Goal: Information Seeking & Learning: Find specific fact

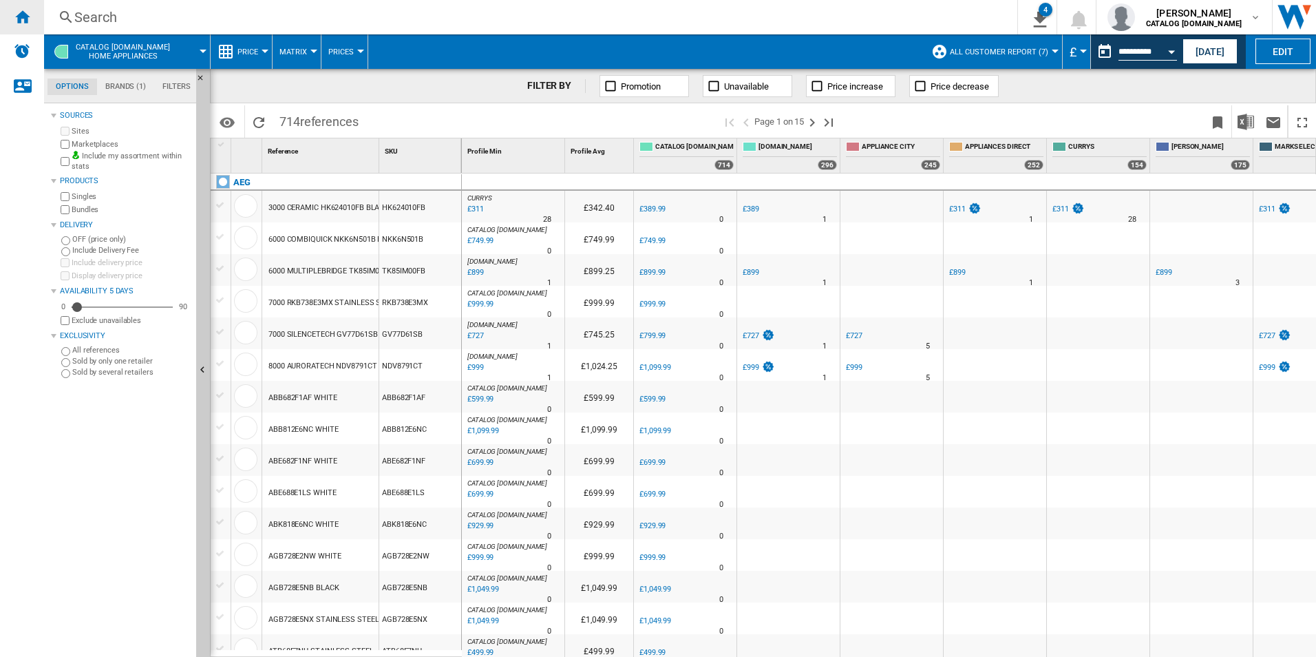
click at [16, 20] on ng-md-icon "Home" at bounding box center [22, 16] width 17 height 17
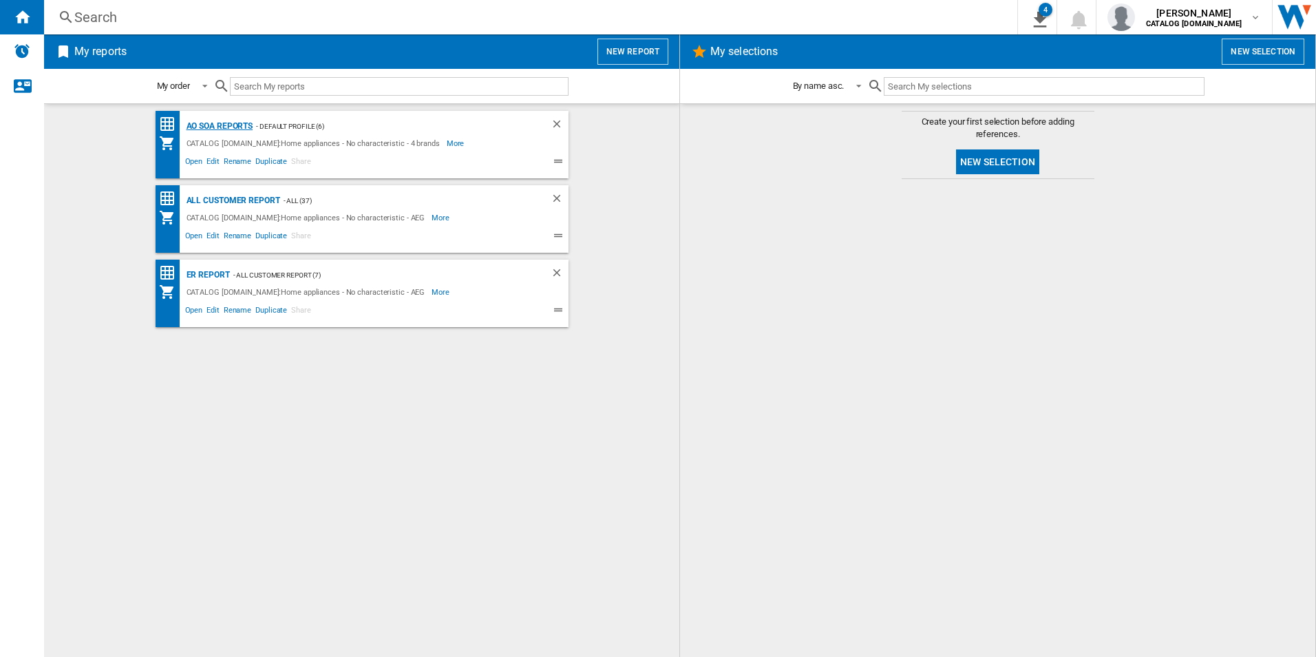
click at [238, 126] on div "AO SOA Reports" at bounding box center [218, 126] width 70 height 17
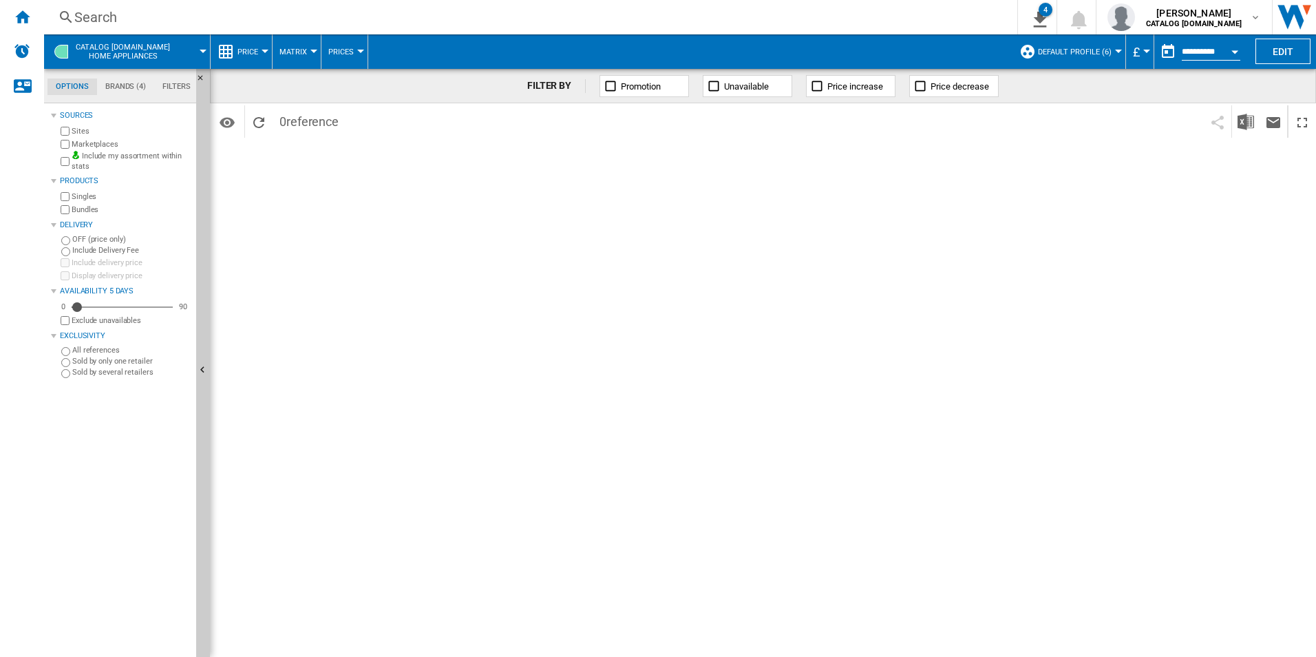
click at [386, 17] on div "Search" at bounding box center [527, 17] width 907 height 19
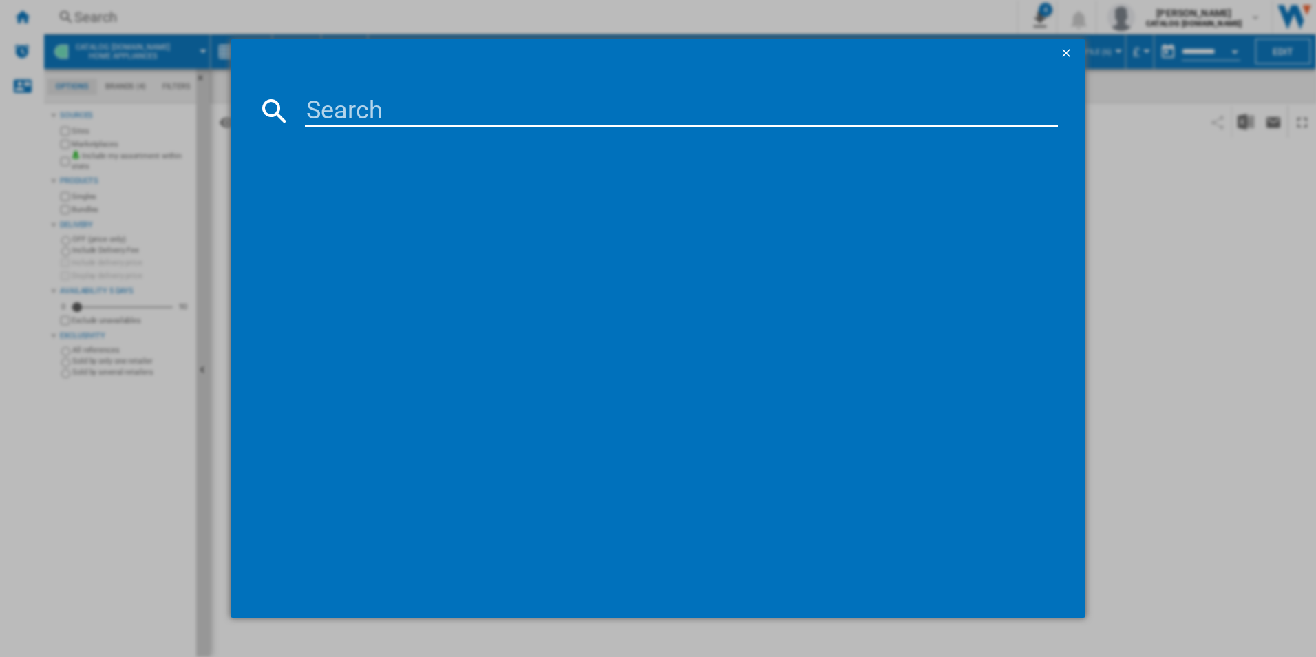
click at [397, 99] on input at bounding box center [682, 110] width 754 height 33
paste input "IAX64411CB"
type input "IAX64411CB"
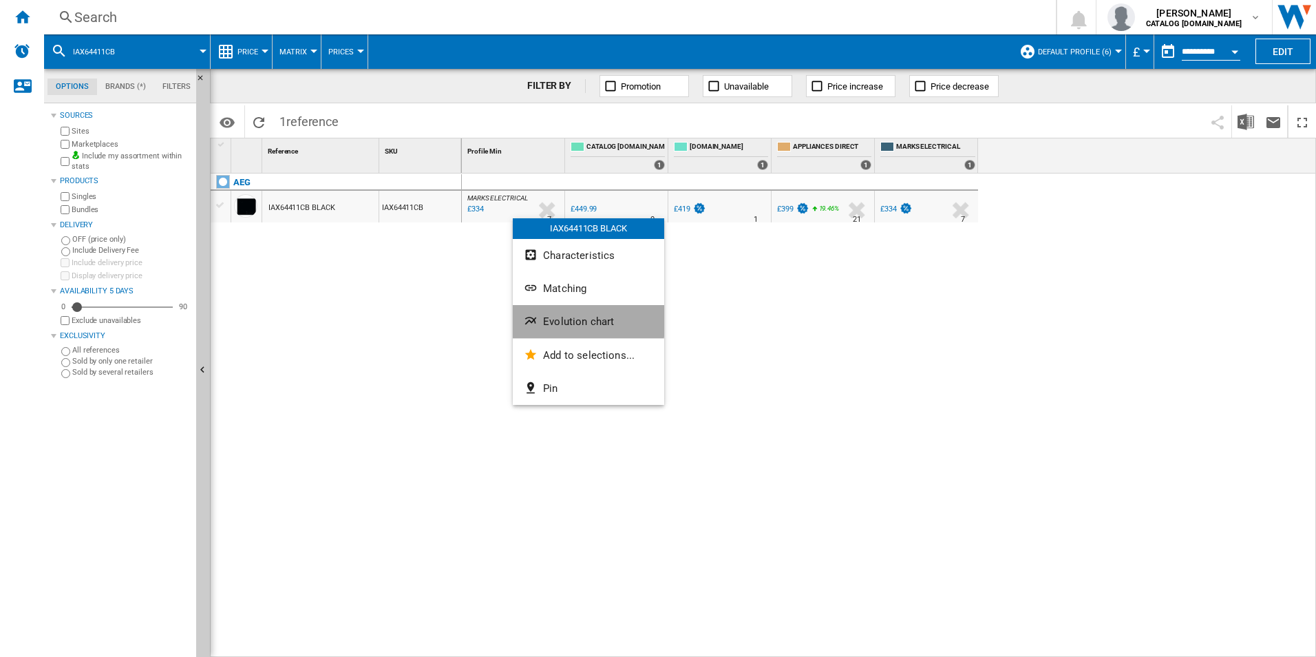
click at [559, 318] on span "Evolution chart" at bounding box center [578, 321] width 71 height 12
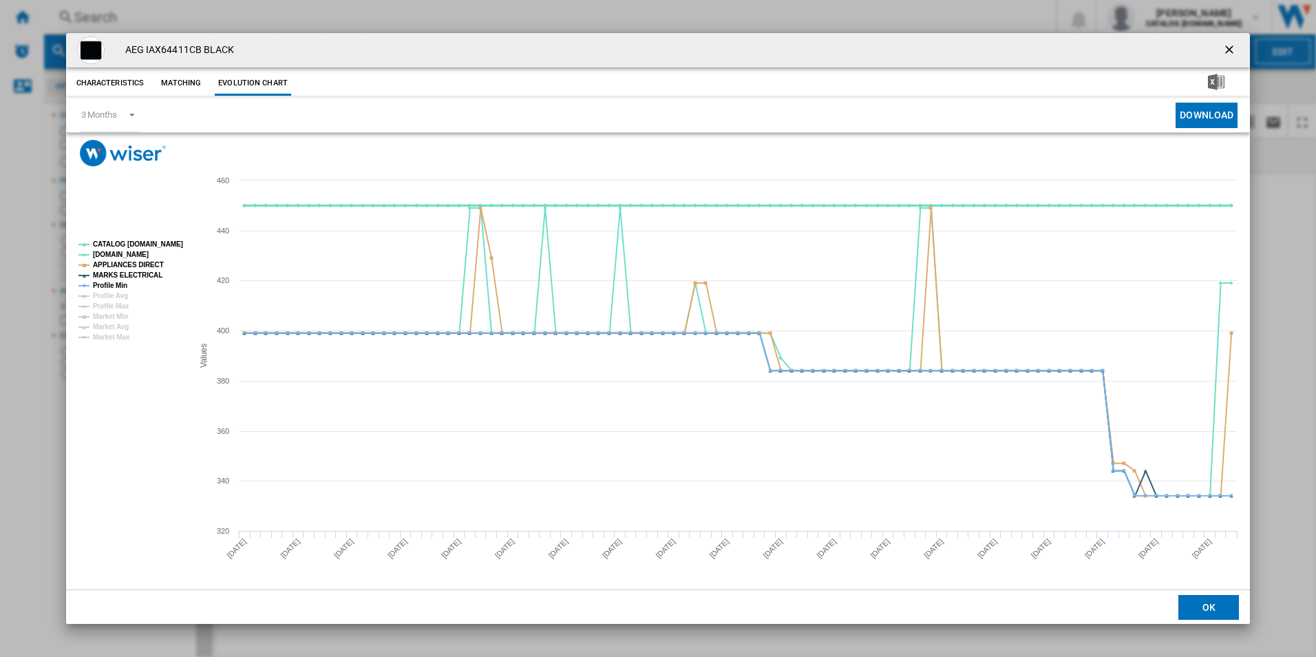
click at [114, 242] on tspan "CATALOG [DOMAIN_NAME]" at bounding box center [138, 244] width 90 height 8
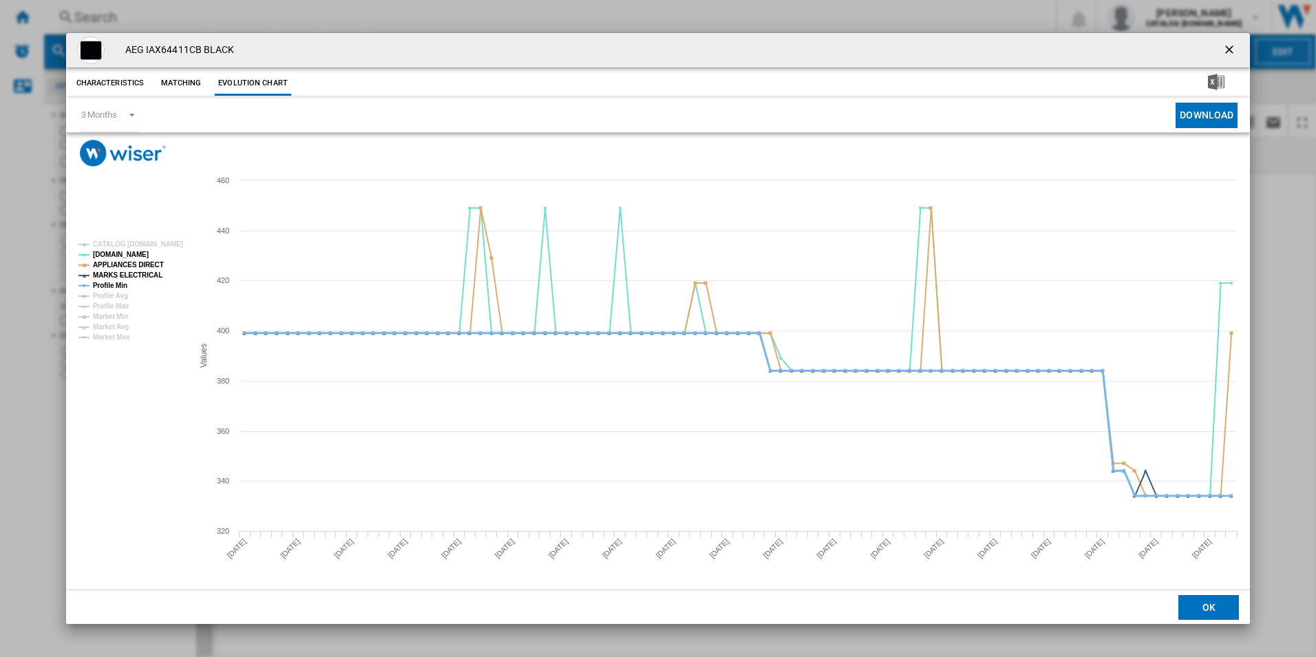
click at [118, 285] on tspan "Profile Min" at bounding box center [110, 285] width 34 height 8
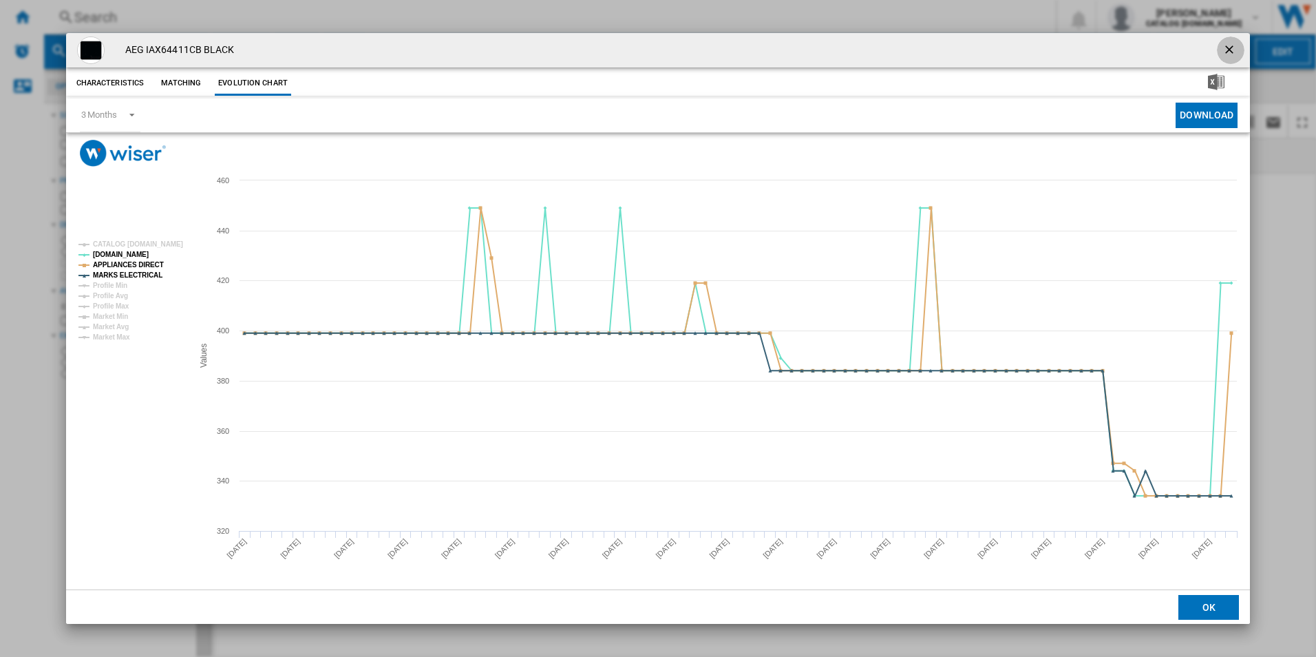
click at [1231, 41] on button "Product popup" at bounding box center [1231, 50] width 28 height 28
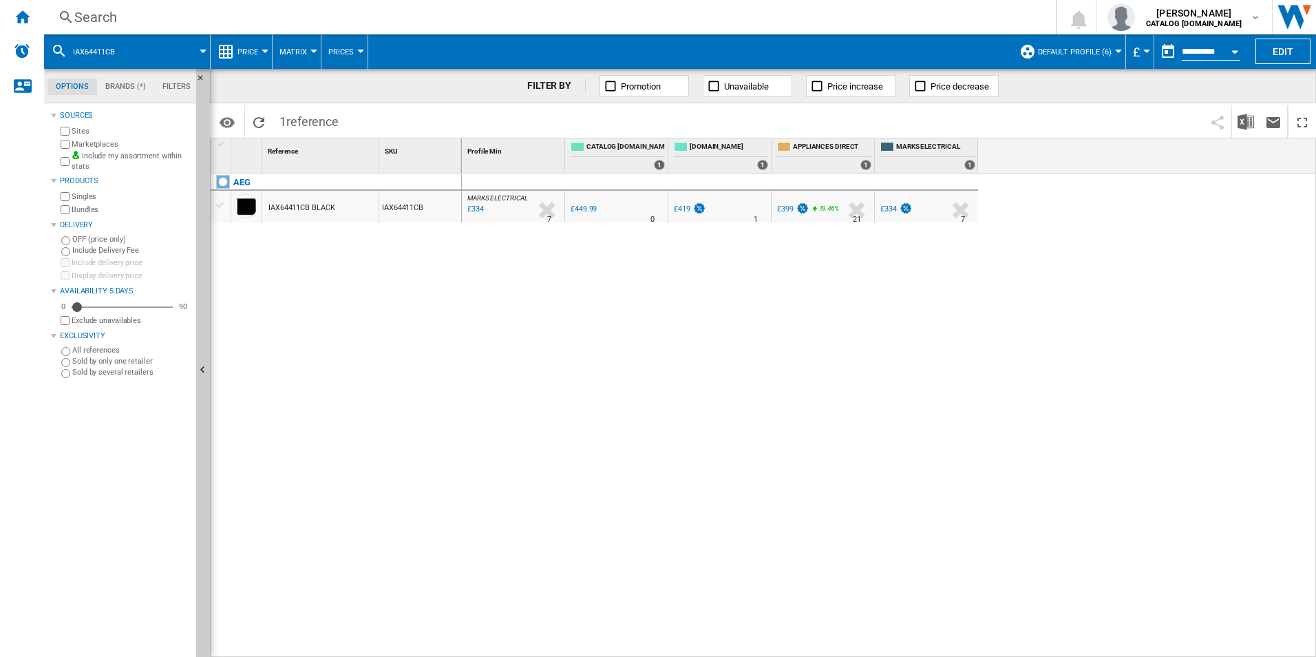
click at [907, 8] on div "Search" at bounding box center [547, 17] width 946 height 19
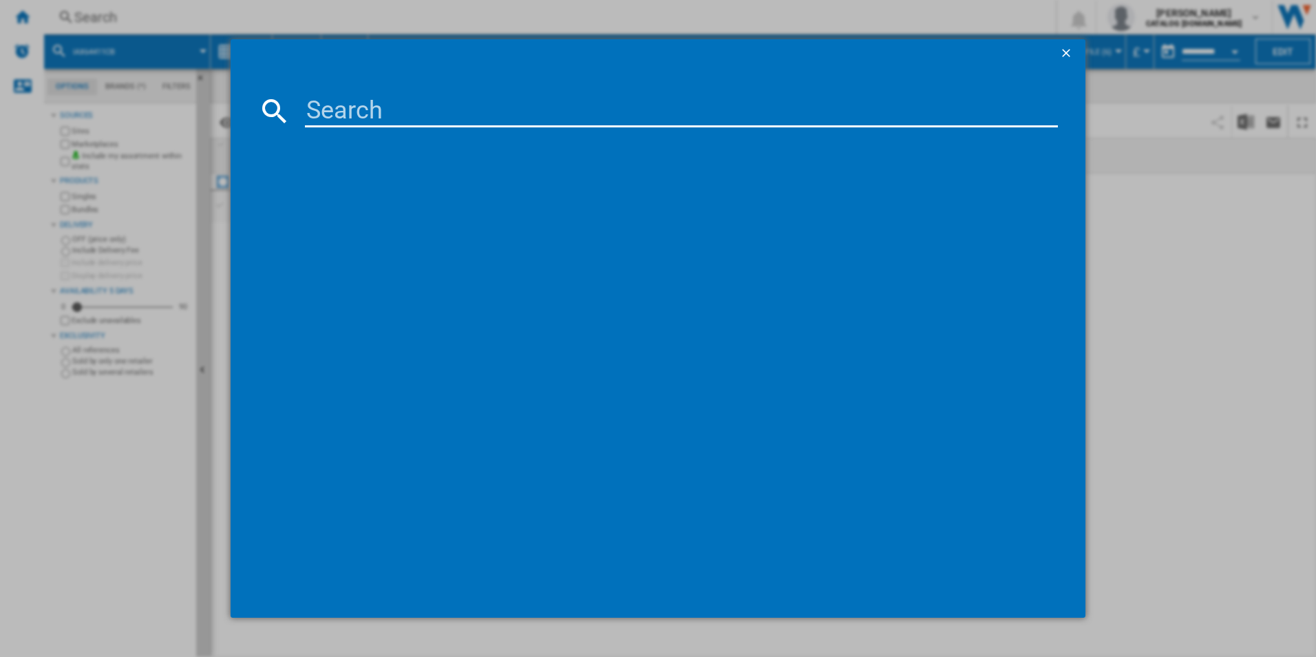
click at [768, 120] on input at bounding box center [682, 110] width 754 height 33
paste input "OU5AB20CK"
type input "OU5AB20CK"
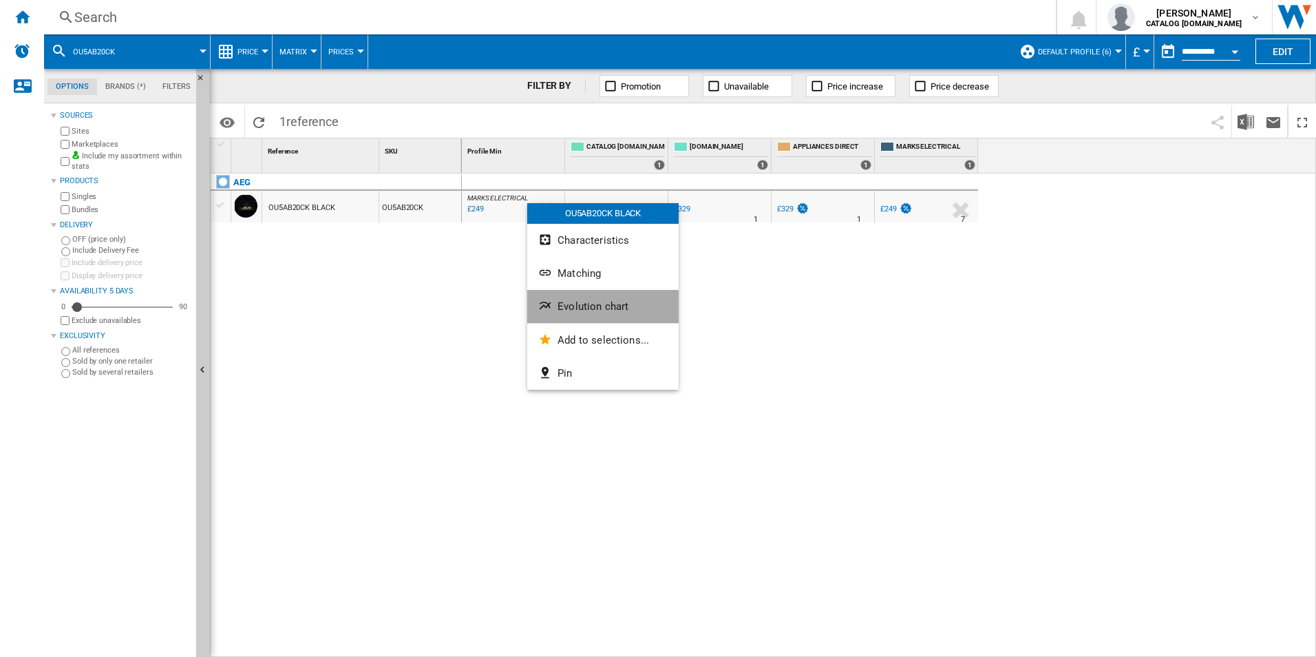
click at [561, 302] on span "Evolution chart" at bounding box center [592, 306] width 71 height 12
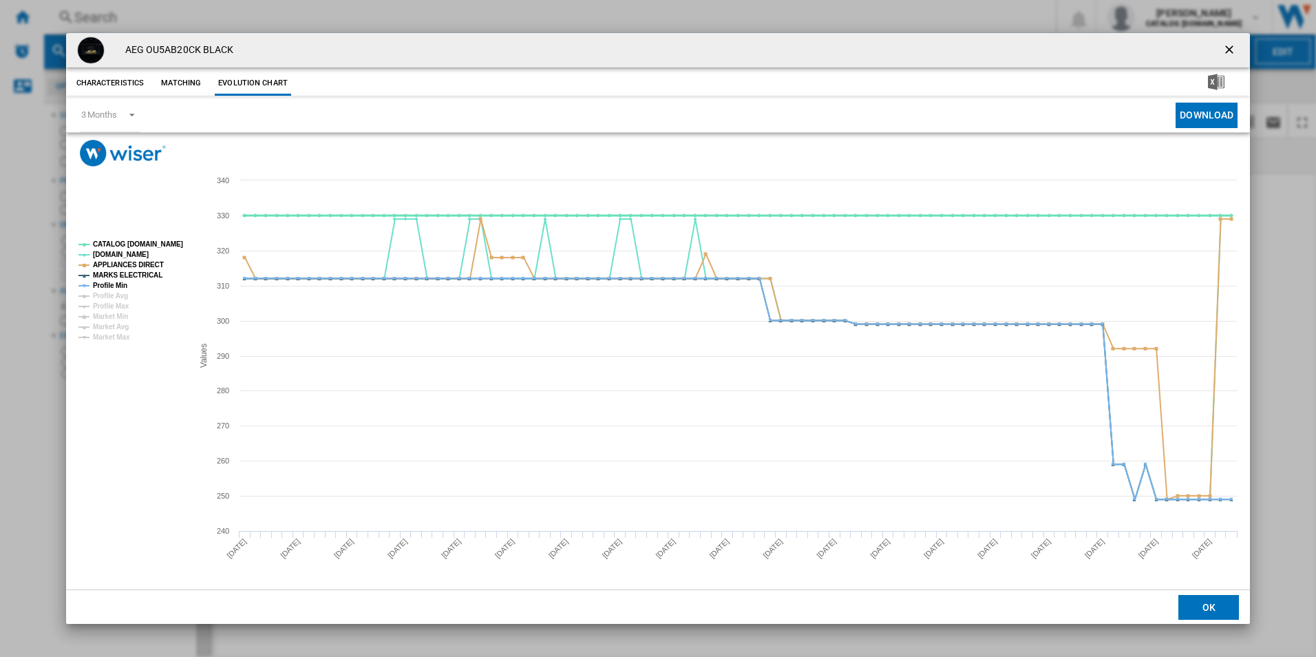
click at [145, 240] on tspan "CATALOG [DOMAIN_NAME]" at bounding box center [138, 244] width 90 height 8
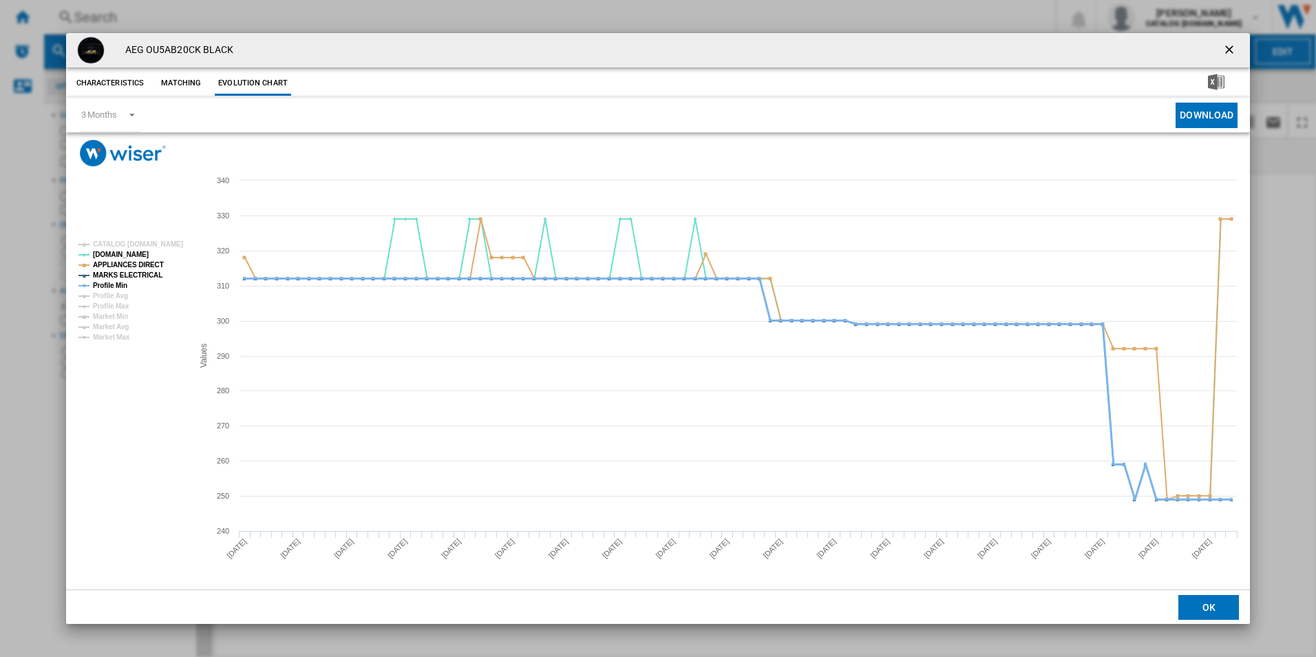
click at [118, 282] on tspan "Profile Min" at bounding box center [110, 285] width 34 height 8
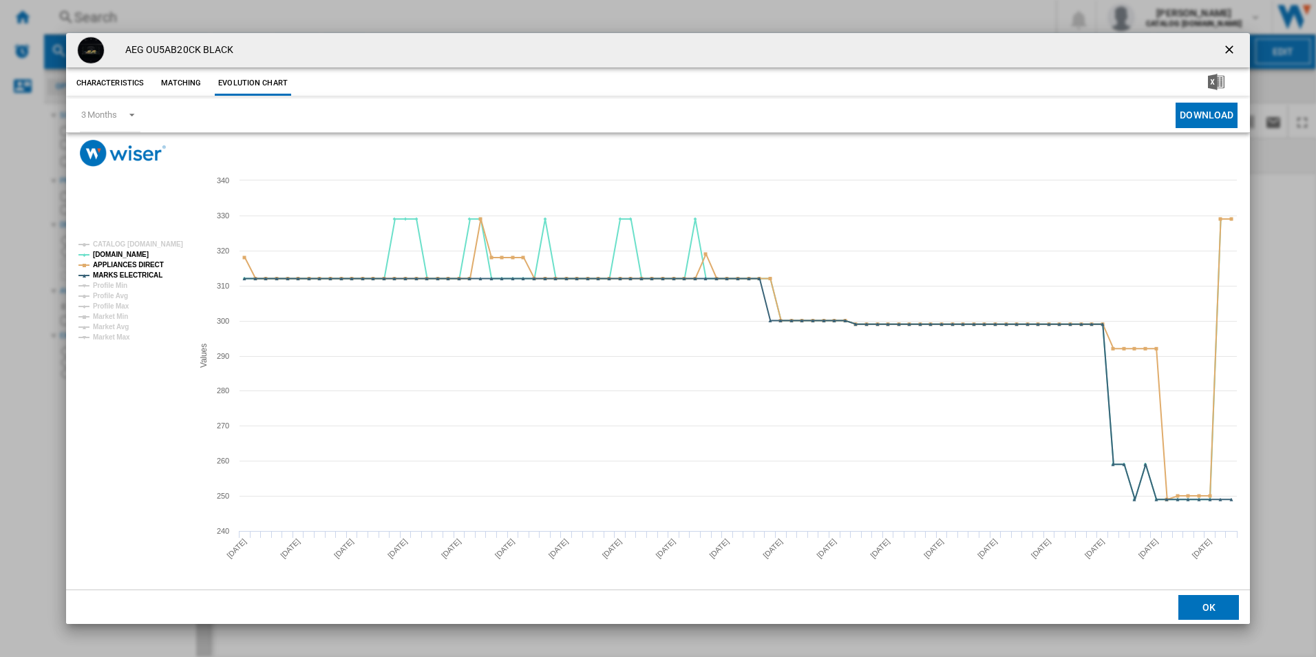
click at [1223, 56] on ng-md-icon "getI18NText('BUTTONS.CLOSE_DIALOG')" at bounding box center [1230, 51] width 17 height 17
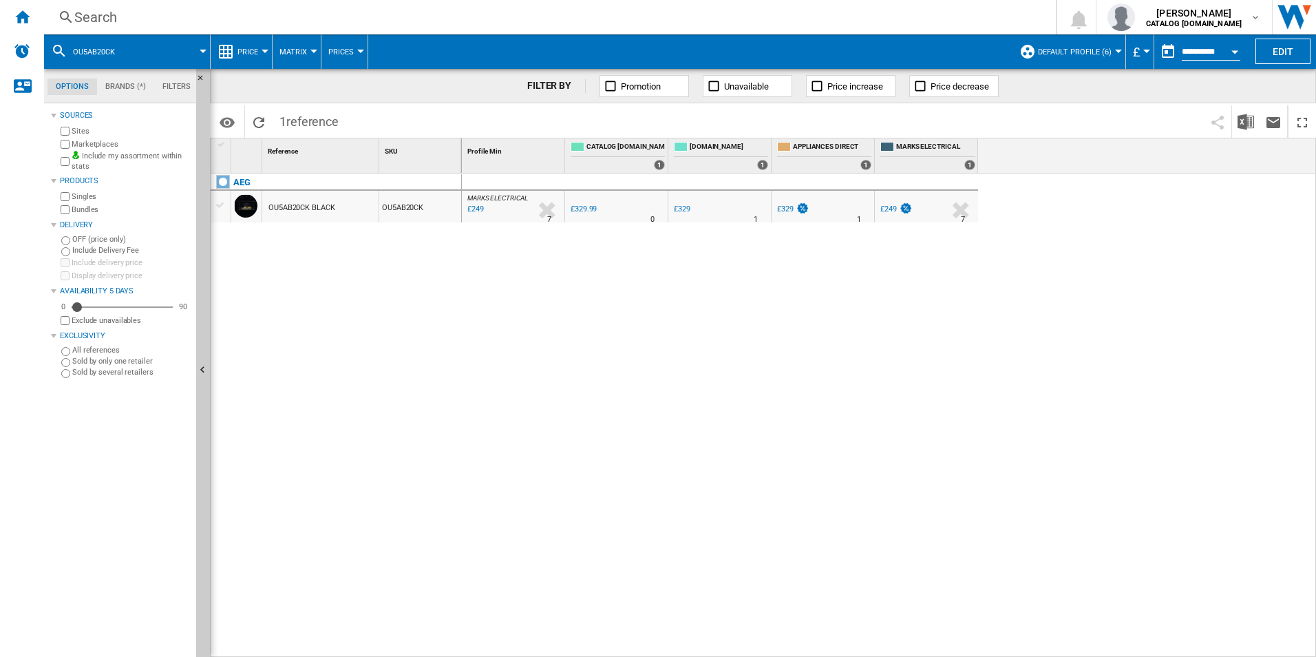
click at [525, 14] on div "Search" at bounding box center [547, 17] width 946 height 19
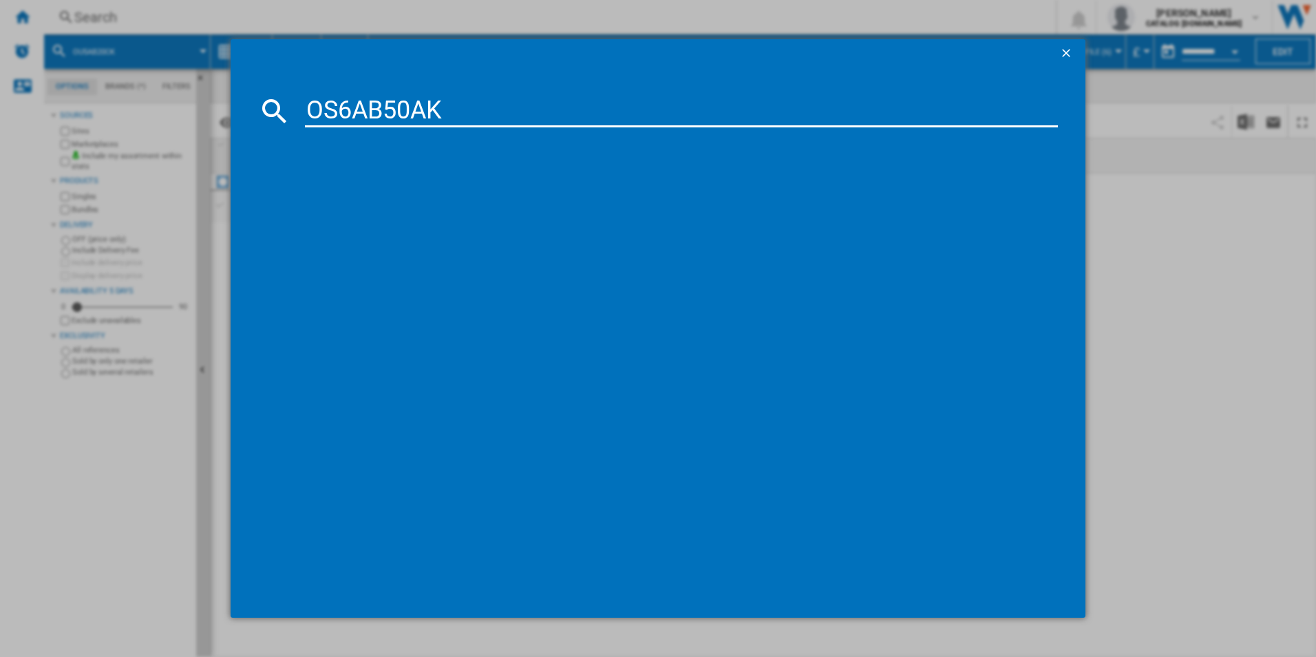
type input "OS6AB50AK"
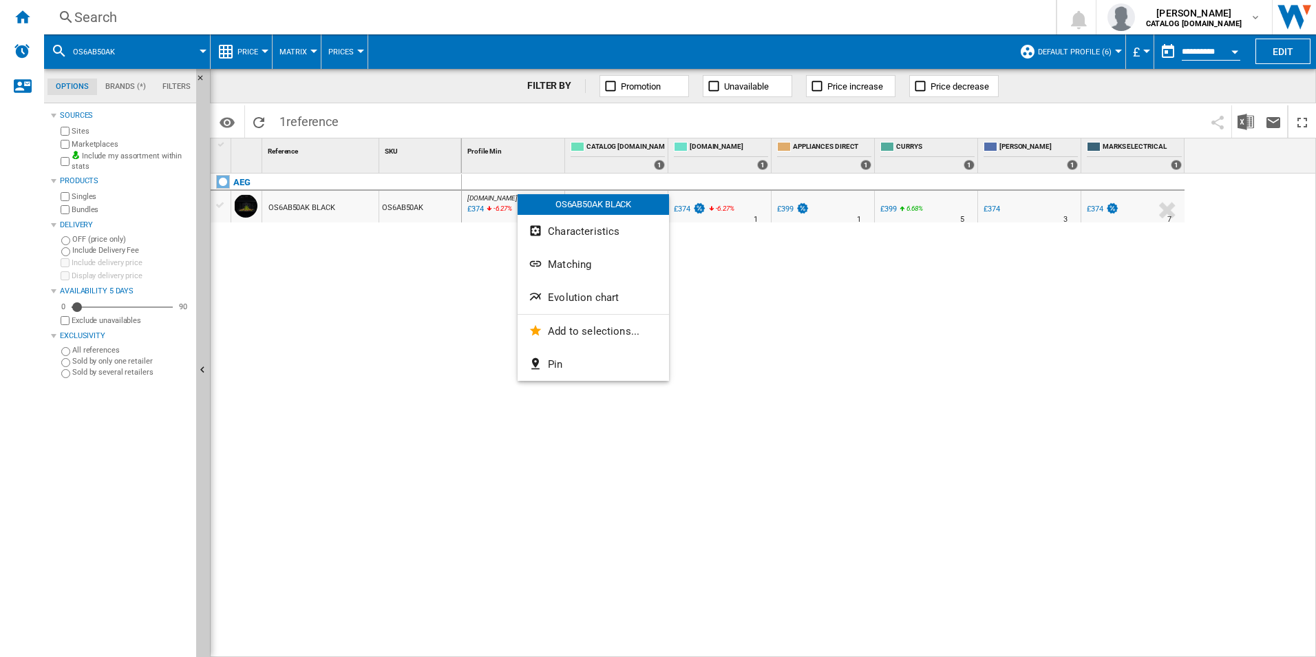
click at [565, 297] on span "Evolution chart" at bounding box center [583, 297] width 71 height 12
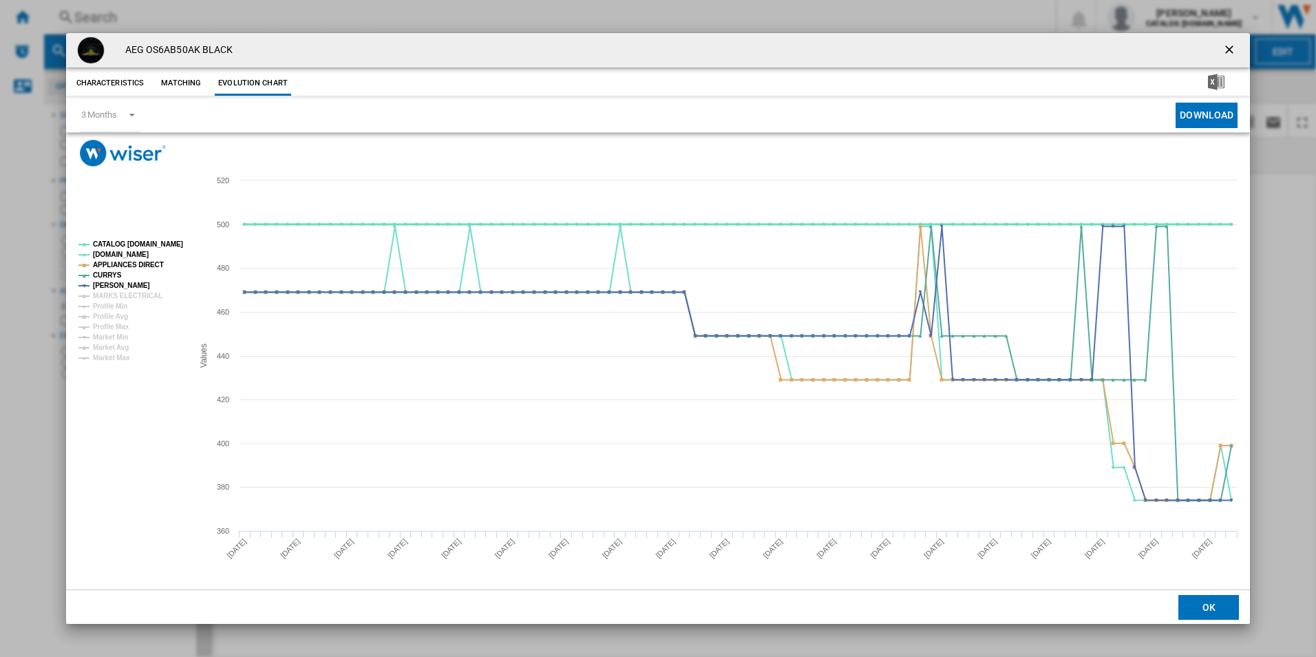
click at [155, 240] on tspan "CATALOG [DOMAIN_NAME]" at bounding box center [138, 244] width 90 height 8
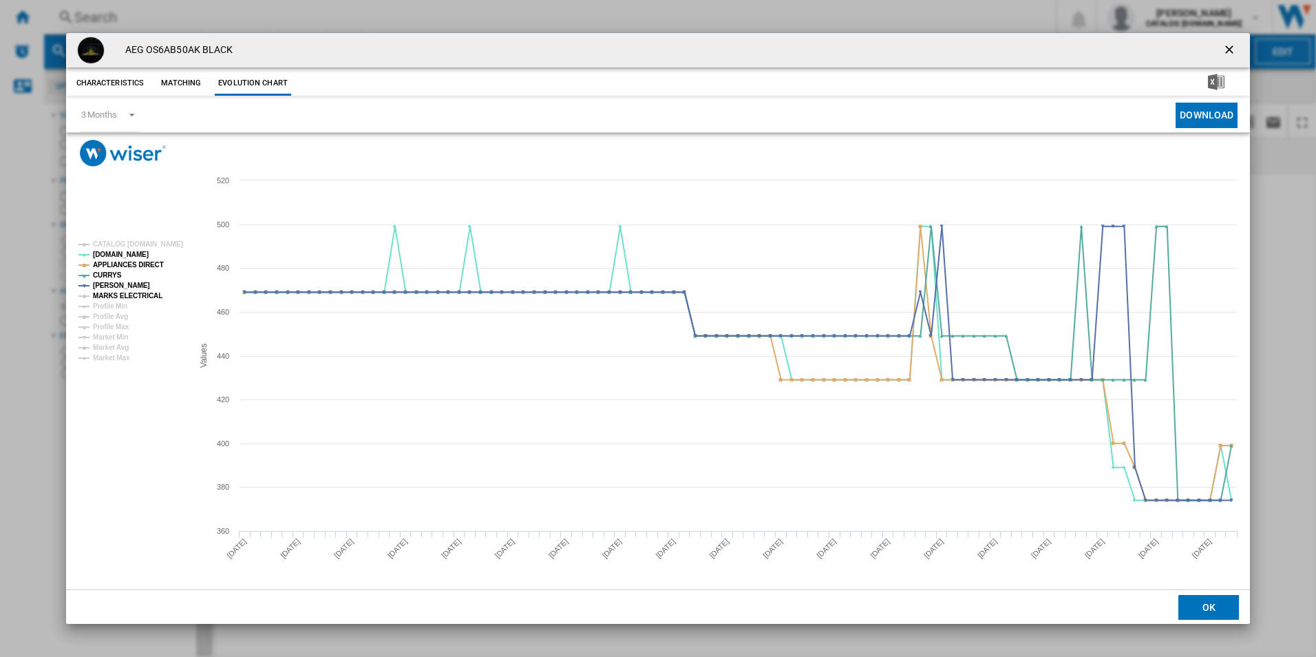
click at [139, 293] on tspan "MARKS ELECTRICAL" at bounding box center [128, 296] width 70 height 8
drag, startPoint x: 1233, startPoint y: 46, endPoint x: 1188, endPoint y: 46, distance: 44.7
click at [1233, 46] on ng-md-icon "getI18NText('BUTTONS.CLOSE_DIALOG')" at bounding box center [1230, 51] width 17 height 17
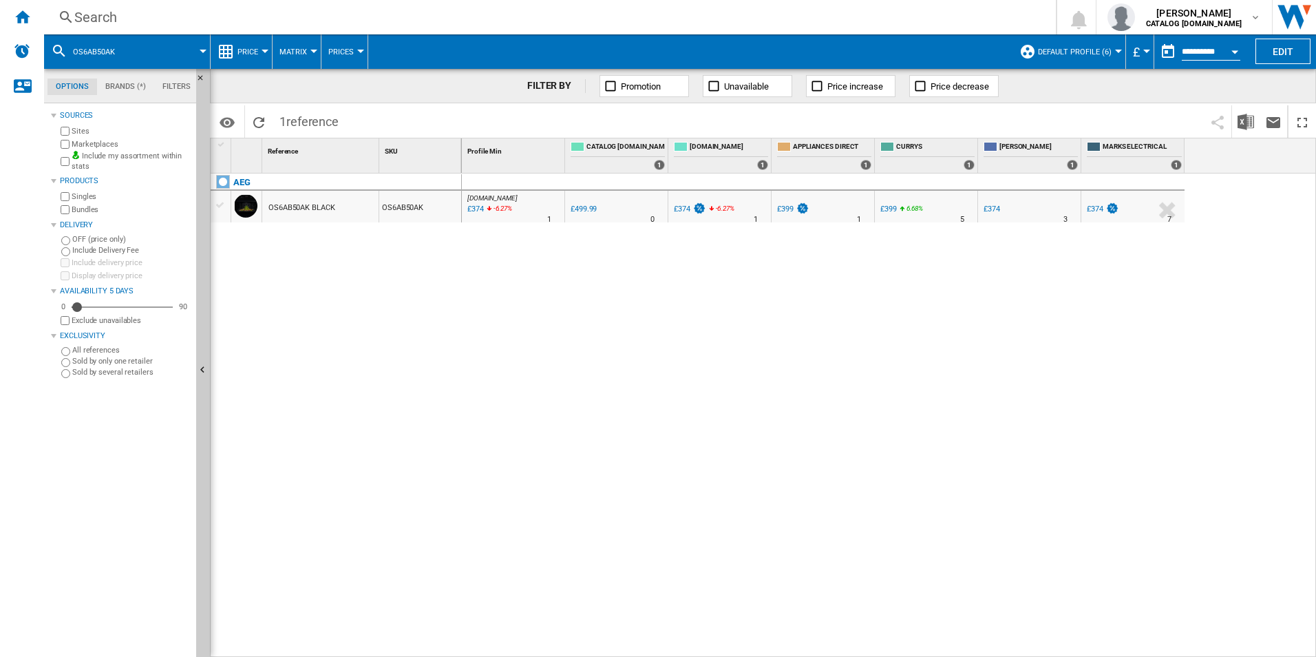
click at [756, 25] on div "Search" at bounding box center [547, 17] width 946 height 19
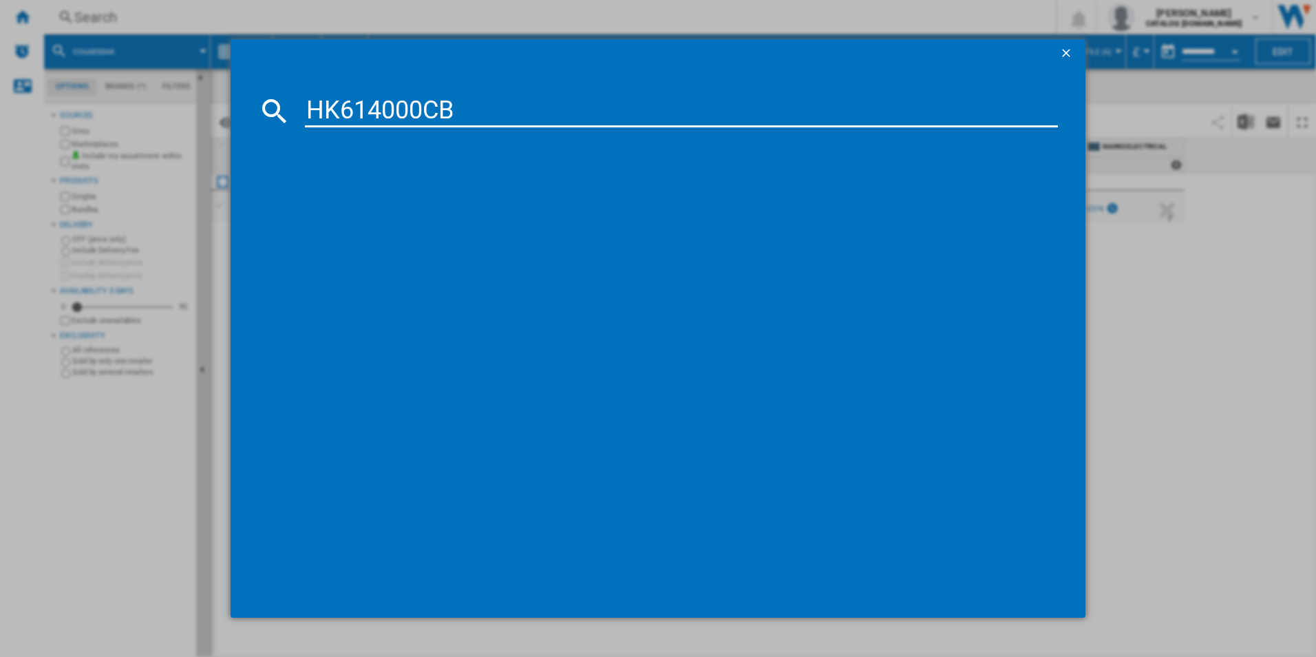
type input "HK614000CB"
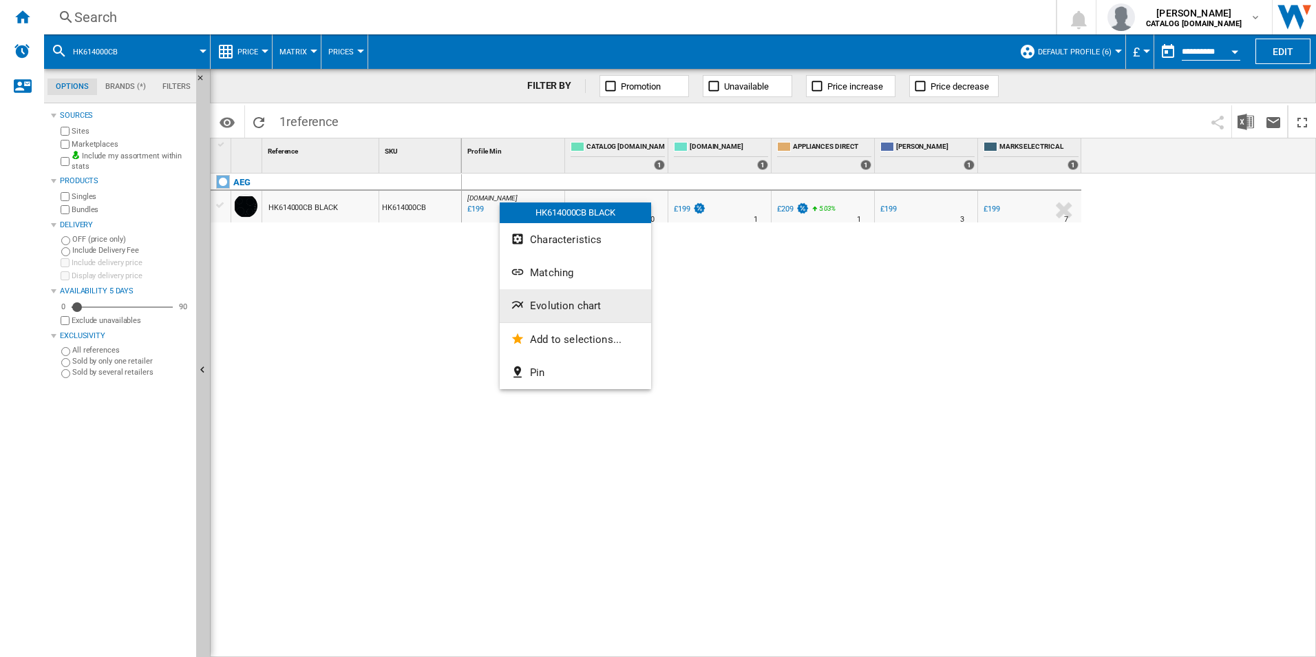
click at [549, 306] on span "Evolution chart" at bounding box center [565, 305] width 71 height 12
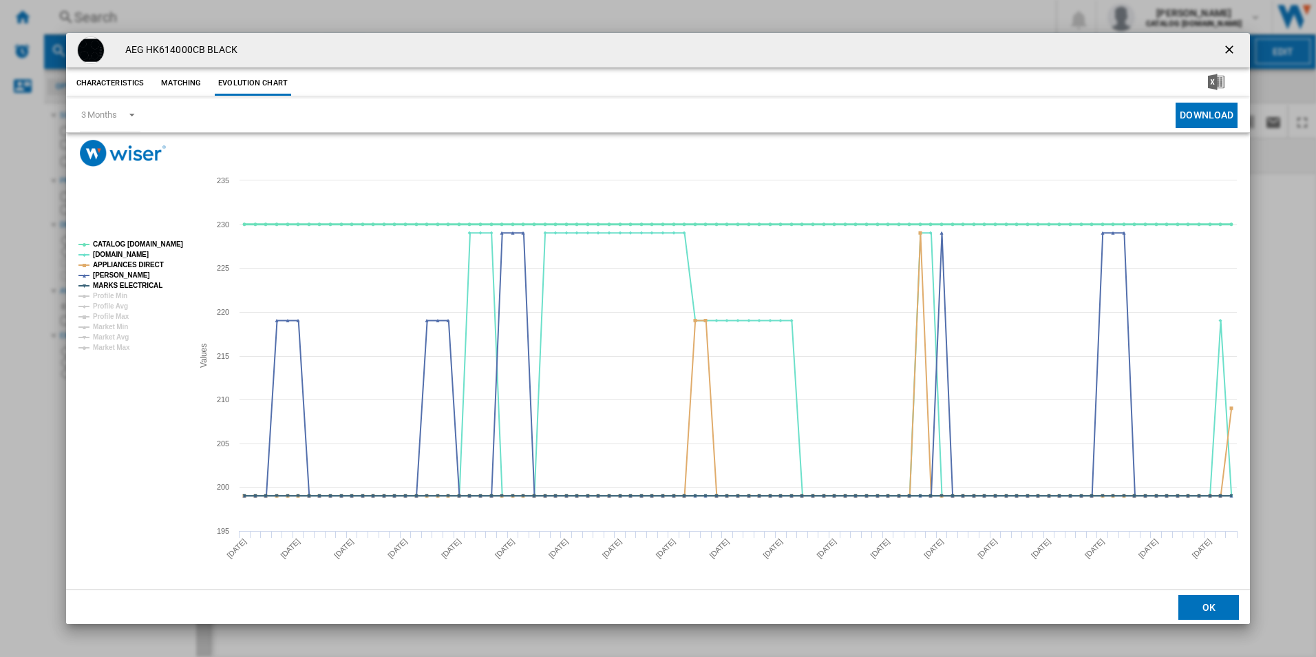
click at [151, 244] on tspan "CATALOG [DOMAIN_NAME]" at bounding box center [138, 244] width 90 height 8
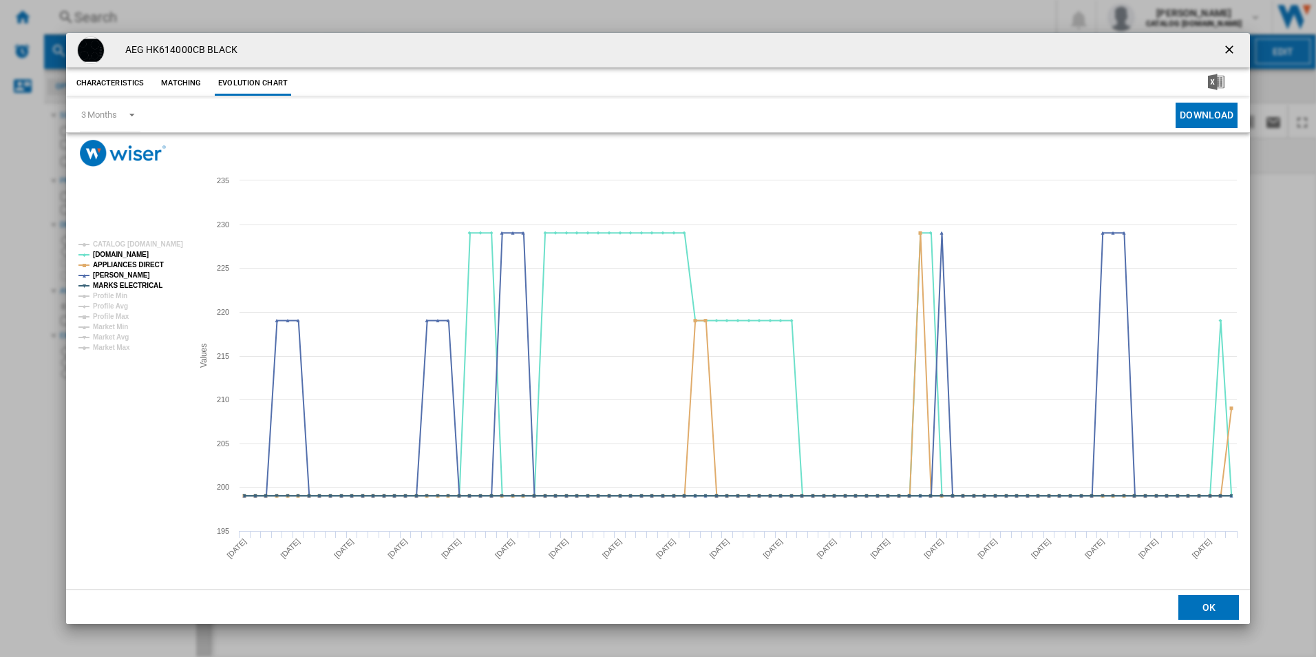
drag, startPoint x: 1228, startPoint y: 51, endPoint x: 1217, endPoint y: 45, distance: 12.6
click at [1228, 51] on ng-md-icon "getI18NText('BUTTONS.CLOSE_DIALOG')" at bounding box center [1230, 51] width 17 height 17
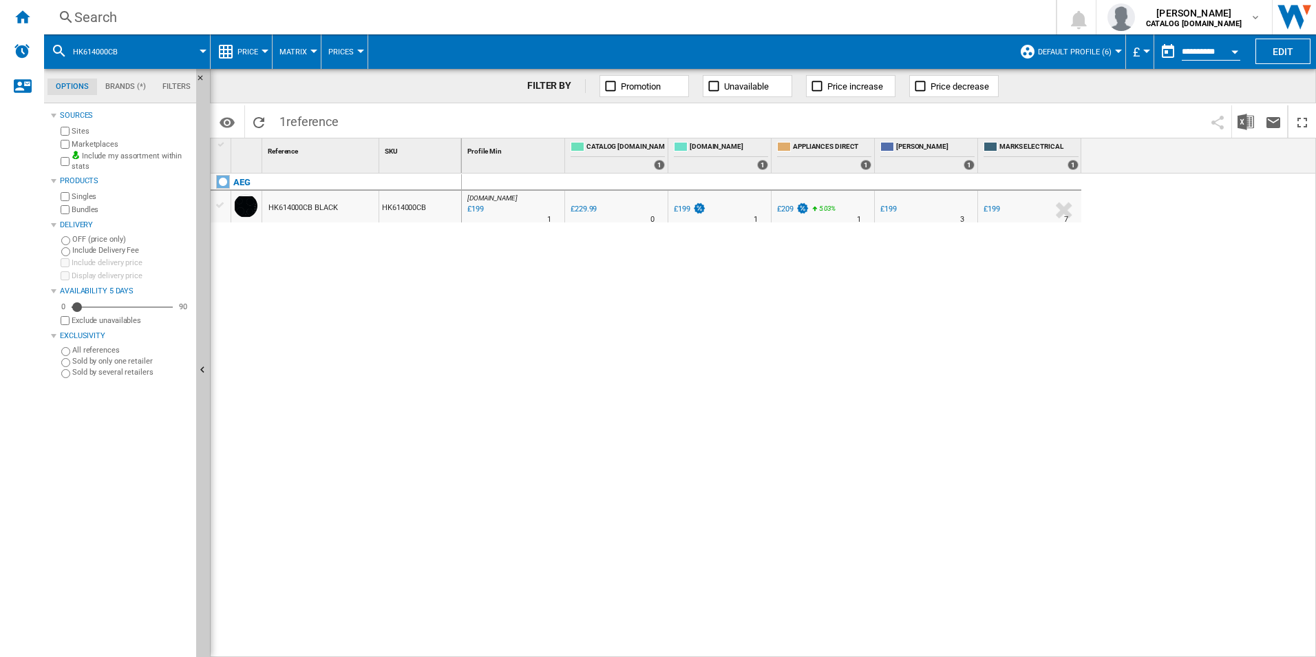
click at [803, 15] on div "Search" at bounding box center [547, 17] width 946 height 19
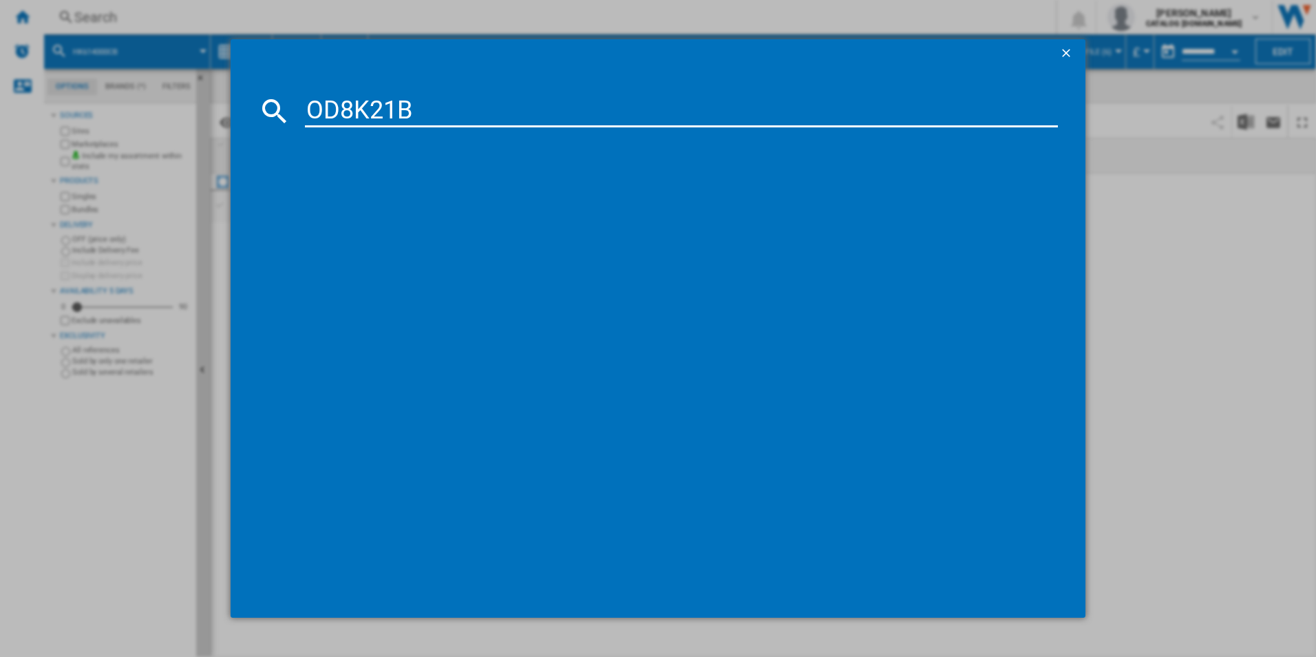
type input "OD8K21B"
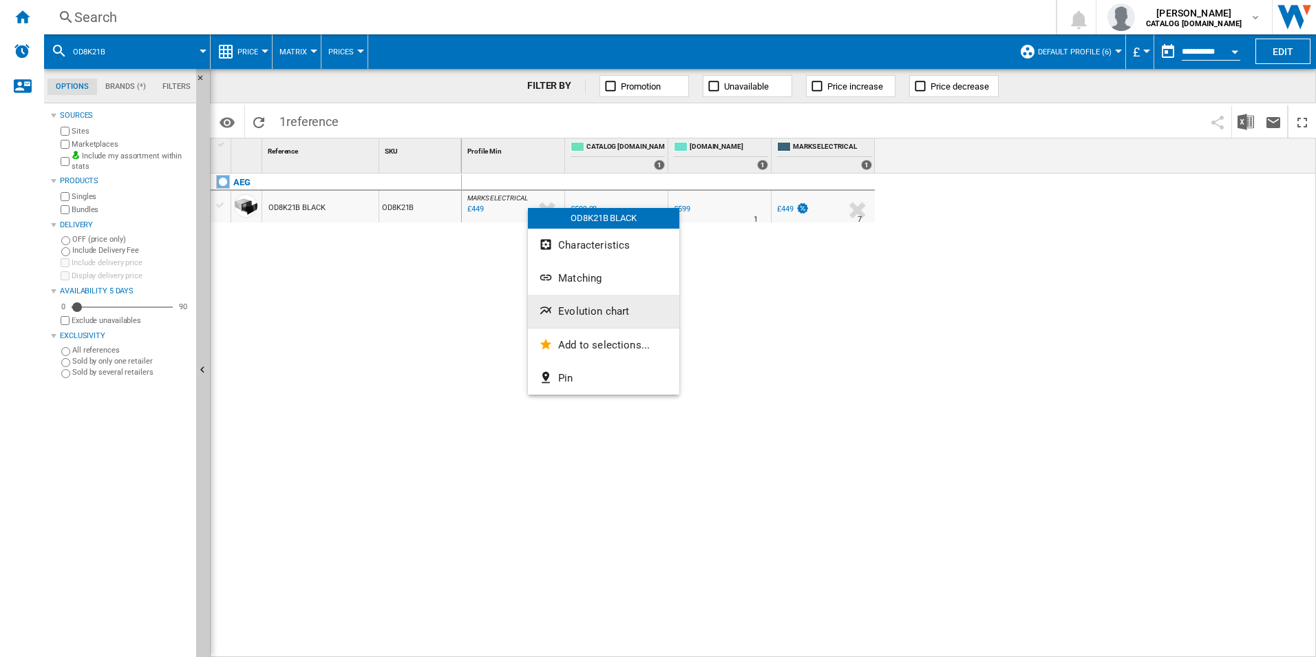
click at [581, 312] on span "Evolution chart" at bounding box center [593, 311] width 71 height 12
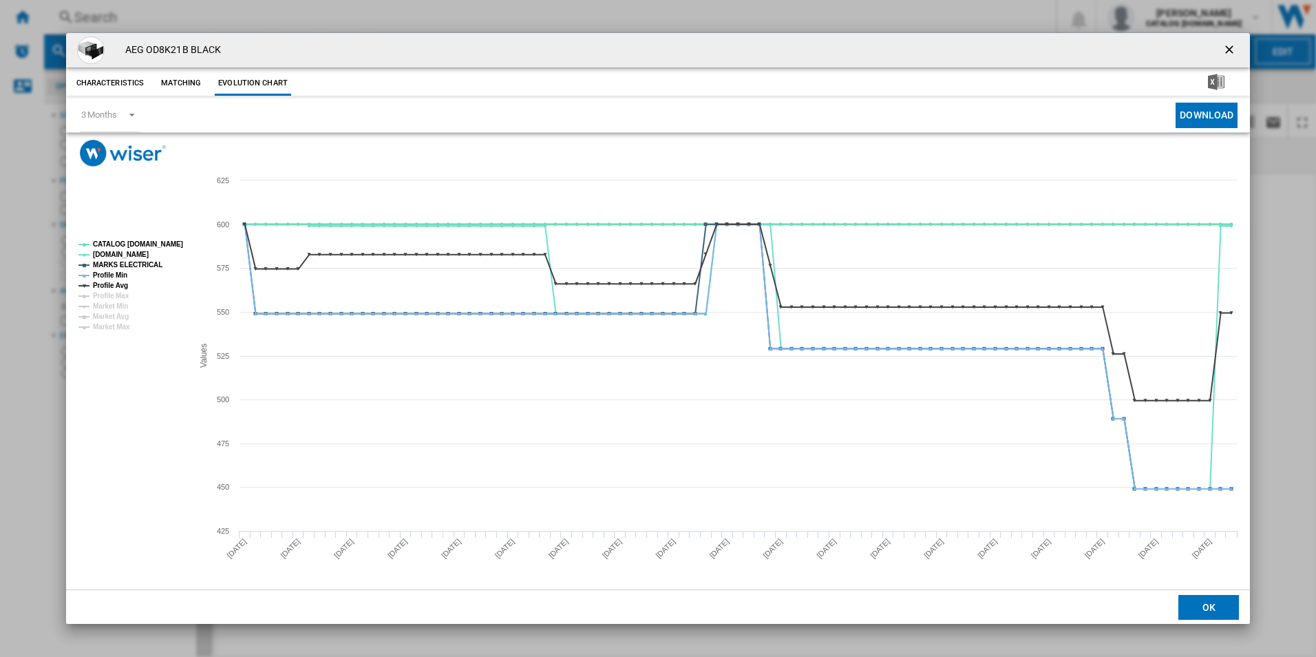
click at [168, 241] on tspan "CATALOG [DOMAIN_NAME]" at bounding box center [138, 244] width 90 height 8
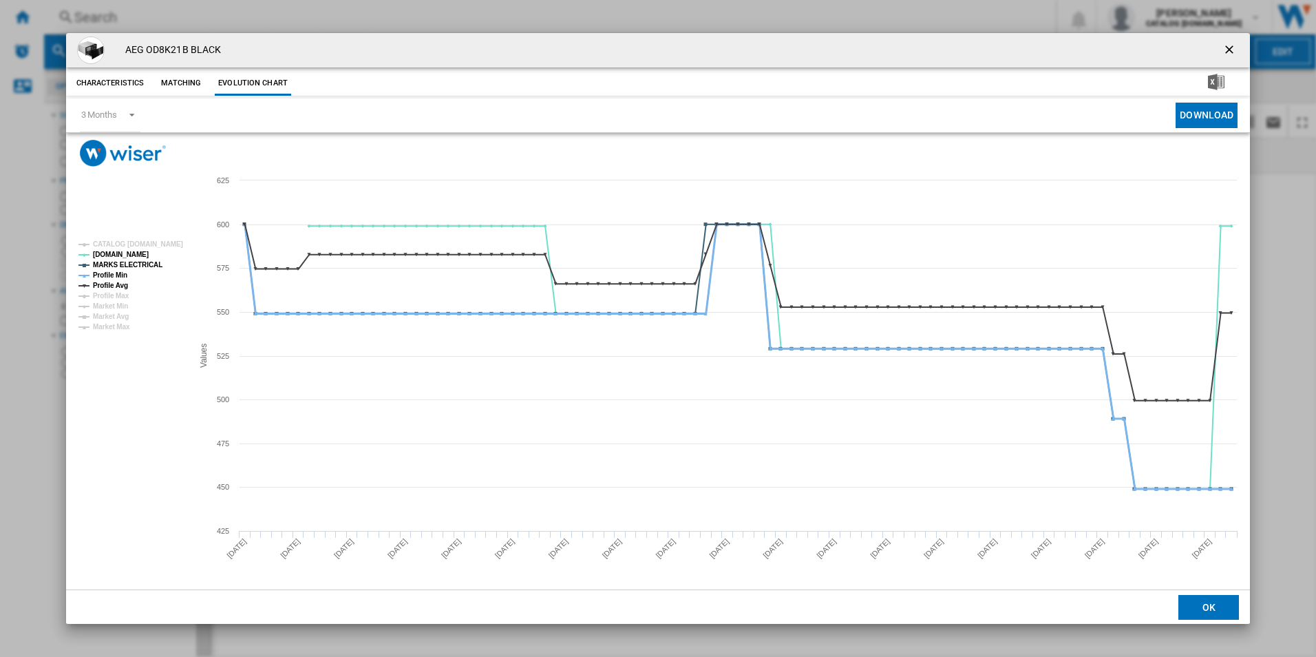
click at [107, 272] on tspan "Profile Min" at bounding box center [110, 275] width 34 height 8
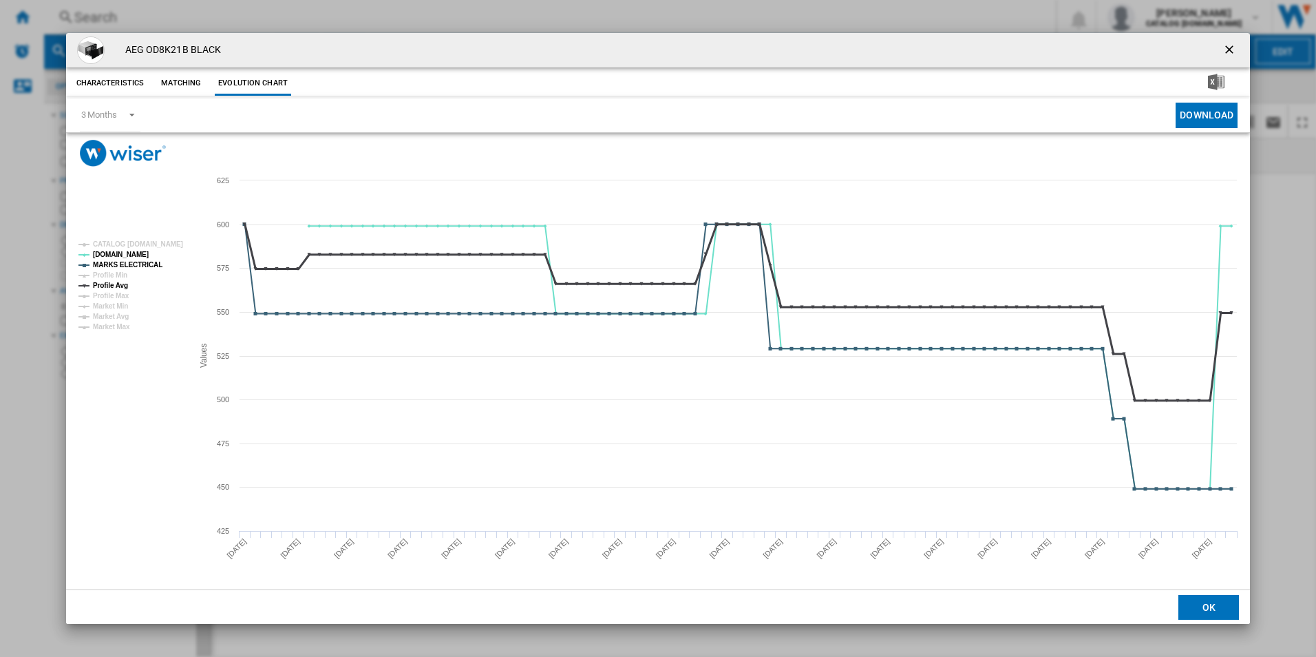
click at [114, 284] on tspan "Profile Avg" at bounding box center [110, 285] width 35 height 8
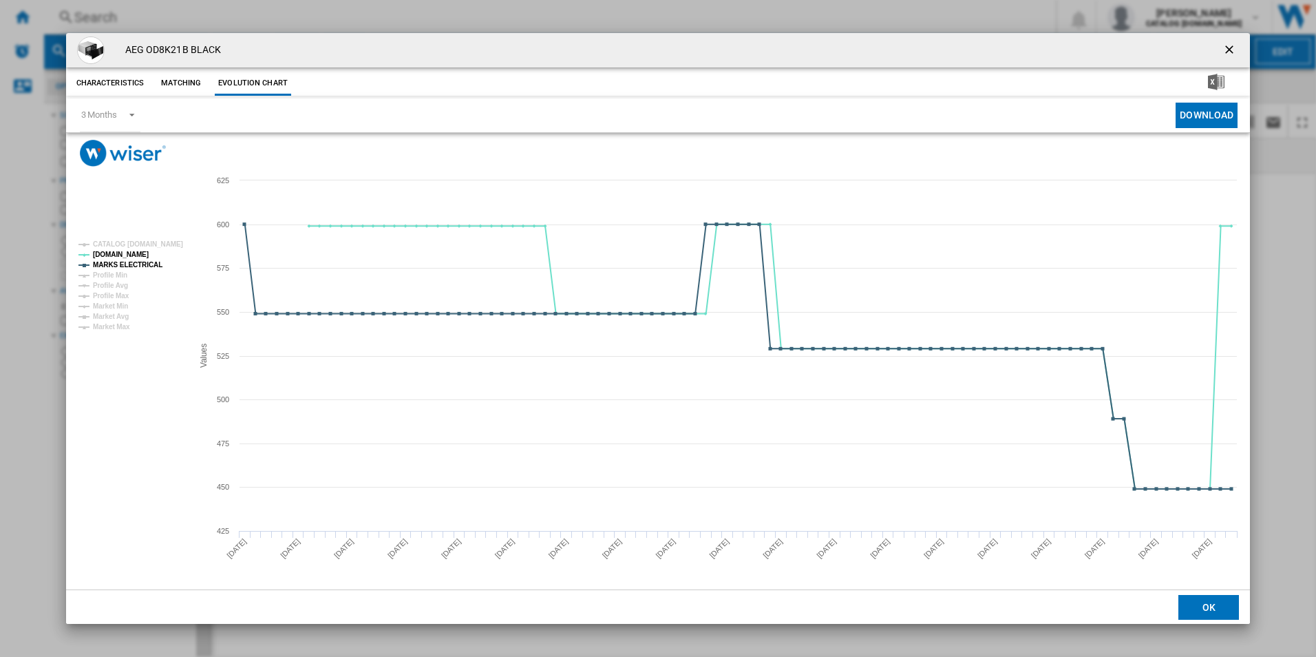
drag, startPoint x: 1229, startPoint y: 48, endPoint x: 1213, endPoint y: 48, distance: 16.5
click at [1229, 48] on ng-md-icon "getI18NText('BUTTONS.CLOSE_DIALOG')" at bounding box center [1230, 51] width 17 height 17
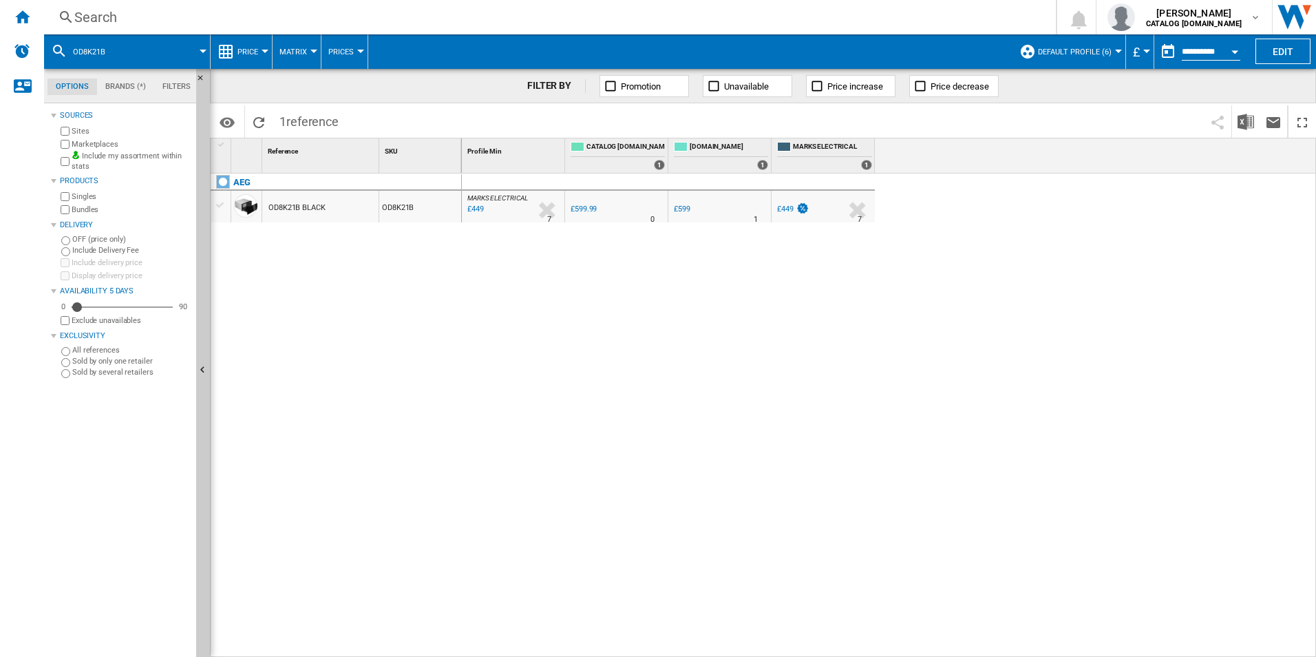
click at [867, 4] on div "Search Search 0 [PERSON_NAME] CATALOG [DOMAIN_NAME] CATALOG [DOMAIN_NAME] My se…" at bounding box center [680, 17] width 1272 height 34
click at [864, 10] on div "Search" at bounding box center [547, 17] width 946 height 19
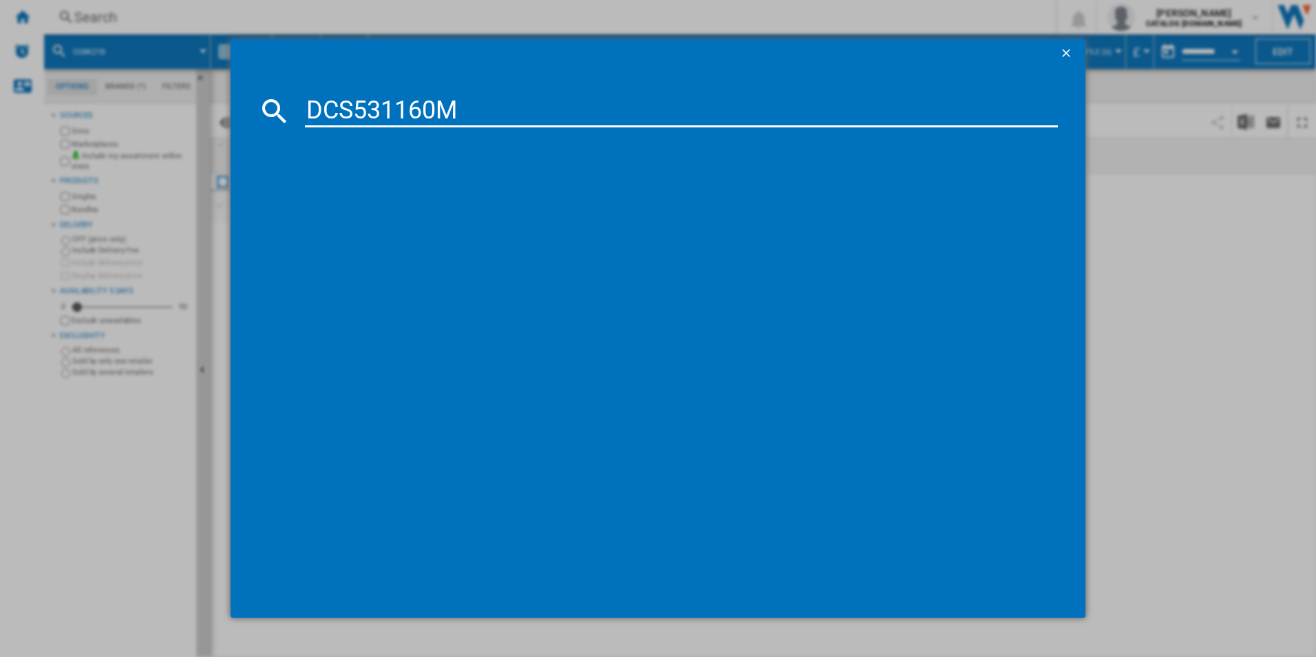
type input "DCS531160M"
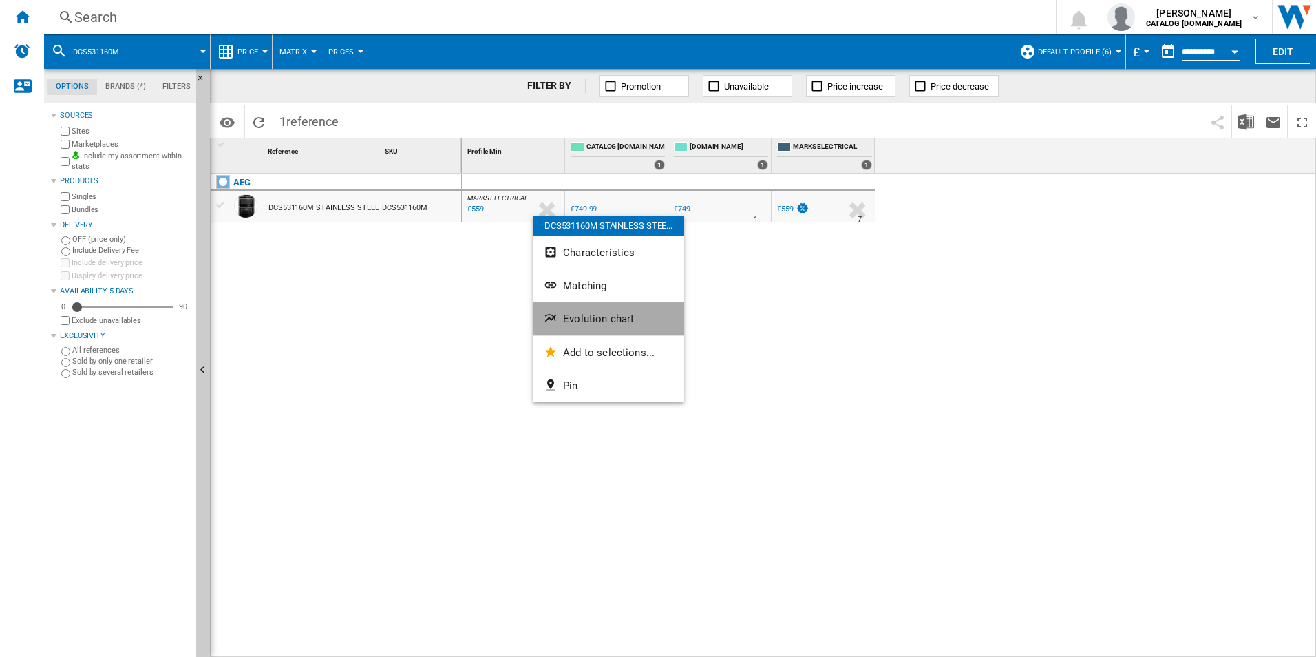
click at [583, 326] on button "Evolution chart" at bounding box center [608, 318] width 151 height 33
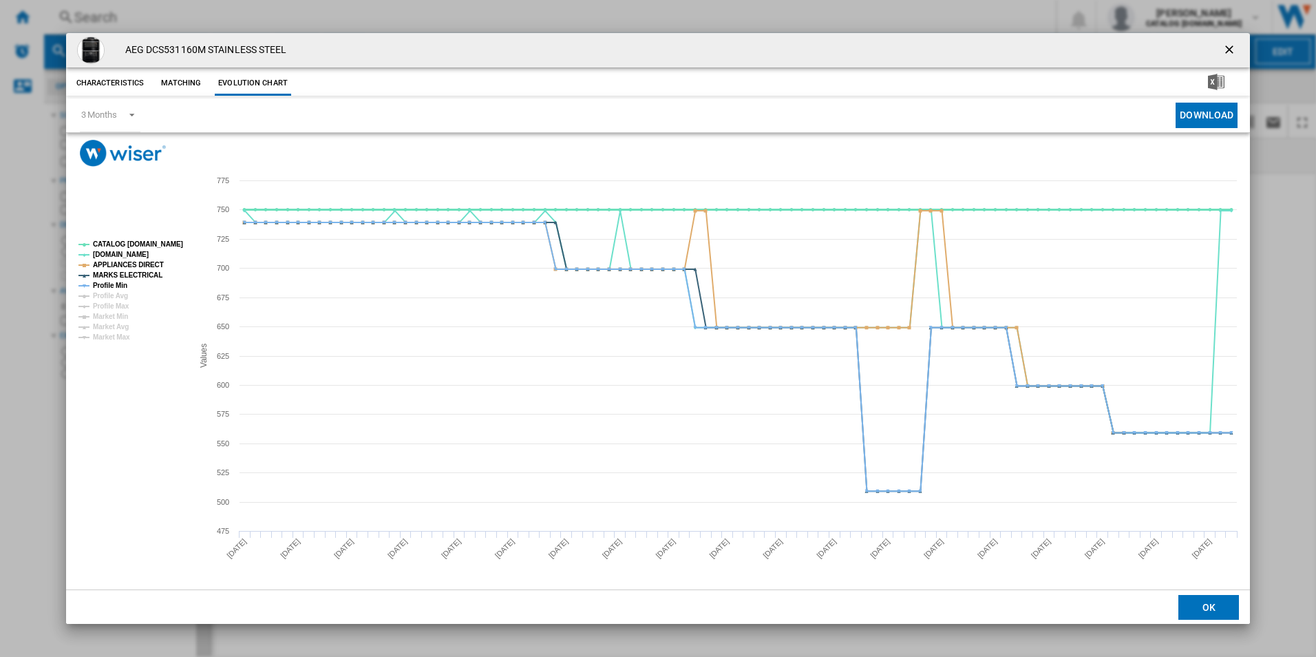
click at [139, 248] on tspan "CATALOG [DOMAIN_NAME]" at bounding box center [138, 244] width 90 height 8
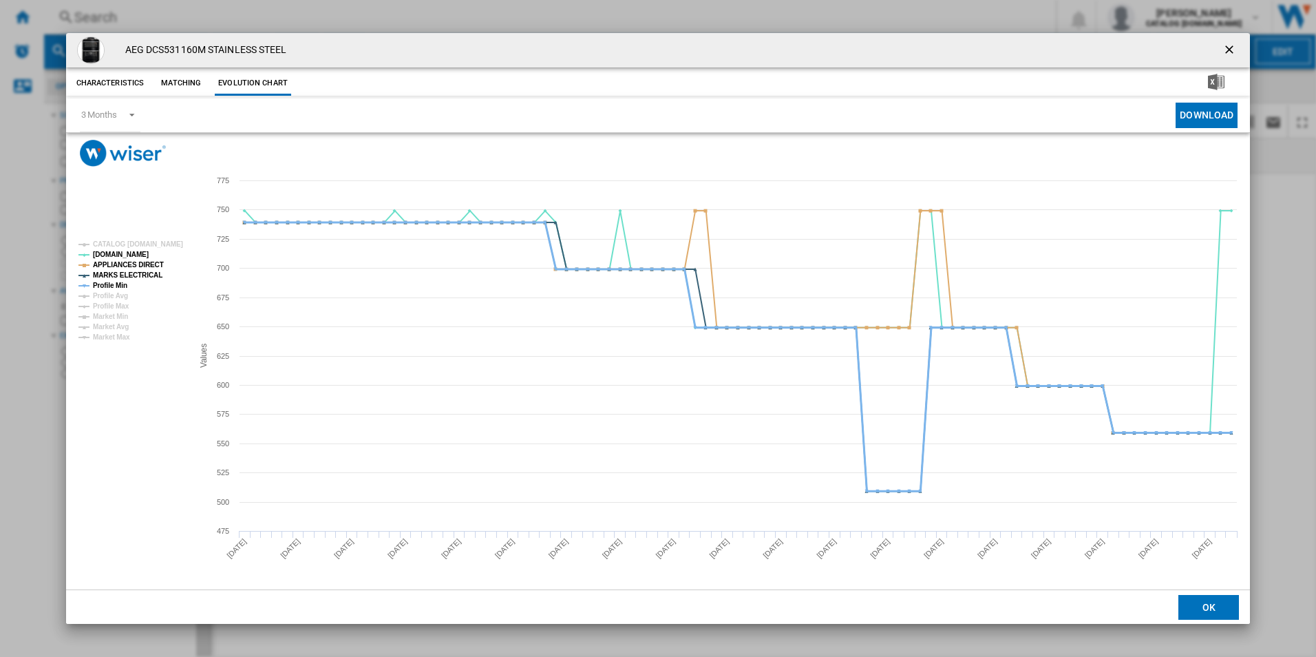
click at [111, 286] on tspan "Profile Min" at bounding box center [110, 285] width 34 height 8
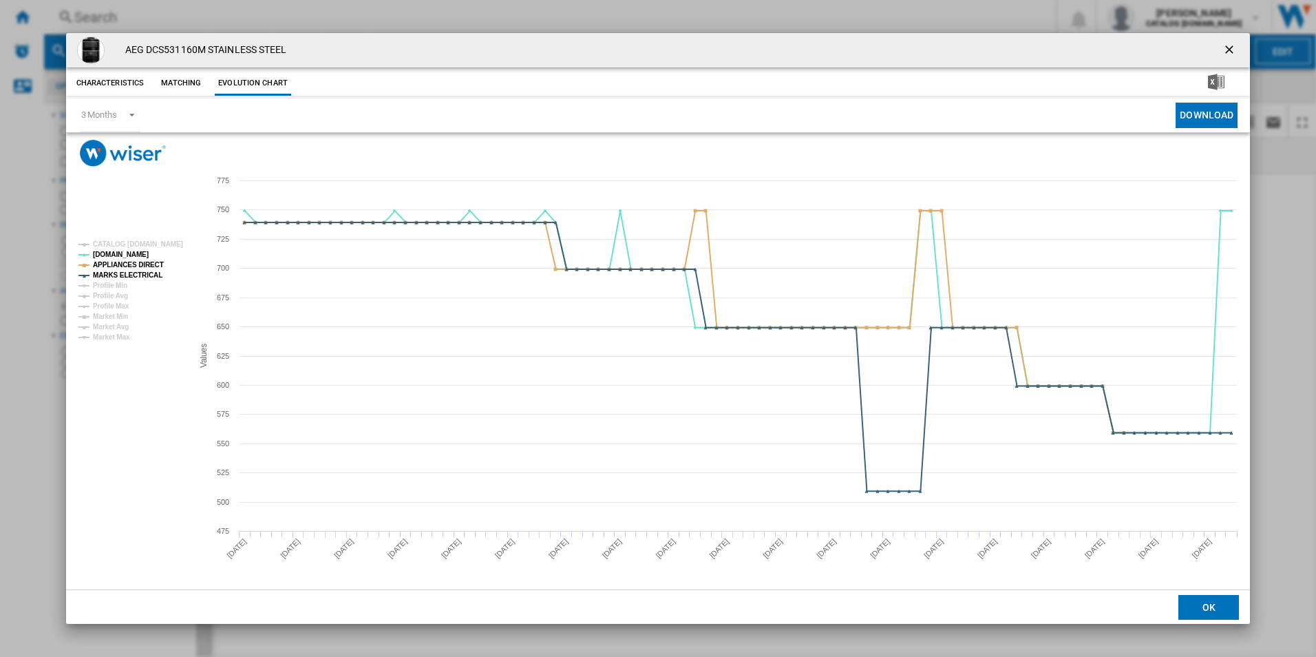
drag, startPoint x: 1226, startPoint y: 47, endPoint x: 1155, endPoint y: 45, distance: 71.6
click at [1226, 47] on ng-md-icon "getI18NText('BUTTONS.CLOSE_DIALOG')" at bounding box center [1230, 51] width 17 height 17
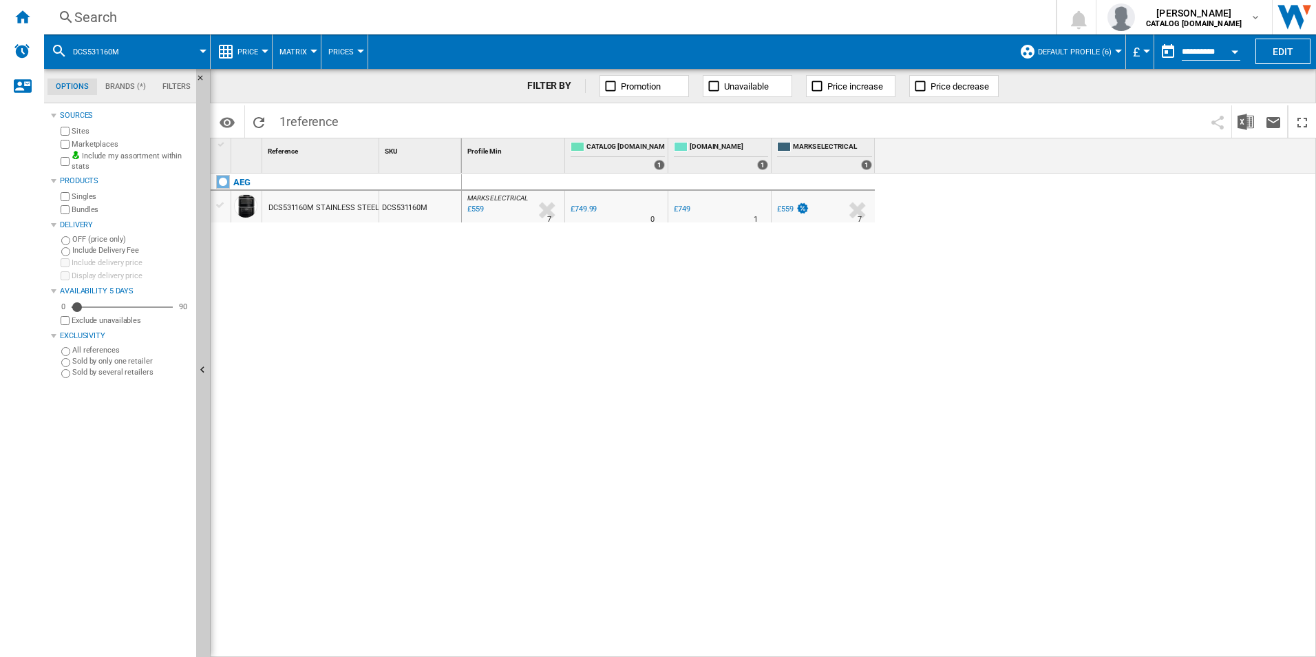
click at [919, 12] on div "Search" at bounding box center [547, 17] width 946 height 19
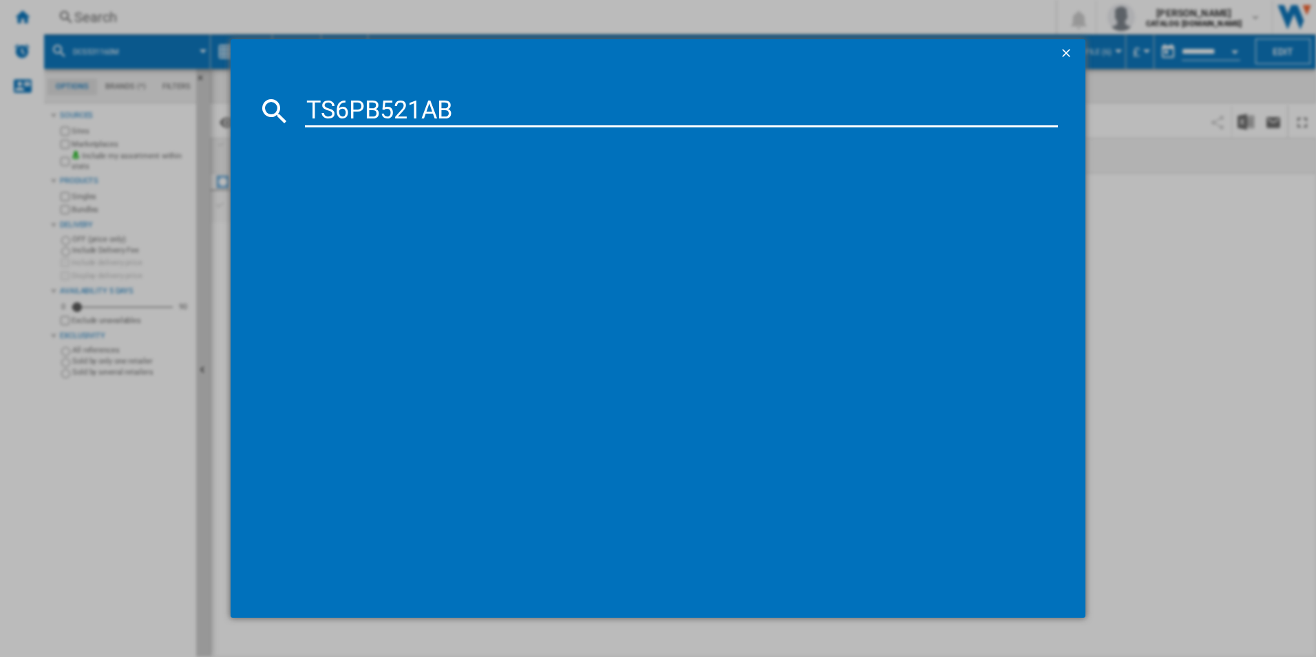
type input "TS6PB521AB"
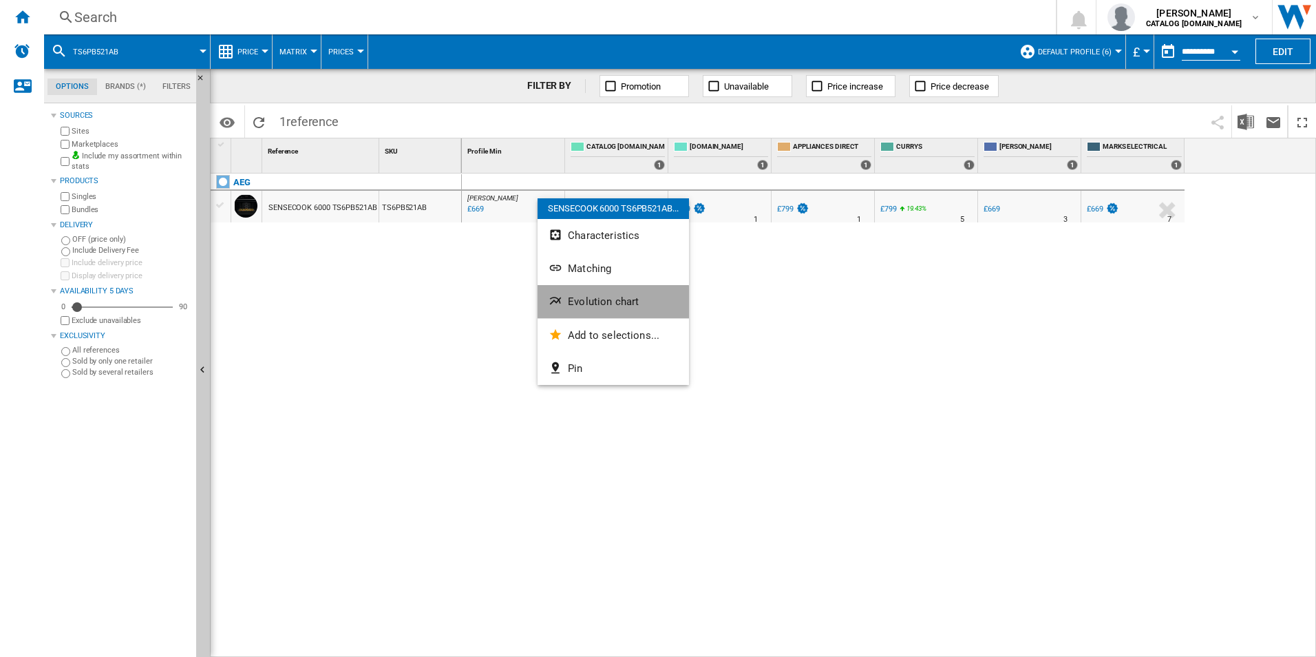
click at [573, 303] on span "Evolution chart" at bounding box center [603, 301] width 71 height 12
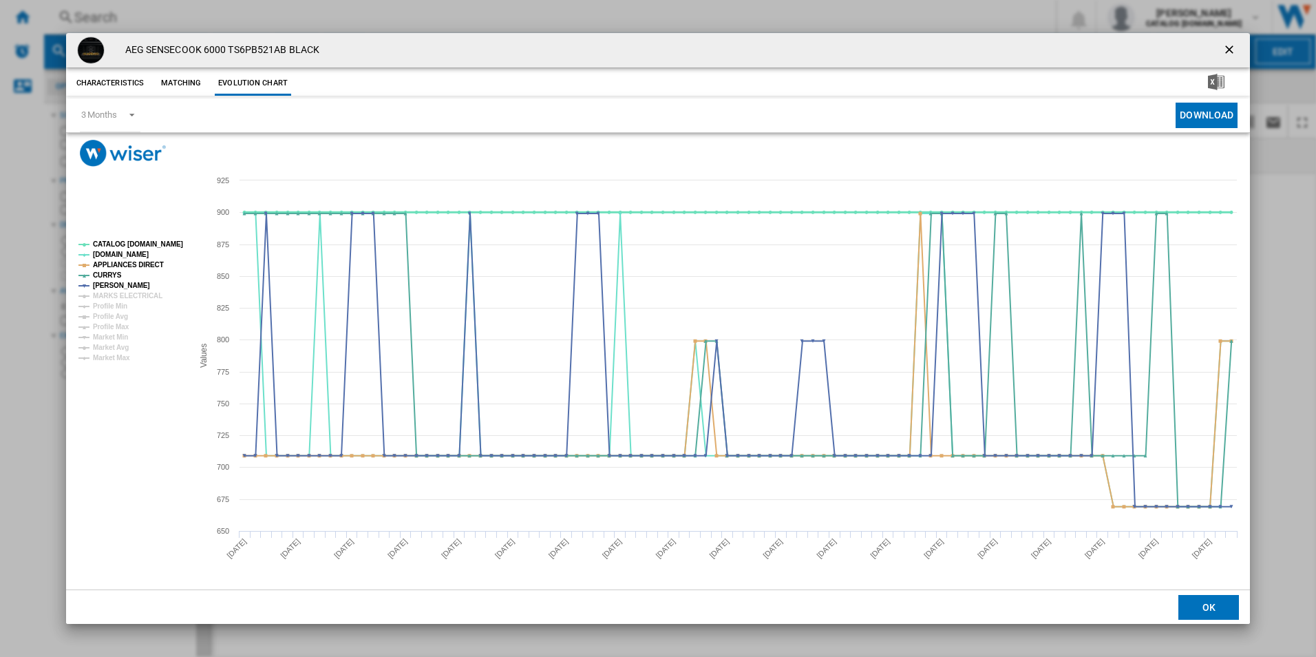
click at [158, 247] on tspan "CATALOG [DOMAIN_NAME]" at bounding box center [138, 244] width 90 height 8
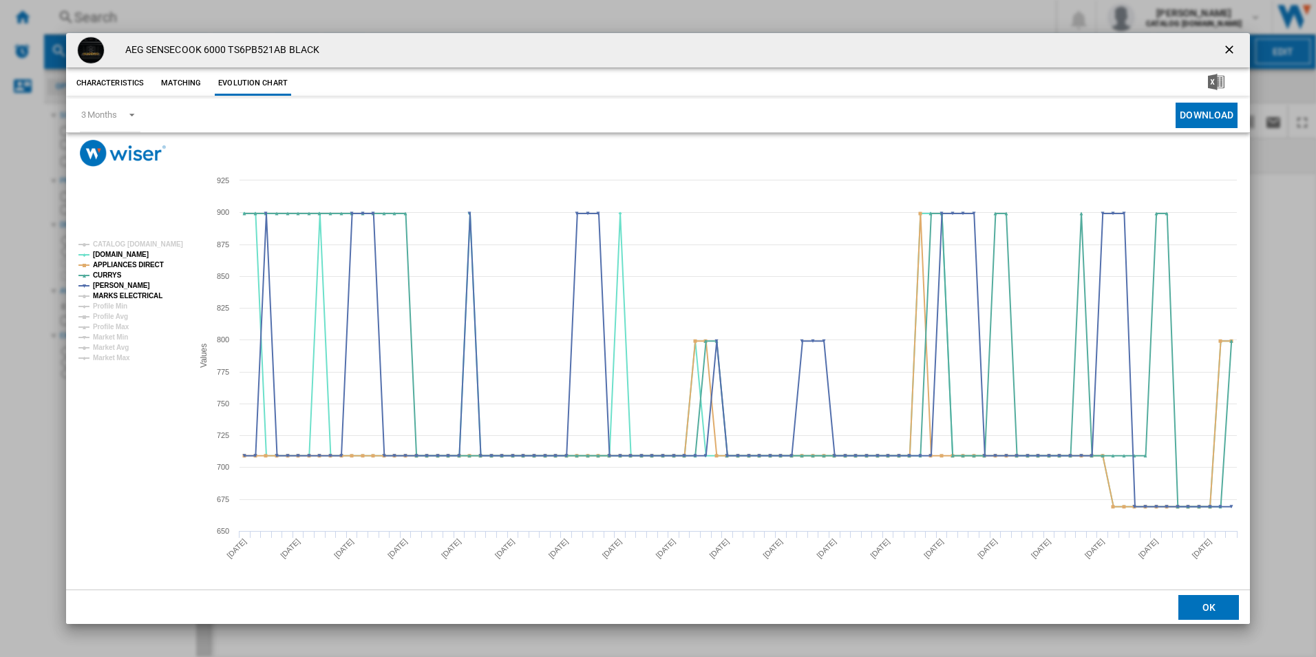
click at [146, 297] on tspan "MARKS ELECTRICAL" at bounding box center [128, 296] width 70 height 8
drag, startPoint x: 1231, startPoint y: 47, endPoint x: 1217, endPoint y: 43, distance: 15.2
click at [1231, 47] on ng-md-icon "getI18NText('BUTTONS.CLOSE_DIALOG')" at bounding box center [1230, 51] width 17 height 17
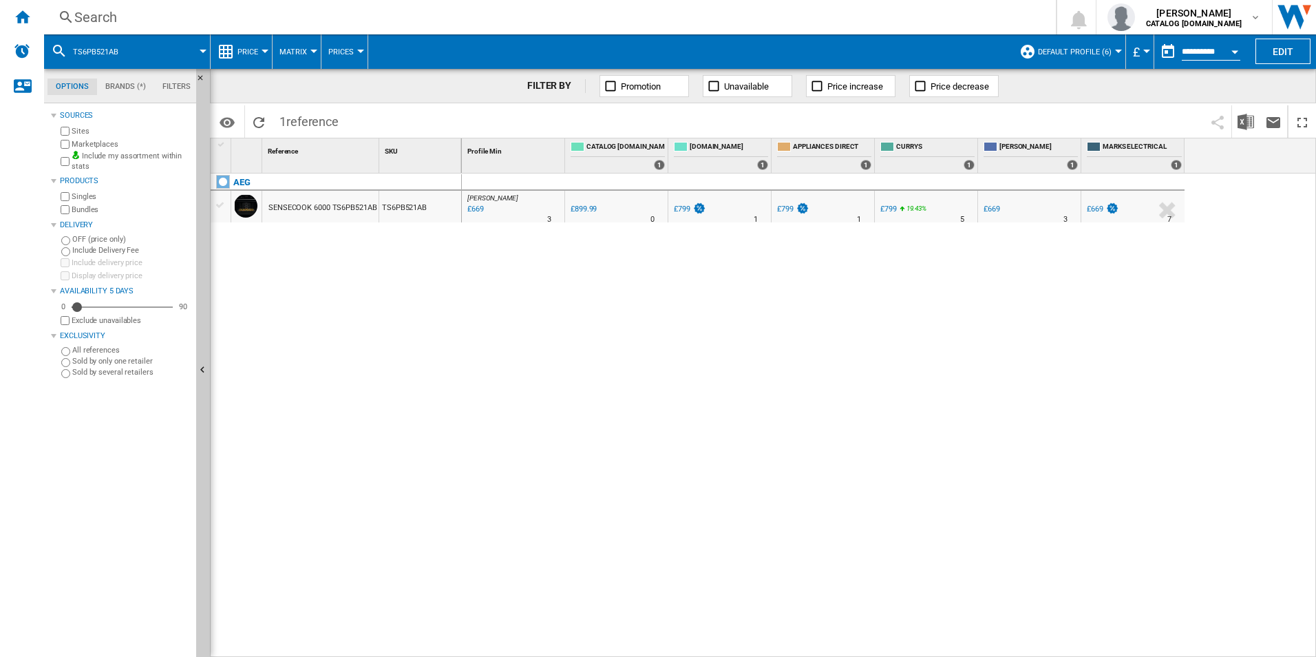
click at [1005, 13] on div "Search" at bounding box center [547, 17] width 946 height 19
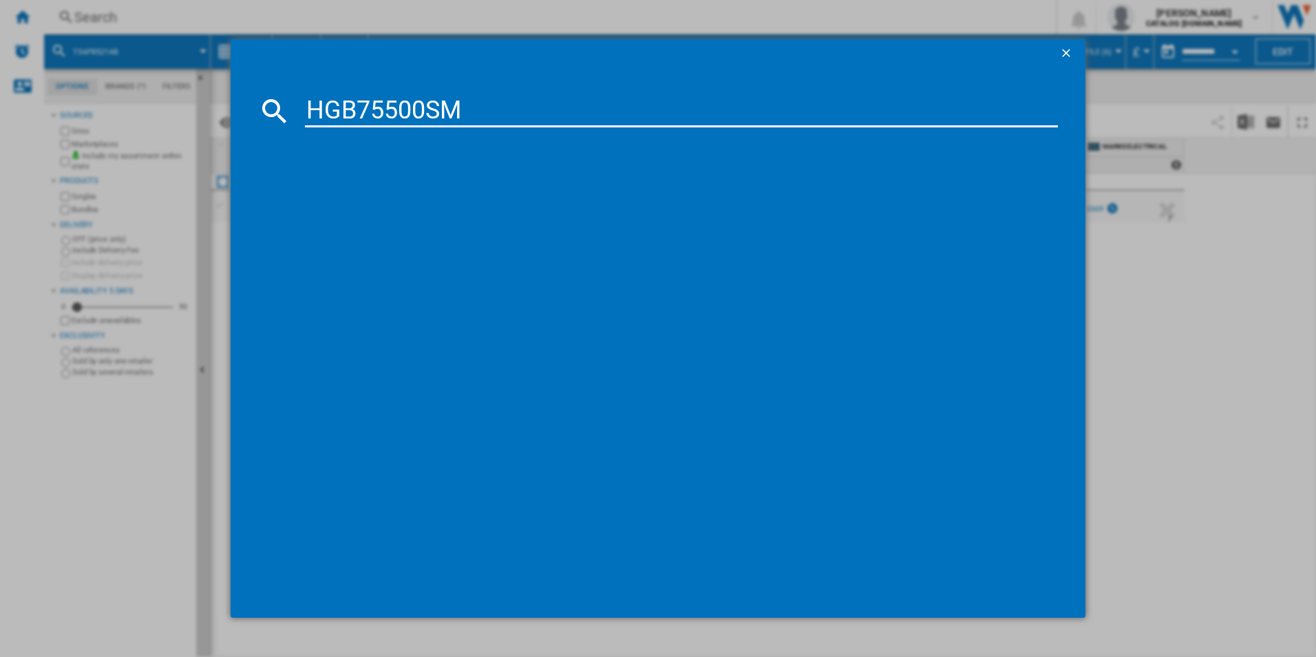
type input "HGB75500SM"
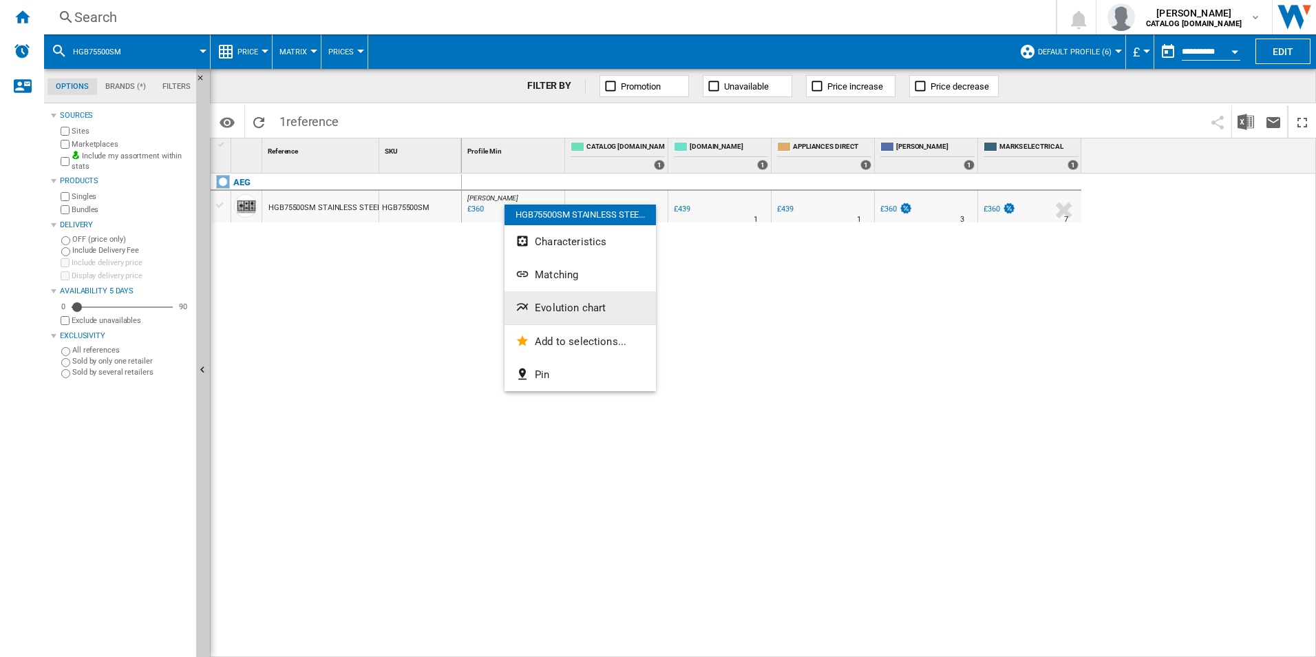
click at [557, 305] on span "Evolution chart" at bounding box center [570, 307] width 71 height 12
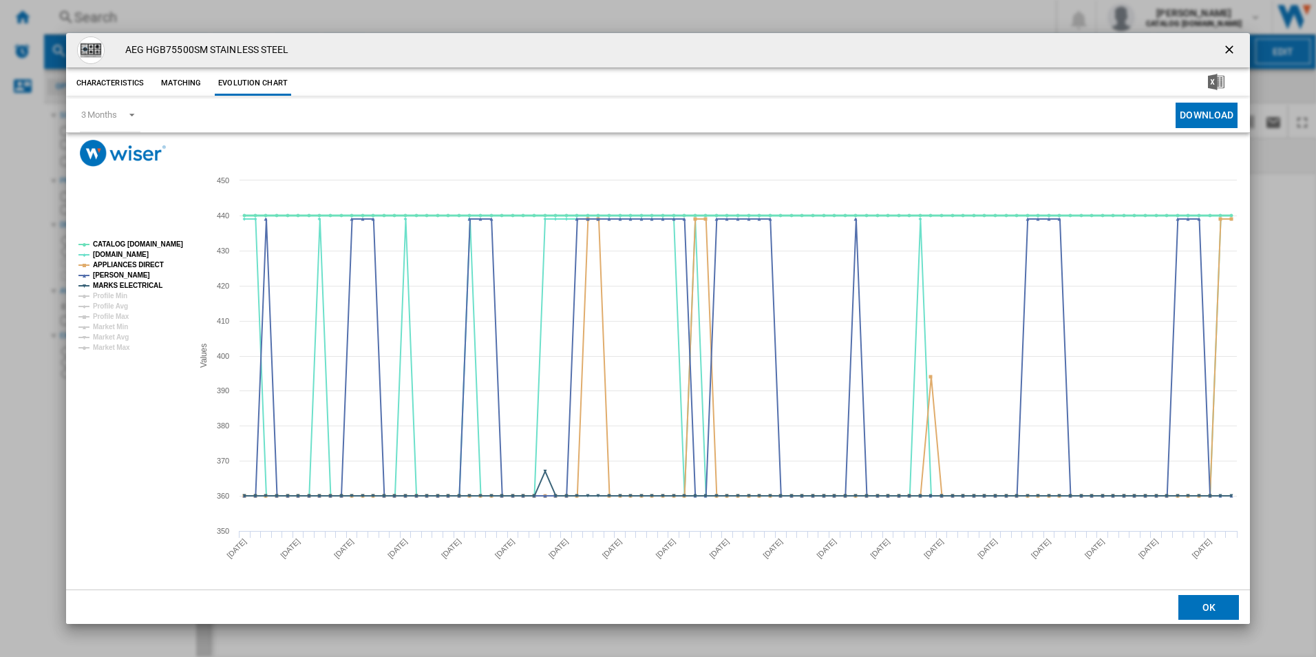
click at [149, 243] on tspan "CATALOG [DOMAIN_NAME]" at bounding box center [138, 244] width 90 height 8
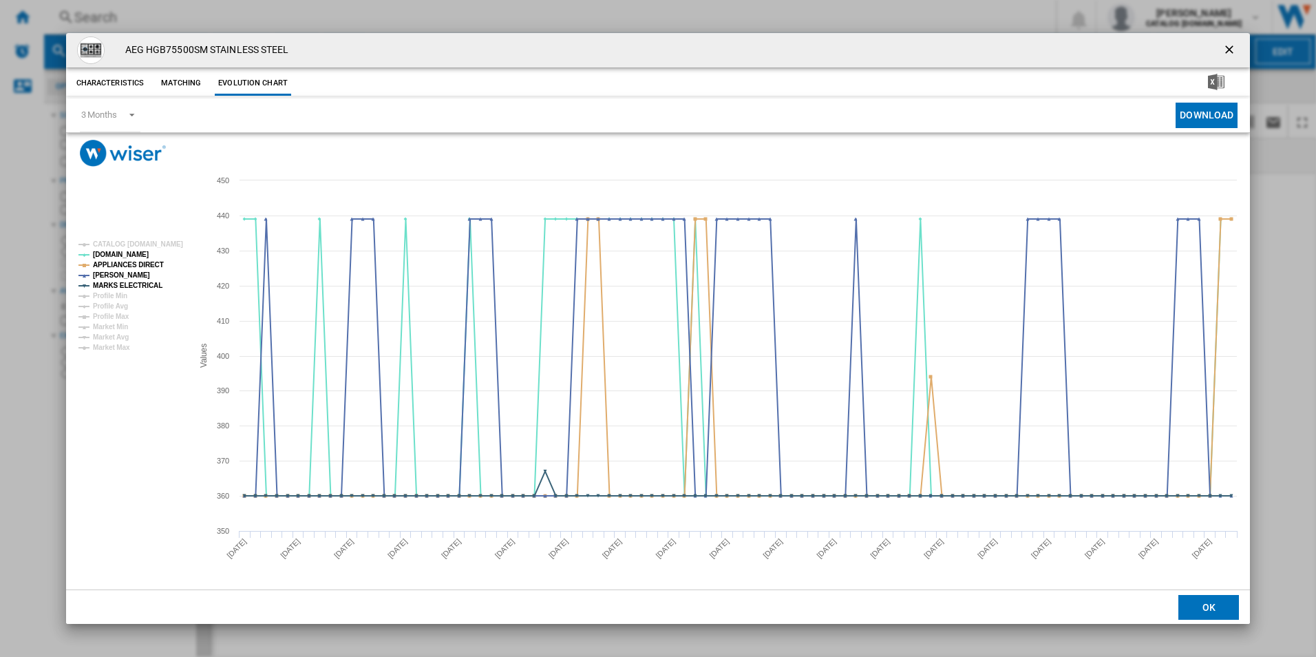
click at [1230, 43] on ng-md-icon "getI18NText('BUTTONS.CLOSE_DIALOG')" at bounding box center [1230, 51] width 17 height 17
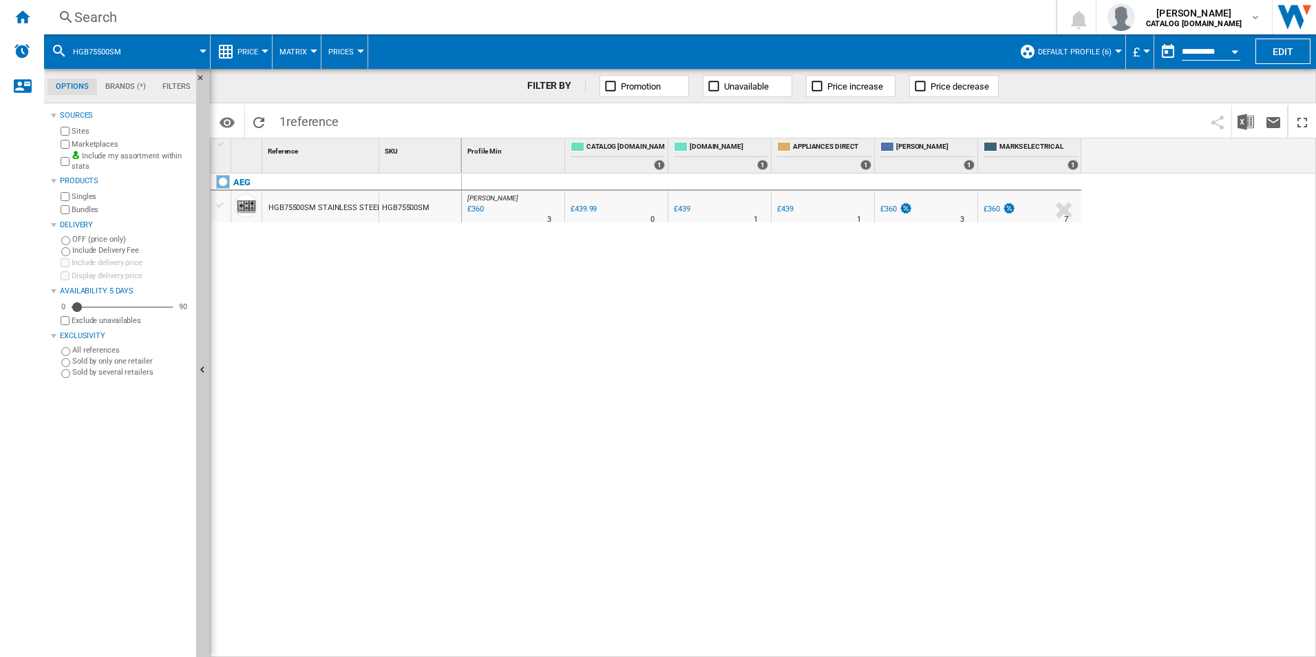
click at [960, 14] on div "Search" at bounding box center [547, 17] width 946 height 19
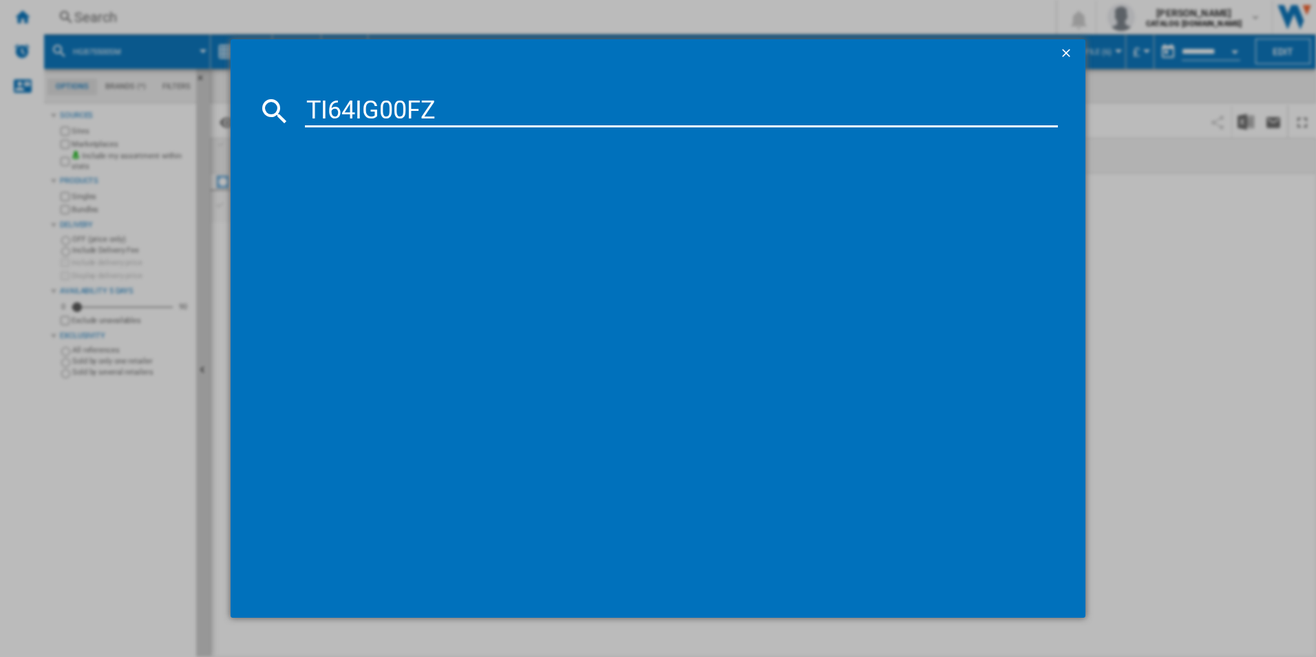
type input "TI64IG00FZ"
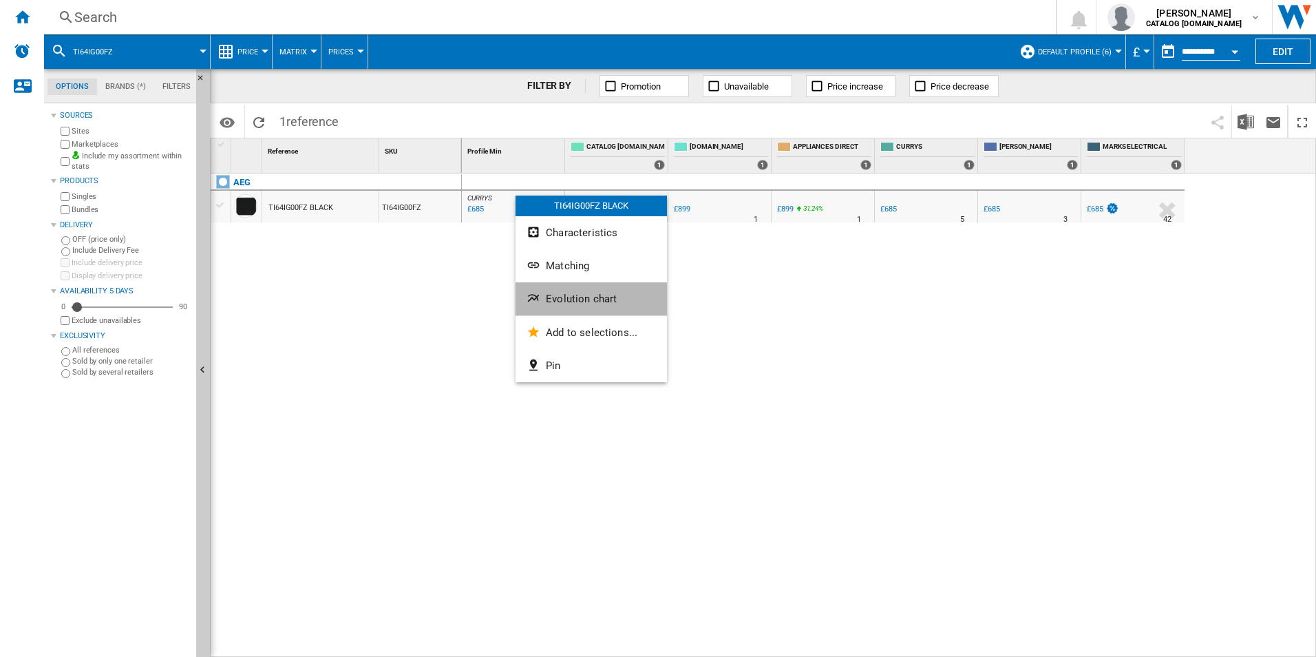
click at [601, 299] on span "Evolution chart" at bounding box center [581, 298] width 71 height 12
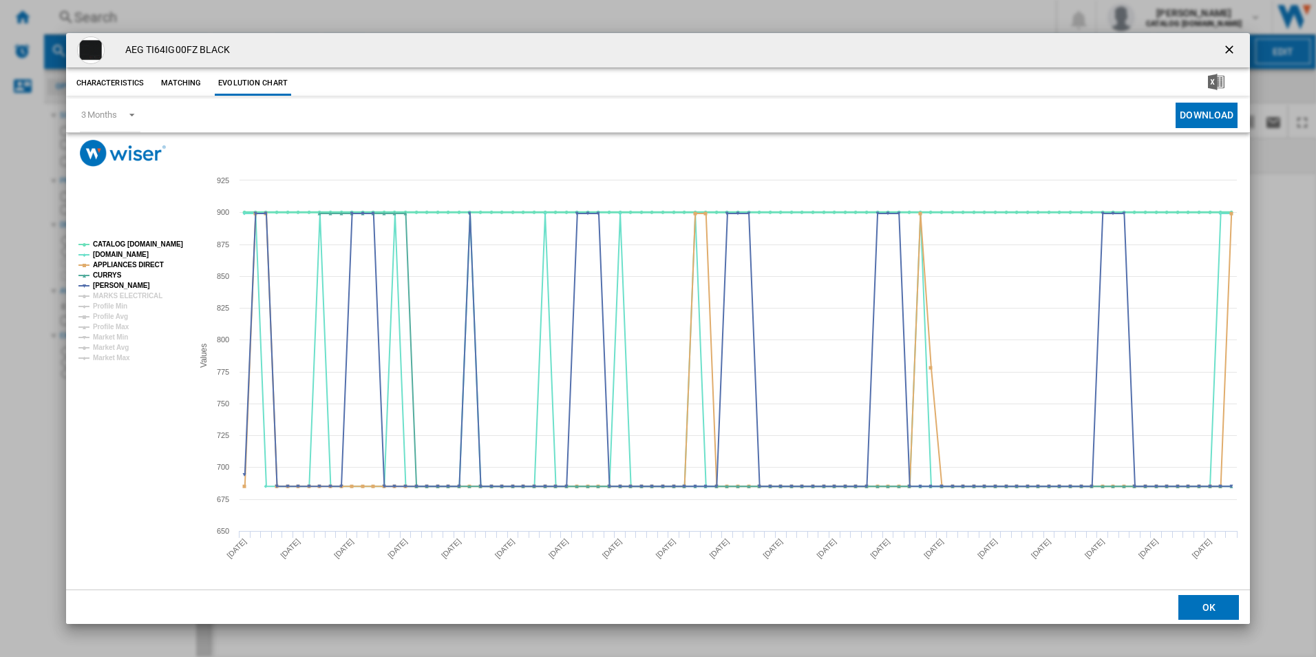
click at [160, 244] on tspan "CATALOG [DOMAIN_NAME]" at bounding box center [138, 244] width 90 height 8
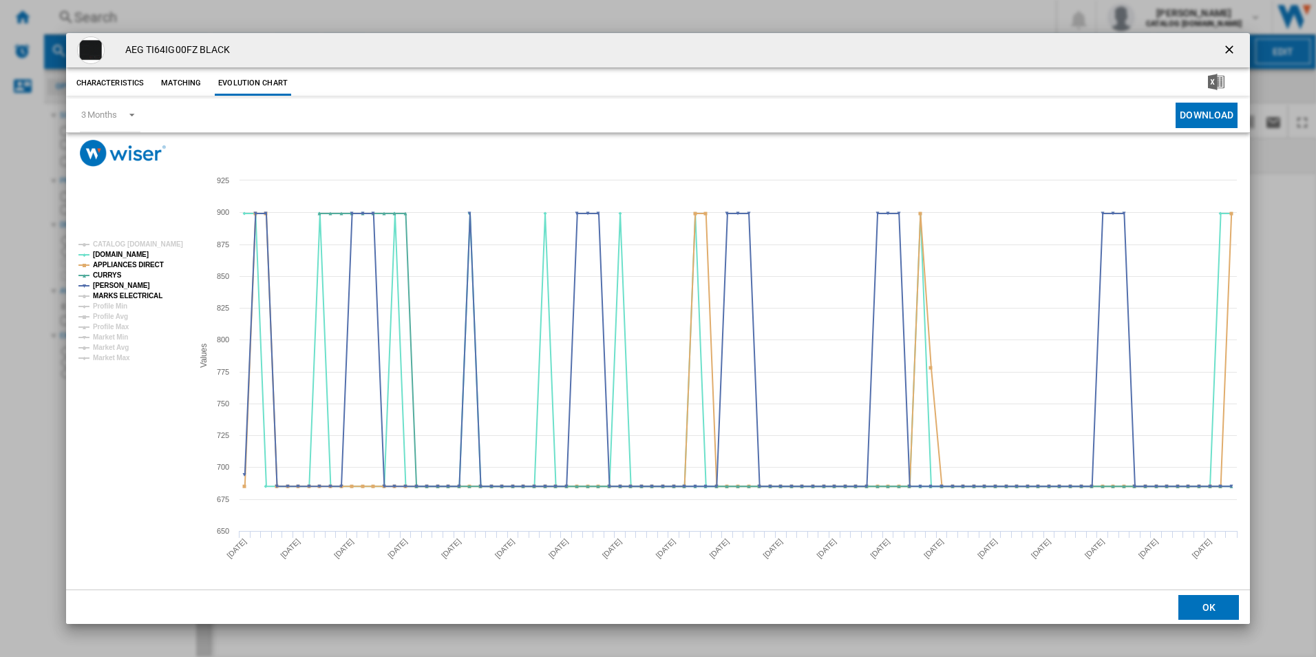
click at [145, 295] on tspan "MARKS ELECTRICAL" at bounding box center [128, 296] width 70 height 8
drag, startPoint x: 1227, startPoint y: 43, endPoint x: 1208, endPoint y: 45, distance: 19.4
click at [1227, 43] on ng-md-icon "getI18NText('BUTTONS.CLOSE_DIALOG')" at bounding box center [1230, 51] width 17 height 17
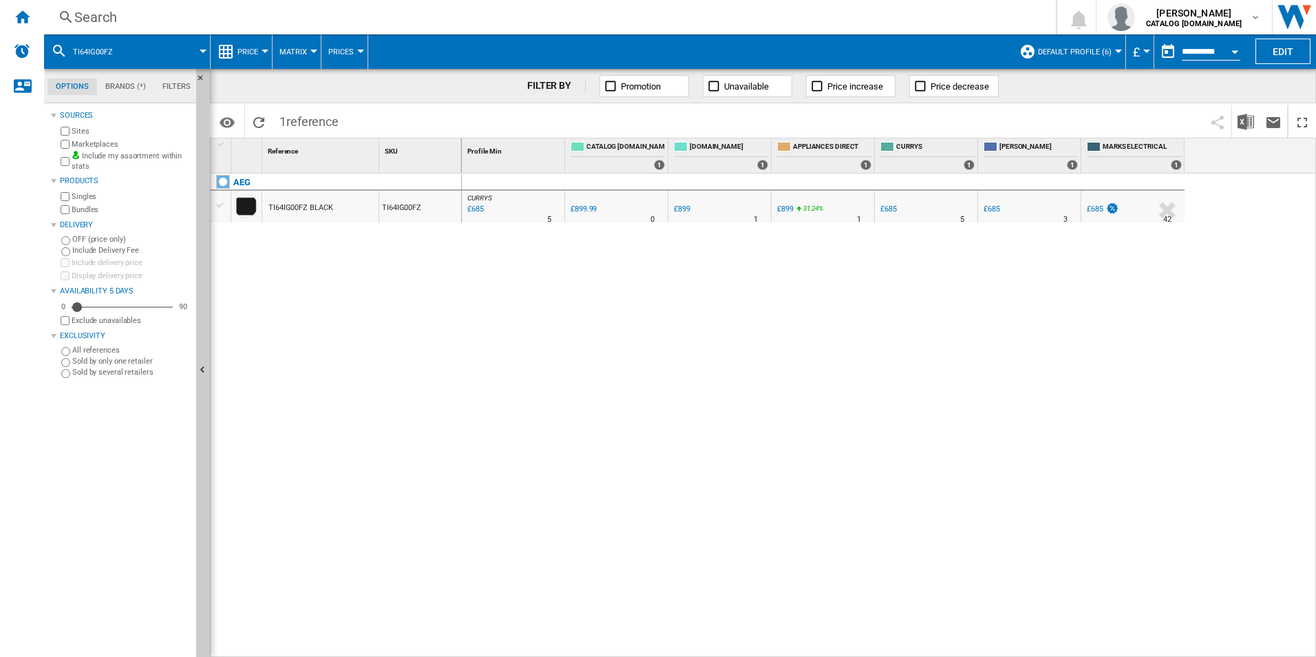
click at [950, 17] on div "Search" at bounding box center [547, 17] width 946 height 19
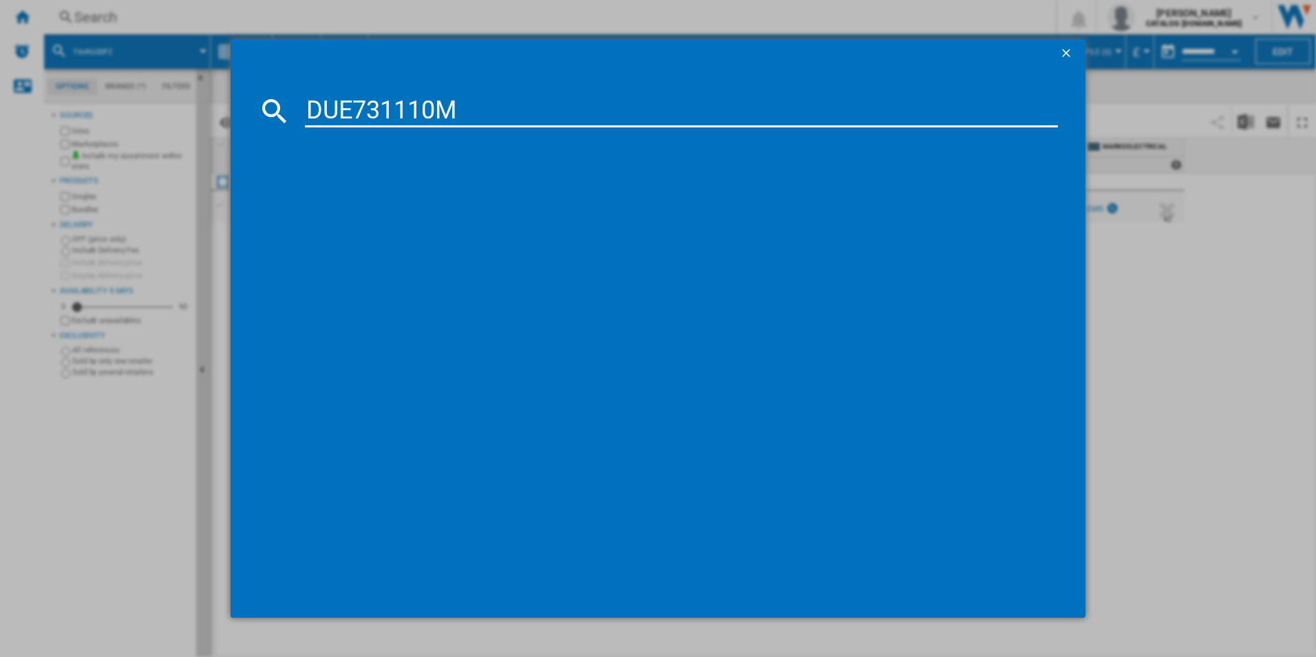
type input "DUE731110M"
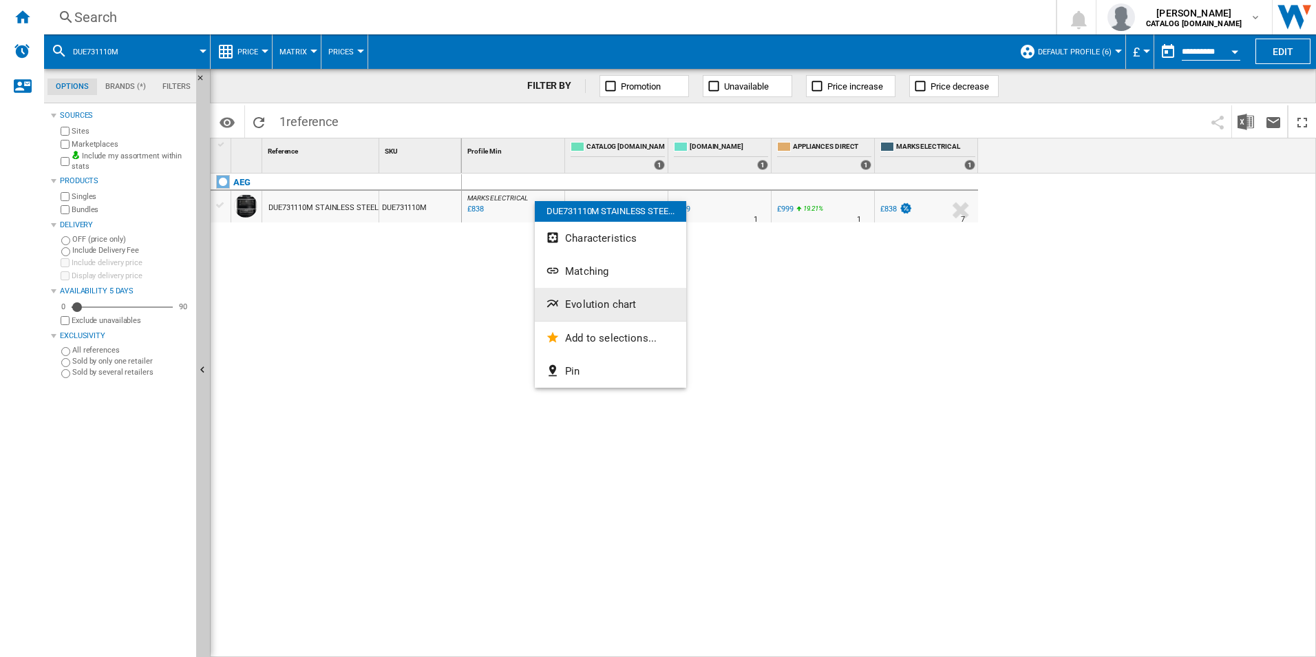
click at [579, 299] on span "Evolution chart" at bounding box center [600, 304] width 71 height 12
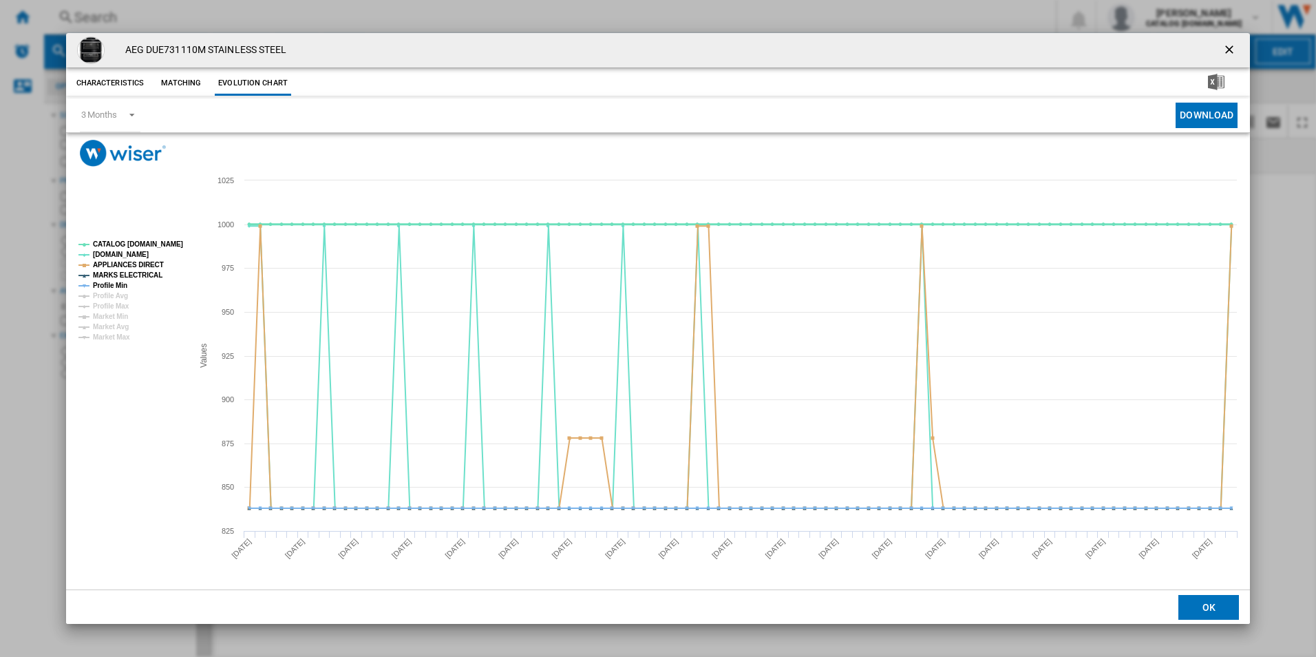
click at [164, 245] on tspan "CATALOG [DOMAIN_NAME]" at bounding box center [138, 244] width 90 height 8
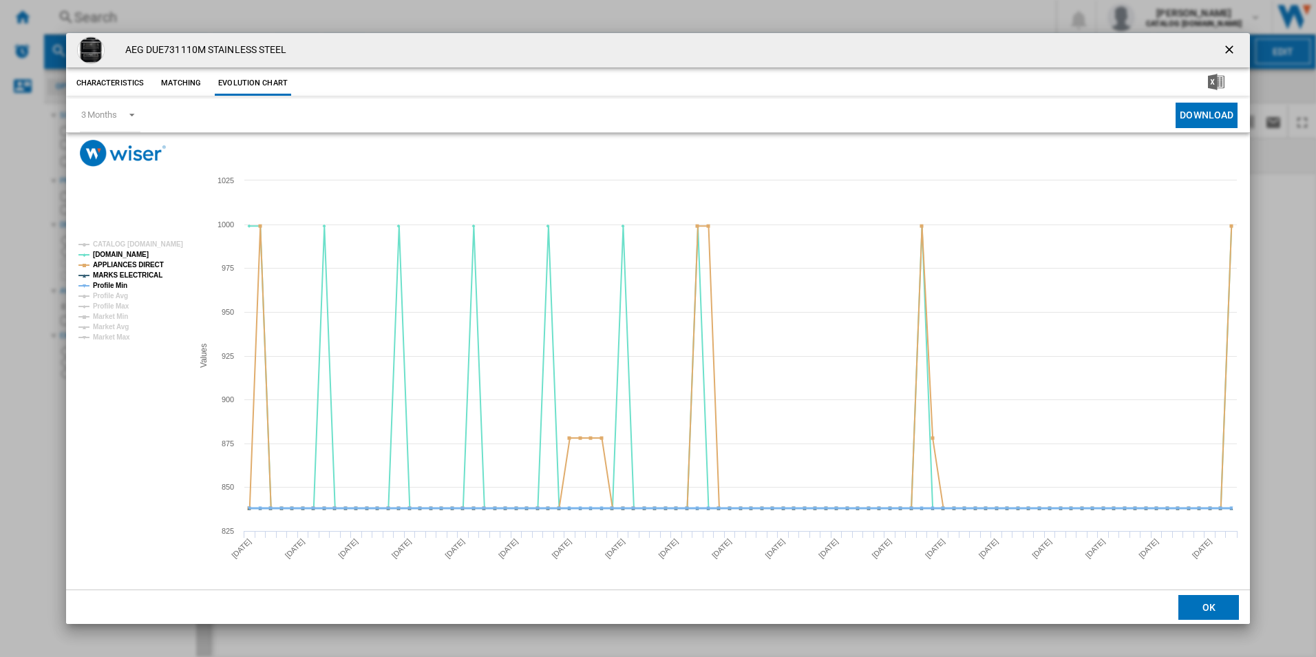
click at [122, 284] on tspan "Profile Min" at bounding box center [110, 285] width 34 height 8
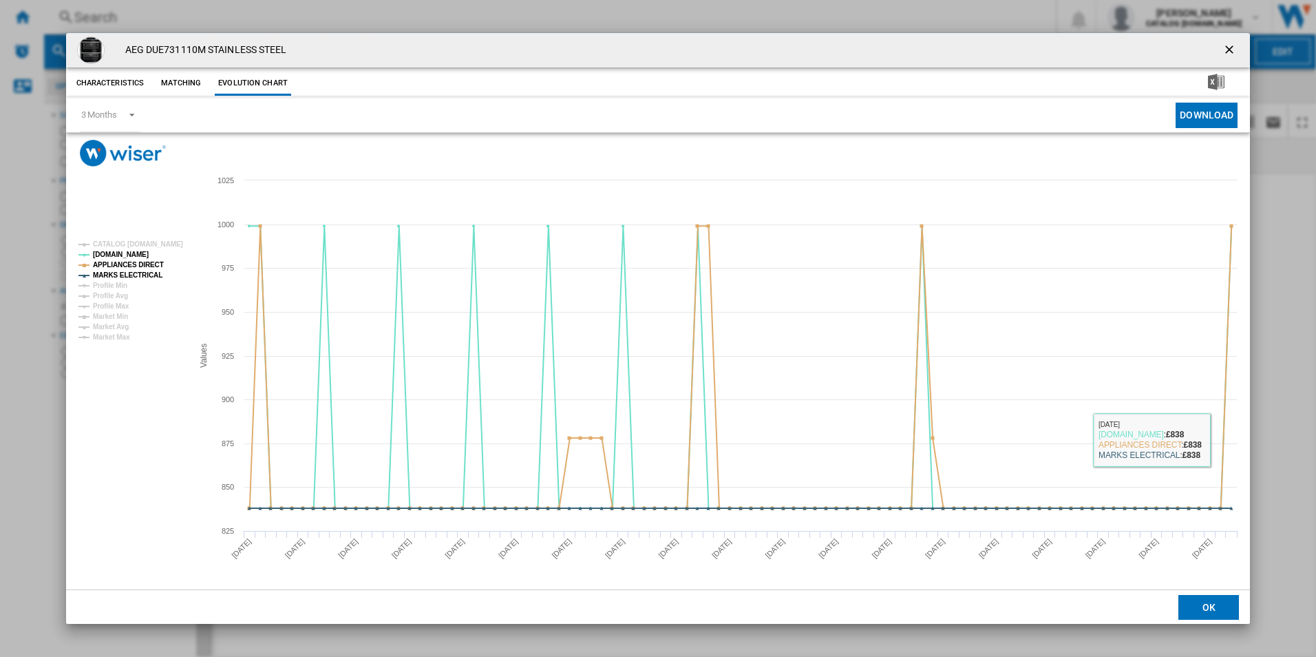
drag, startPoint x: 1228, startPoint y: 47, endPoint x: 1160, endPoint y: 42, distance: 67.7
click at [1228, 47] on ng-md-icon "getI18NText('BUTTONS.CLOSE_DIALOG')" at bounding box center [1230, 51] width 17 height 17
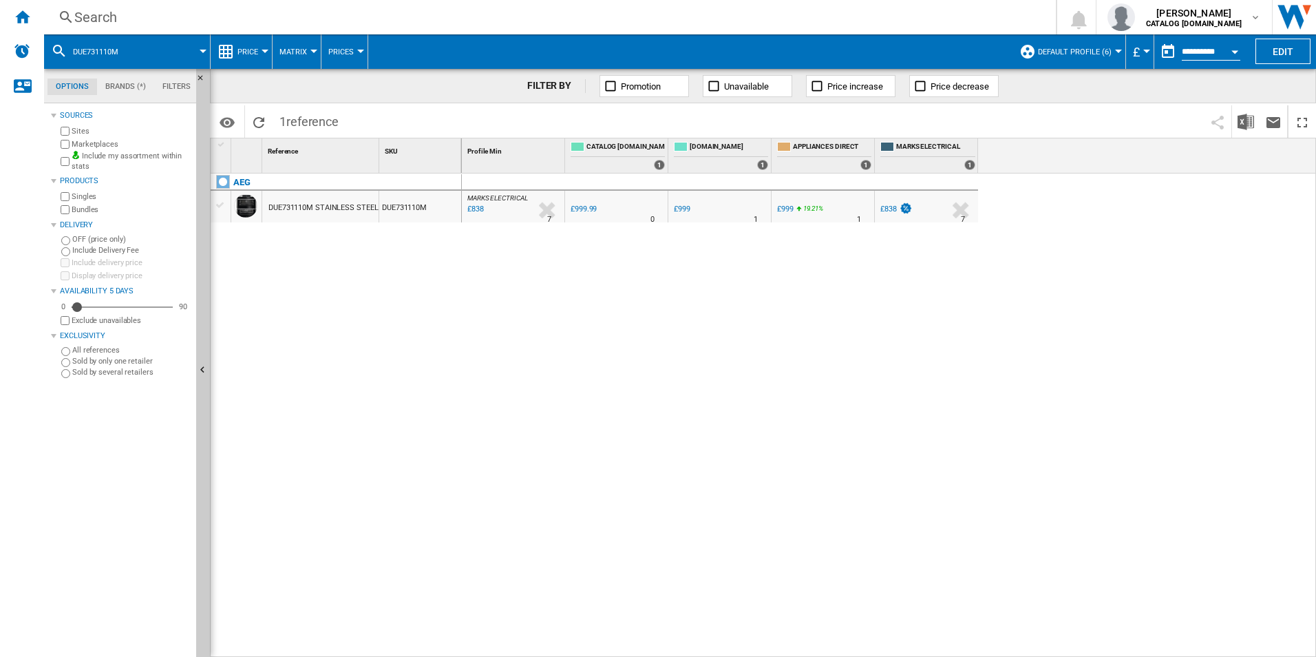
click at [903, 26] on div "Search" at bounding box center [547, 17] width 946 height 19
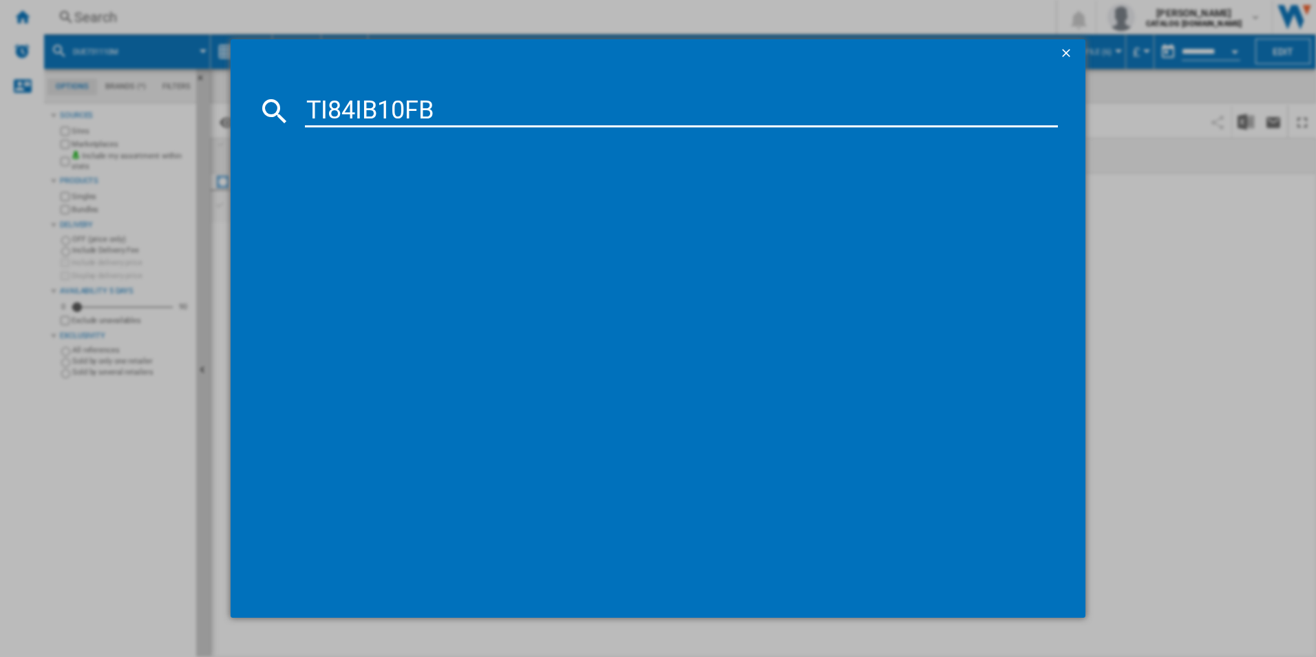
type input "TI84IB10FB"
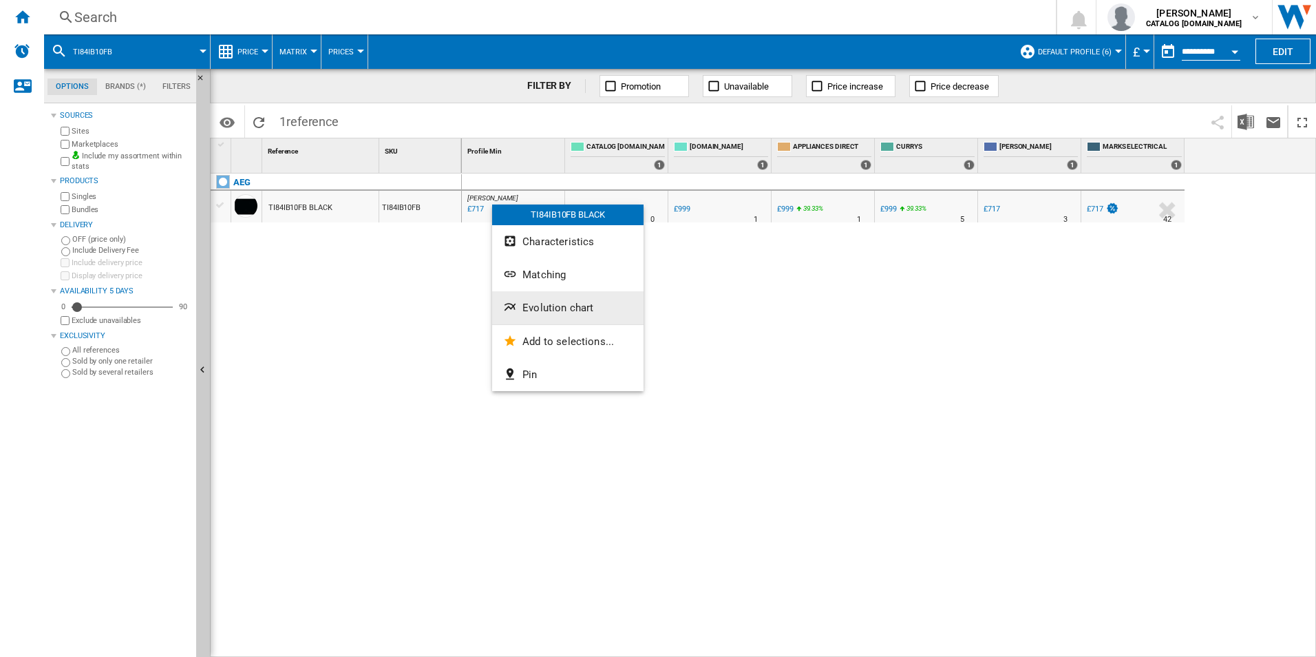
click at [540, 299] on button "Evolution chart" at bounding box center [567, 307] width 151 height 33
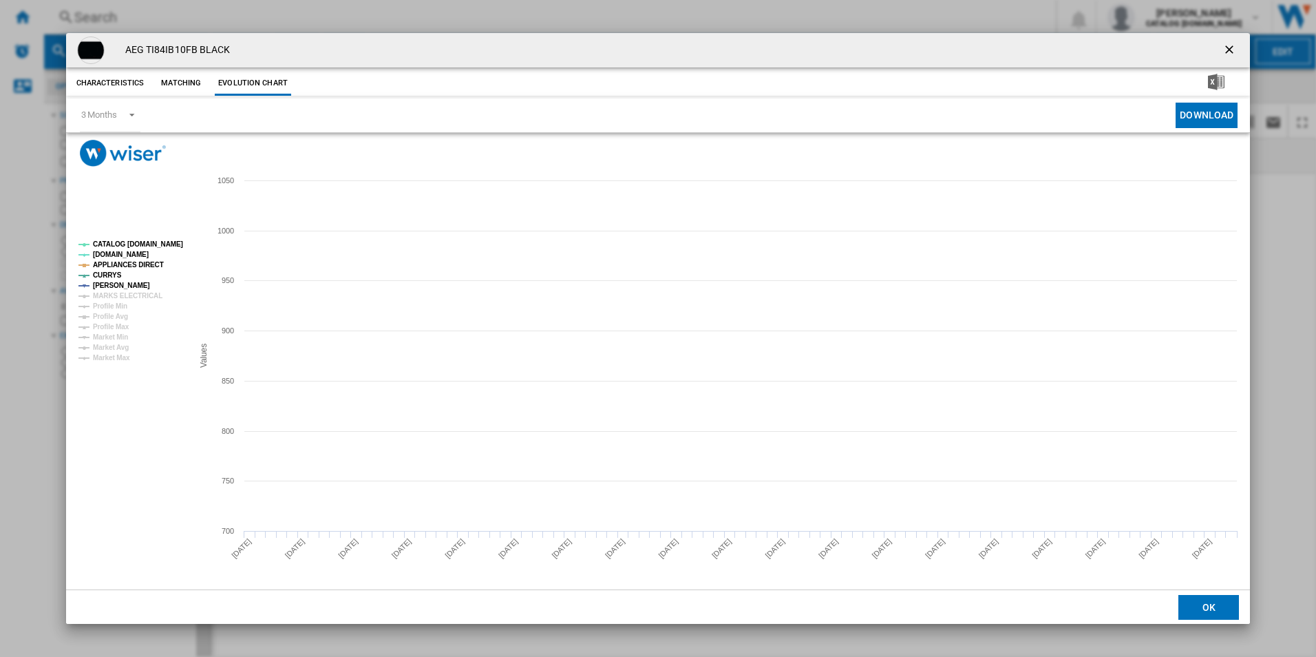
click at [147, 244] on tspan "CATALOG [DOMAIN_NAME]" at bounding box center [138, 244] width 90 height 8
click at [136, 296] on tspan "MARKS ELECTRICAL" at bounding box center [128, 296] width 70 height 8
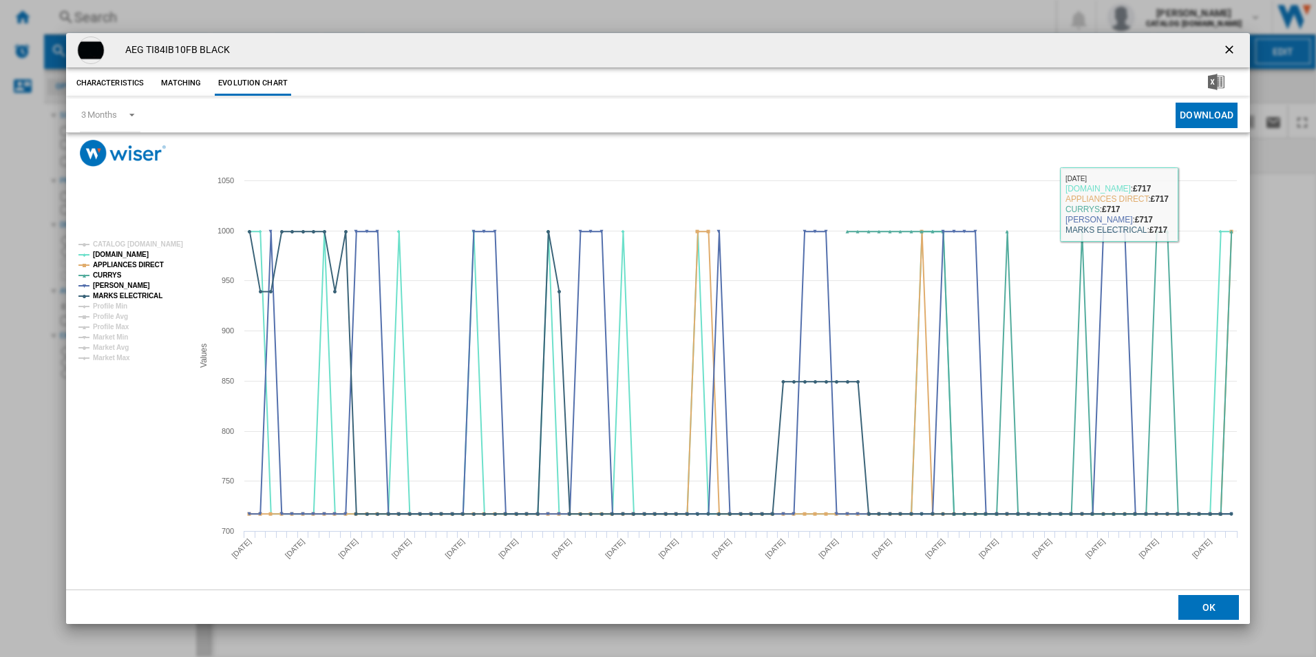
drag, startPoint x: 1226, startPoint y: 47, endPoint x: 1188, endPoint y: 44, distance: 38.0
click at [1226, 47] on ng-md-icon "getI18NText('BUTTONS.CLOSE_DIALOG')" at bounding box center [1230, 51] width 17 height 17
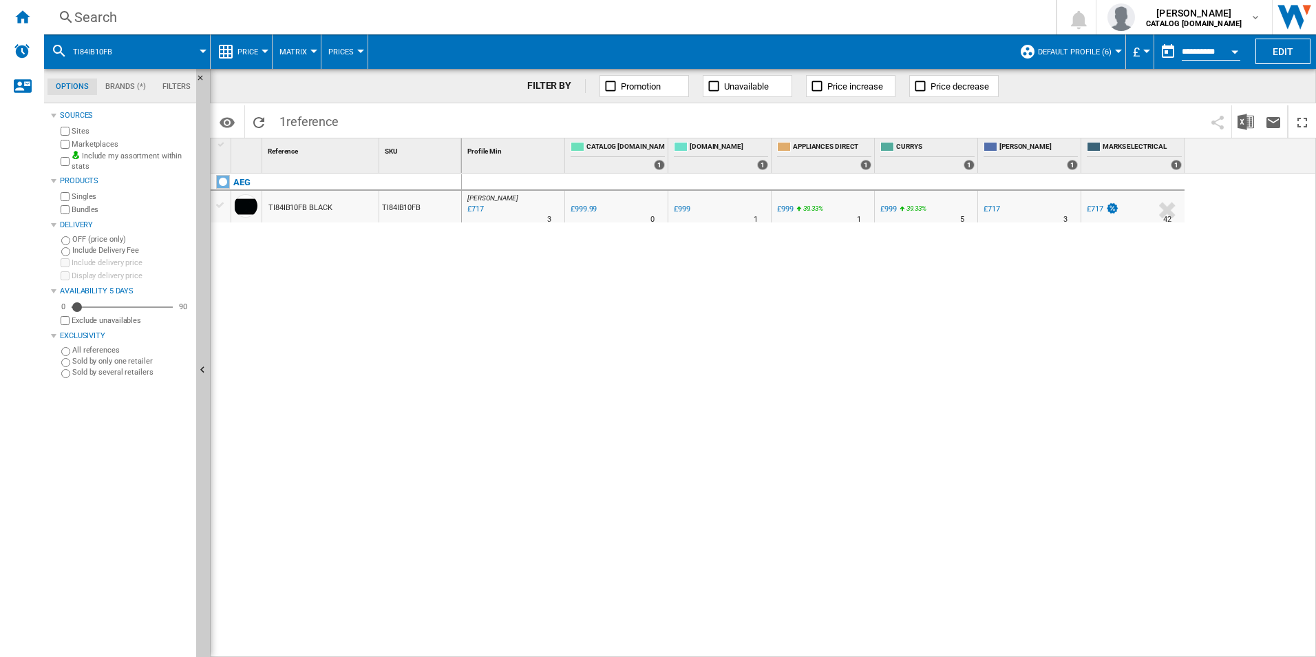
click at [869, 14] on div "Search" at bounding box center [547, 17] width 946 height 19
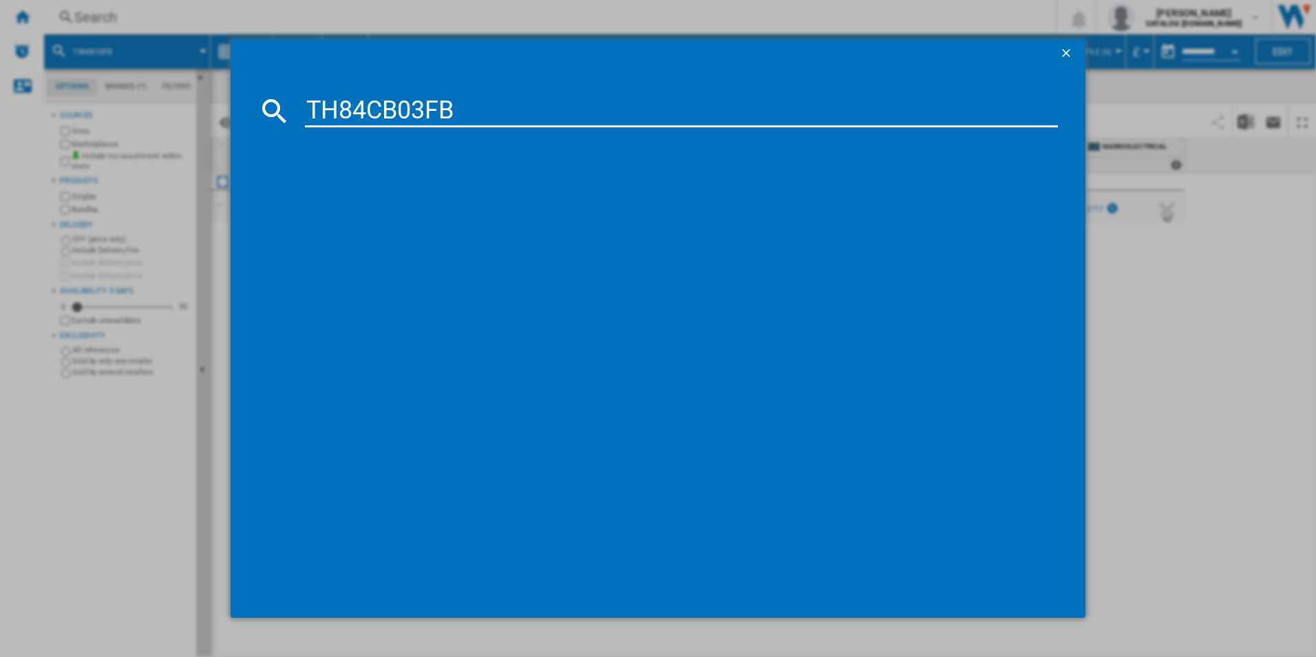
type input "TH84CB03FB"
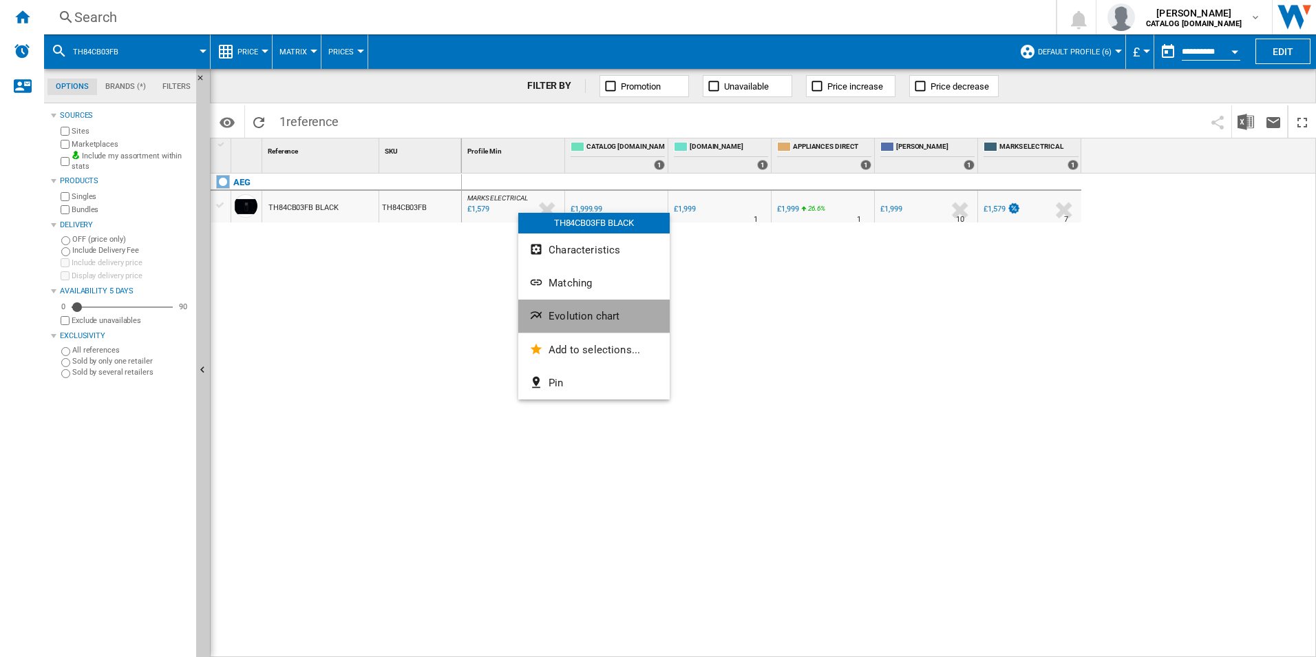
click at [558, 312] on span "Evolution chart" at bounding box center [583, 316] width 71 height 12
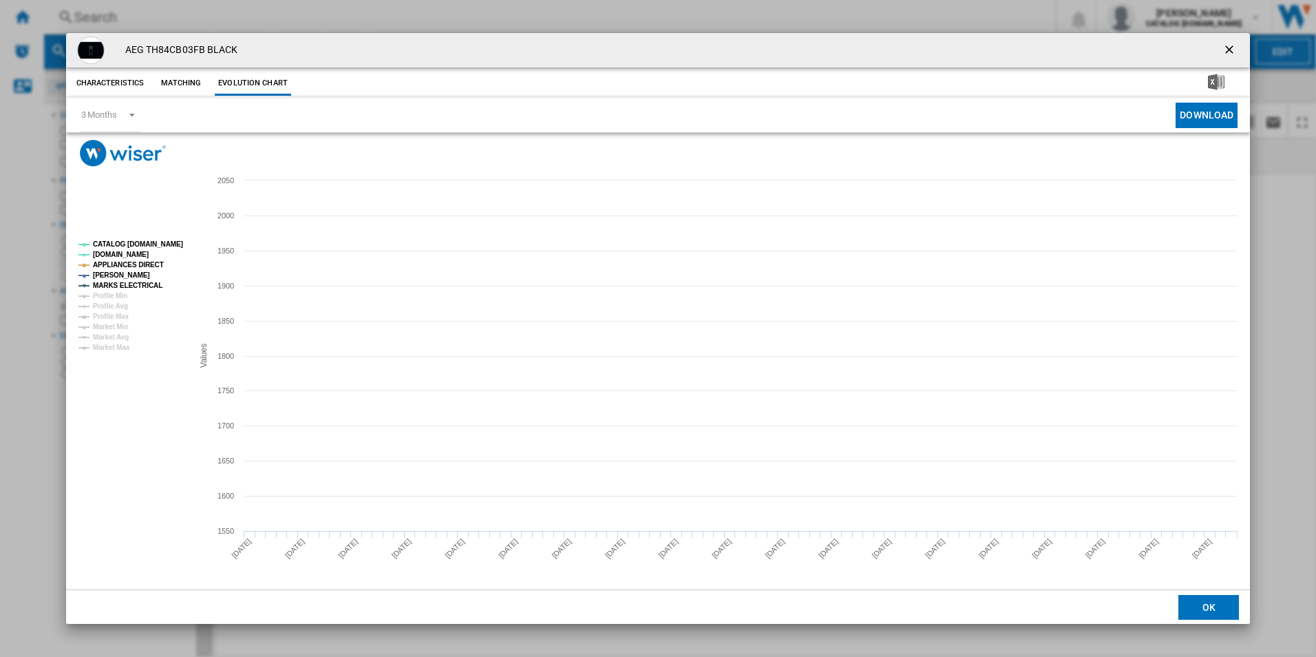
click at [173, 244] on tspan "CATALOG [DOMAIN_NAME]" at bounding box center [138, 244] width 90 height 8
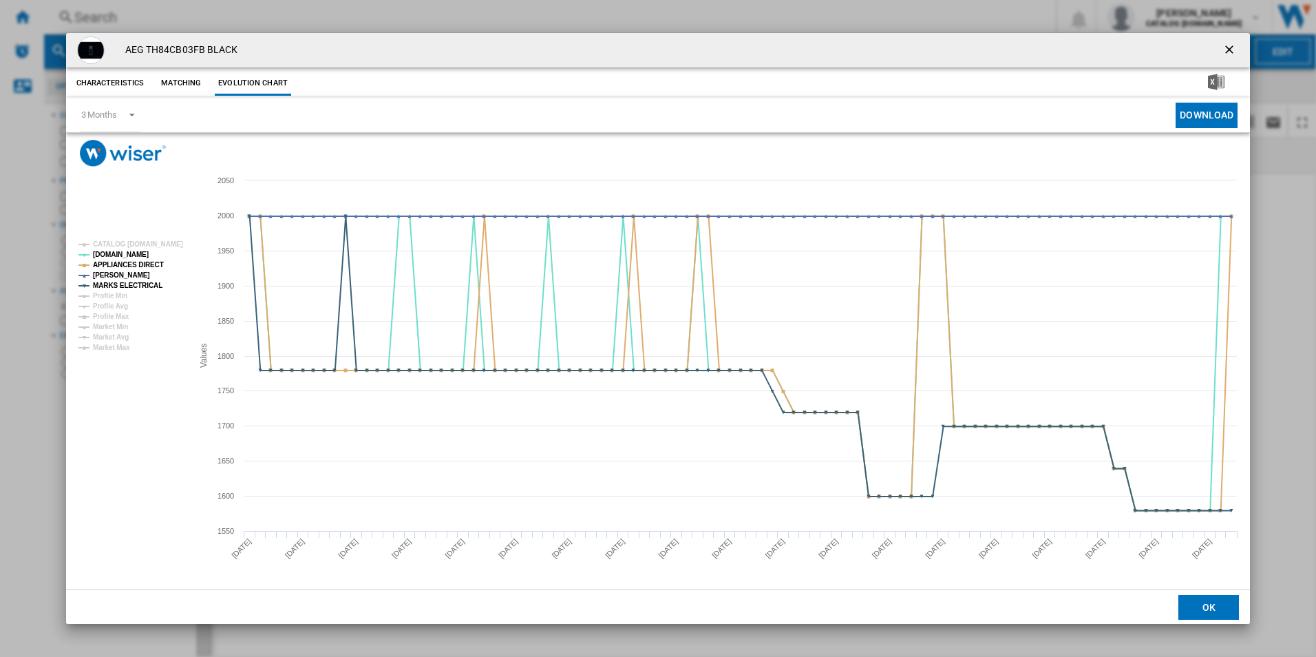
click at [1226, 54] on ng-md-icon "getI18NText('BUTTONS.CLOSE_DIALOG')" at bounding box center [1230, 51] width 17 height 17
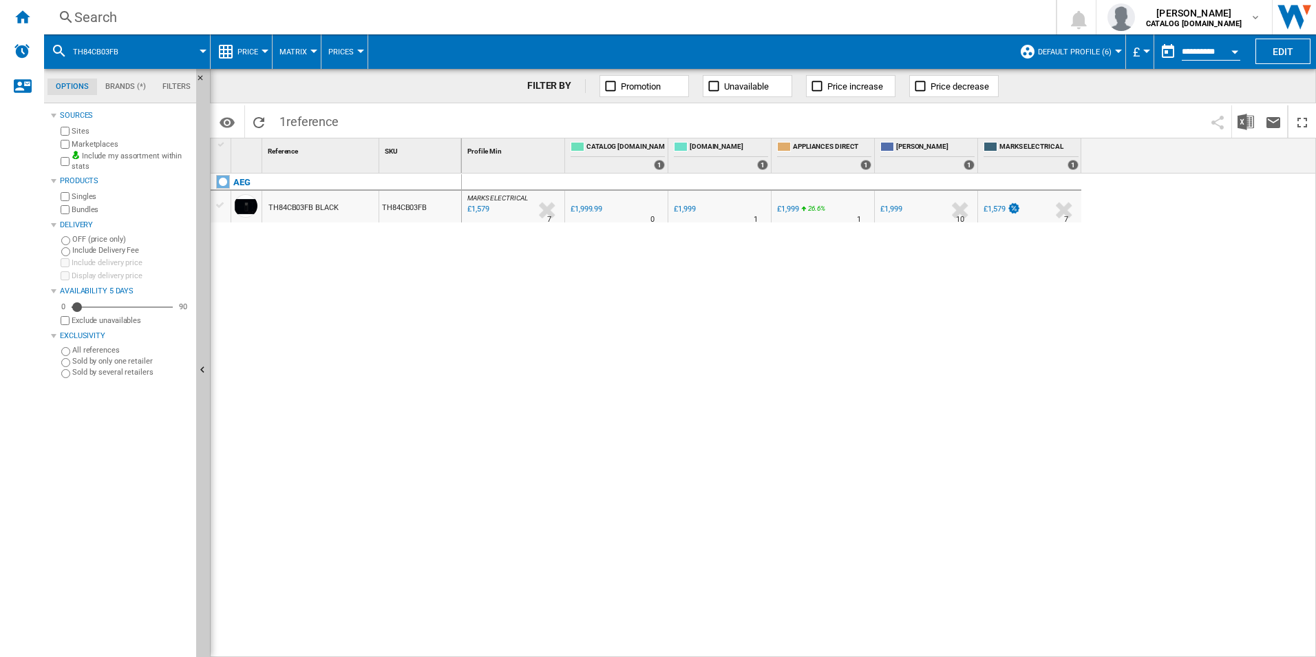
click at [930, 19] on div "Search" at bounding box center [547, 17] width 946 height 19
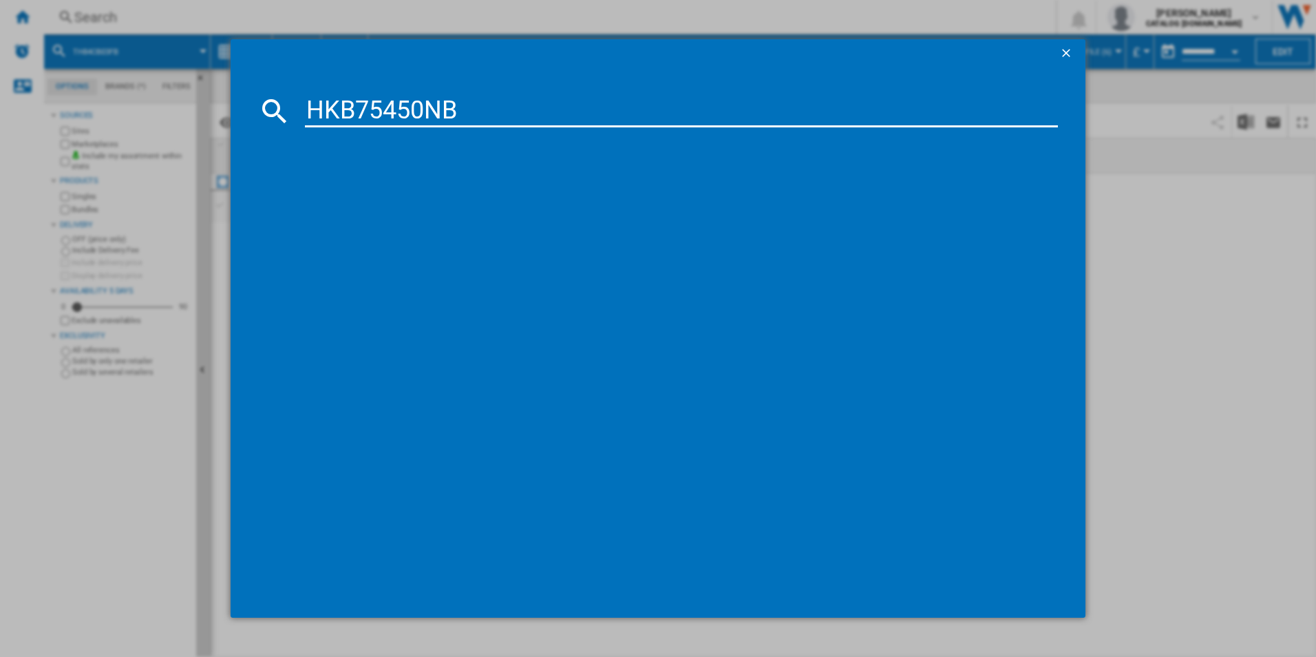
type input "HKB75450NB"
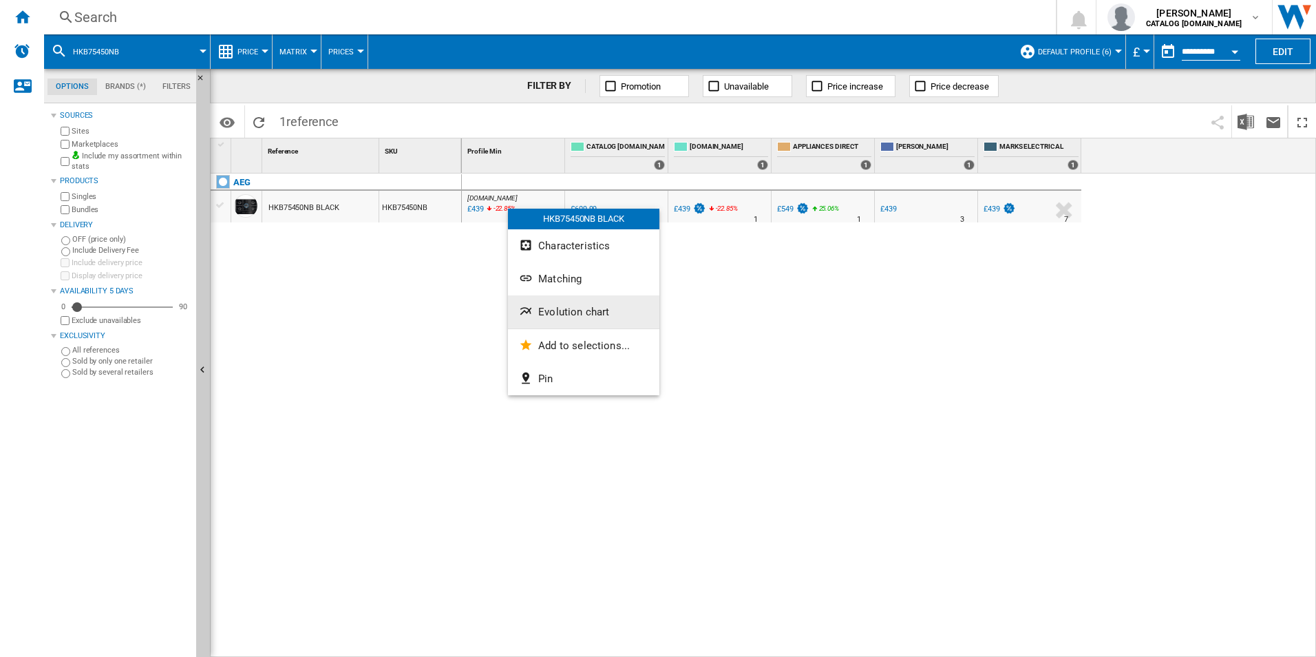
click at [573, 312] on span "Evolution chart" at bounding box center [573, 312] width 71 height 12
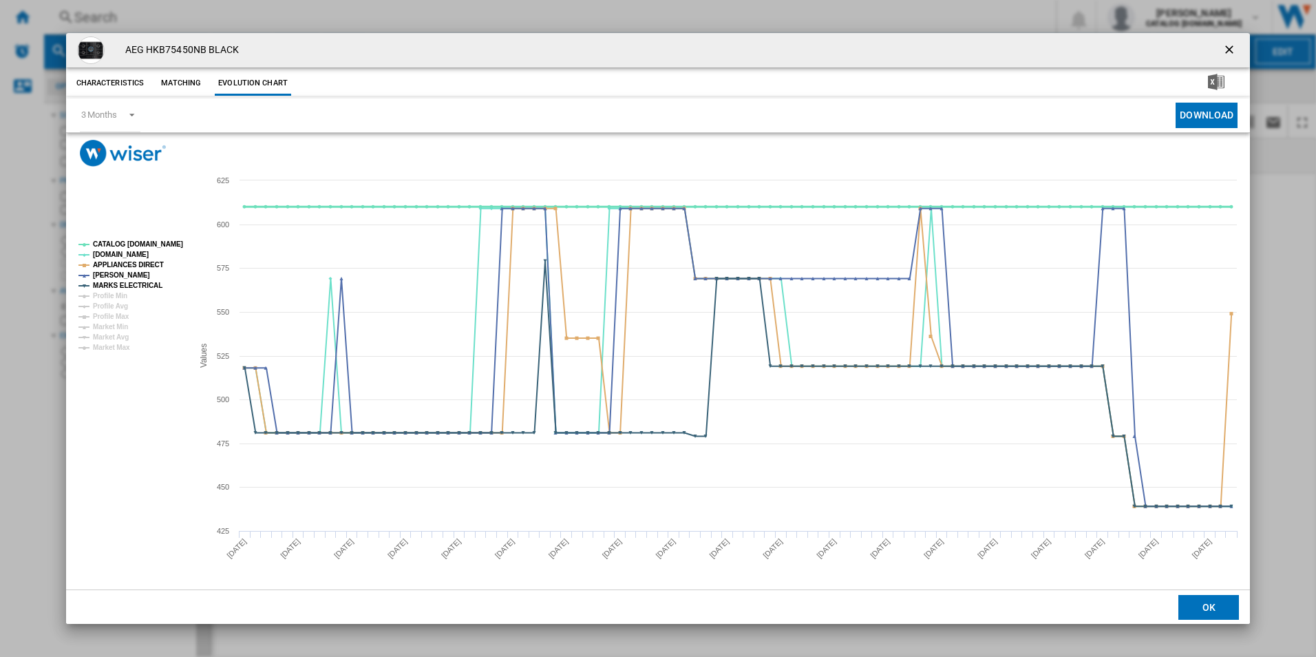
click at [155, 246] on tspan "CATALOG [DOMAIN_NAME]" at bounding box center [138, 244] width 90 height 8
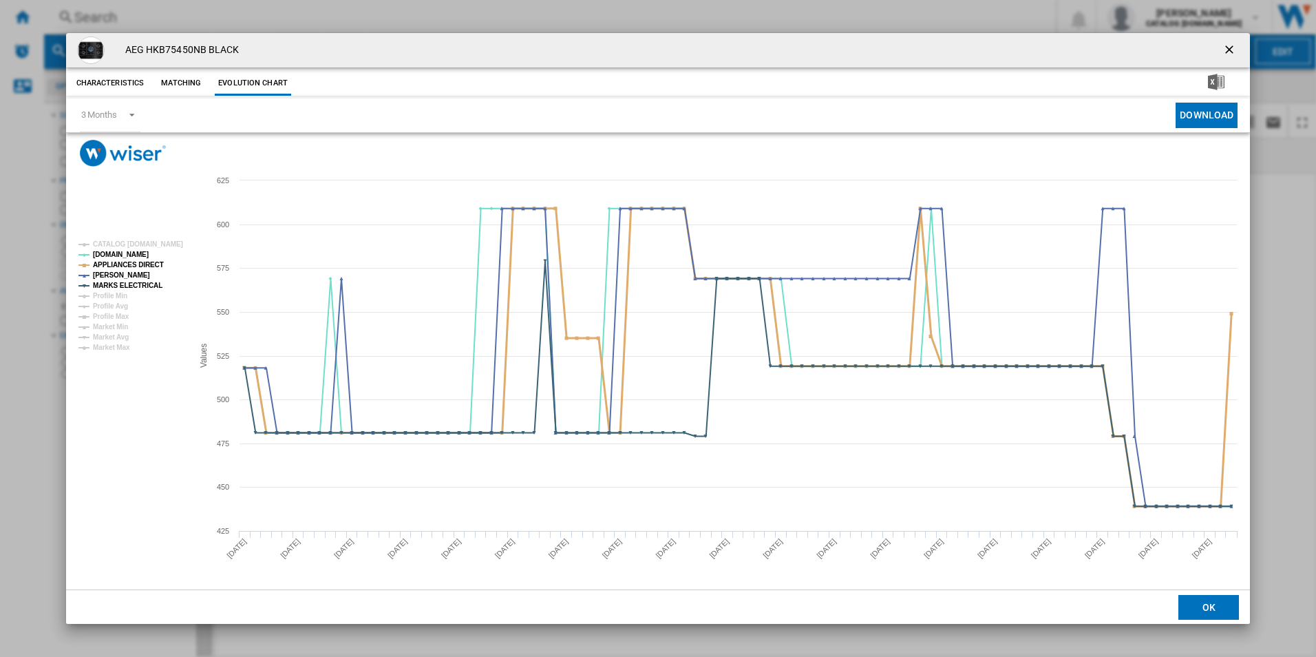
click at [153, 261] on tspan "APPLIANCES DIRECT" at bounding box center [128, 265] width 71 height 8
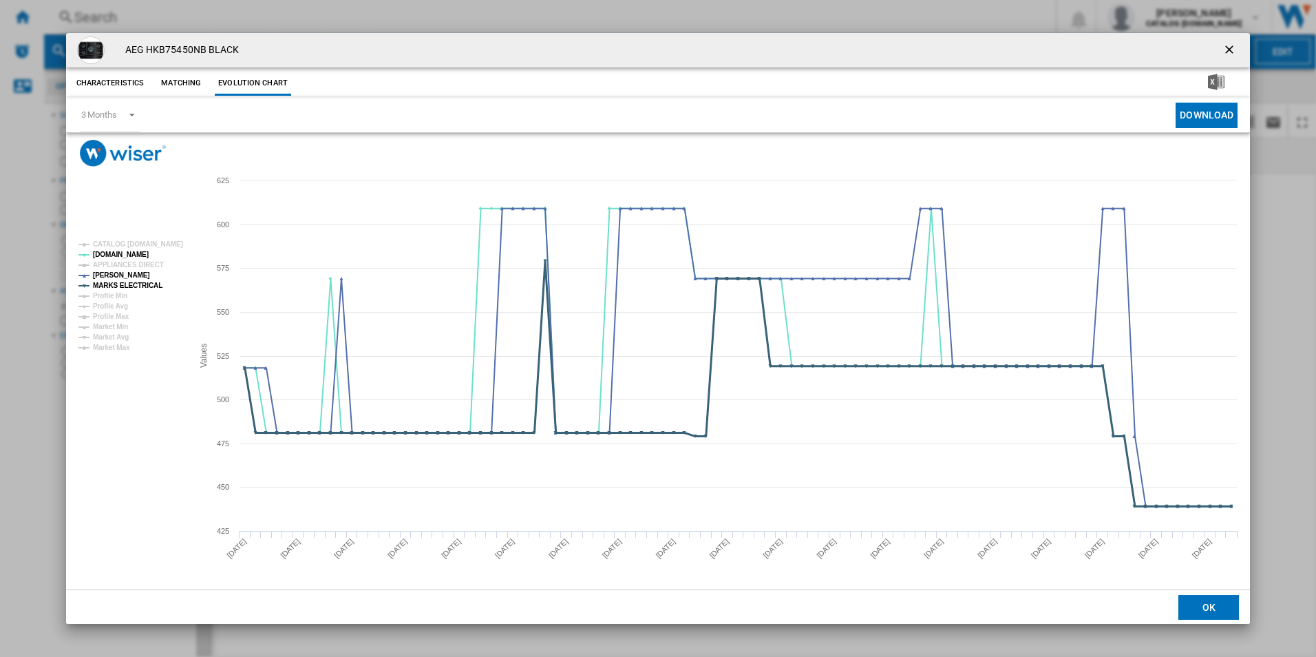
click at [149, 286] on tspan "MARKS ELECTRICAL" at bounding box center [128, 285] width 70 height 8
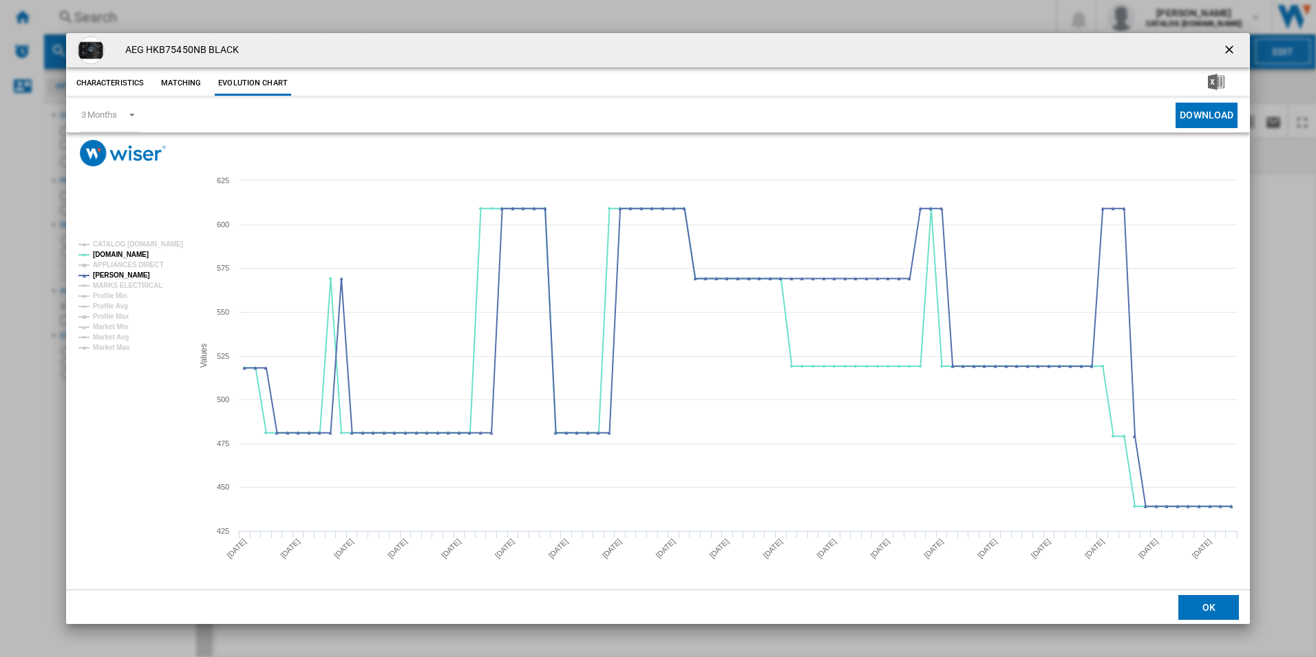
drag, startPoint x: 1233, startPoint y: 54, endPoint x: 1203, endPoint y: 41, distance: 32.1
click at [1231, 53] on ng-md-icon "getI18NText('BUTTONS.CLOSE_DIALOG')" at bounding box center [1230, 51] width 17 height 17
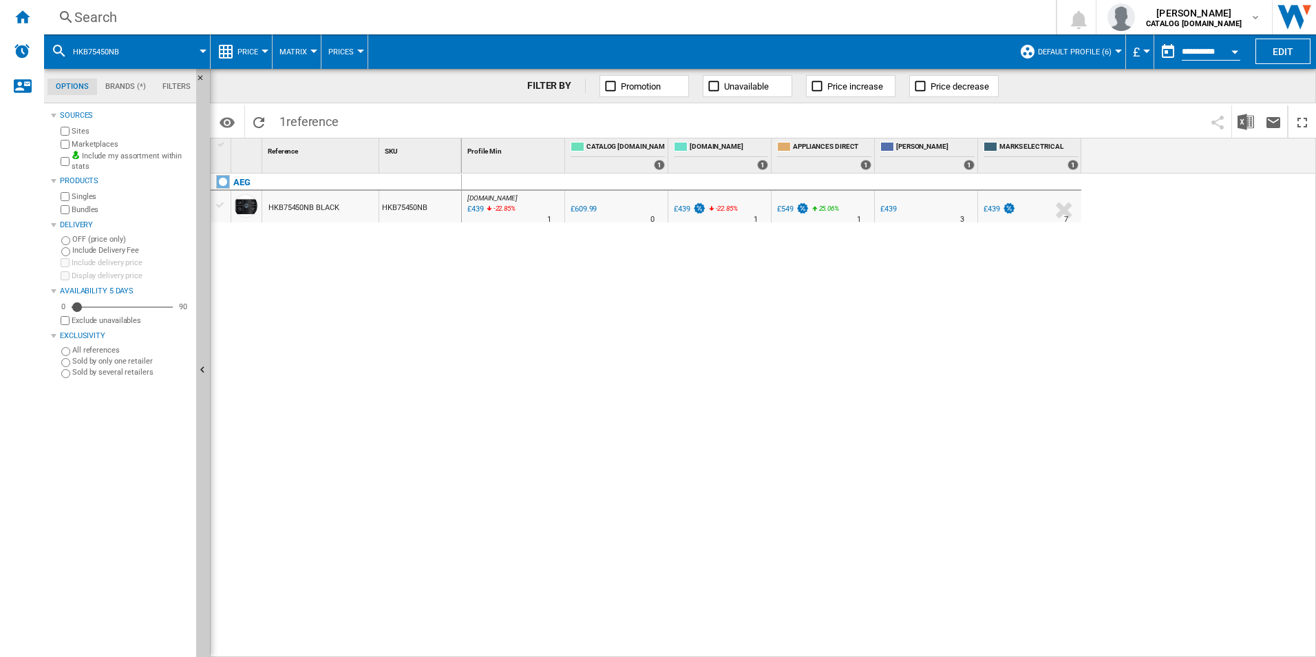
click at [957, 12] on div "Search" at bounding box center [547, 17] width 946 height 19
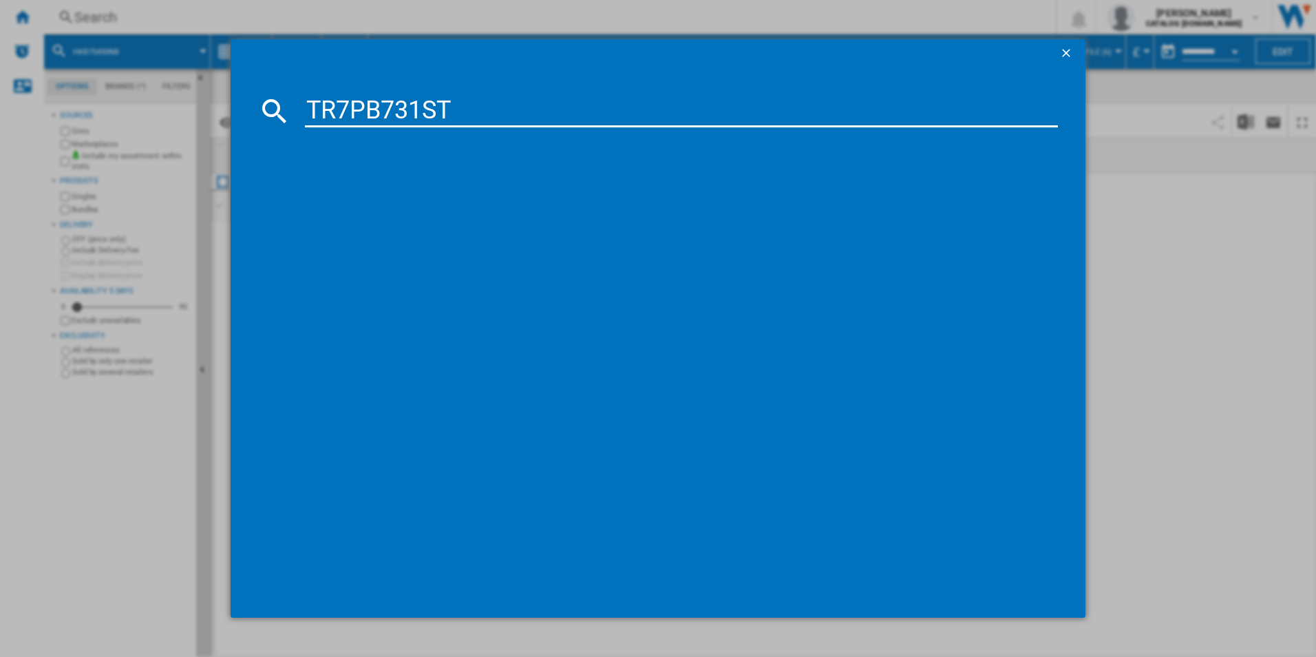
type input "TR7PB731ST"
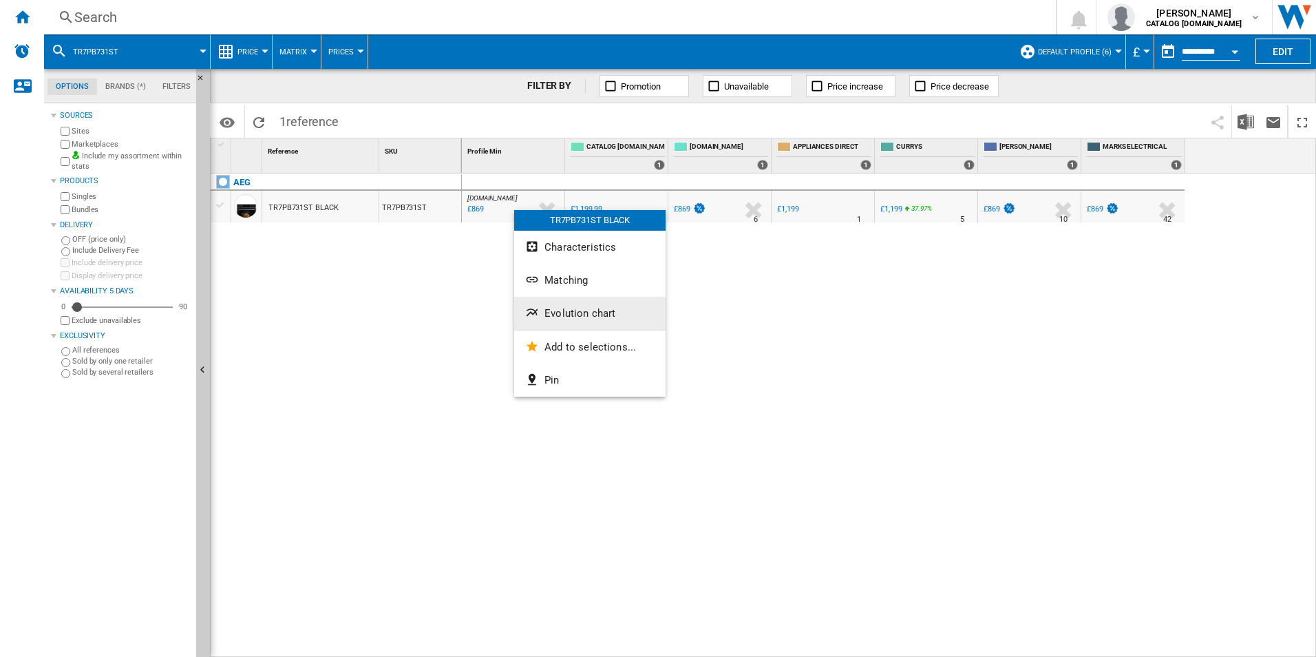
click at [541, 313] on ng-md-icon "Evolution chart" at bounding box center [533, 314] width 17 height 17
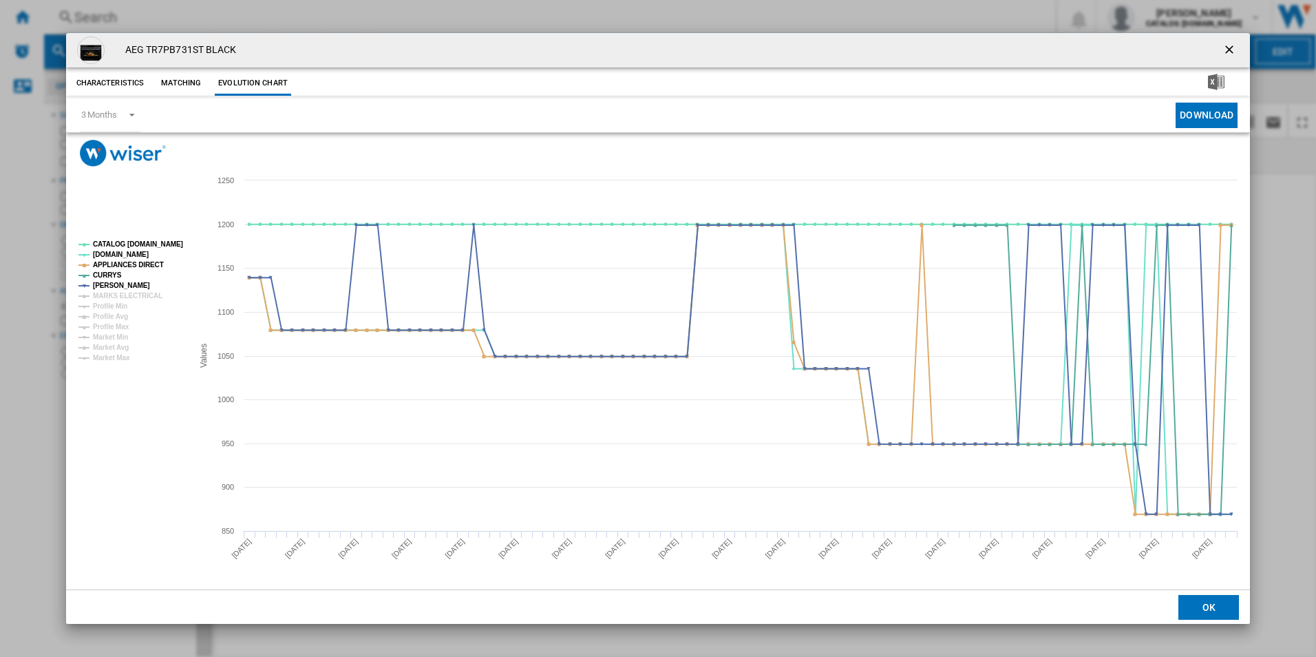
click at [158, 237] on rect "Product popup" at bounding box center [130, 300] width 114 height 131
click at [160, 242] on tspan "CATALOG [DOMAIN_NAME]" at bounding box center [138, 244] width 90 height 8
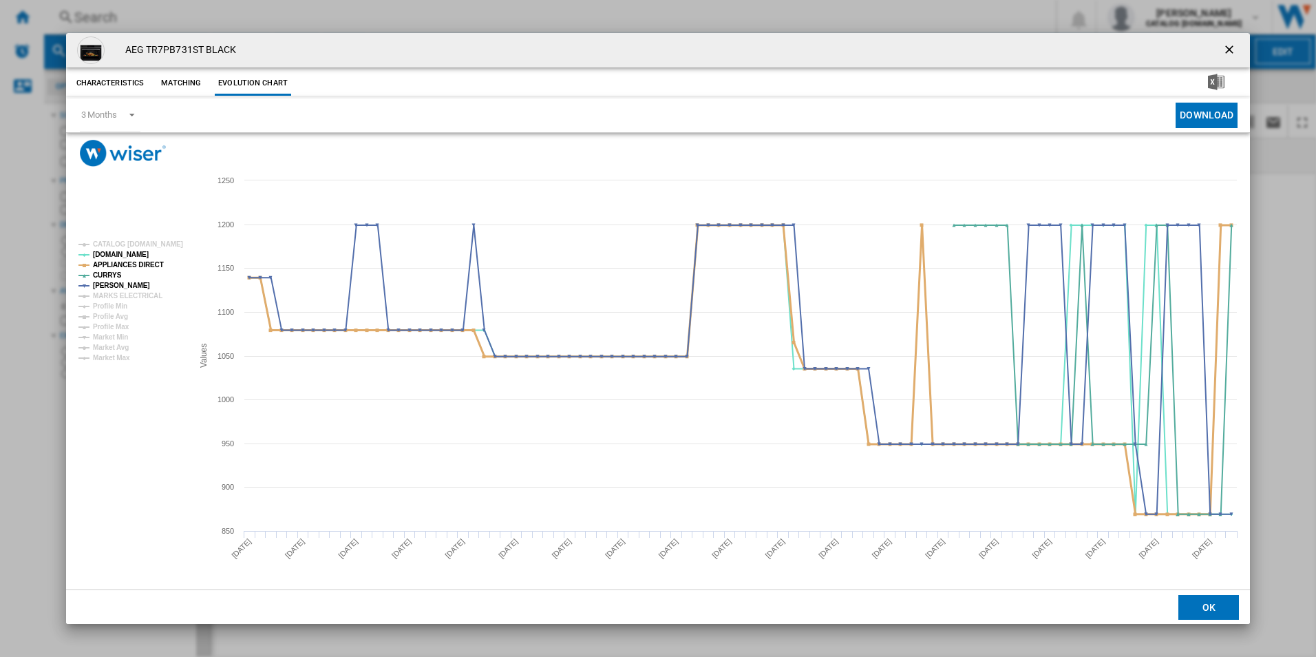
click at [146, 264] on tspan "APPLIANCES DIRECT" at bounding box center [128, 265] width 71 height 8
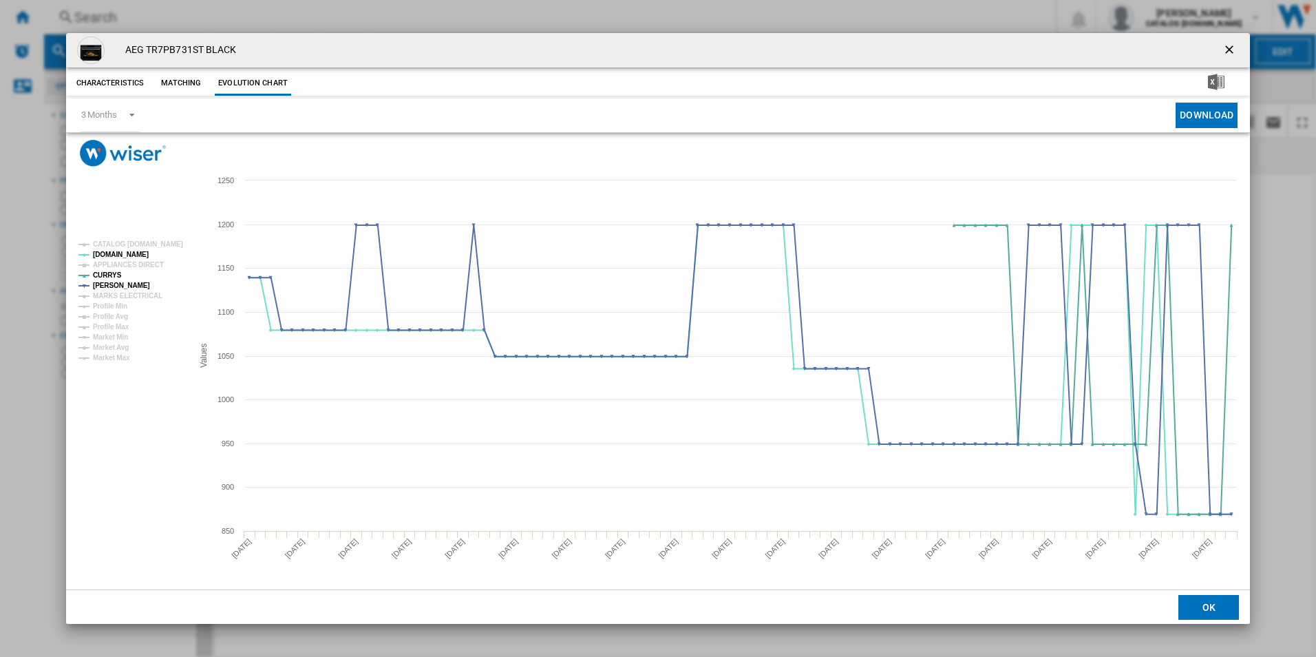
drag, startPoint x: 1230, startPoint y: 47, endPoint x: 1219, endPoint y: 45, distance: 11.8
click at [1230, 47] on ng-md-icon "getI18NText('BUTTONS.CLOSE_DIALOG')" at bounding box center [1230, 51] width 17 height 17
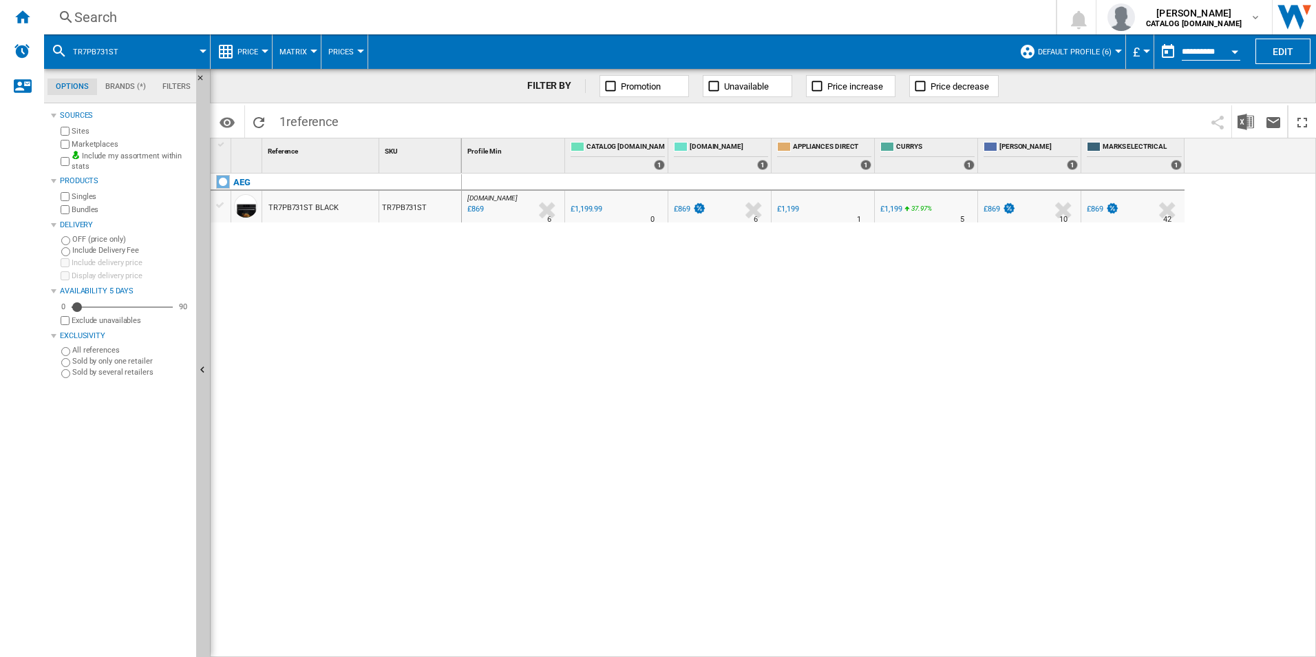
click at [948, 19] on div "Search" at bounding box center [547, 17] width 946 height 19
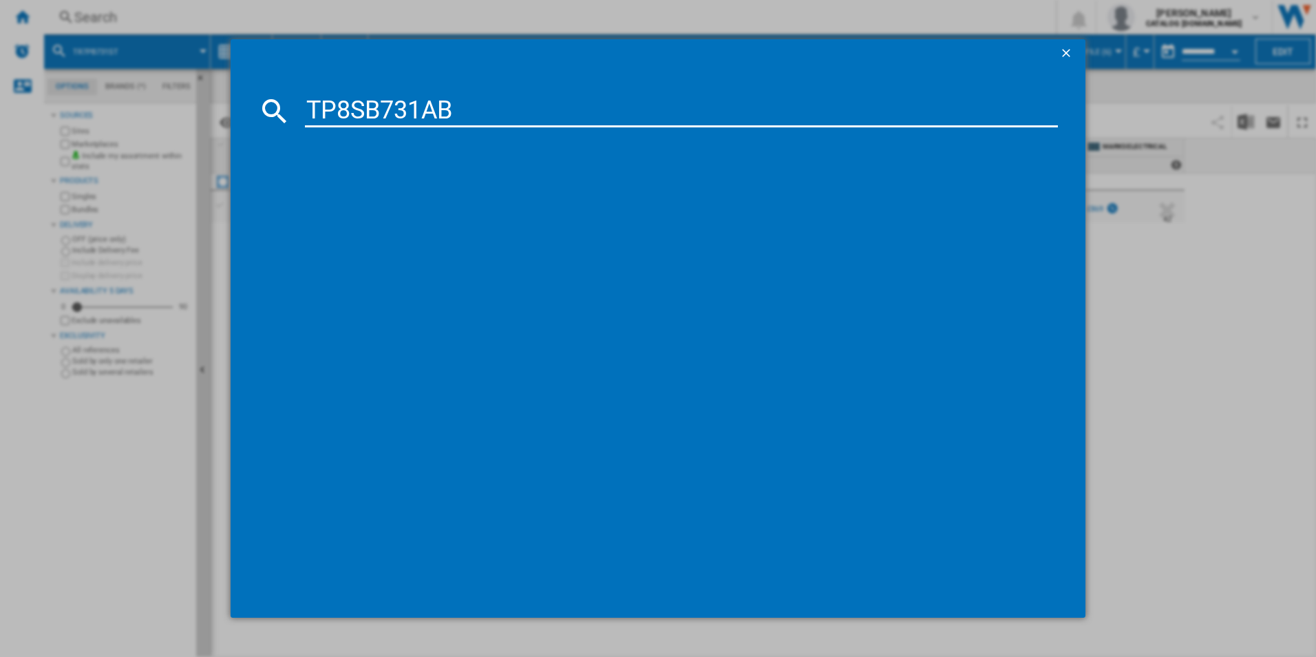
type input "TP8SB731AB"
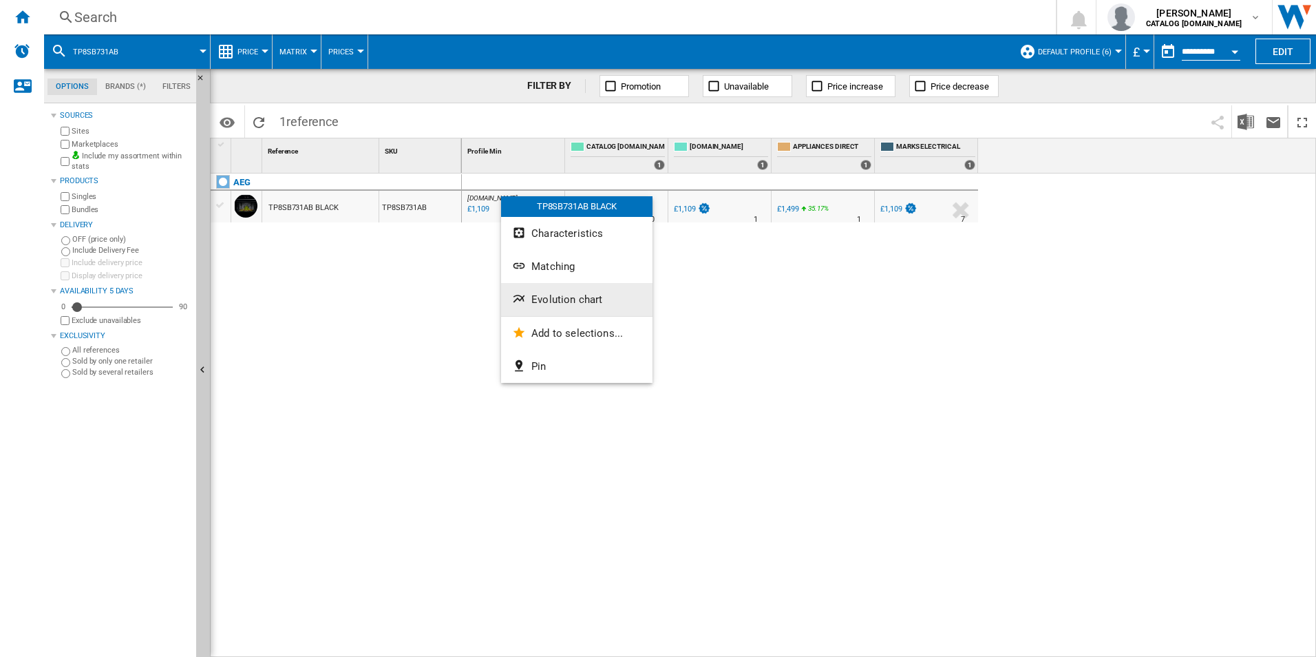
click at [545, 306] on button "Evolution chart" at bounding box center [576, 299] width 151 height 33
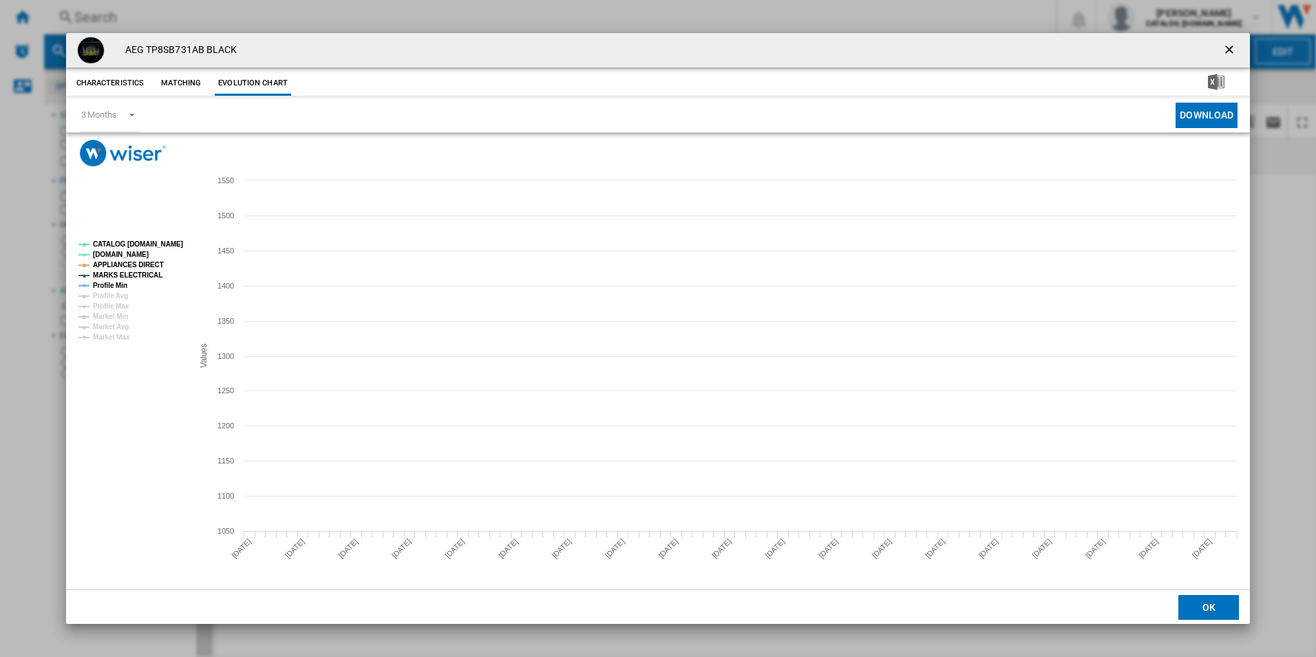
click at [162, 242] on tspan "CATALOG [DOMAIN_NAME]" at bounding box center [138, 244] width 90 height 8
click at [147, 266] on tspan "APPLIANCES DIRECT" at bounding box center [128, 265] width 71 height 8
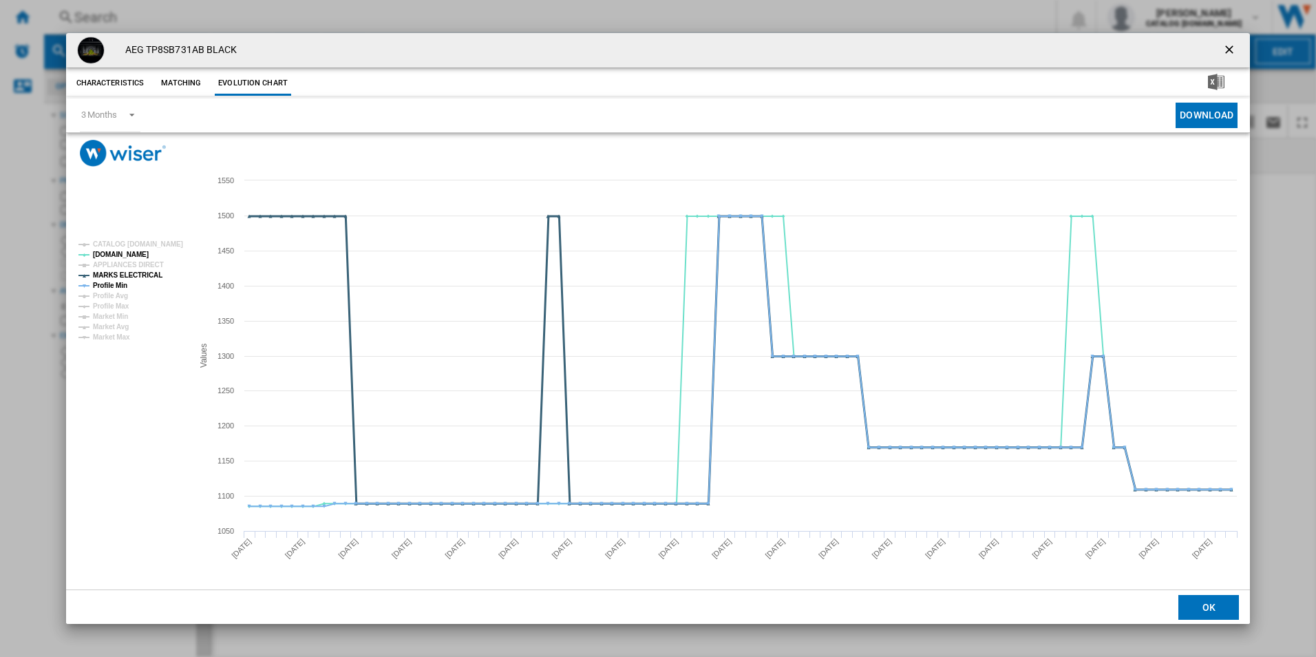
click at [145, 275] on tspan "MARKS ELECTRICAL" at bounding box center [128, 275] width 70 height 8
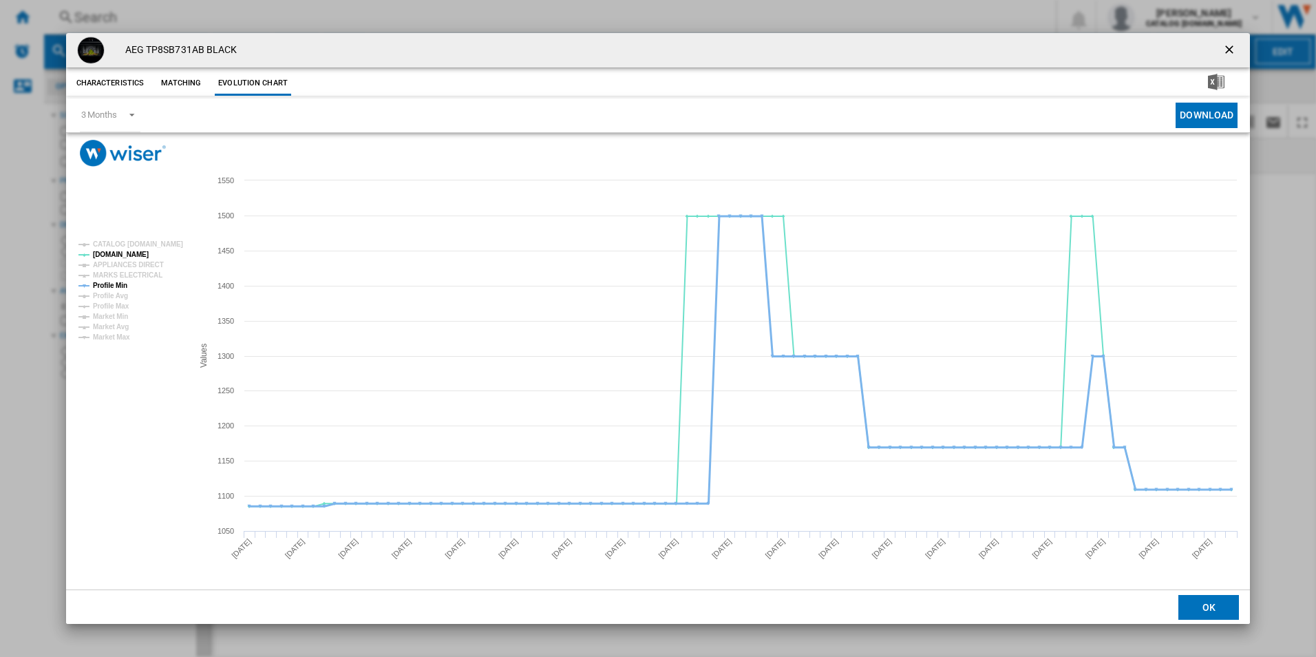
click at [109, 283] on tspan "Profile Min" at bounding box center [110, 285] width 34 height 8
drag, startPoint x: 1231, startPoint y: 55, endPoint x: 1212, endPoint y: 47, distance: 20.7
click at [1230, 55] on ng-md-icon "getI18NText('BUTTONS.CLOSE_DIALOG')" at bounding box center [1230, 51] width 17 height 17
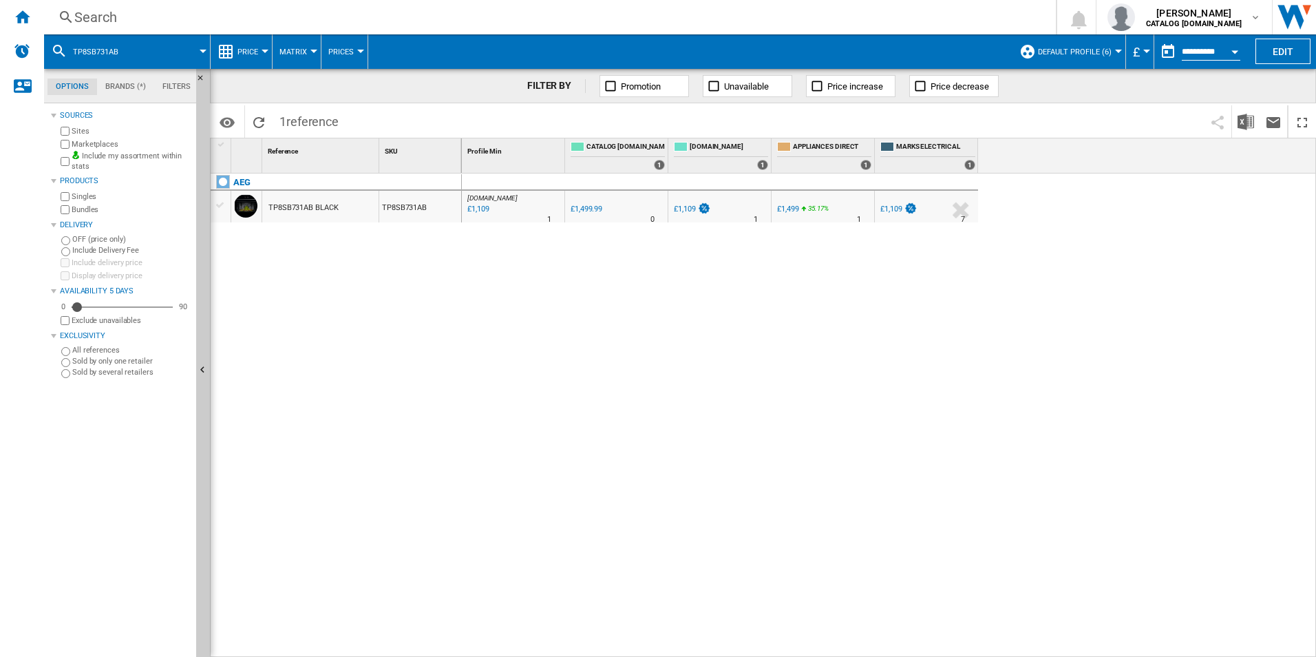
click at [999, 10] on div "Search" at bounding box center [547, 17] width 946 height 19
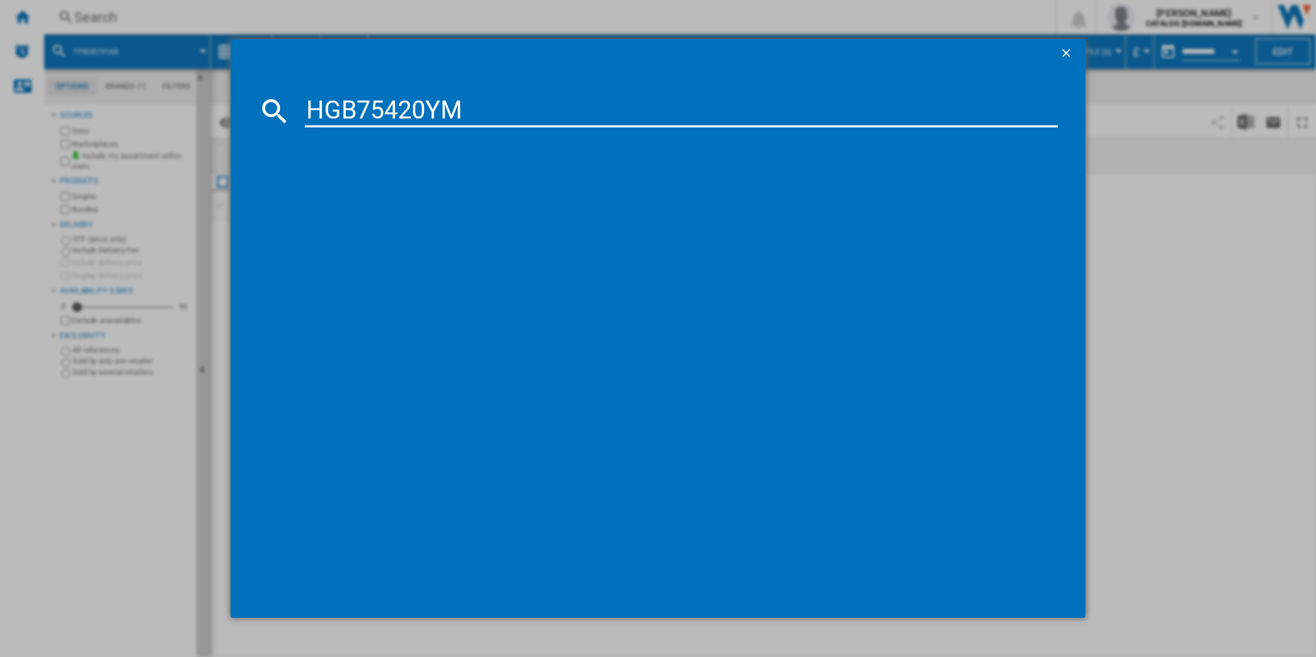
type input "HGB75420YM"
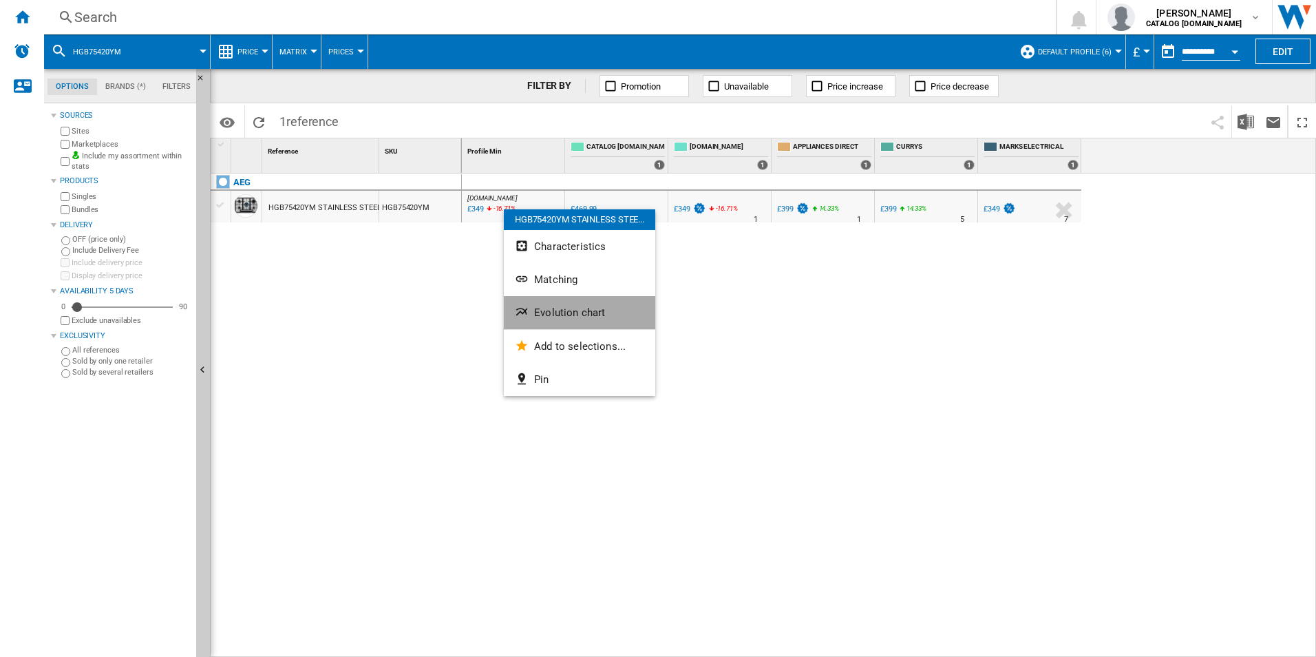
click at [564, 313] on span "Evolution chart" at bounding box center [569, 312] width 71 height 12
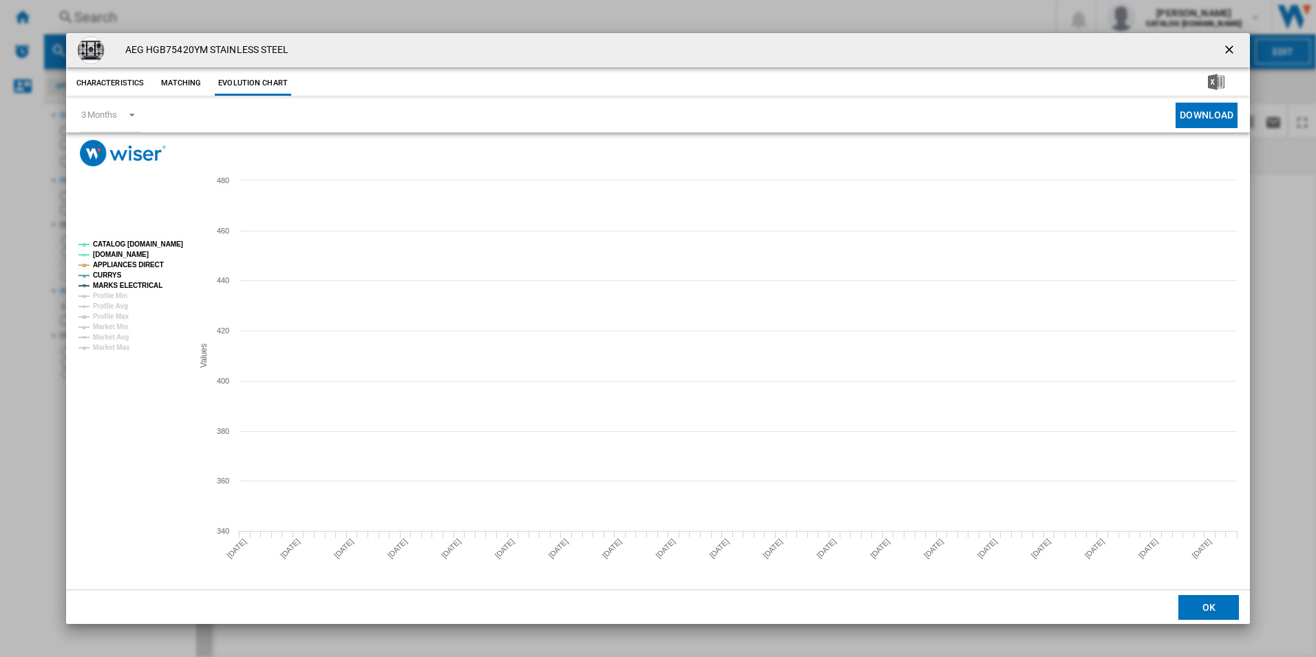
click at [160, 240] on tspan "CATALOG [DOMAIN_NAME]" at bounding box center [138, 244] width 90 height 8
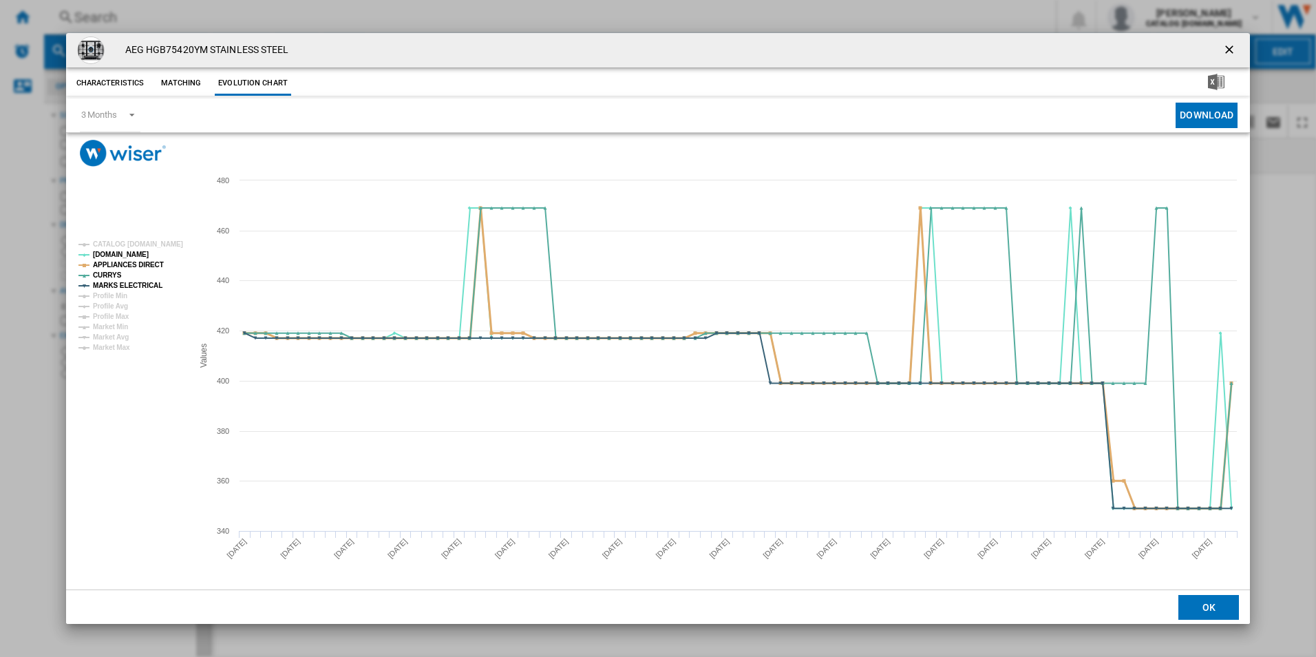
click at [146, 263] on tspan "APPLIANCES DIRECT" at bounding box center [128, 265] width 71 height 8
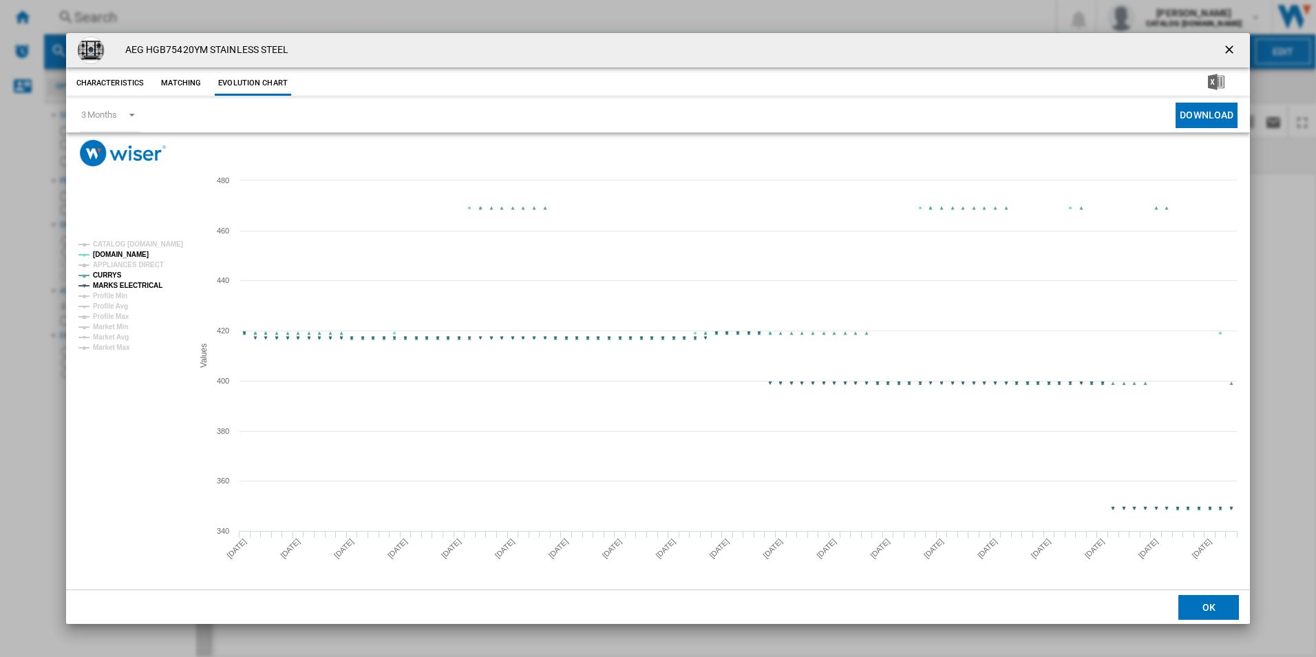
click at [150, 287] on tspan "MARKS ELECTRICAL" at bounding box center [128, 285] width 70 height 8
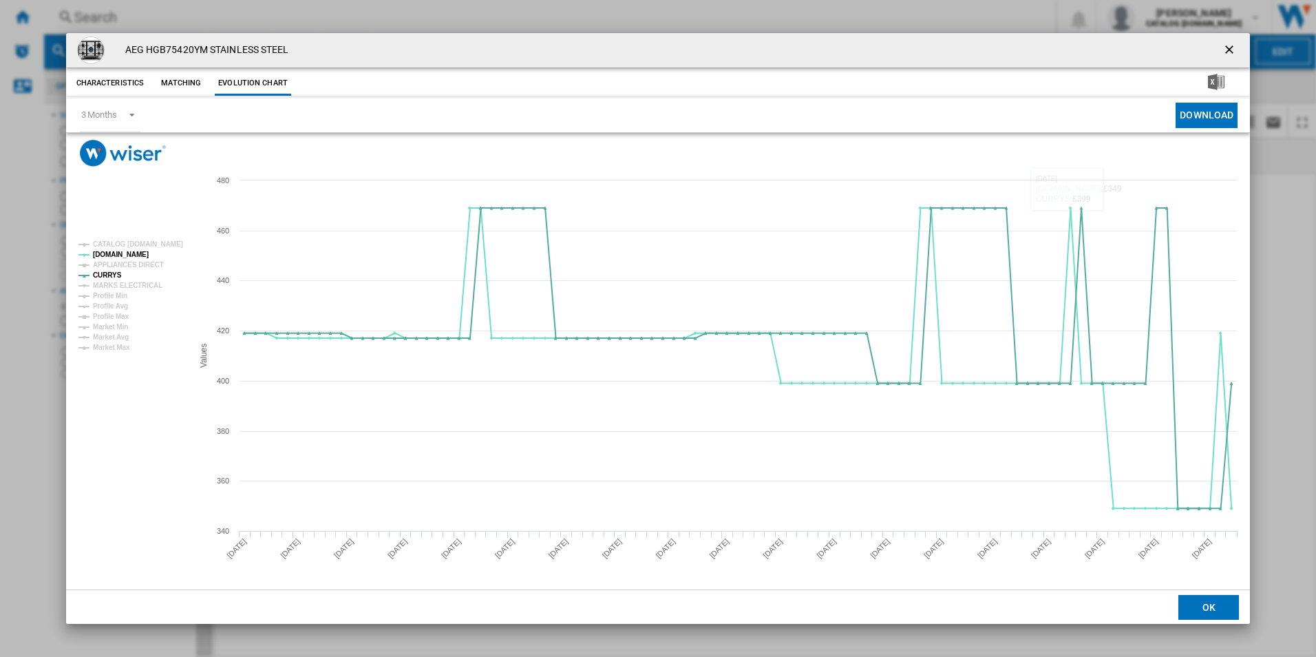
click at [1226, 45] on ng-md-icon "getI18NText('BUTTONS.CLOSE_DIALOG')" at bounding box center [1230, 51] width 17 height 17
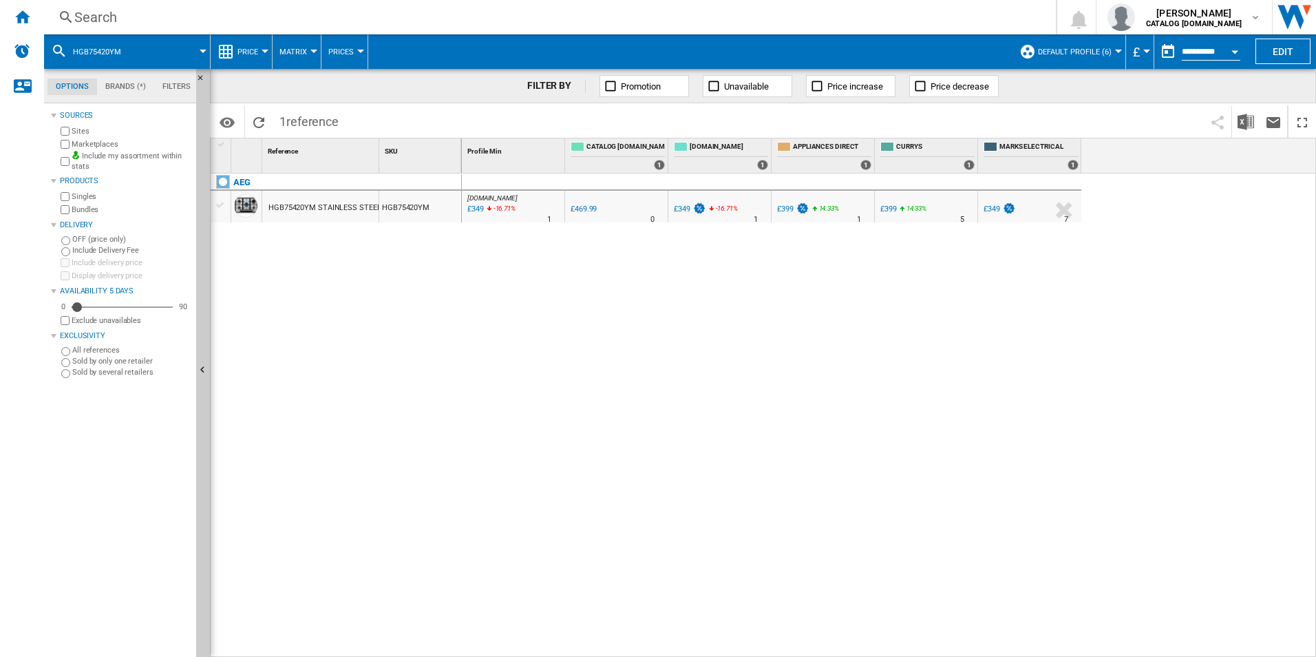
click at [893, 12] on div "Search" at bounding box center [547, 17] width 946 height 19
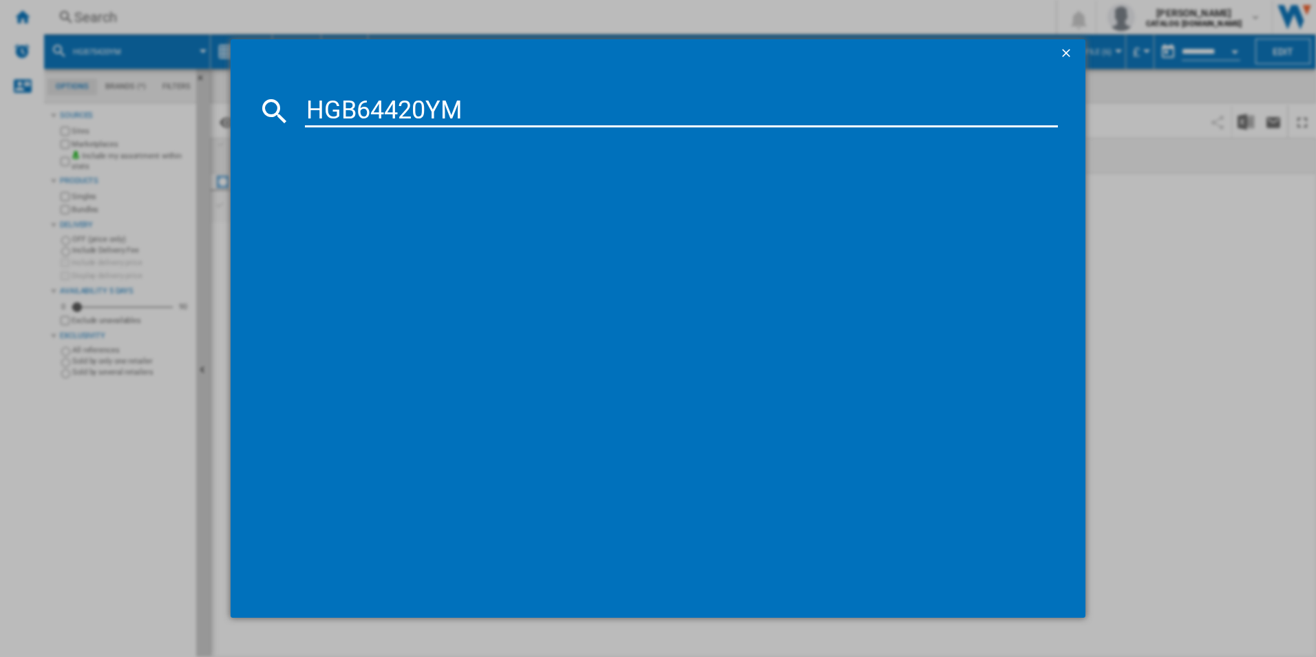
type input "HGB64420YM"
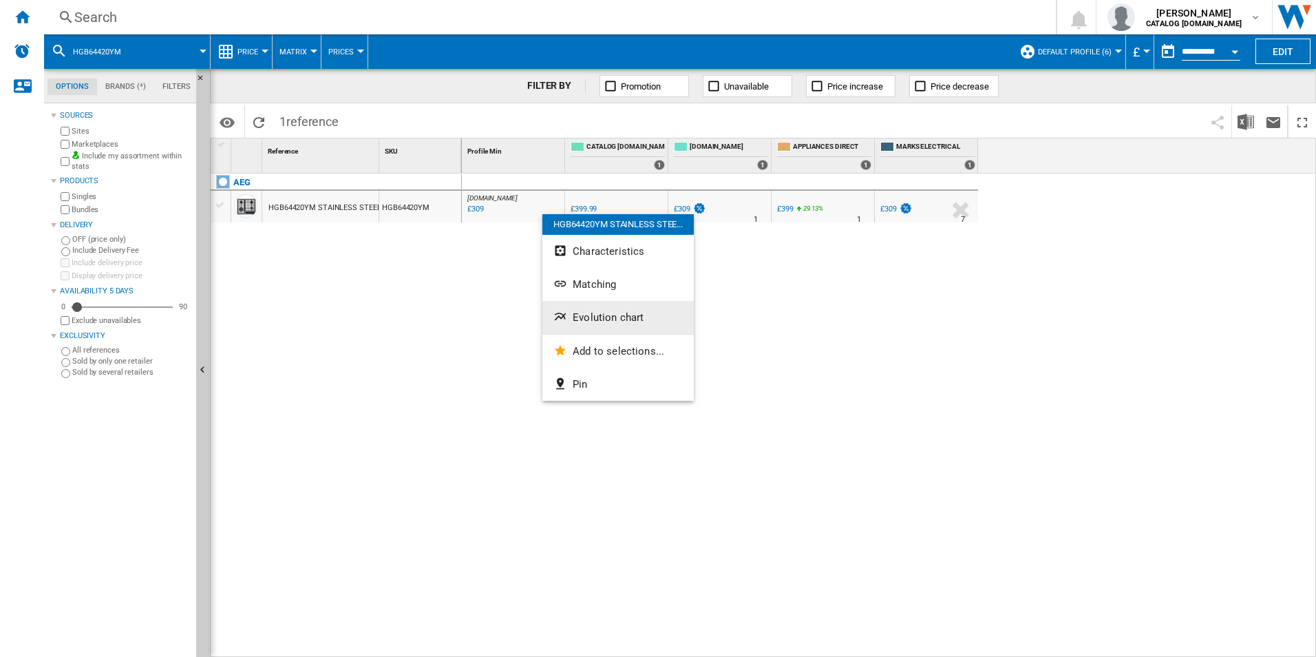
click at [570, 317] on button "Evolution chart" at bounding box center [617, 317] width 151 height 33
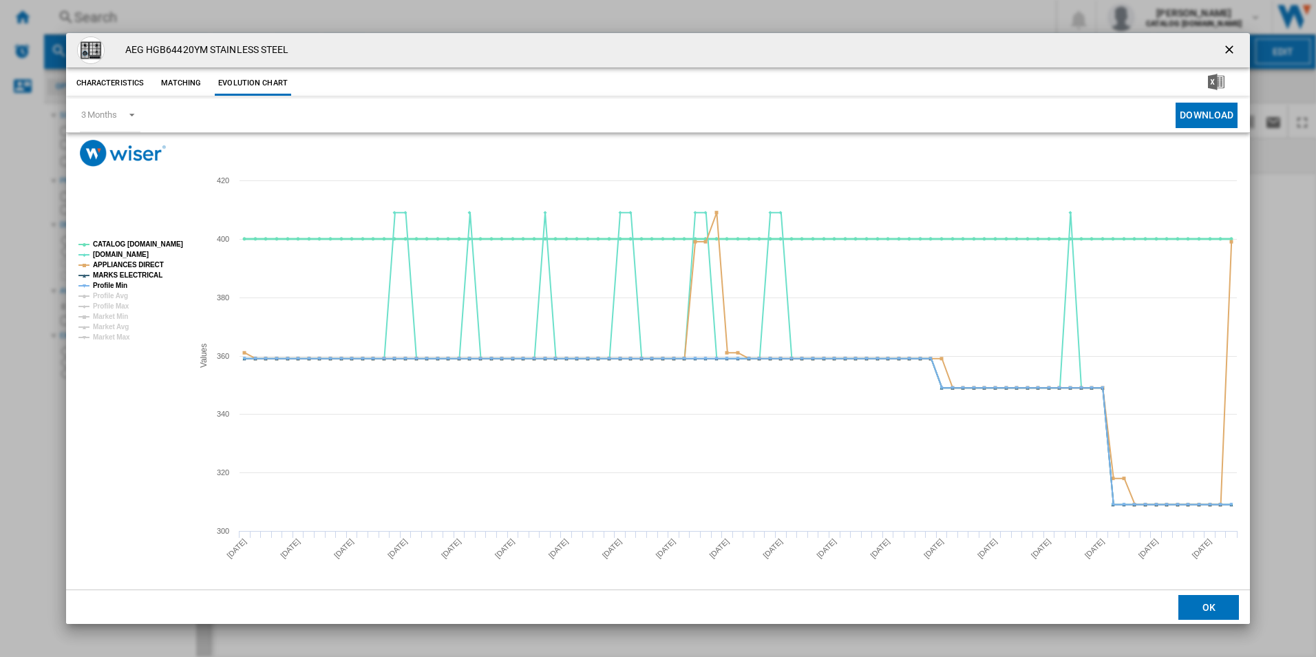
click at [173, 240] on tspan "CATALOG [DOMAIN_NAME]" at bounding box center [138, 244] width 90 height 8
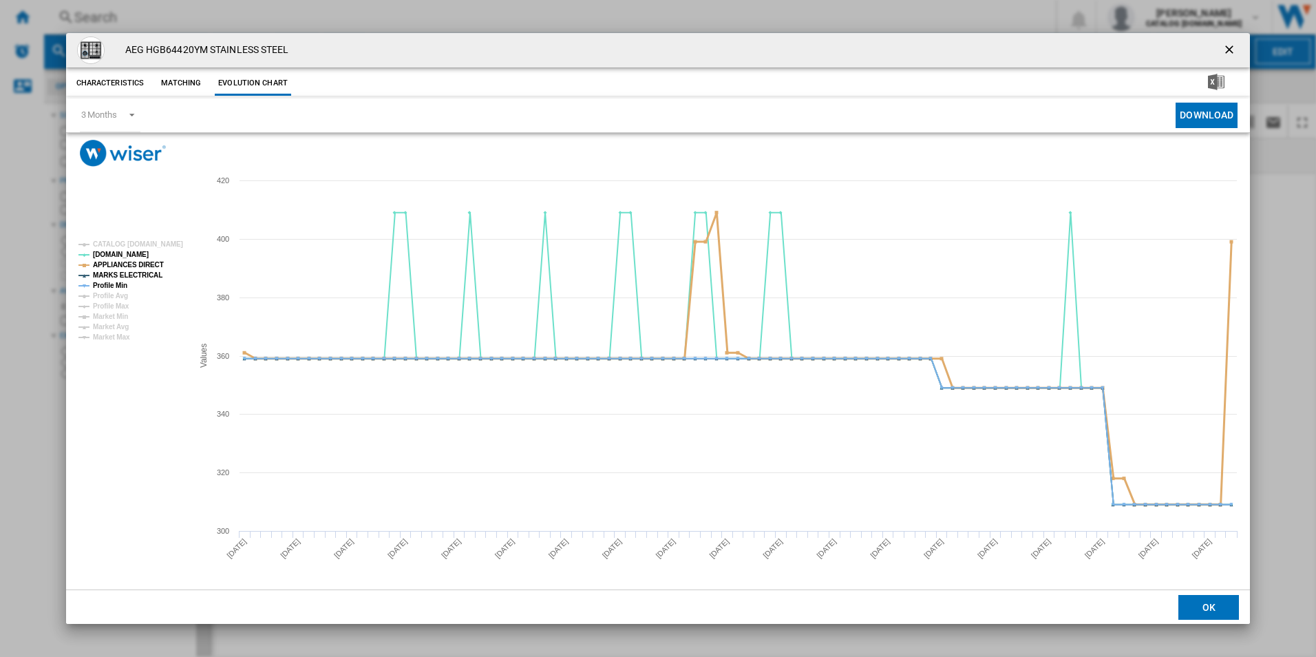
click at [142, 268] on tspan "APPLIANCES DIRECT" at bounding box center [128, 265] width 71 height 8
click at [146, 276] on tspan "MARKS ELECTRICAL" at bounding box center [128, 275] width 70 height 8
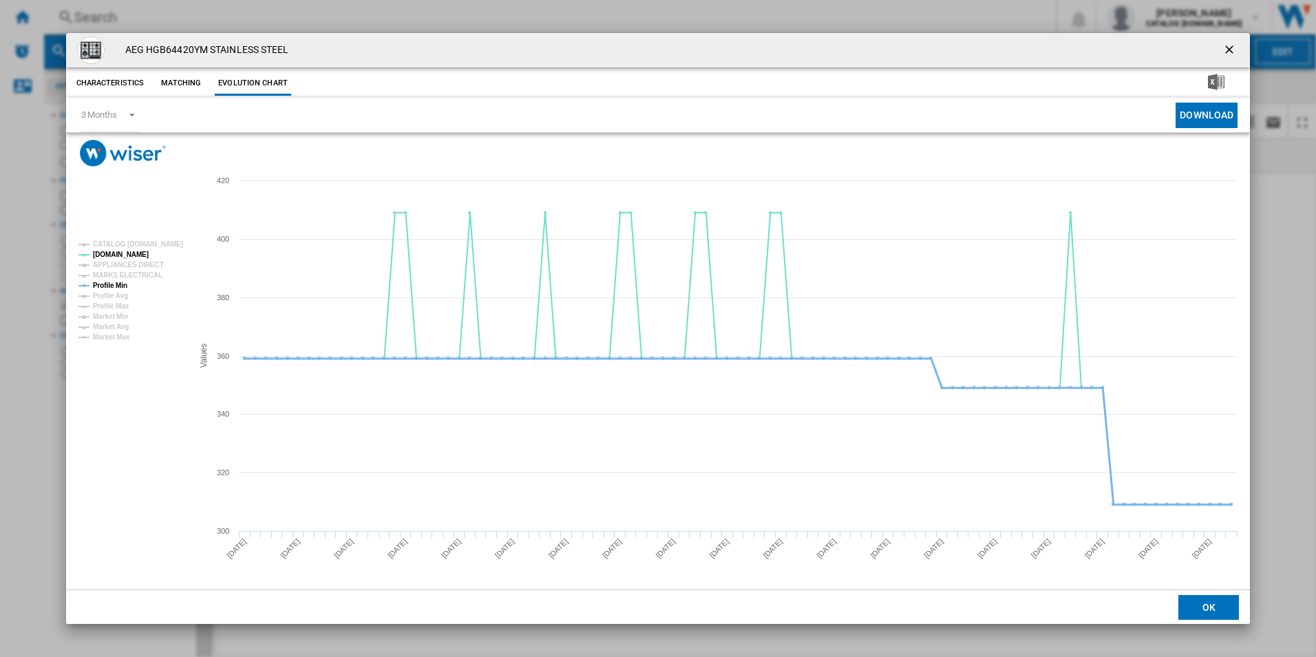
click at [121, 284] on tspan "Profile Min" at bounding box center [110, 285] width 34 height 8
drag, startPoint x: 1229, startPoint y: 50, endPoint x: 1094, endPoint y: 34, distance: 135.9
click at [1229, 50] on ng-md-icon "getI18NText('BUTTONS.CLOSE_DIALOG')" at bounding box center [1230, 51] width 17 height 17
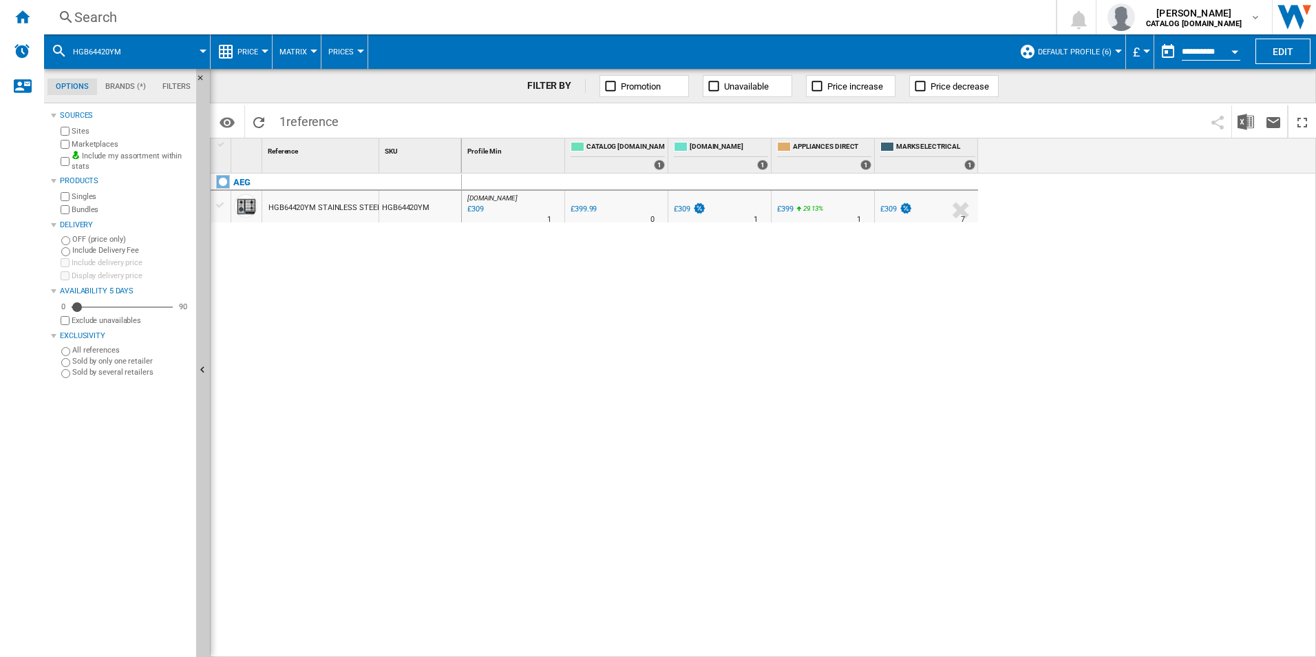
click at [930, 19] on div "Search" at bounding box center [547, 17] width 946 height 19
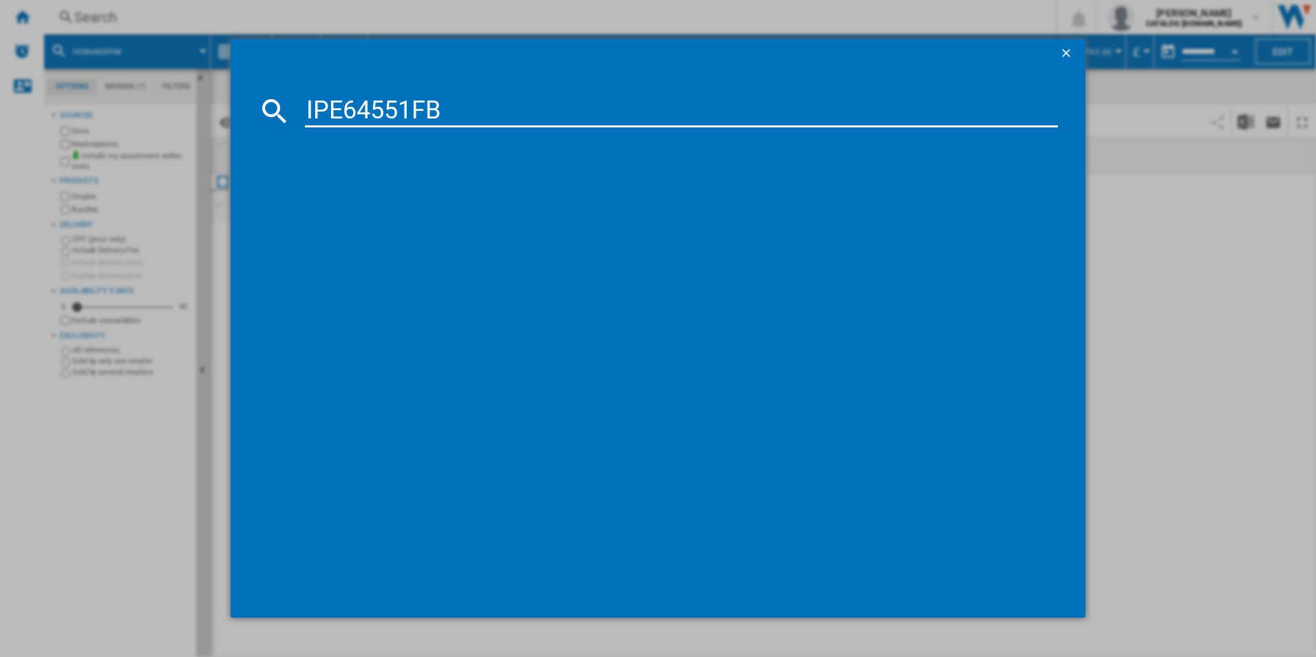
type input "IPE64551FB"
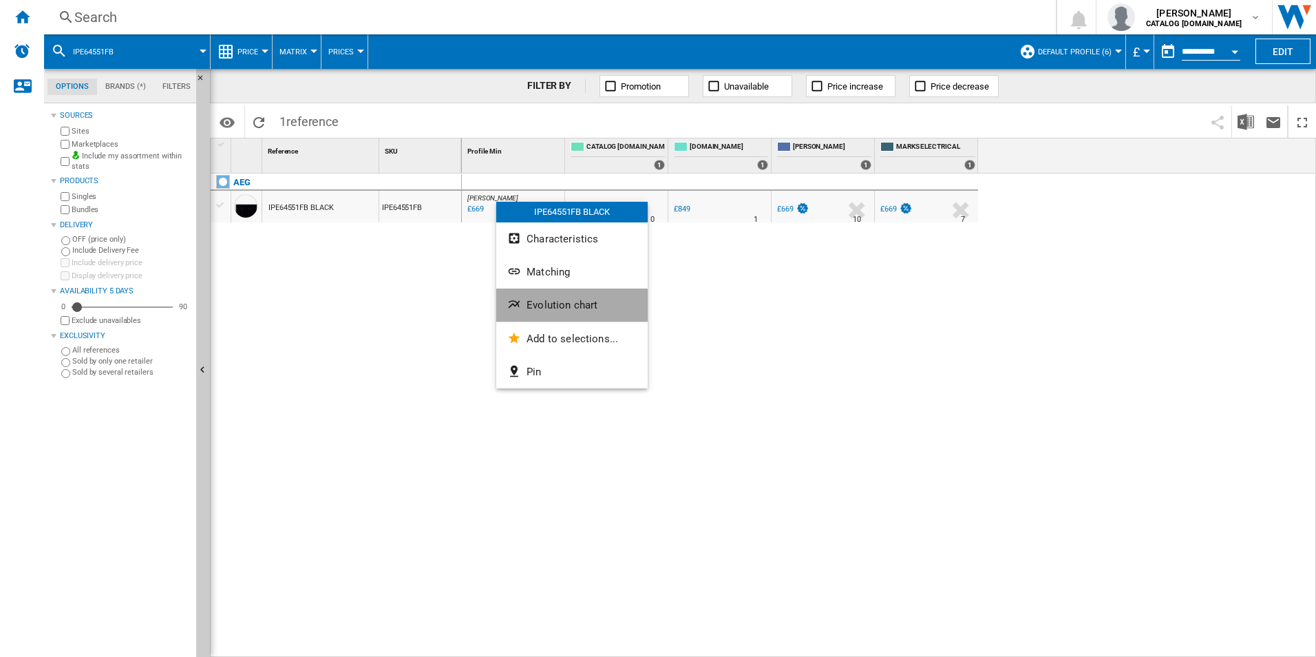
click at [559, 309] on span "Evolution chart" at bounding box center [561, 305] width 71 height 12
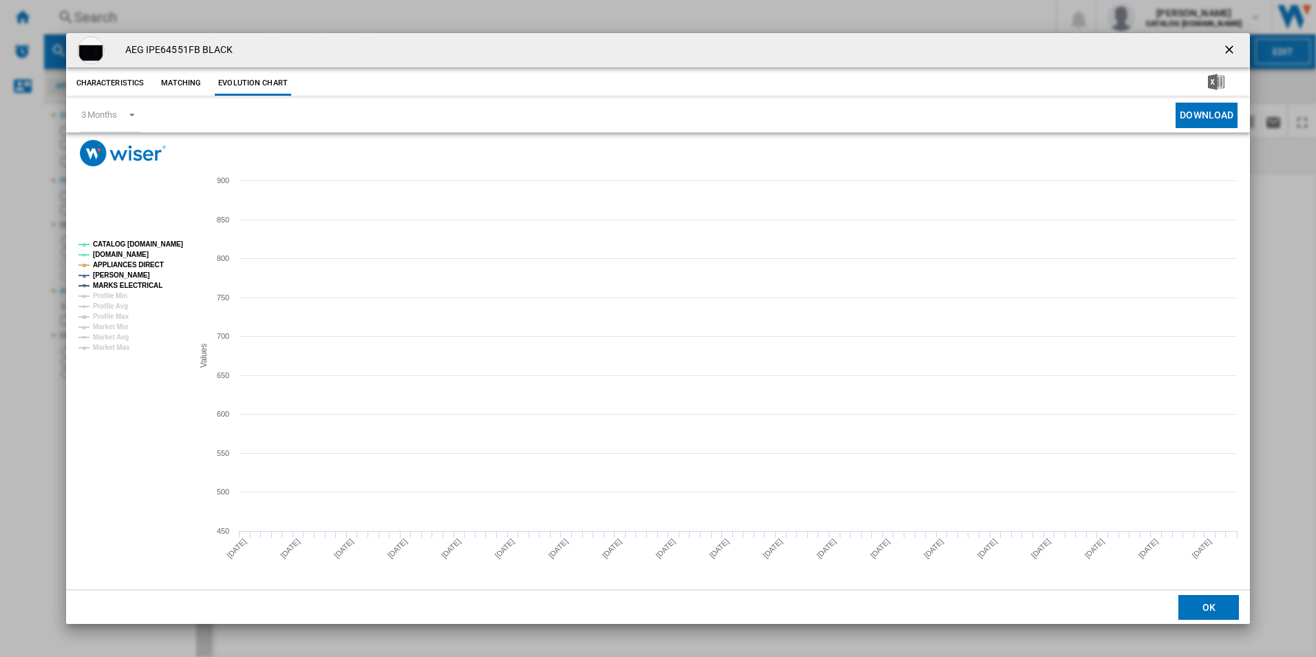
click at [164, 246] on tspan "CATALOG [DOMAIN_NAME]" at bounding box center [138, 244] width 90 height 8
click at [145, 266] on tspan "APPLIANCES DIRECT" at bounding box center [128, 265] width 71 height 8
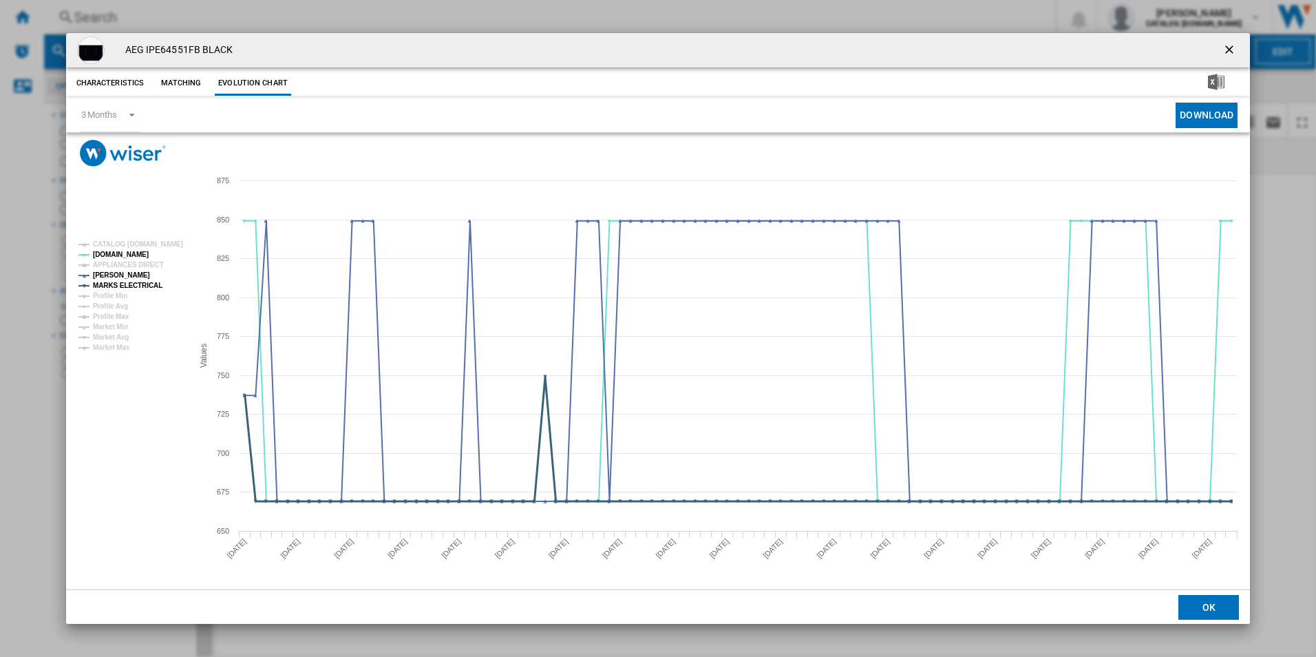
click at [144, 281] on tspan "MARKS ELECTRICAL" at bounding box center [128, 285] width 70 height 8
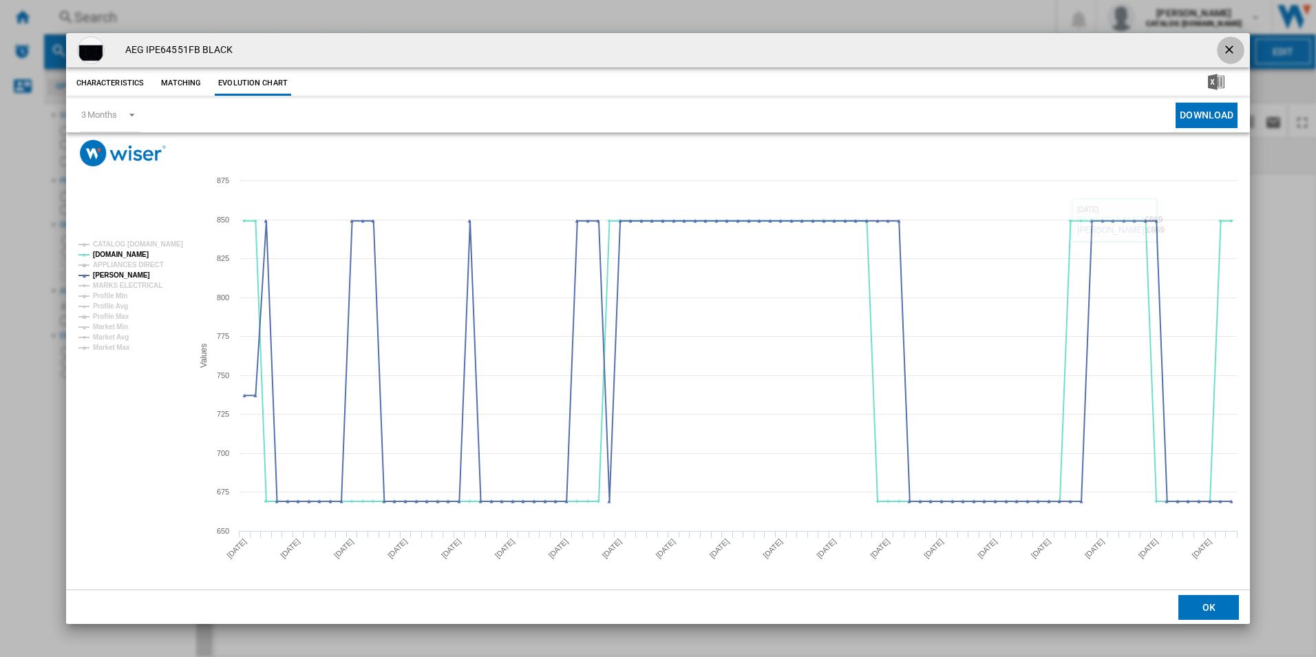
drag, startPoint x: 1224, startPoint y: 47, endPoint x: 1151, endPoint y: 63, distance: 74.5
click at [1224, 47] on ng-md-icon "getI18NText('BUTTONS.CLOSE_DIALOG')" at bounding box center [1230, 51] width 17 height 17
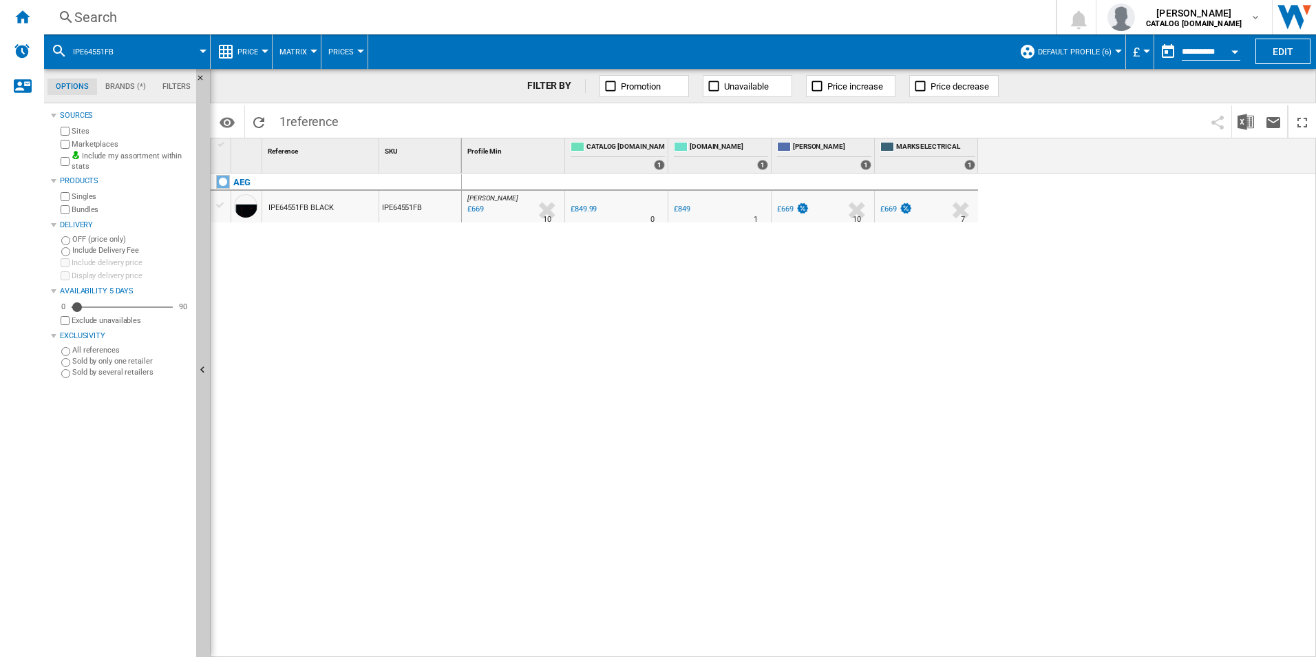
click at [901, 13] on div "Search" at bounding box center [547, 17] width 946 height 19
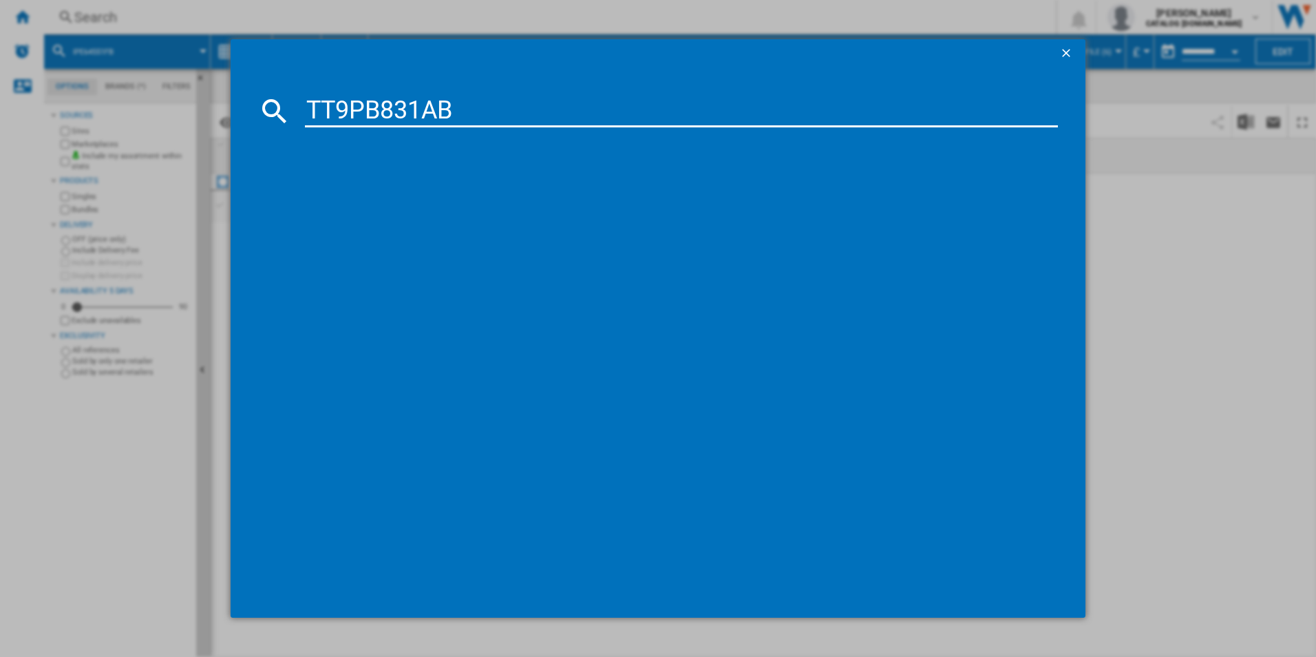
type input "TT9PB831AB"
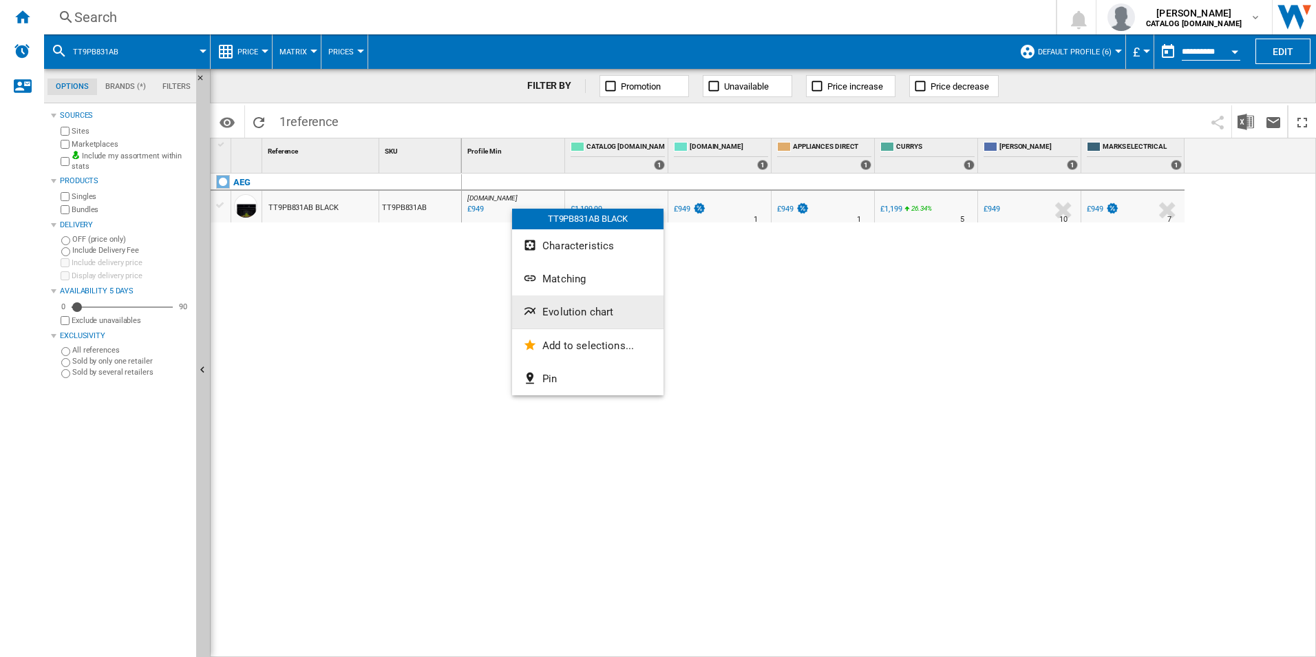
click at [553, 303] on button "Evolution chart" at bounding box center [587, 311] width 151 height 33
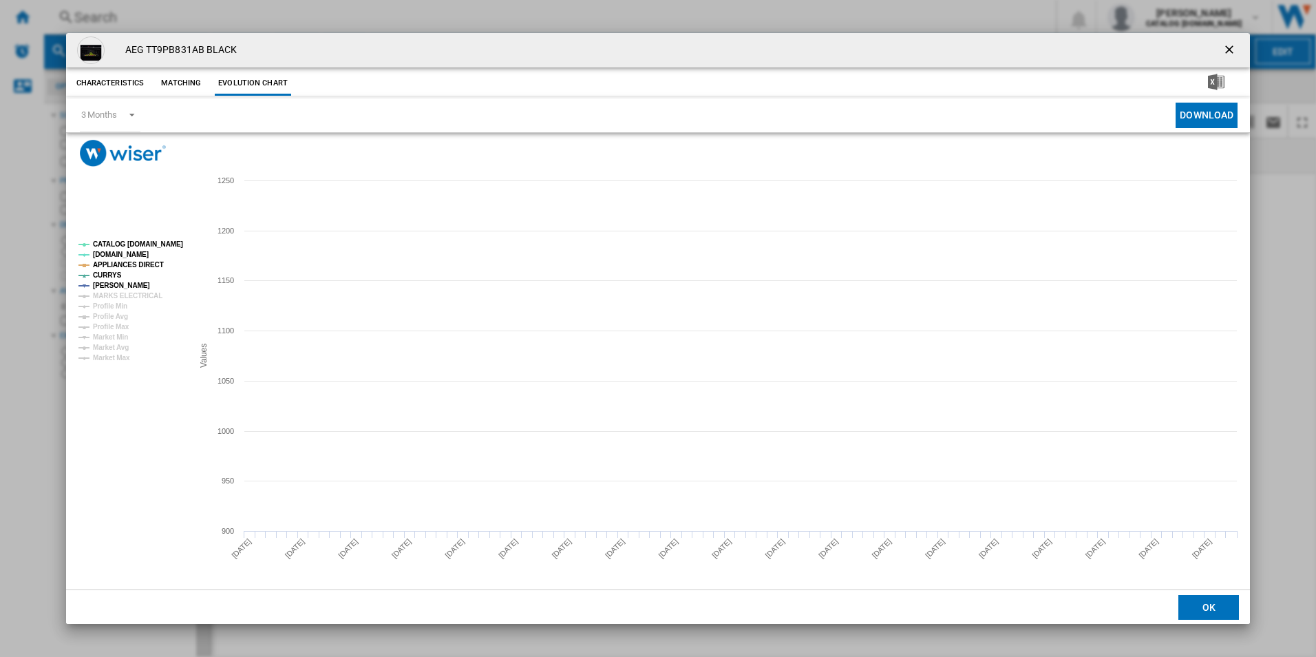
click at [157, 242] on tspan "CATALOG [DOMAIN_NAME]" at bounding box center [138, 244] width 90 height 8
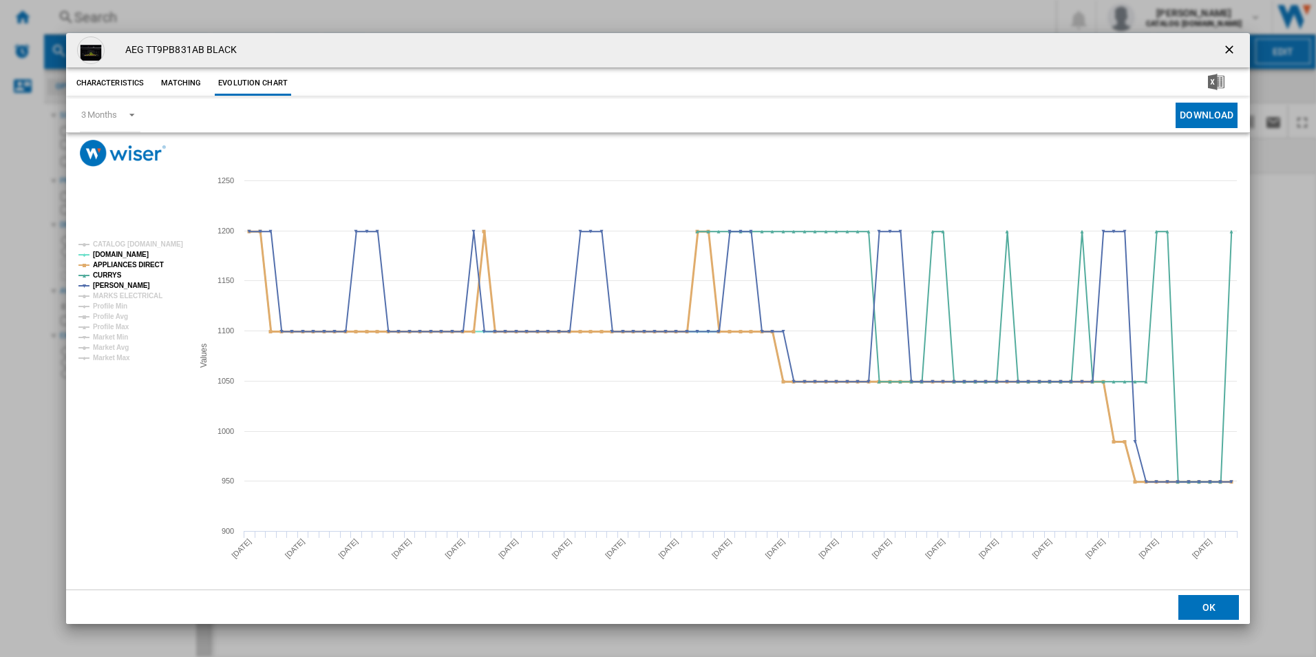
click at [143, 261] on tspan "APPLIANCES DIRECT" at bounding box center [128, 265] width 71 height 8
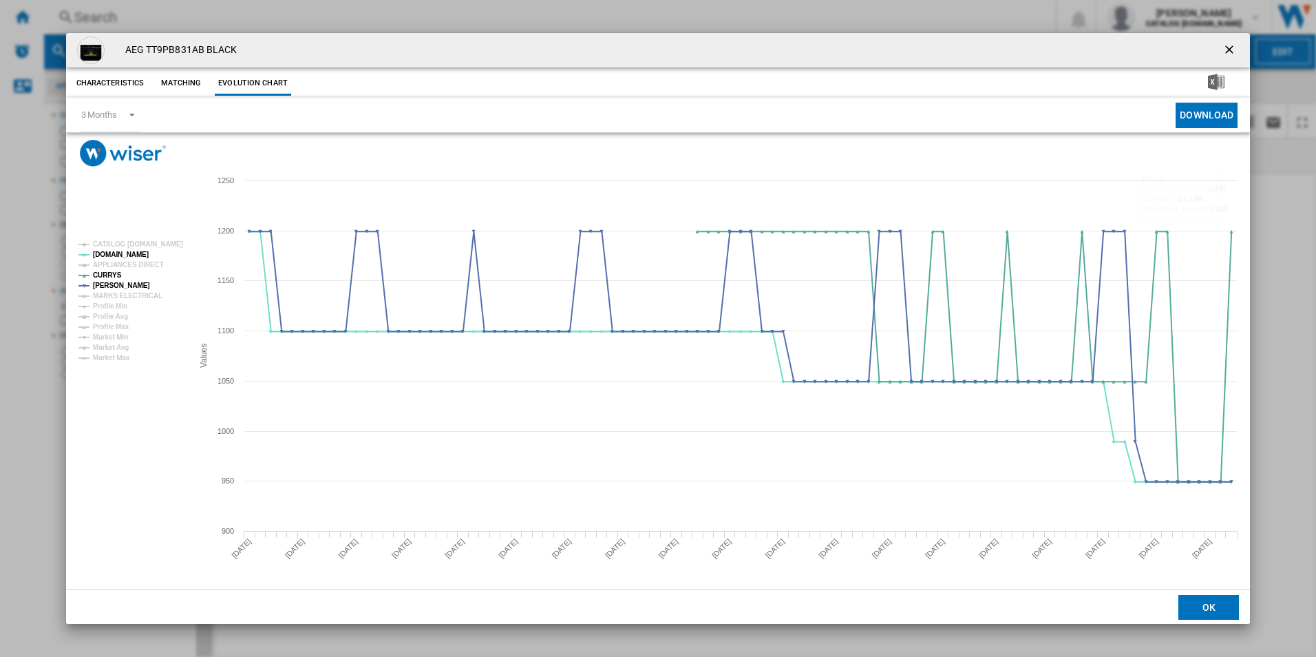
drag, startPoint x: 1229, startPoint y: 50, endPoint x: 950, endPoint y: 13, distance: 281.1
click at [1229, 50] on ng-md-icon "getI18NText('BUTTONS.CLOSE_DIALOG')" at bounding box center [1230, 51] width 17 height 17
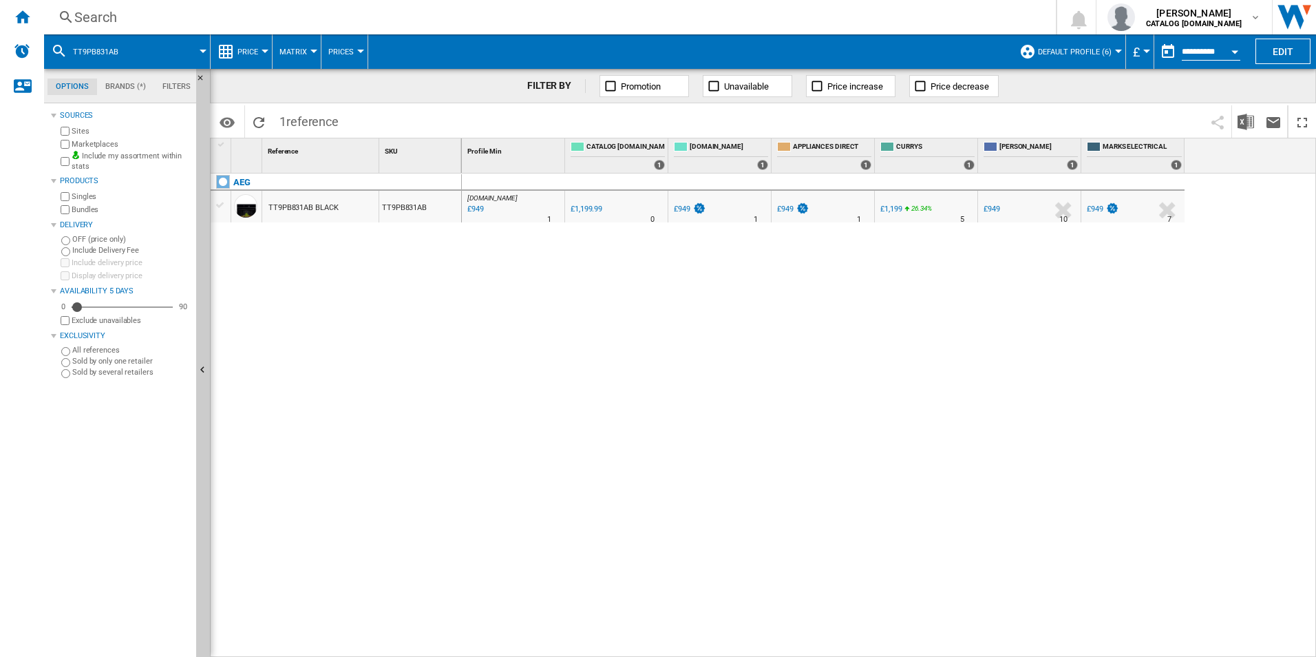
click at [908, 11] on div "Search" at bounding box center [547, 17] width 946 height 19
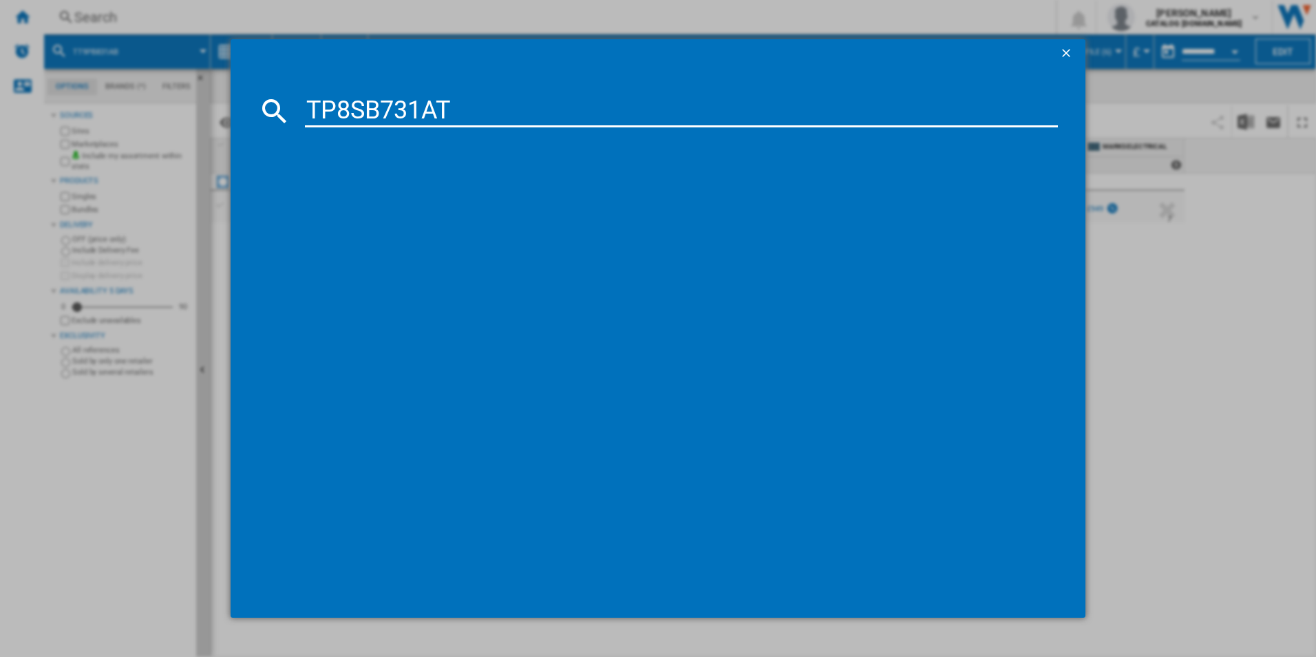
type input "TP8SB731AT"
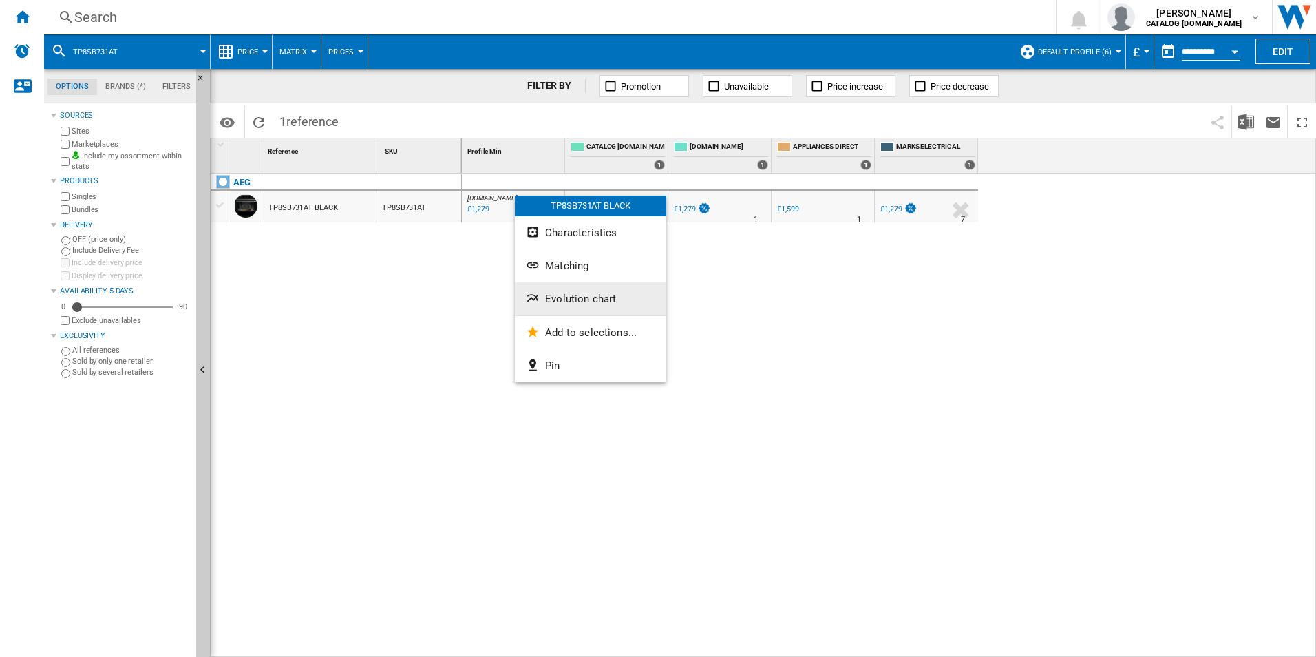
click at [568, 295] on span "Evolution chart" at bounding box center [580, 298] width 71 height 12
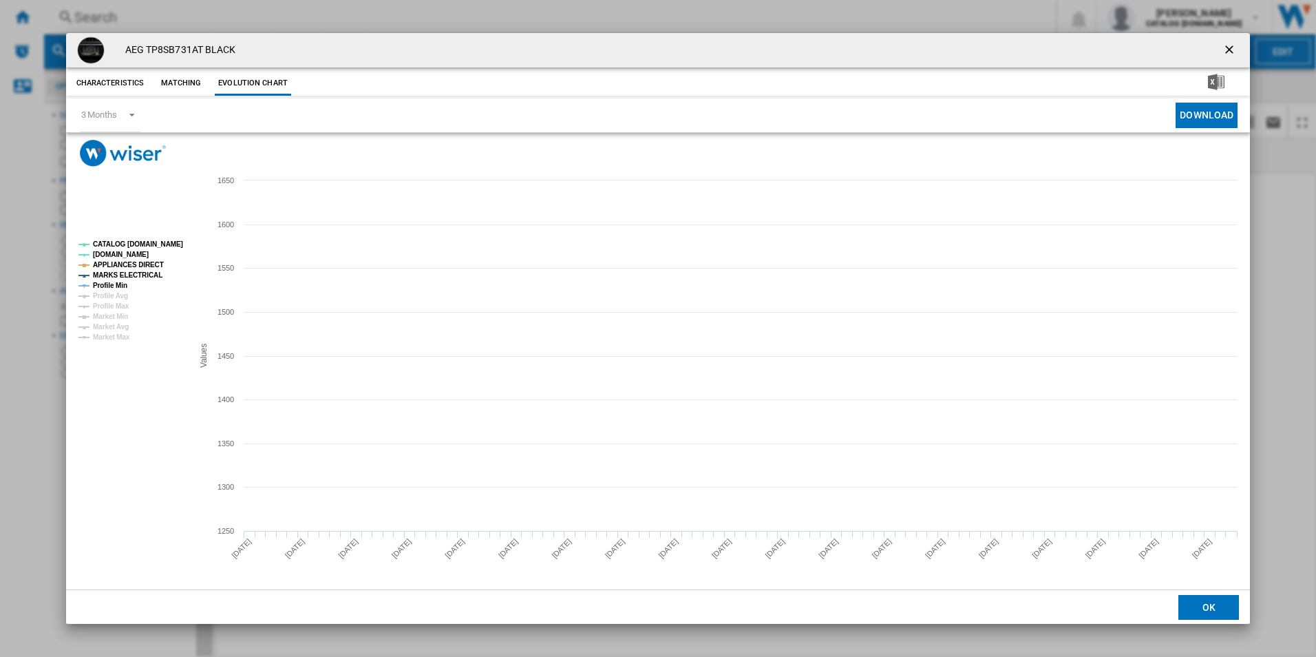
click at [175, 244] on tspan "CATALOG [DOMAIN_NAME]" at bounding box center [138, 244] width 90 height 8
click at [122, 281] on tspan "Profile Min" at bounding box center [110, 285] width 34 height 8
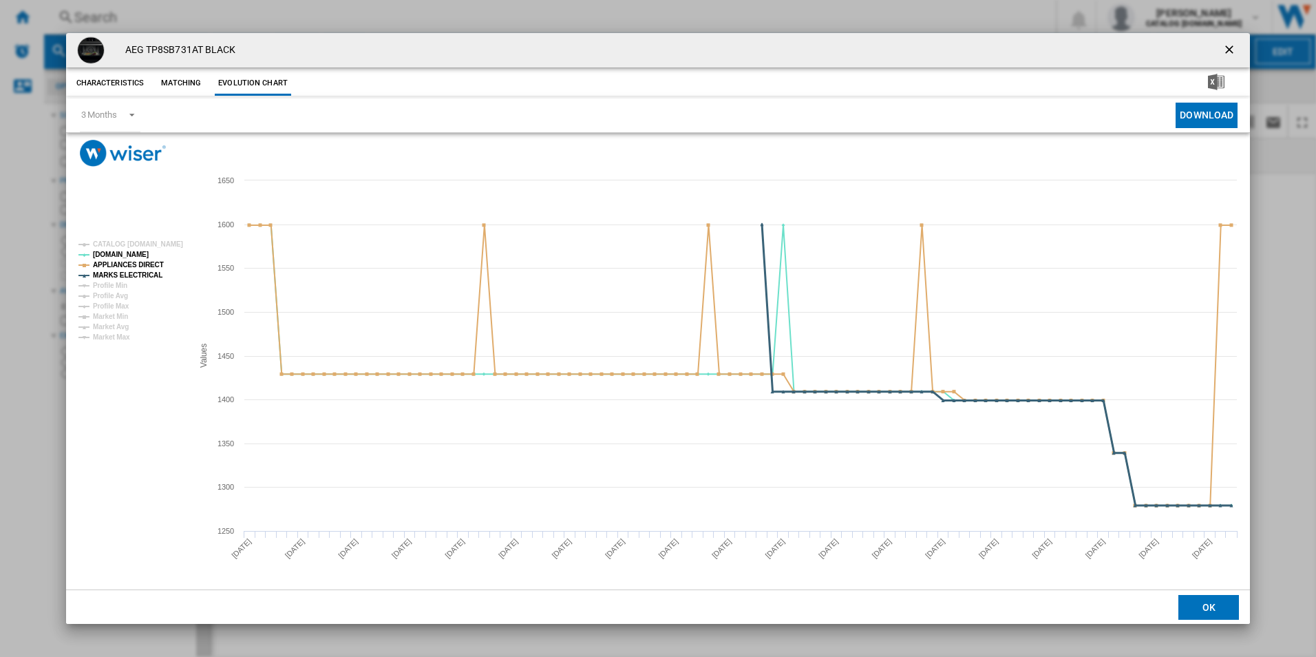
click at [130, 273] on tspan "MARKS ELECTRICAL" at bounding box center [128, 275] width 70 height 8
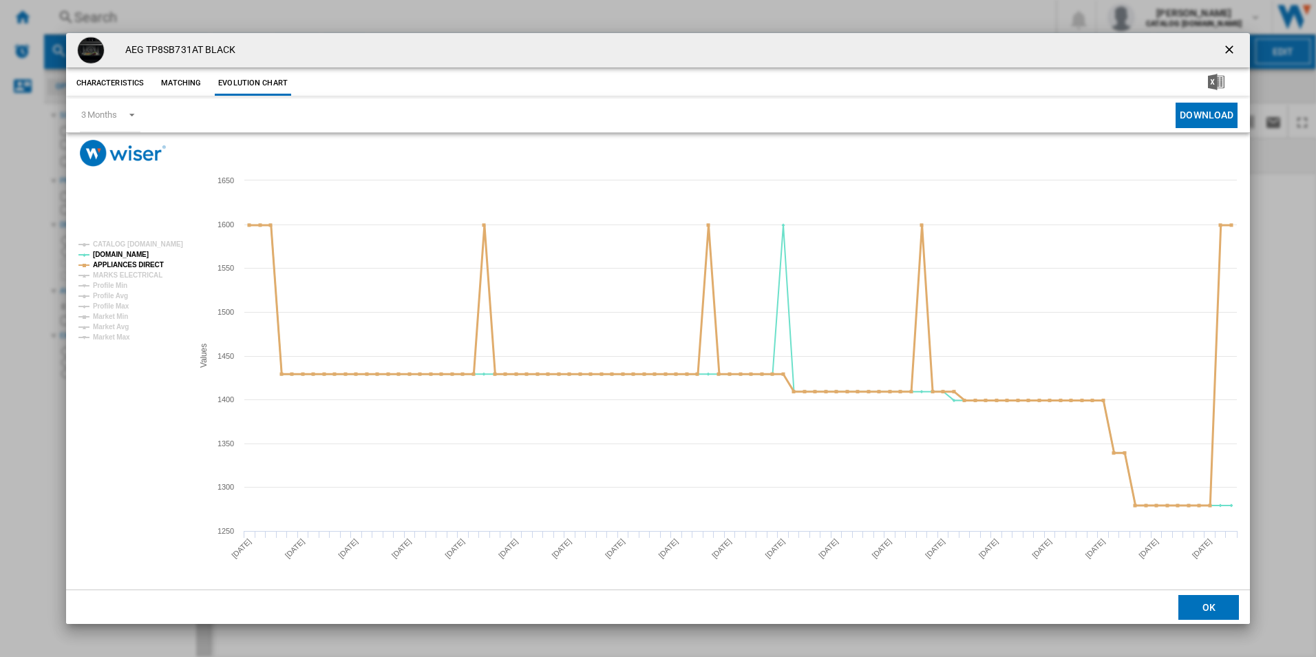
click at [134, 264] on tspan "APPLIANCES DIRECT" at bounding box center [128, 265] width 71 height 8
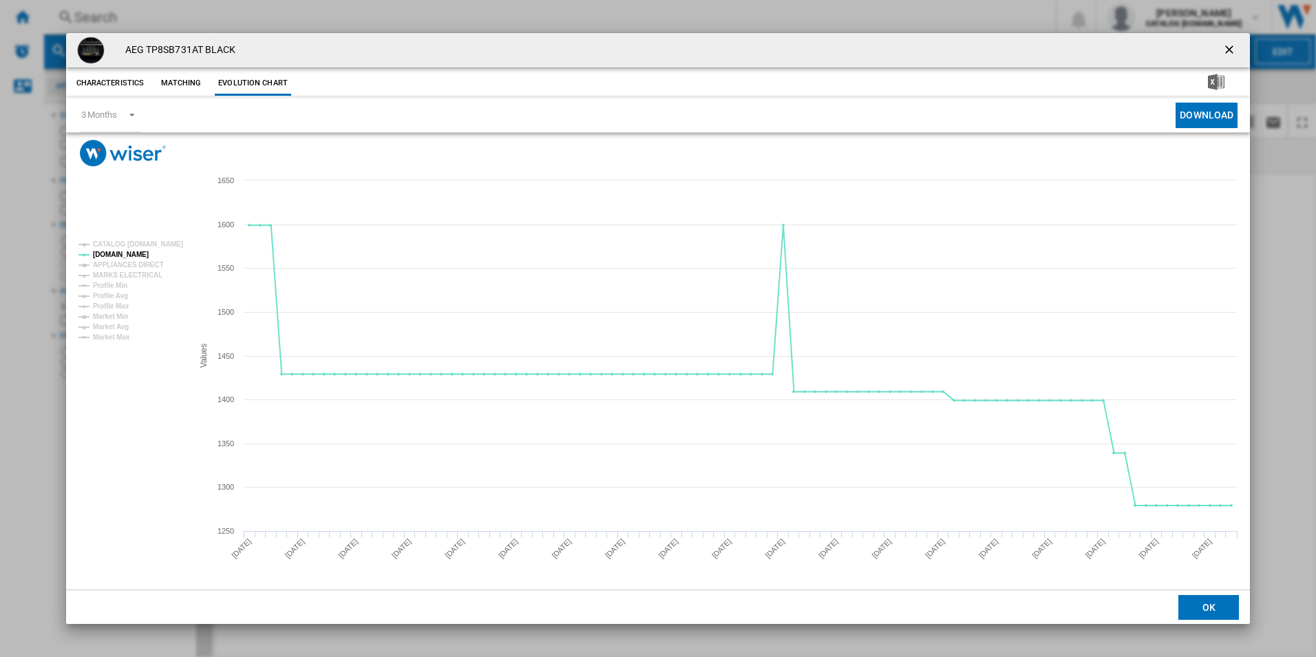
drag, startPoint x: 1228, startPoint y: 51, endPoint x: 1206, endPoint y: 47, distance: 22.3
click at [1228, 51] on ng-md-icon "getI18NText('BUTTONS.CLOSE_DIALOG')" at bounding box center [1230, 51] width 17 height 17
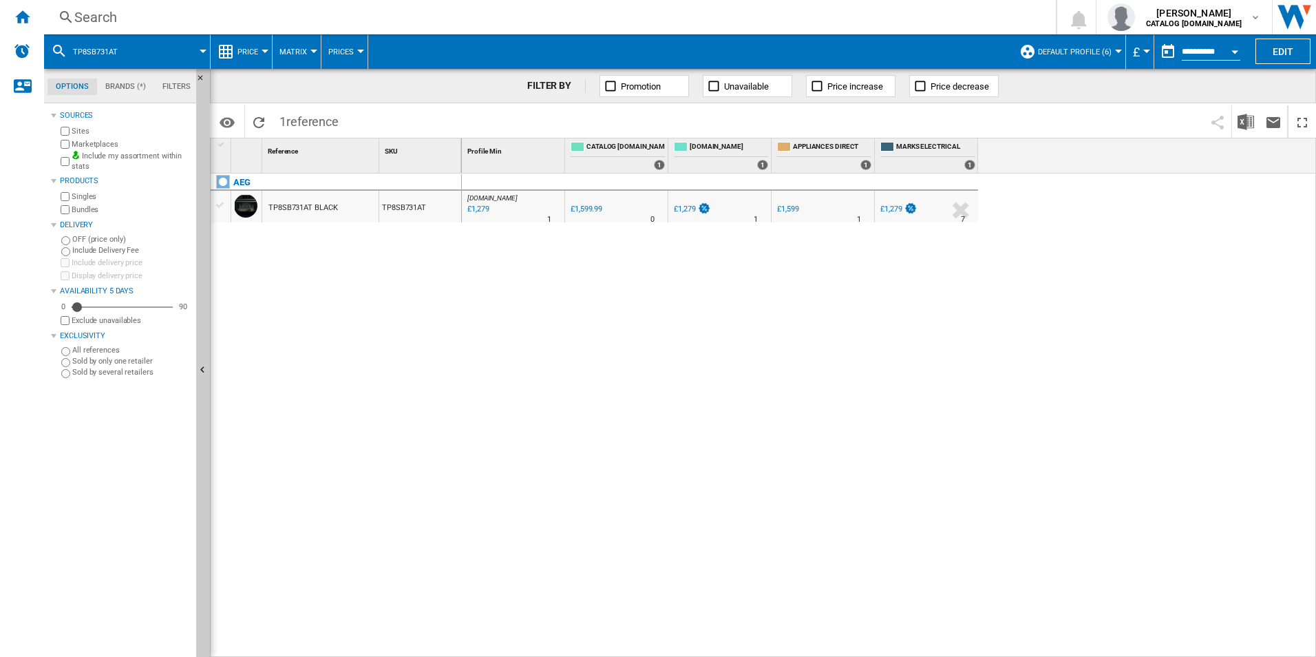
click at [957, 19] on div "Search" at bounding box center [547, 17] width 946 height 19
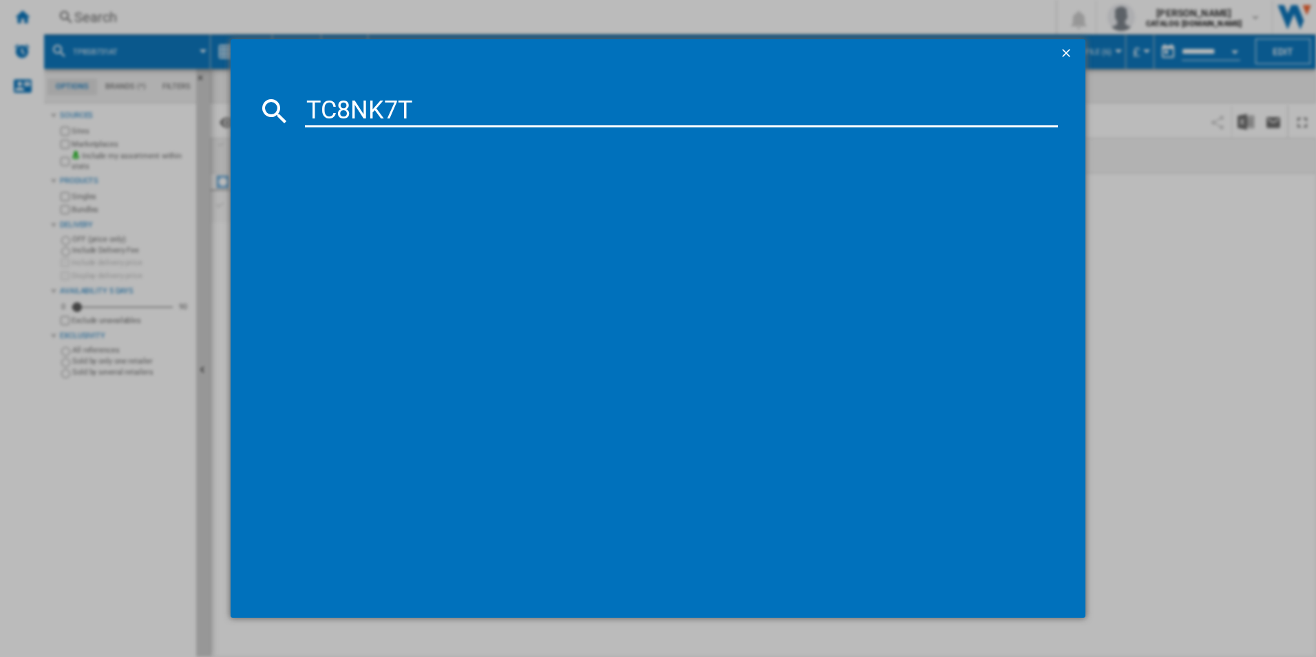
type input "TC8NK7T"
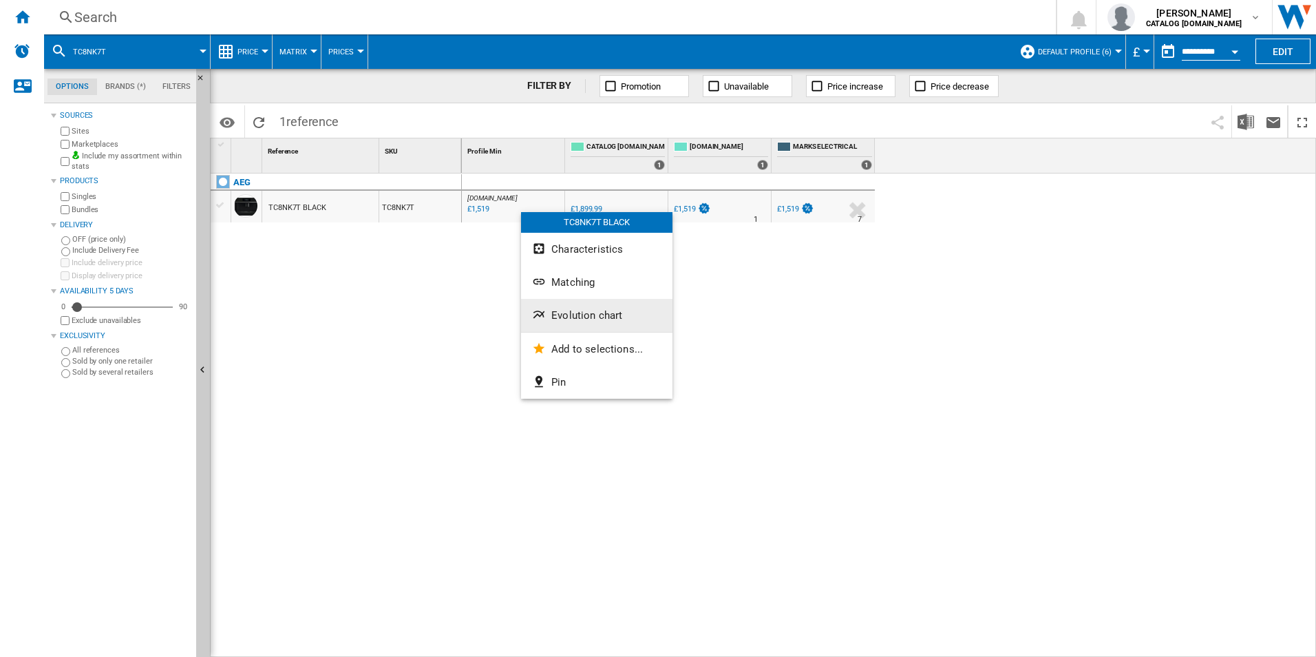
click at [562, 313] on span "Evolution chart" at bounding box center [586, 315] width 71 height 12
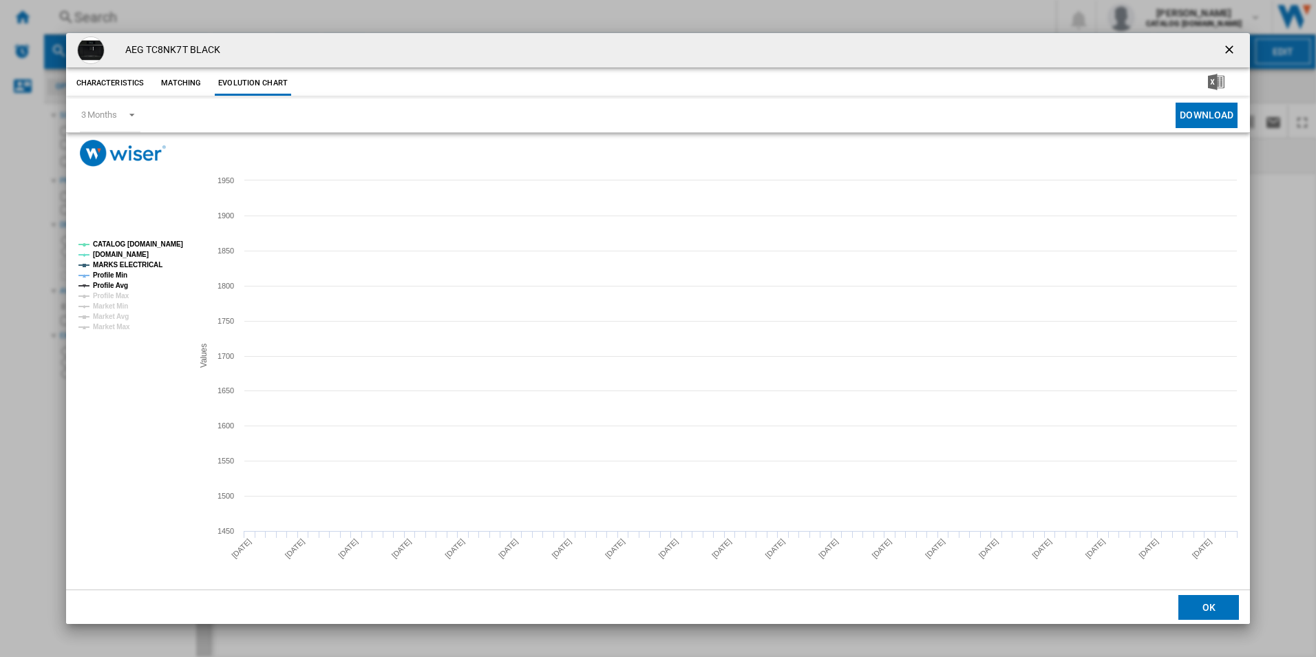
click at [155, 250] on rect "Product popup" at bounding box center [130, 285] width 114 height 100
click at [151, 246] on tspan "CATALOG [DOMAIN_NAME]" at bounding box center [138, 244] width 90 height 8
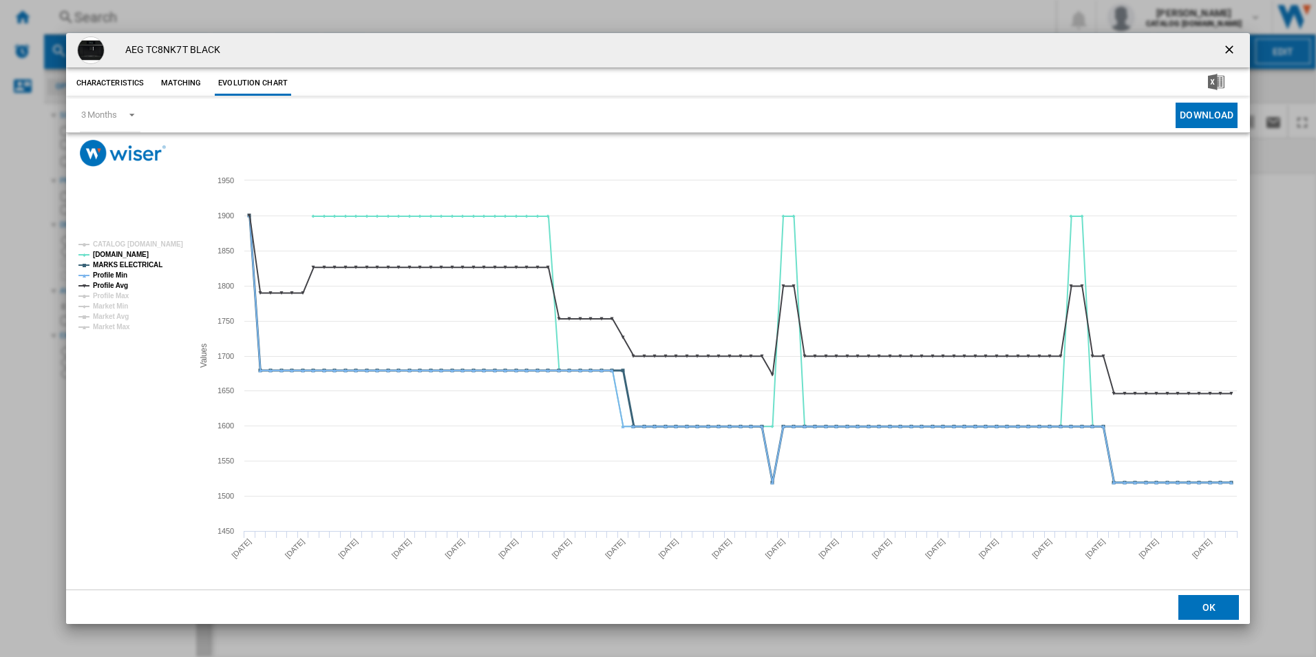
click at [142, 261] on tspan "MARKS ELECTRICAL" at bounding box center [128, 265] width 70 height 8
click at [110, 274] on tspan "Profile Min" at bounding box center [110, 275] width 34 height 8
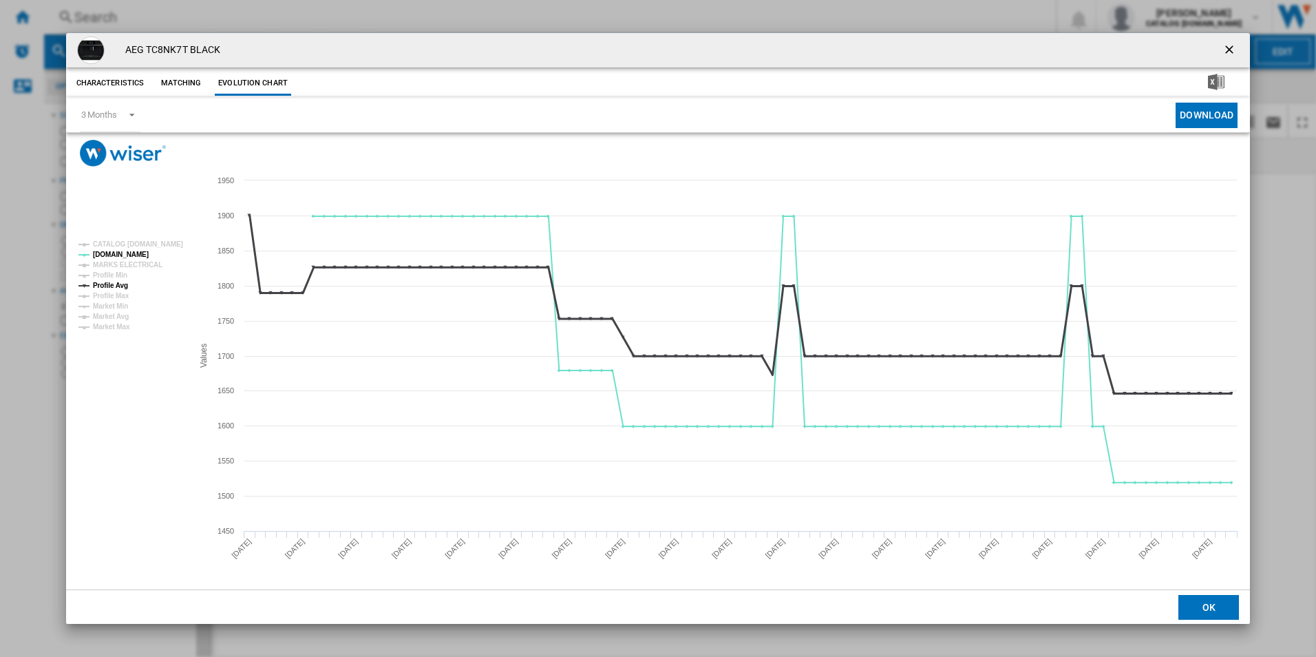
click at [117, 288] on tspan "Profile Avg" at bounding box center [110, 285] width 35 height 8
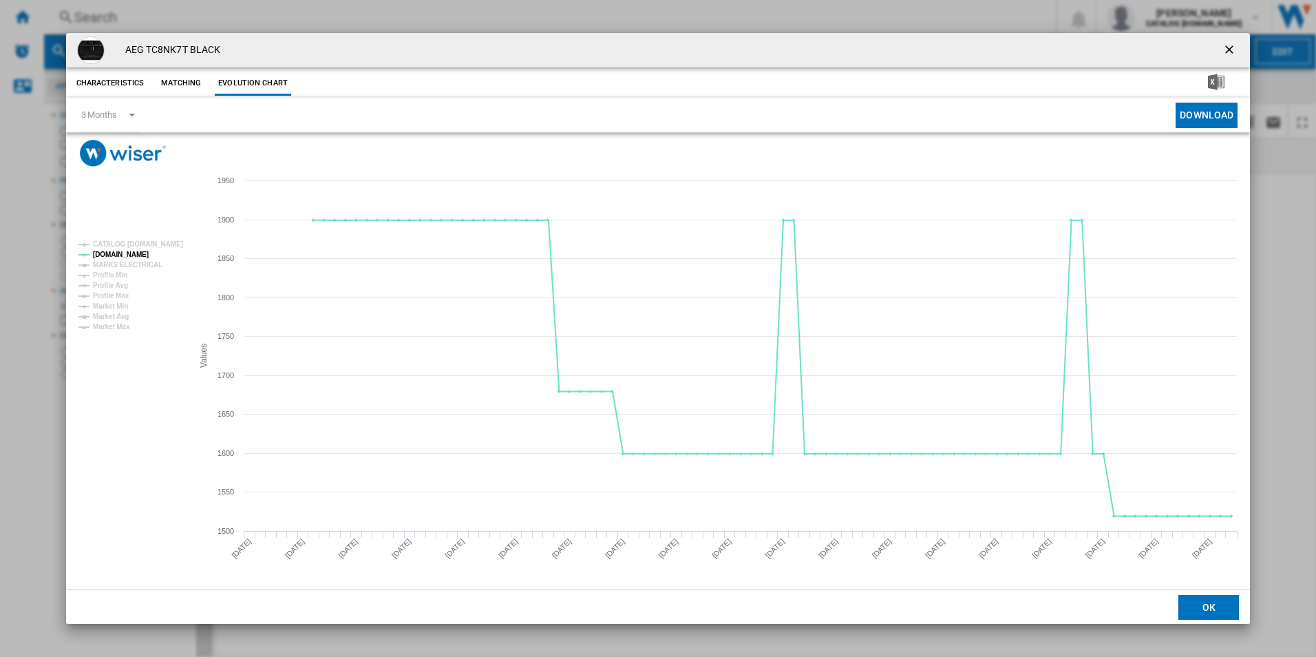
drag, startPoint x: 1227, startPoint y: 47, endPoint x: 1131, endPoint y: 39, distance: 96.1
click at [1227, 47] on ng-md-icon "getI18NText('BUTTONS.CLOSE_DIALOG')" at bounding box center [1230, 51] width 17 height 17
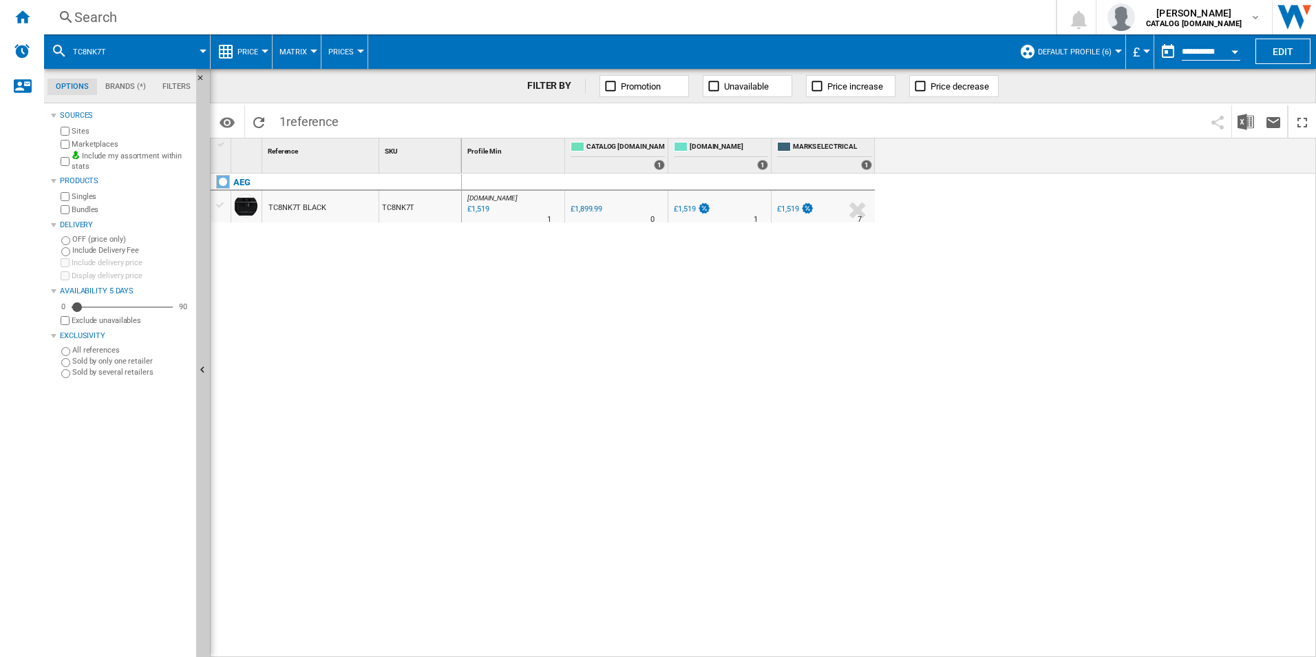
click at [965, 10] on div "Search" at bounding box center [547, 17] width 946 height 19
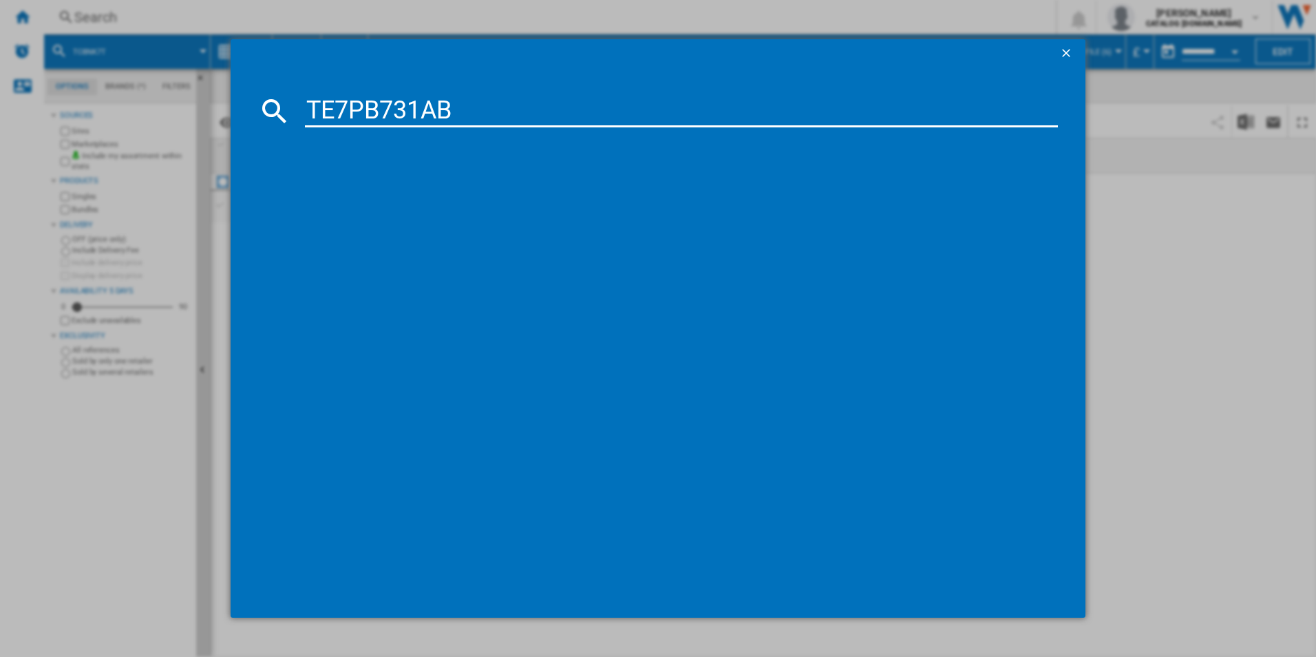
type input "TE7PB731AB"
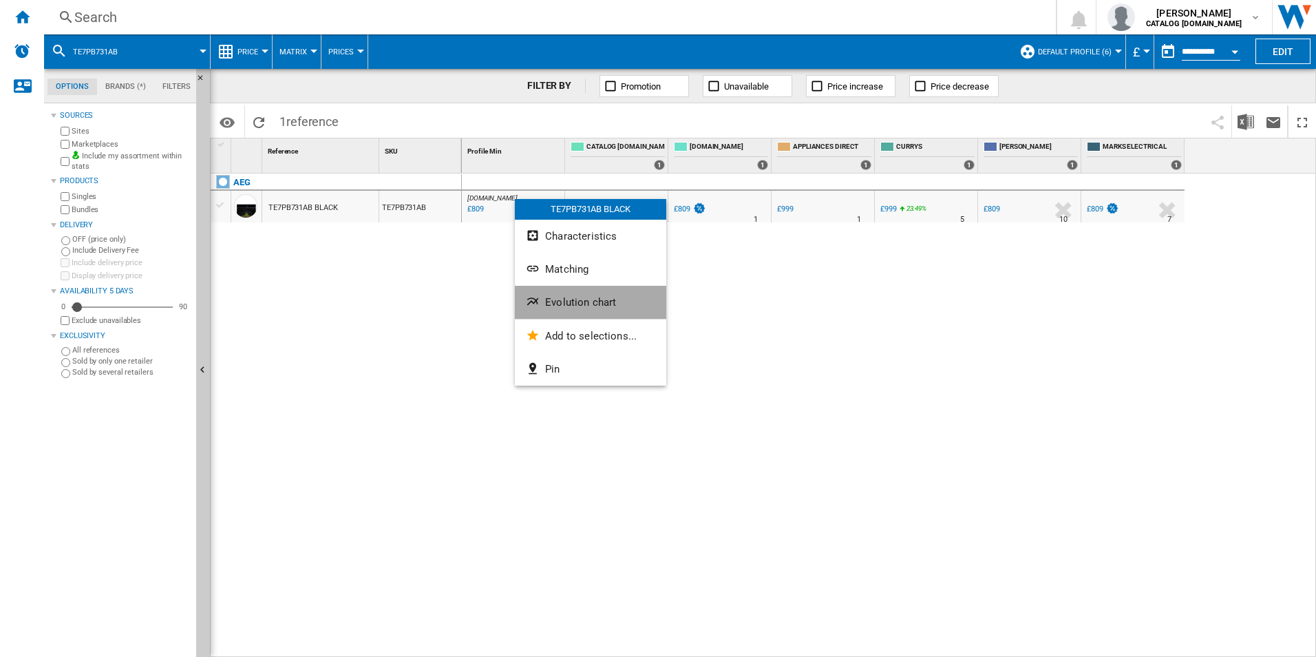
click at [557, 301] on span "Evolution chart" at bounding box center [580, 302] width 71 height 12
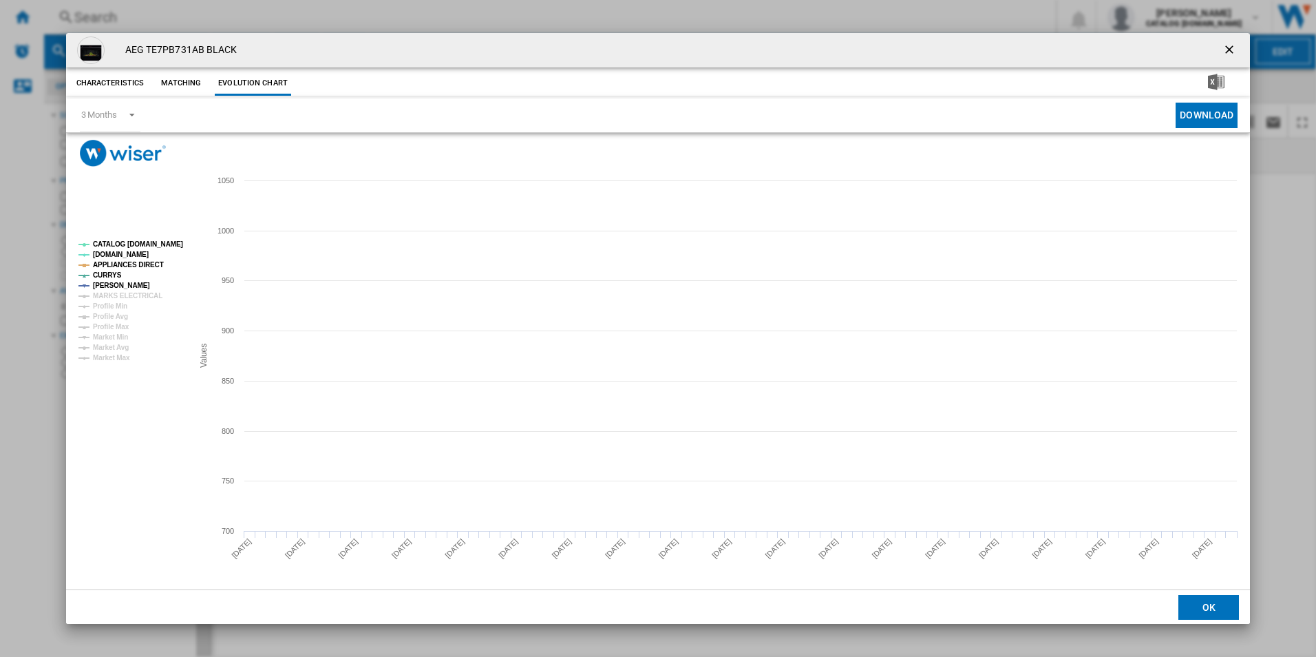
click at [164, 240] on tspan "CATALOG [DOMAIN_NAME]" at bounding box center [138, 244] width 90 height 8
click at [142, 266] on tspan "APPLIANCES DIRECT" at bounding box center [128, 265] width 71 height 8
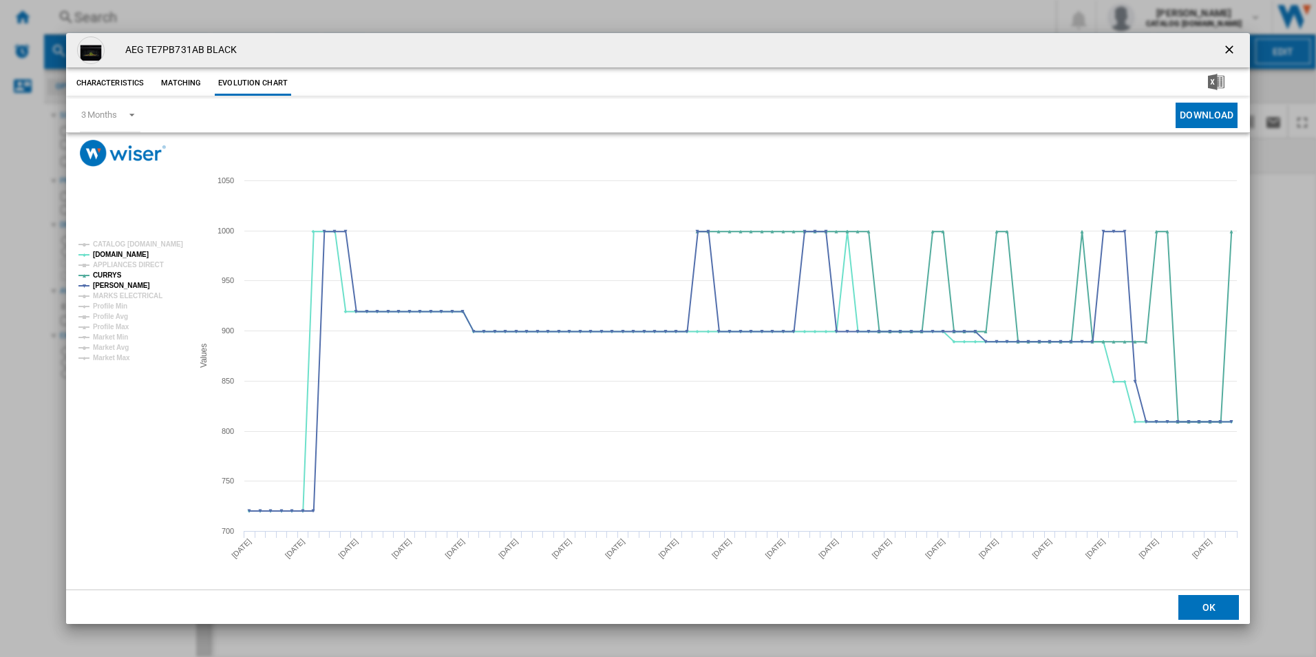
drag, startPoint x: 1229, startPoint y: 51, endPoint x: 1157, endPoint y: 44, distance: 72.6
click at [1229, 51] on ng-md-icon "getI18NText('BUTTONS.CLOSE_DIALOG')" at bounding box center [1230, 51] width 17 height 17
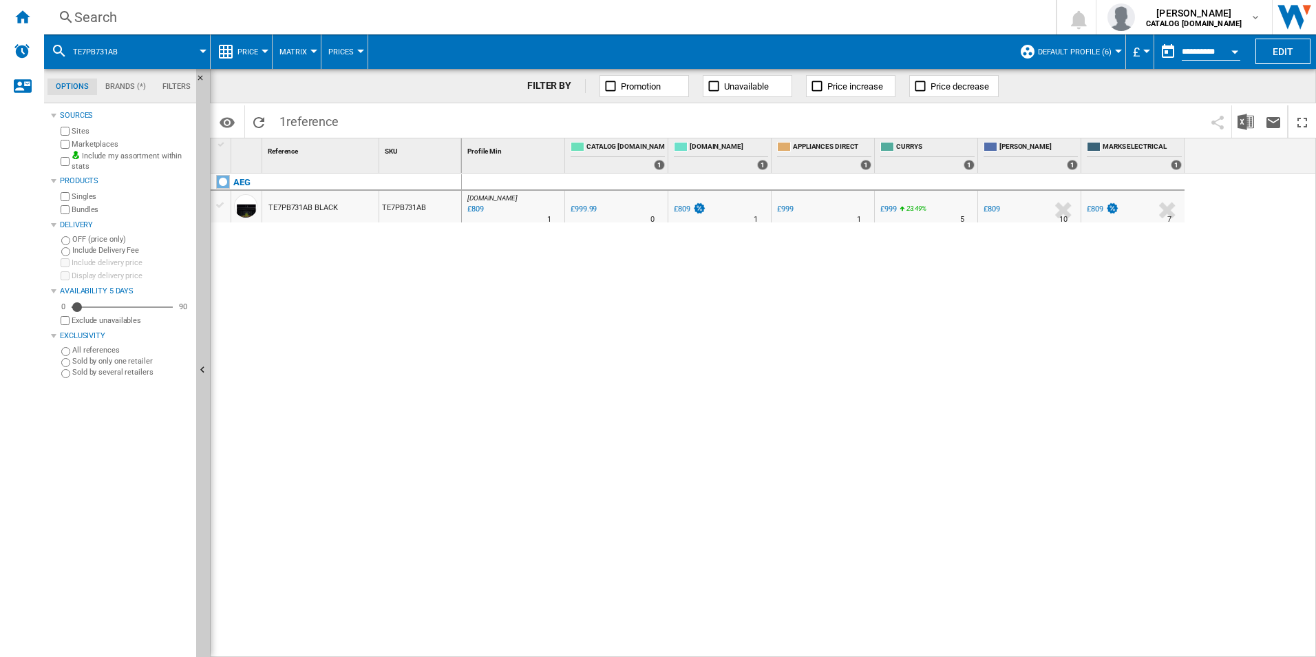
click at [899, 16] on div "Search" at bounding box center [547, 17] width 946 height 19
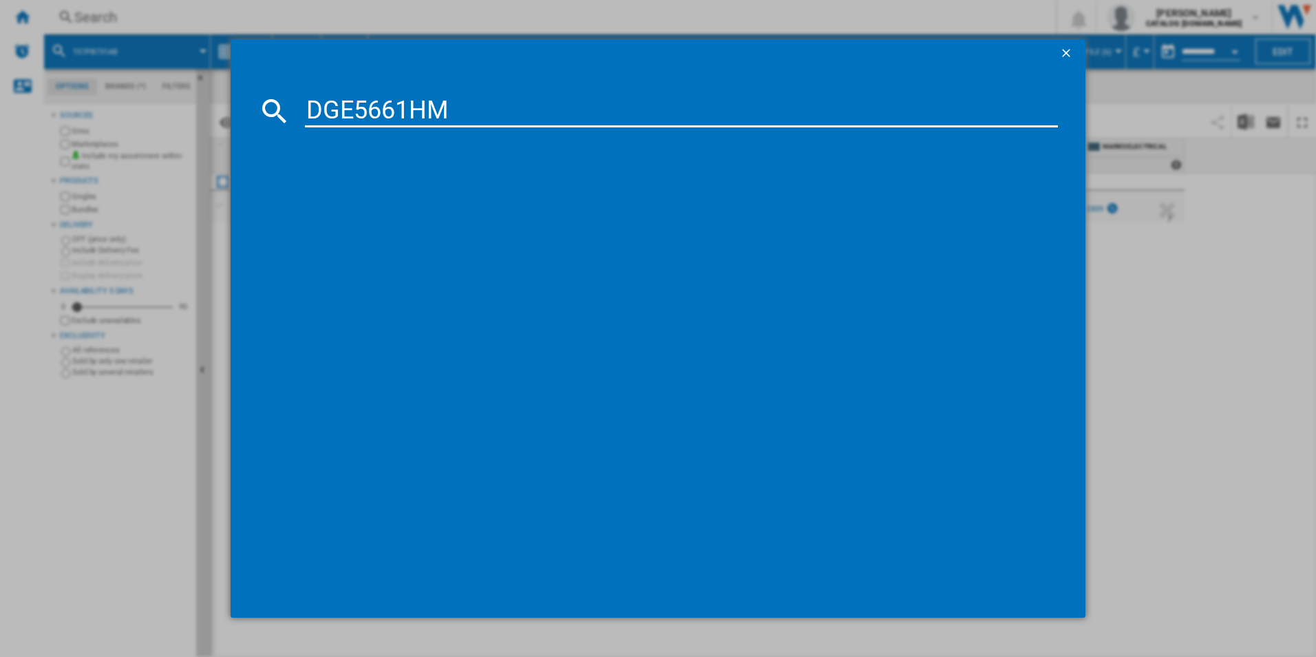
type input "DGE5661HM"
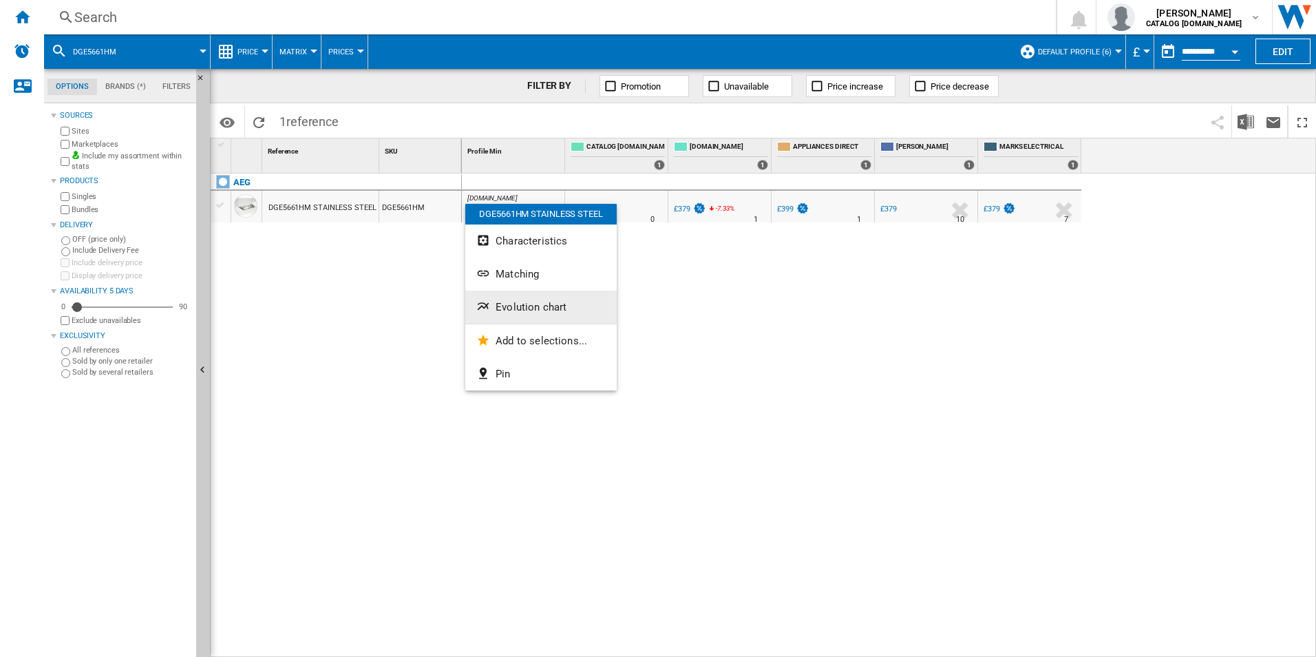
click at [514, 302] on span "Evolution chart" at bounding box center [530, 307] width 71 height 12
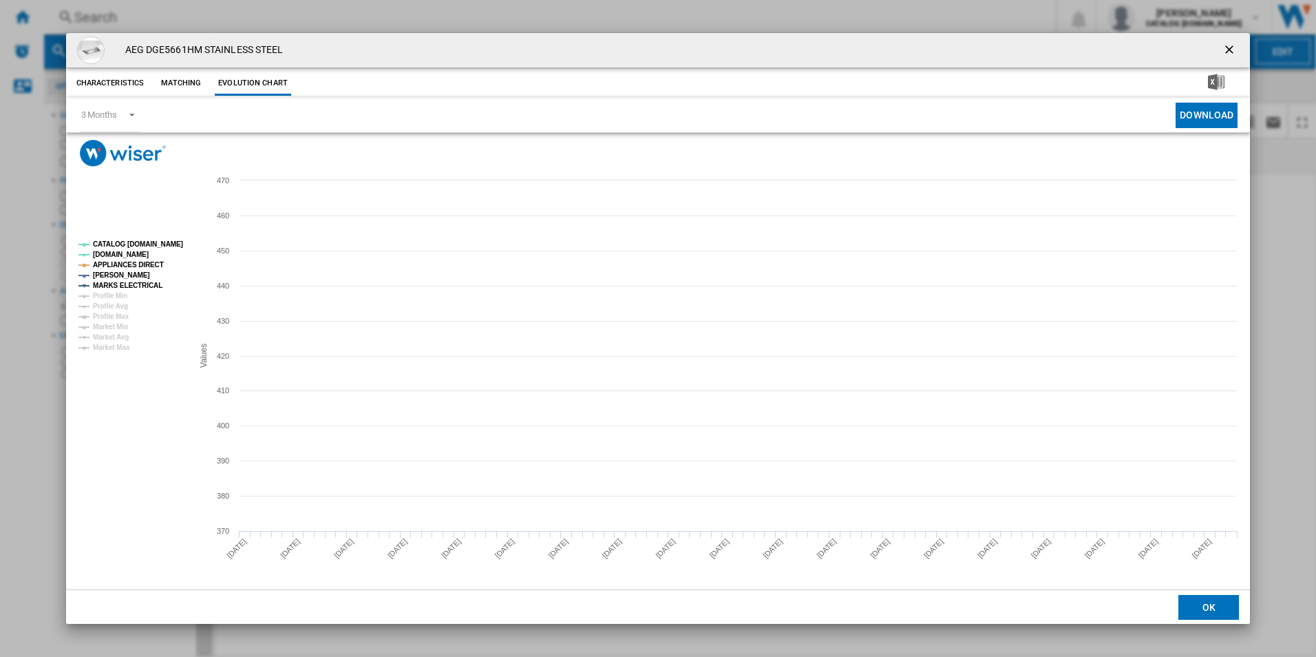
click at [169, 241] on tspan "CATALOG [DOMAIN_NAME]" at bounding box center [138, 244] width 90 height 8
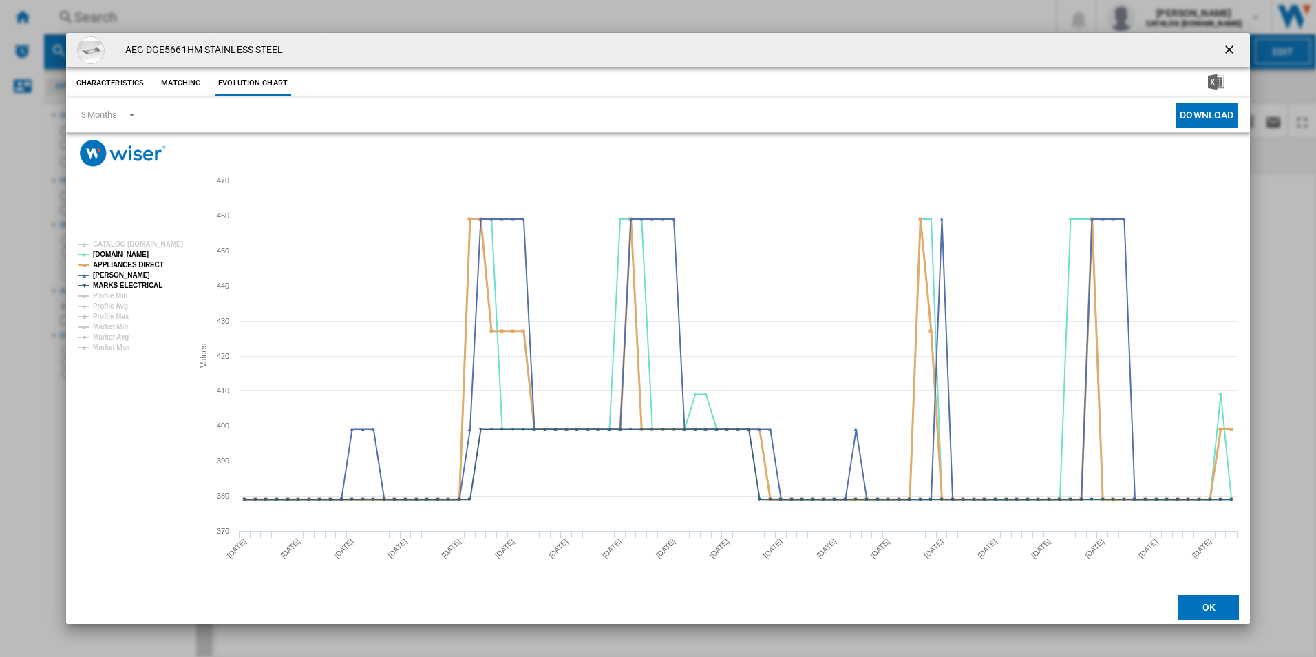
click at [145, 261] on tspan "APPLIANCES DIRECT" at bounding box center [128, 265] width 71 height 8
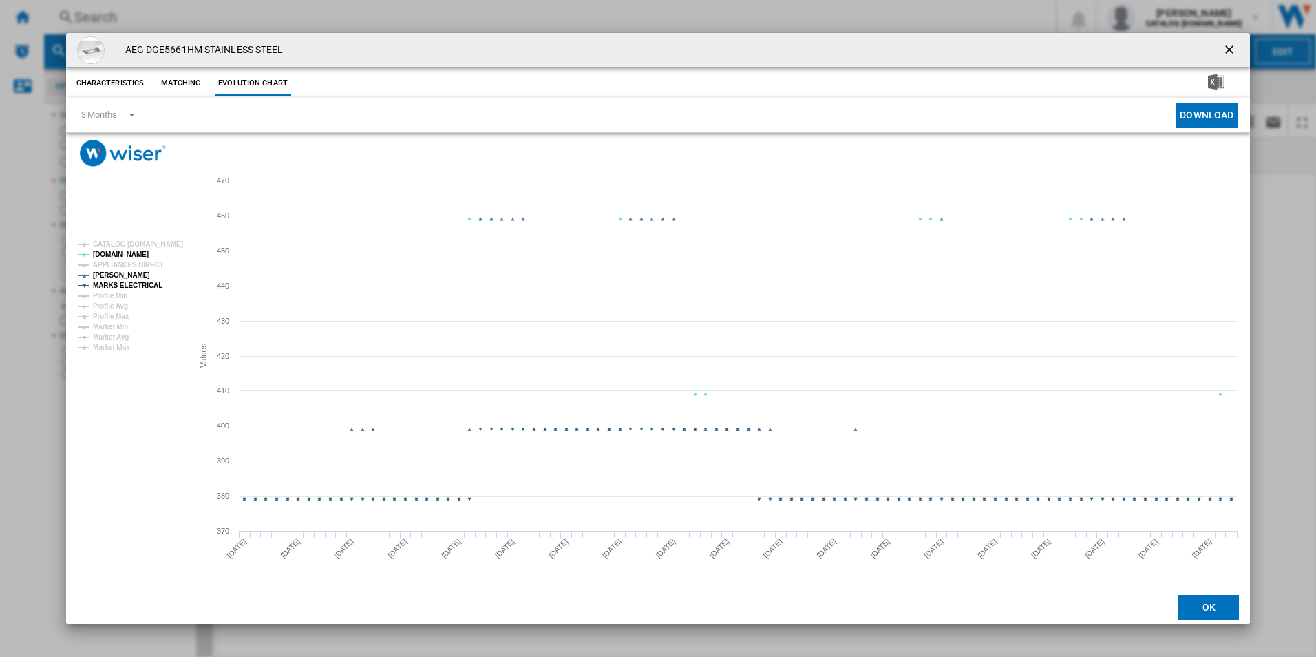
click at [148, 285] on tspan "MARKS ELECTRICAL" at bounding box center [128, 285] width 70 height 8
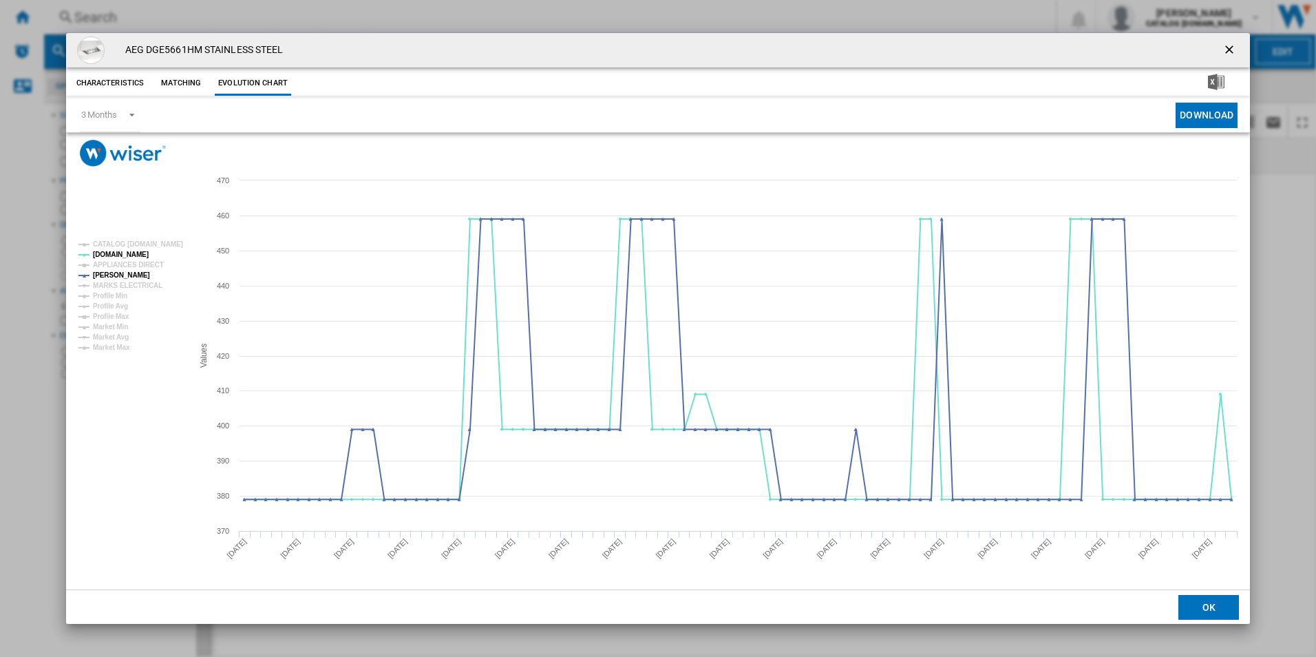
drag, startPoint x: 1228, startPoint y: 50, endPoint x: 1003, endPoint y: 29, distance: 225.4
click at [1228, 50] on ng-md-icon "getI18NText('BUTTONS.CLOSE_DIALOG')" at bounding box center [1230, 51] width 17 height 17
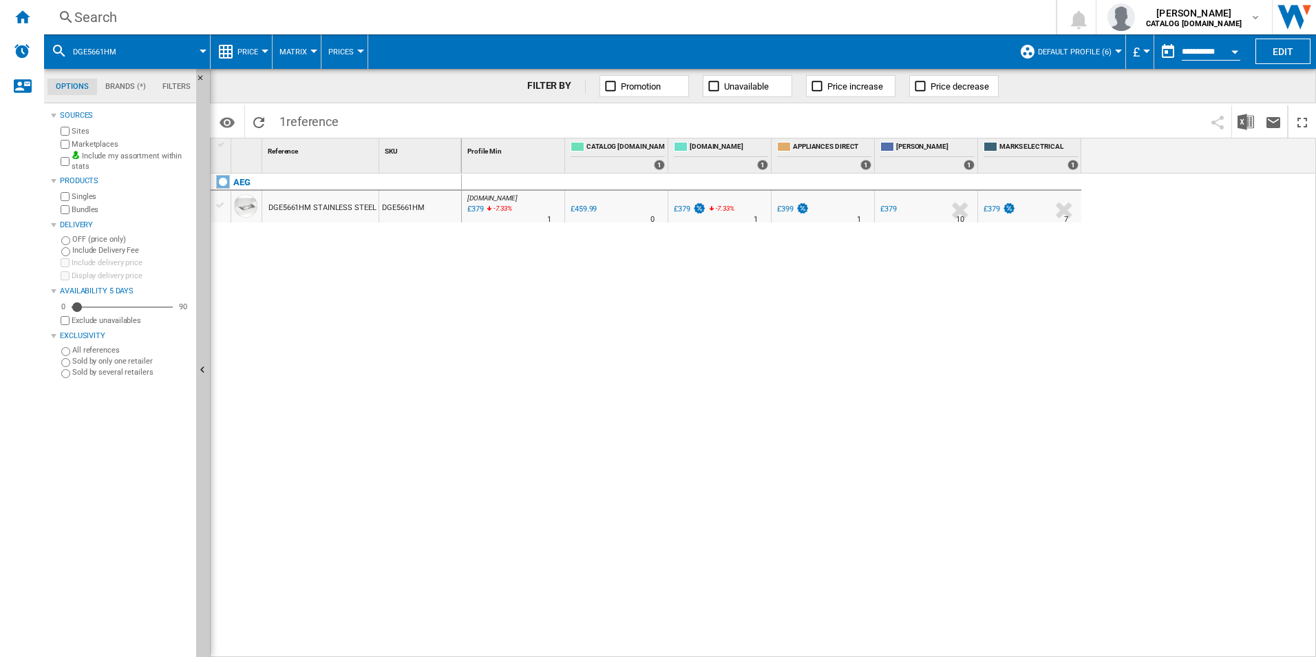
click at [822, 5] on div "Search Search 0 [PERSON_NAME] CATALOG [DOMAIN_NAME] CATALOG [DOMAIN_NAME] My se…" at bounding box center [680, 17] width 1272 height 34
click at [822, 20] on div "Search" at bounding box center [547, 17] width 946 height 19
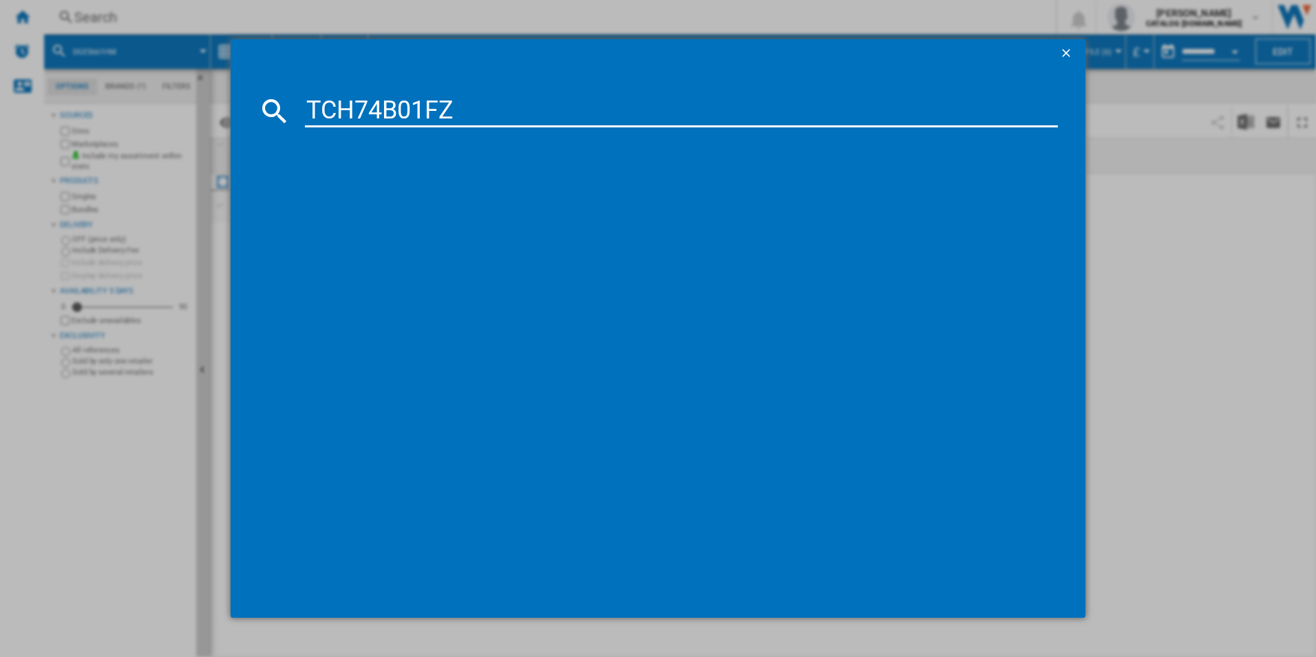
type input "TCH74B01FZ"
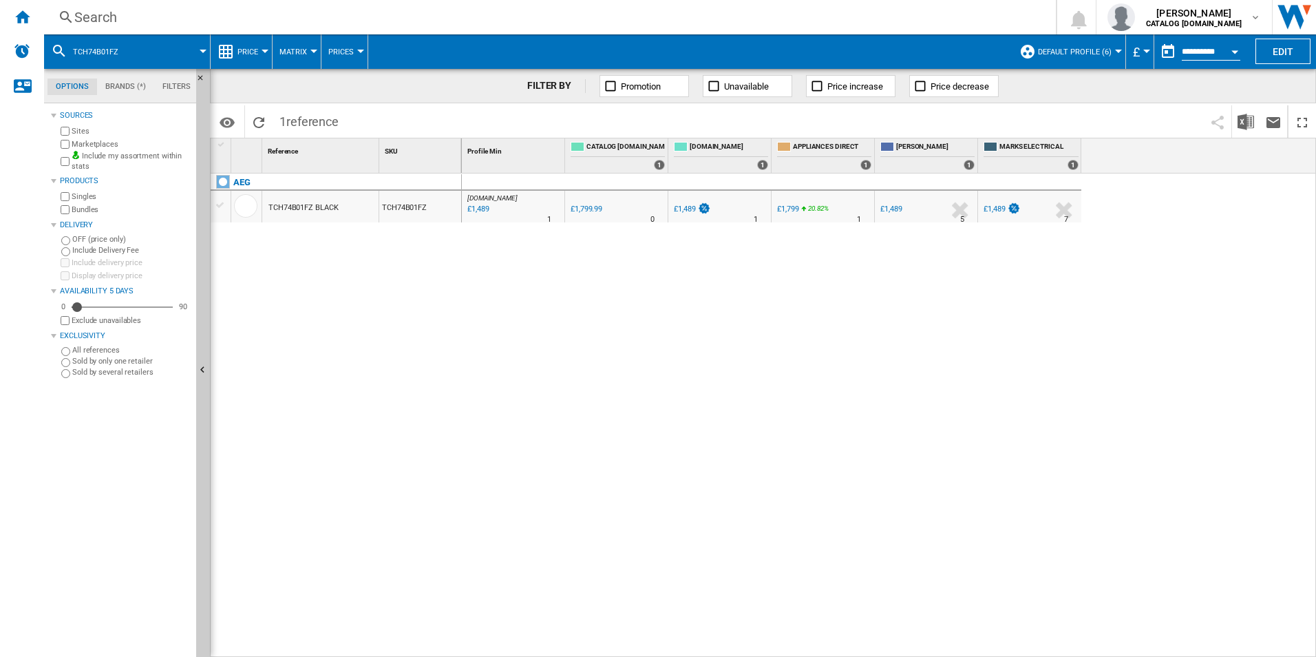
drag, startPoint x: 531, startPoint y: 199, endPoint x: 497, endPoint y: 233, distance: 48.2
click at [462, 257] on div at bounding box center [658, 328] width 1316 height 657
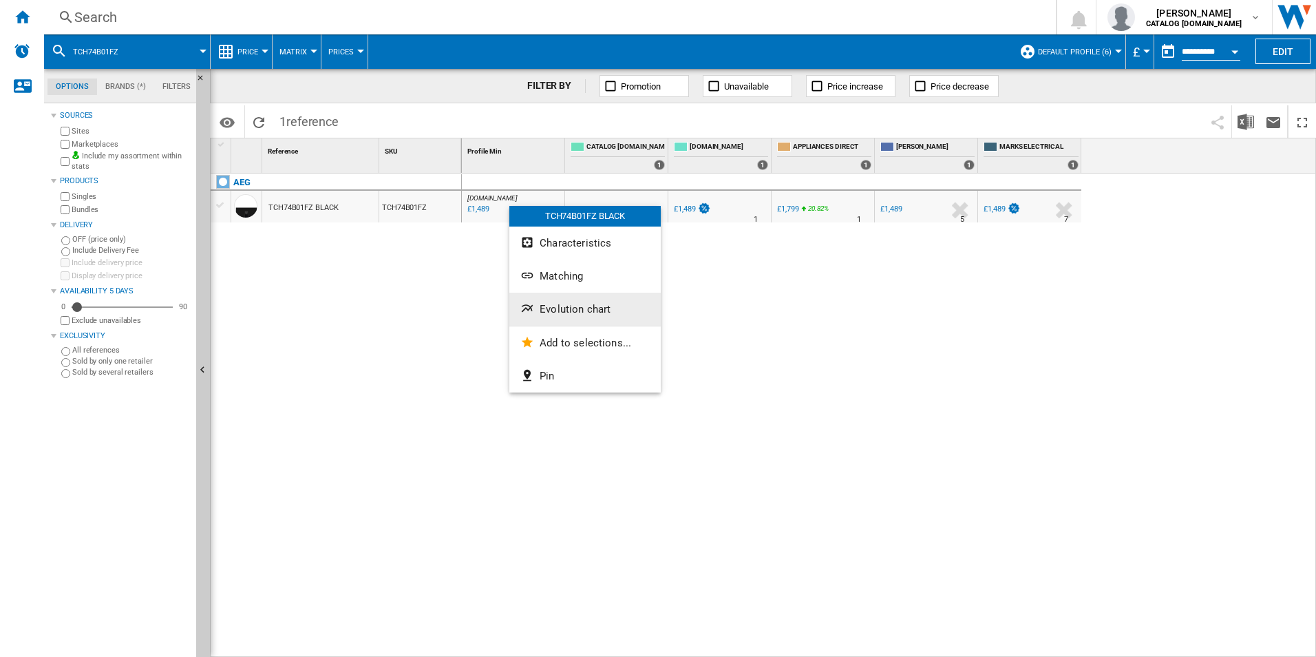
click at [540, 295] on button "Evolution chart" at bounding box center [584, 308] width 151 height 33
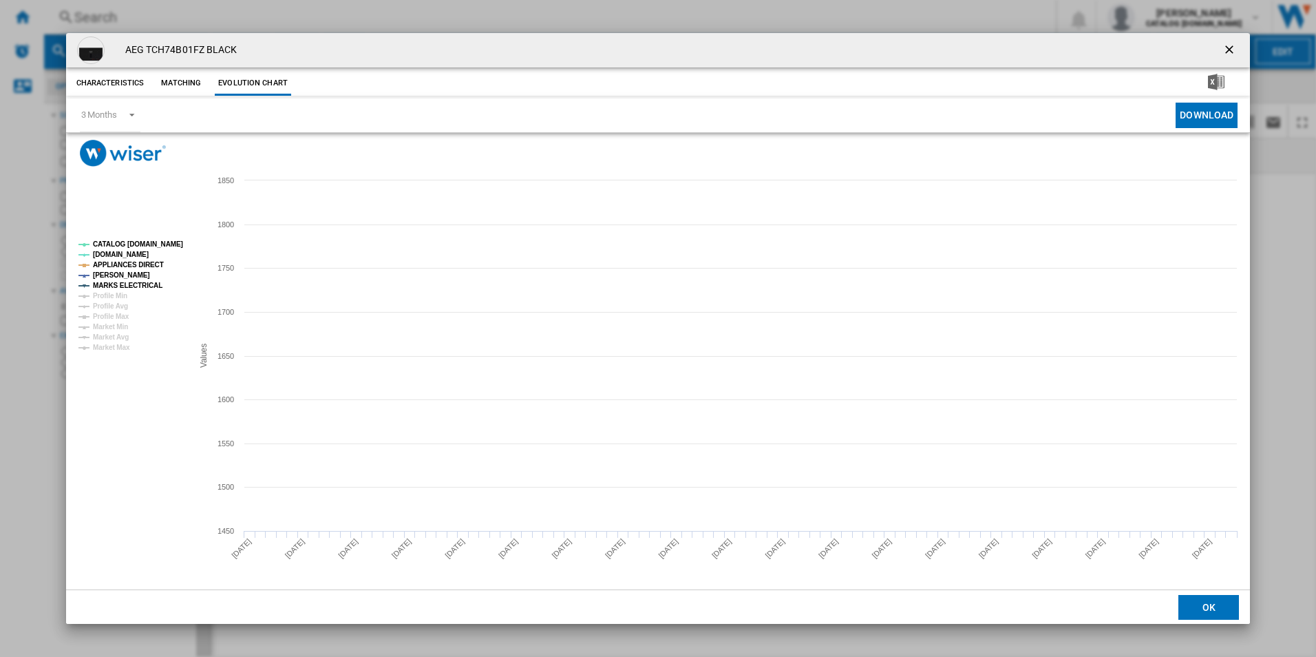
click at [160, 237] on rect "Product popup" at bounding box center [130, 295] width 114 height 121
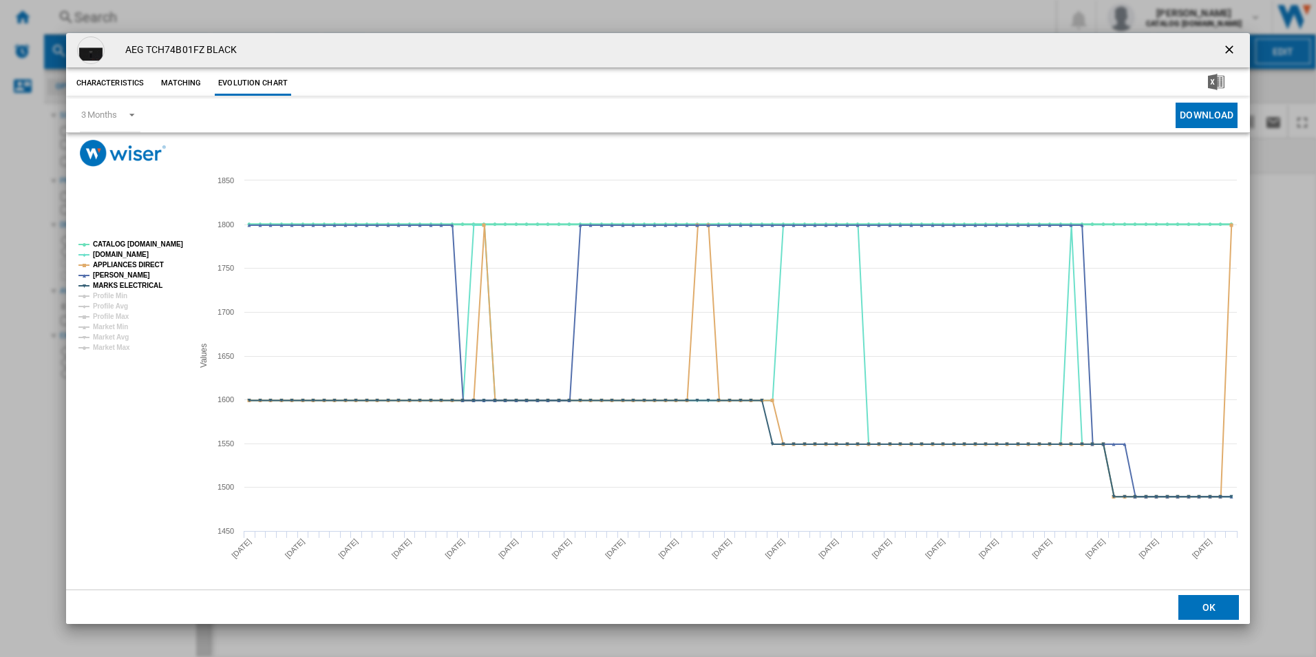
click at [162, 242] on tspan "CATALOG [DOMAIN_NAME]" at bounding box center [138, 244] width 90 height 8
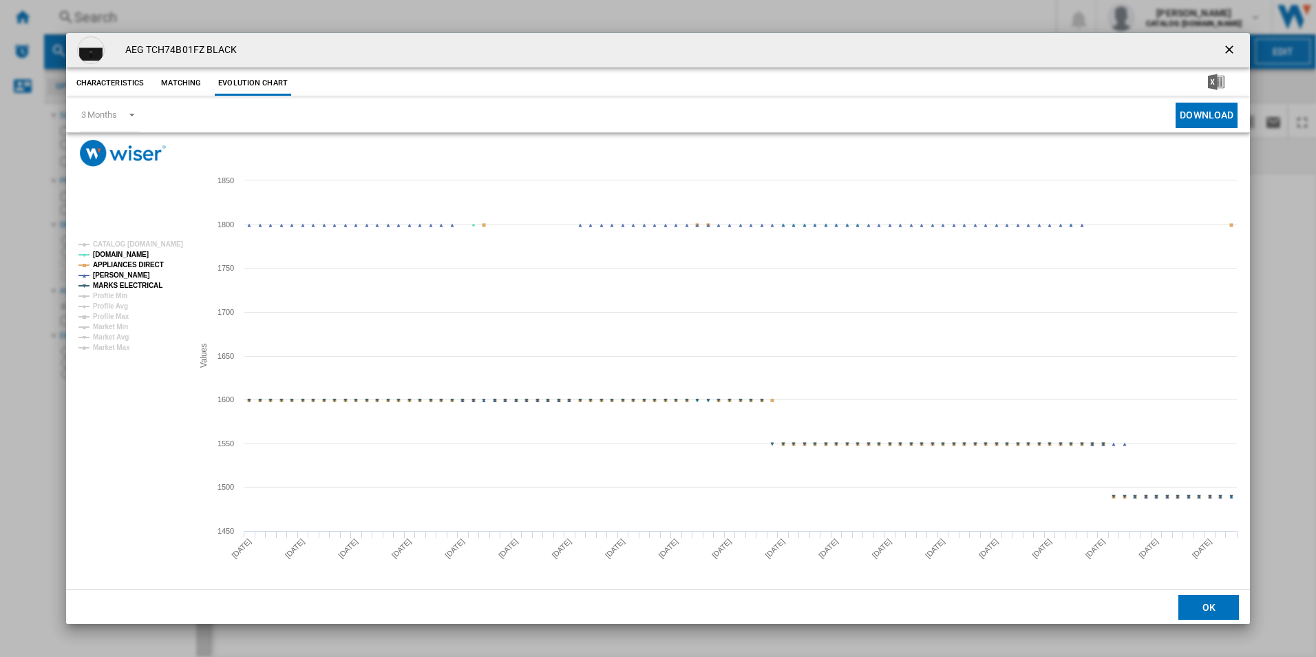
click at [151, 266] on tspan "APPLIANCES DIRECT" at bounding box center [128, 265] width 71 height 8
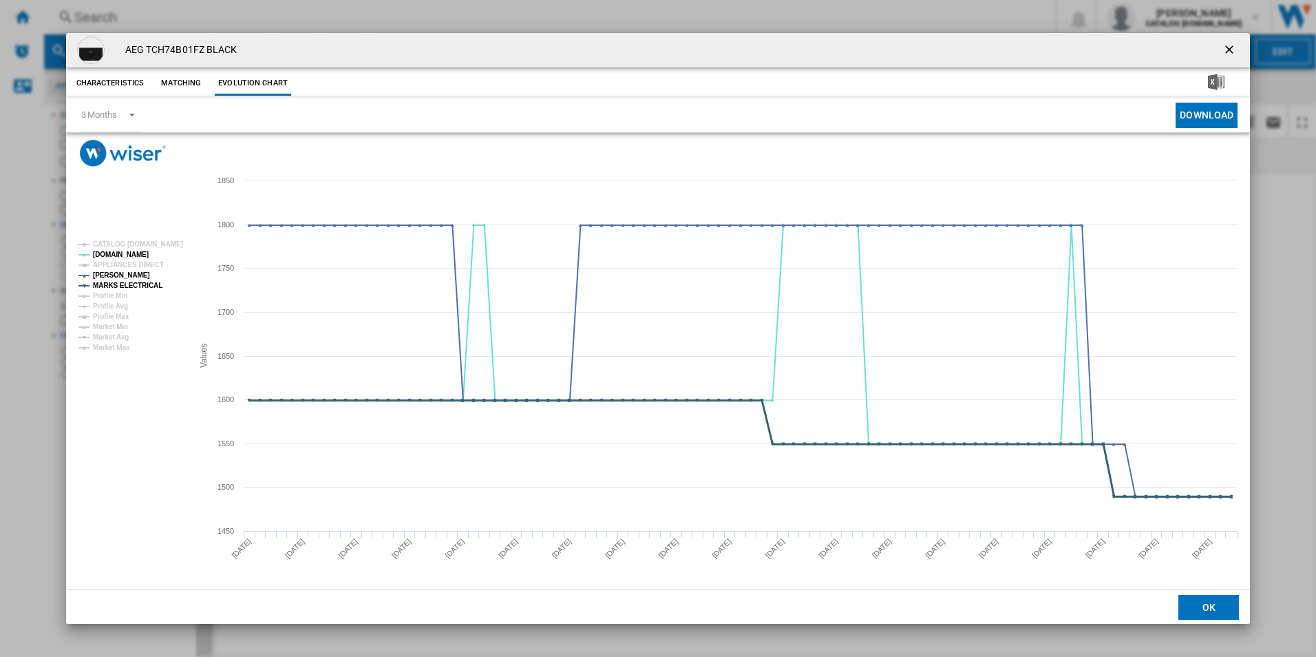
click at [148, 286] on tspan "MARKS ELECTRICAL" at bounding box center [128, 285] width 70 height 8
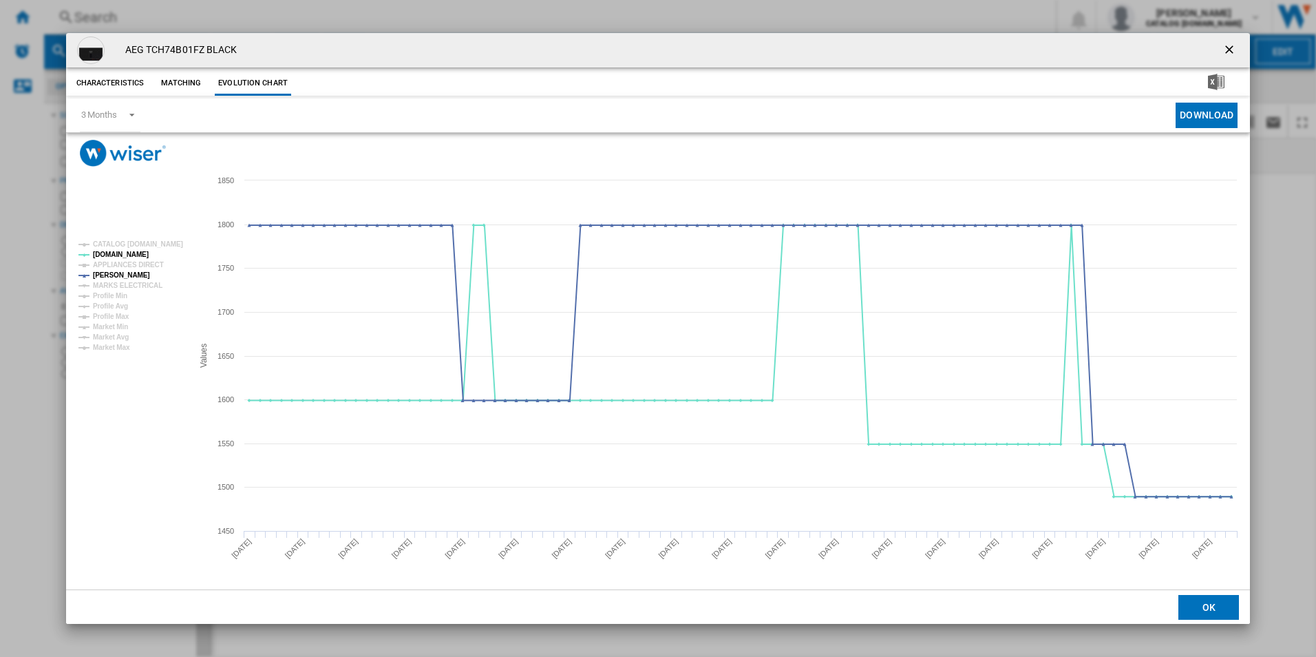
drag, startPoint x: 1228, startPoint y: 52, endPoint x: 1025, endPoint y: 25, distance: 205.5
click at [1228, 52] on ng-md-icon "getI18NText('BUTTONS.CLOSE_DIALOG')" at bounding box center [1230, 51] width 17 height 17
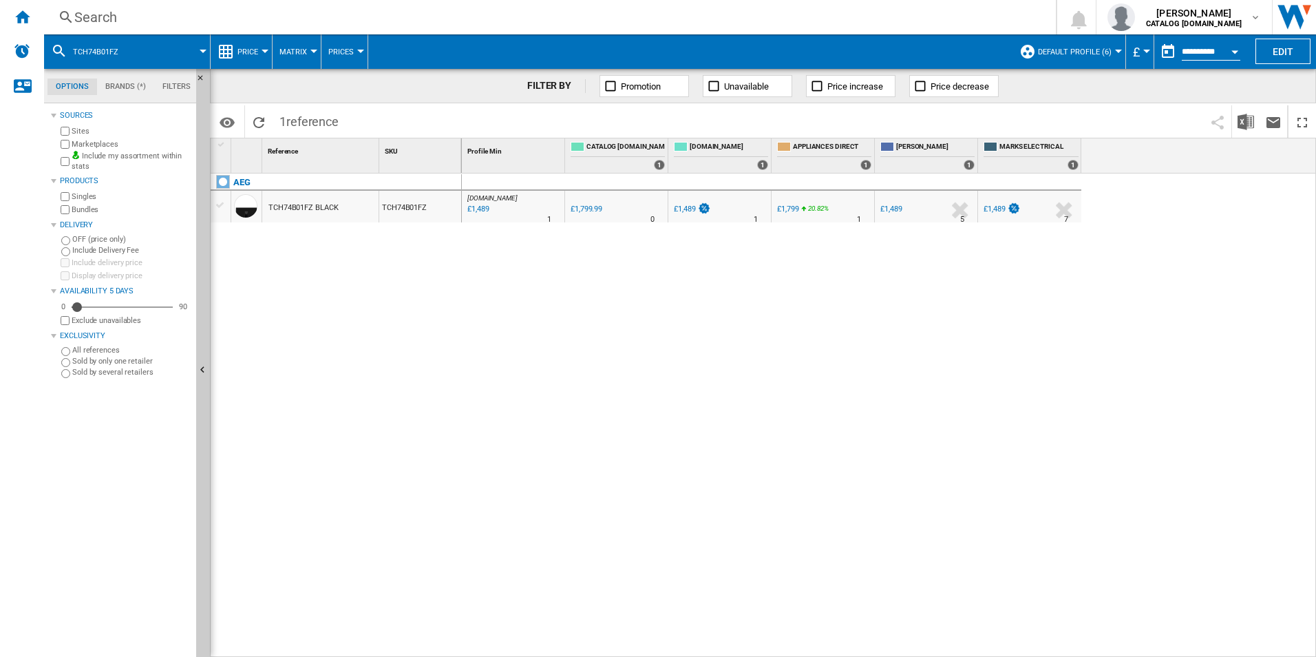
click at [928, 14] on div "Search" at bounding box center [547, 17] width 946 height 19
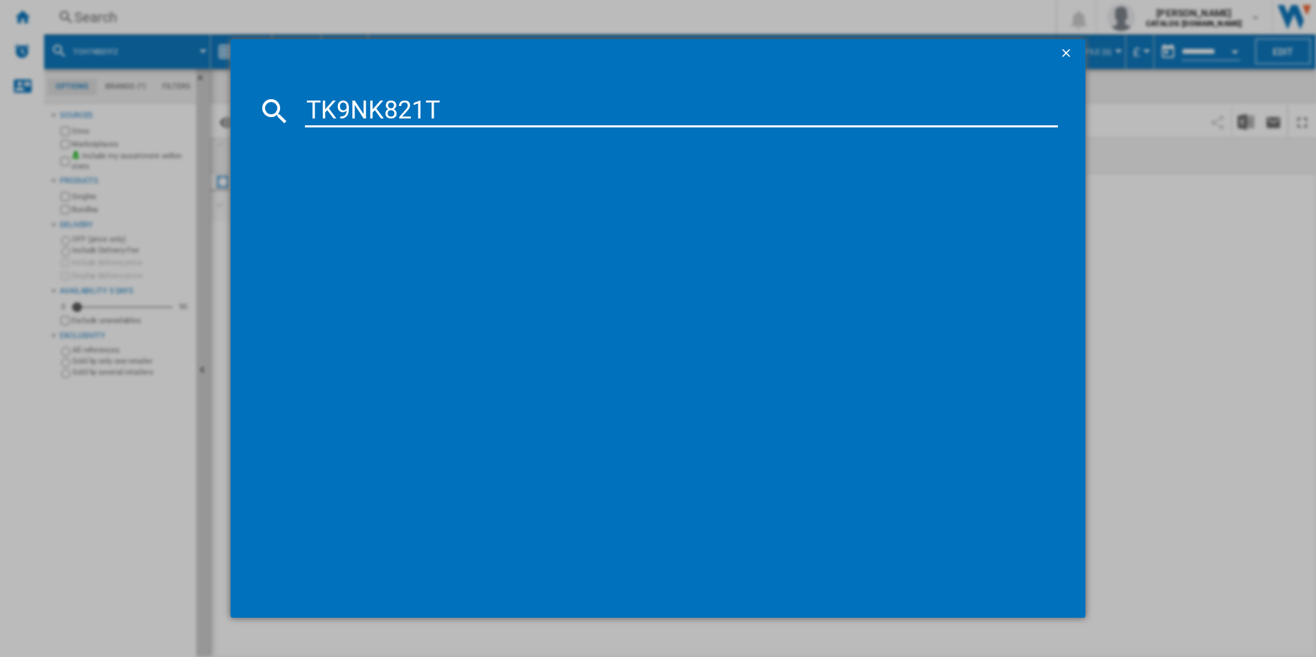
type input "TK9NK821T"
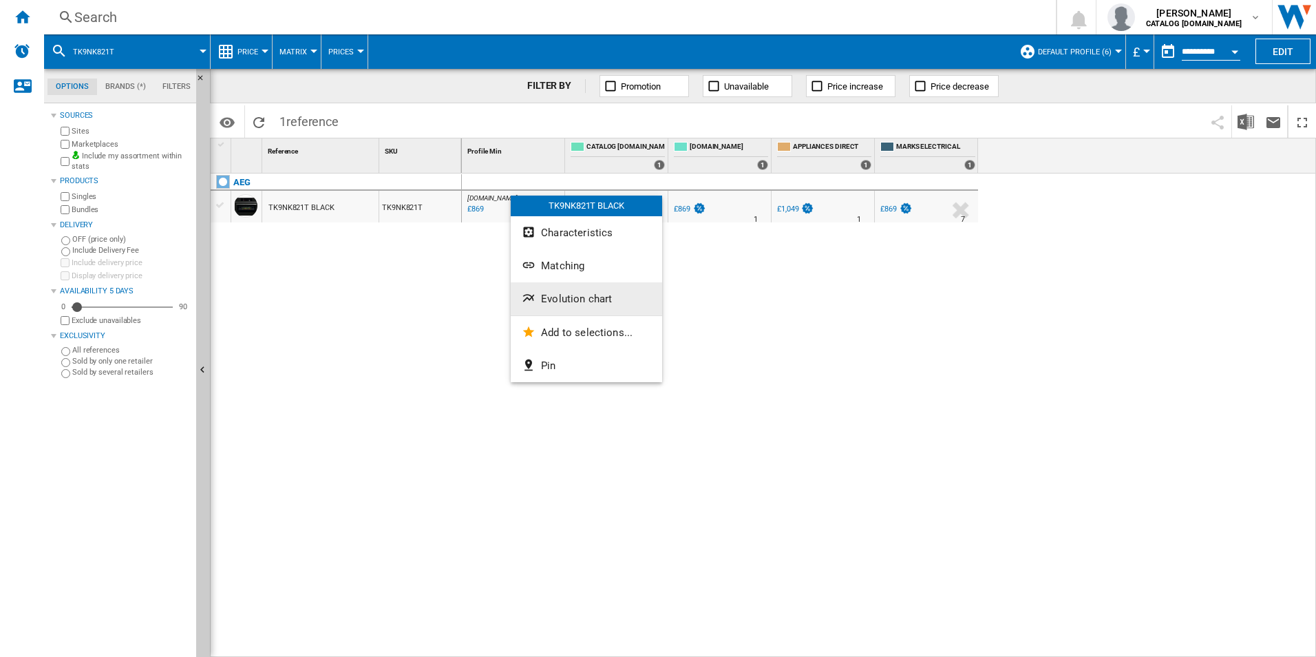
click at [567, 287] on button "Evolution chart" at bounding box center [586, 298] width 151 height 33
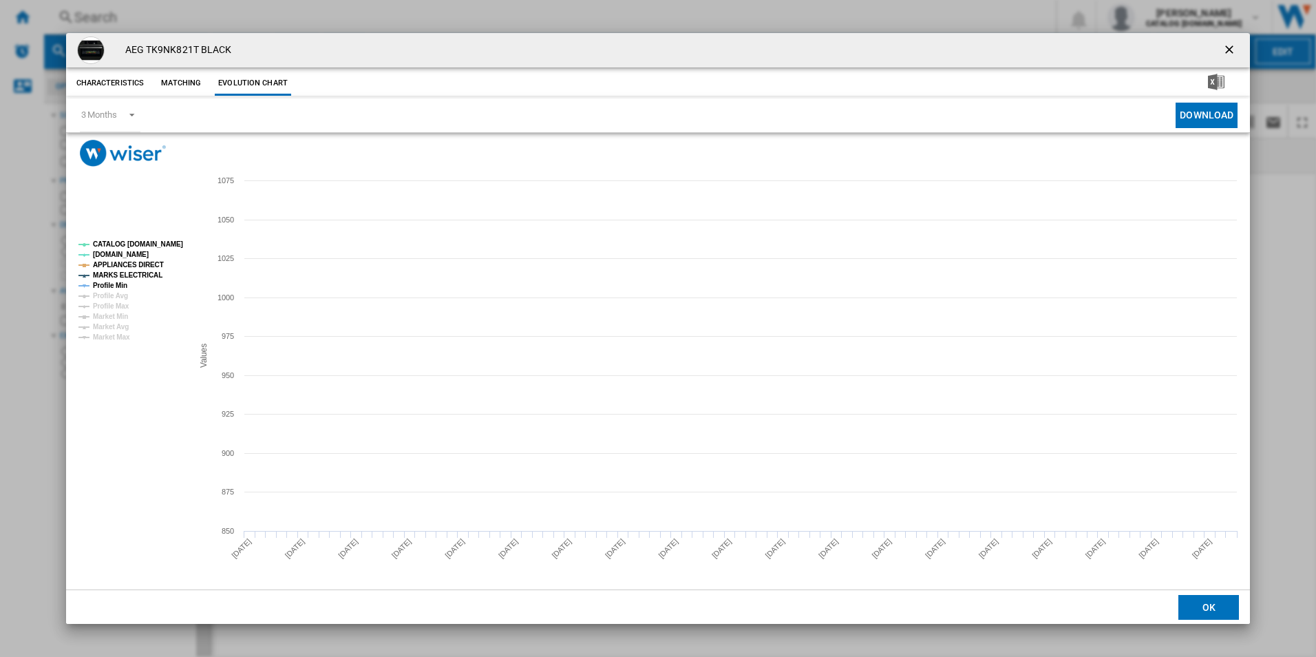
click at [173, 242] on tspan "CATALOG [DOMAIN_NAME]" at bounding box center [138, 244] width 90 height 8
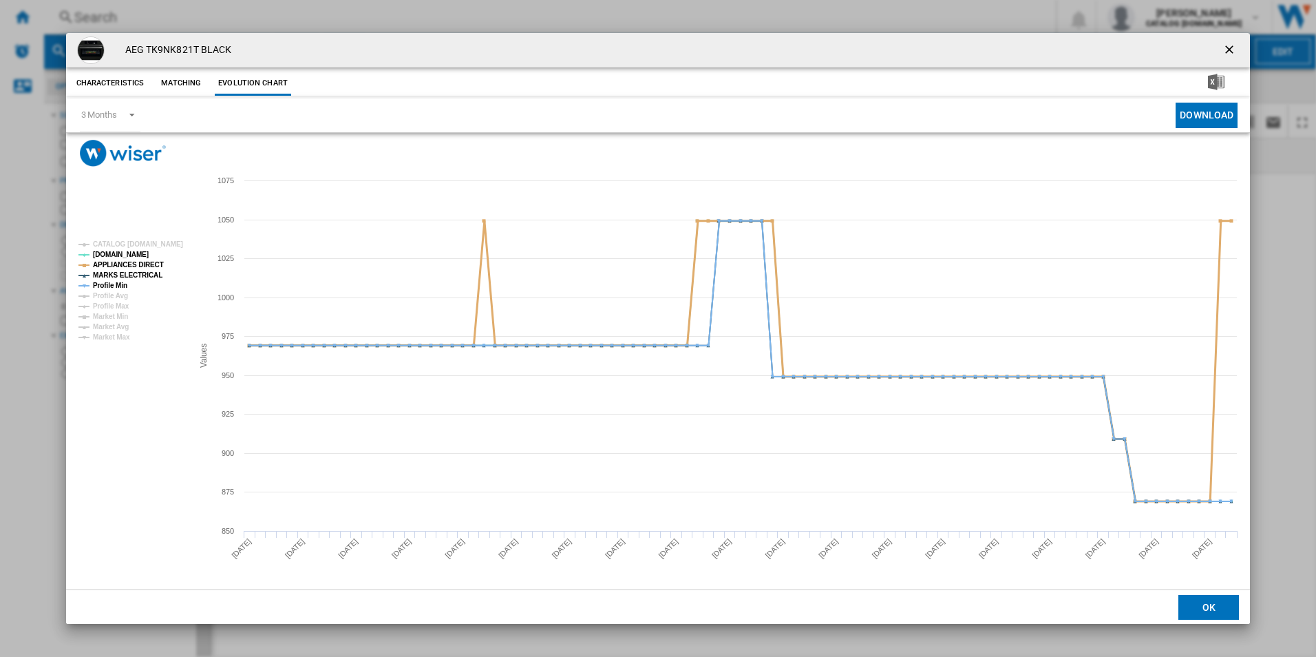
click at [140, 266] on tspan "APPLIANCES DIRECT" at bounding box center [128, 265] width 71 height 8
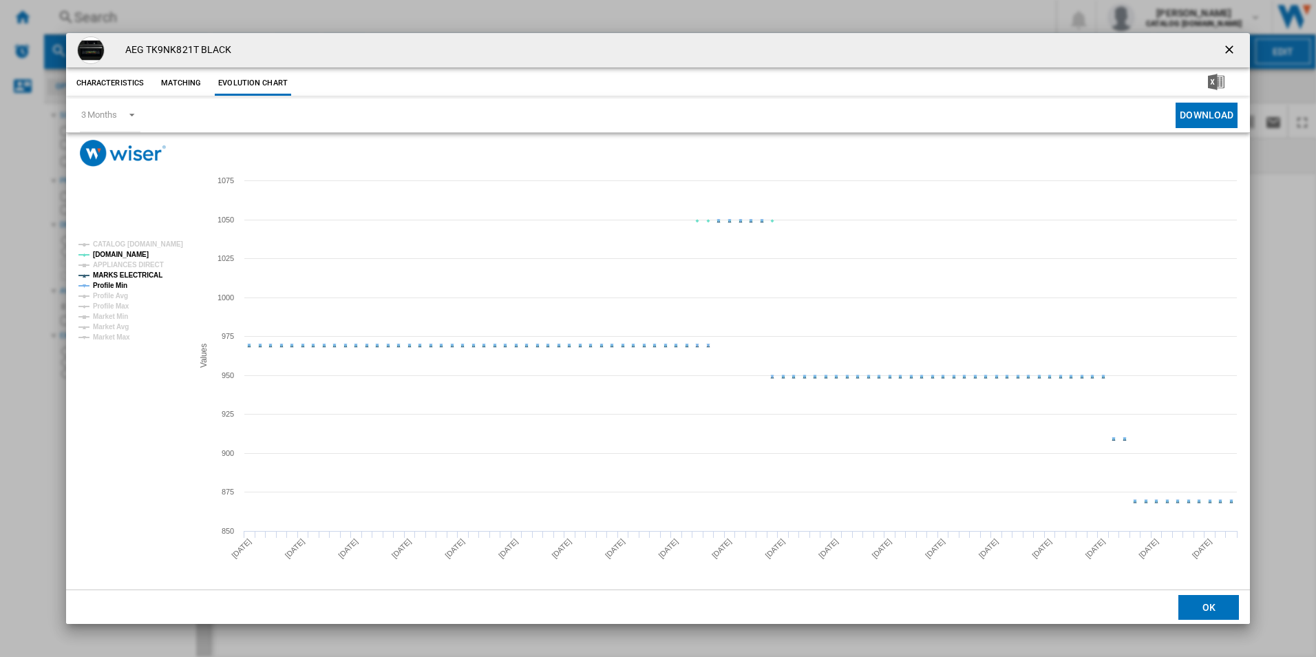
click at [139, 273] on tspan "MARKS ELECTRICAL" at bounding box center [128, 275] width 70 height 8
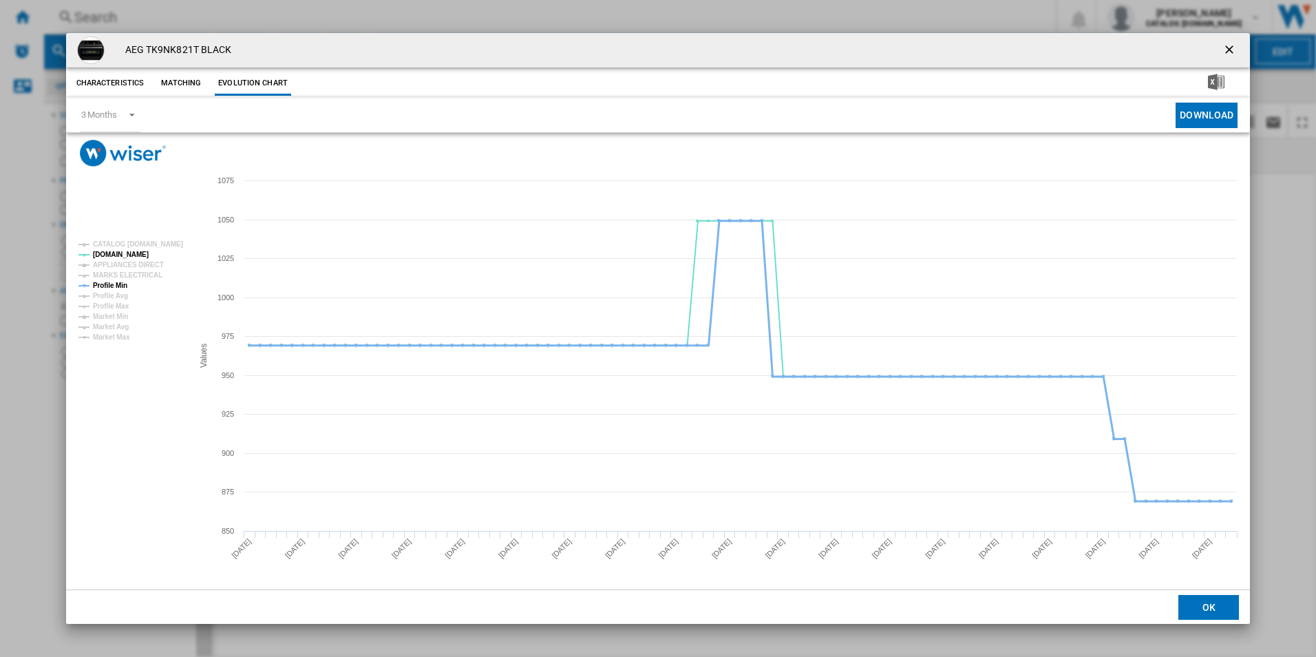
click at [118, 283] on tspan "Profile Min" at bounding box center [110, 285] width 34 height 8
drag, startPoint x: 1230, startPoint y: 49, endPoint x: 1175, endPoint y: 45, distance: 55.2
click at [1230, 49] on ng-md-icon "getI18NText('BUTTONS.CLOSE_DIALOG')" at bounding box center [1230, 51] width 17 height 17
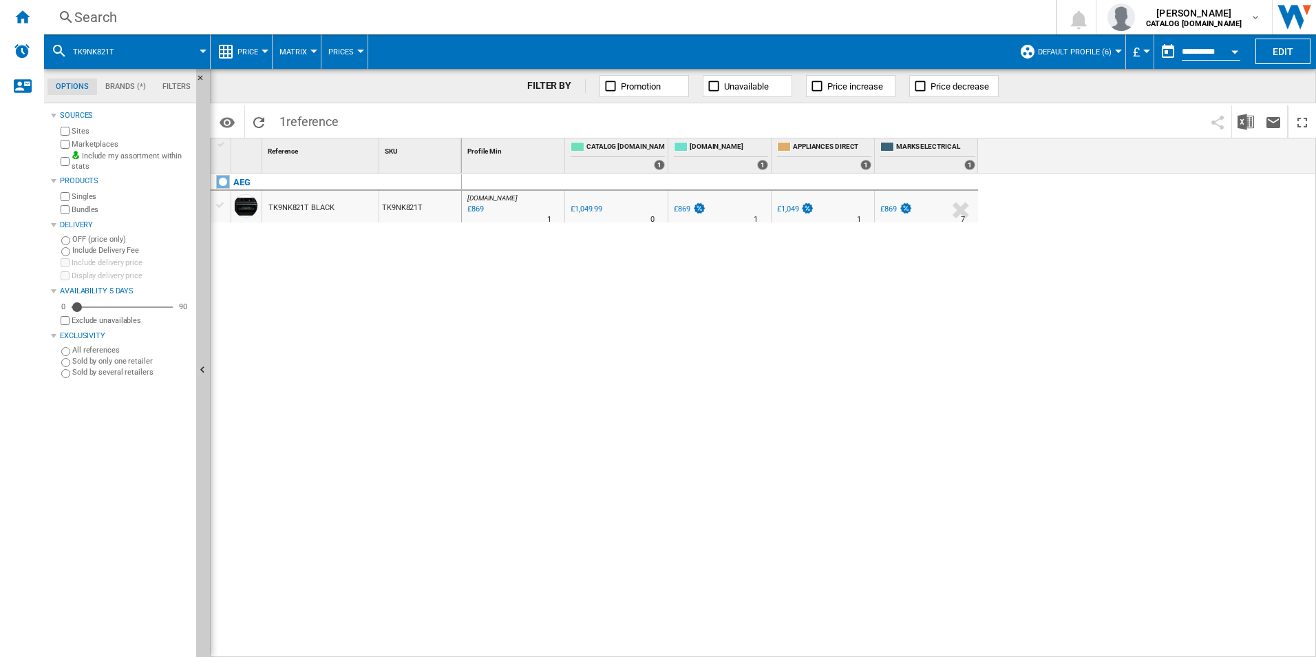
click at [850, 20] on div "Search" at bounding box center [547, 17] width 946 height 19
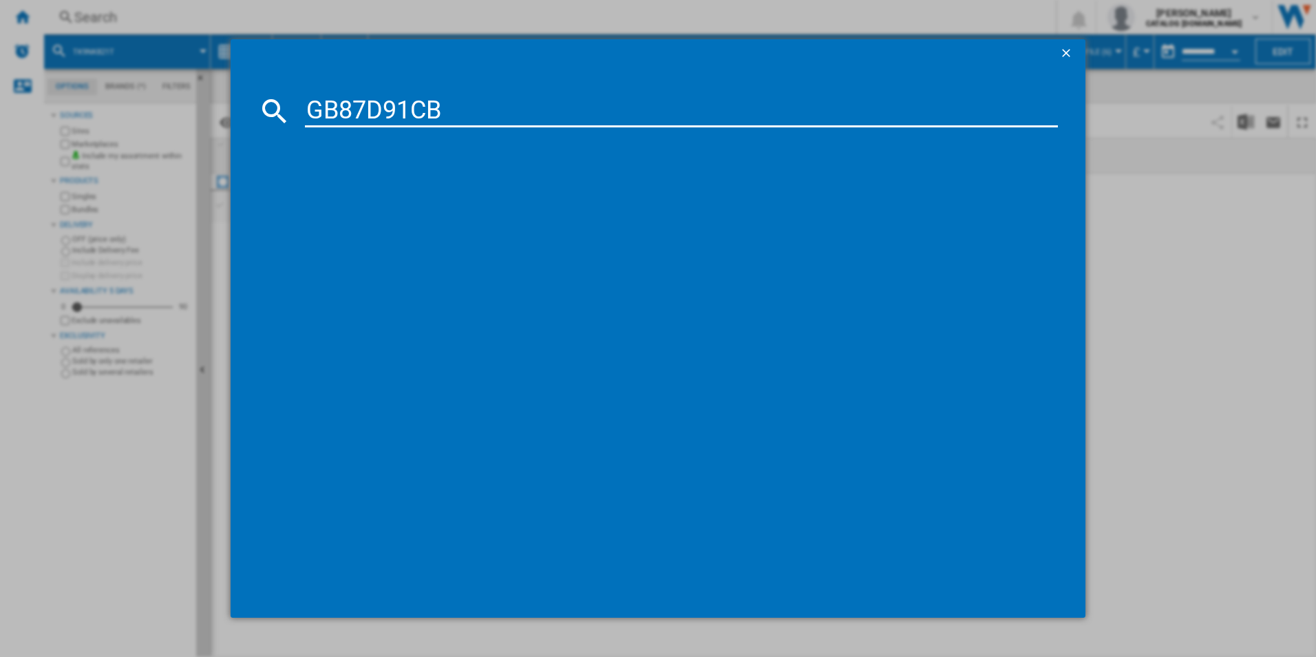
type input "GB87D91CB"
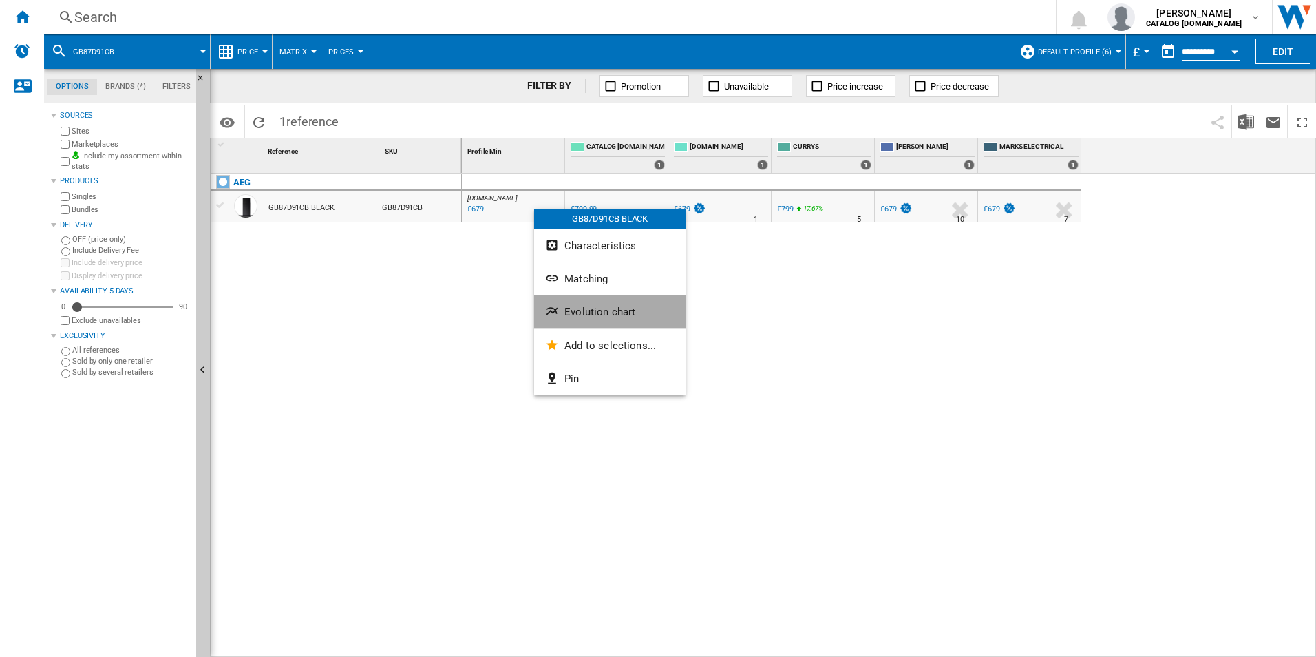
click at [590, 315] on span "Evolution chart" at bounding box center [599, 312] width 71 height 12
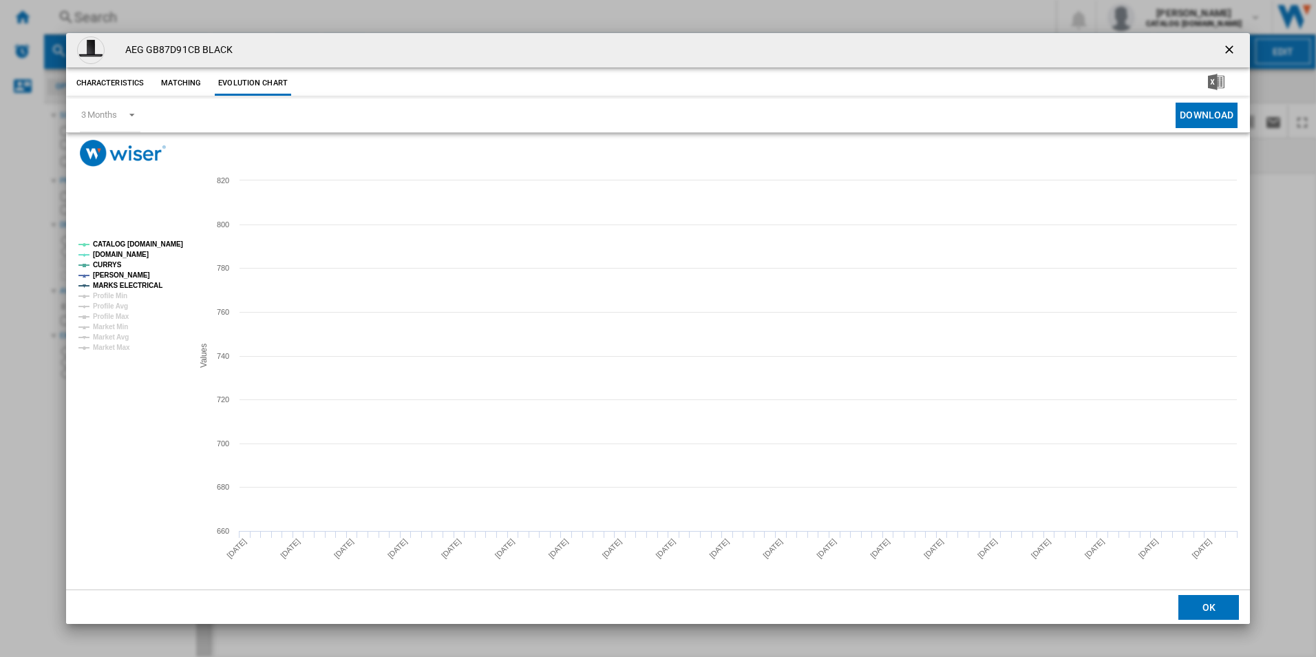
click at [171, 242] on tspan "CATALOG [DOMAIN_NAME]" at bounding box center [138, 244] width 90 height 8
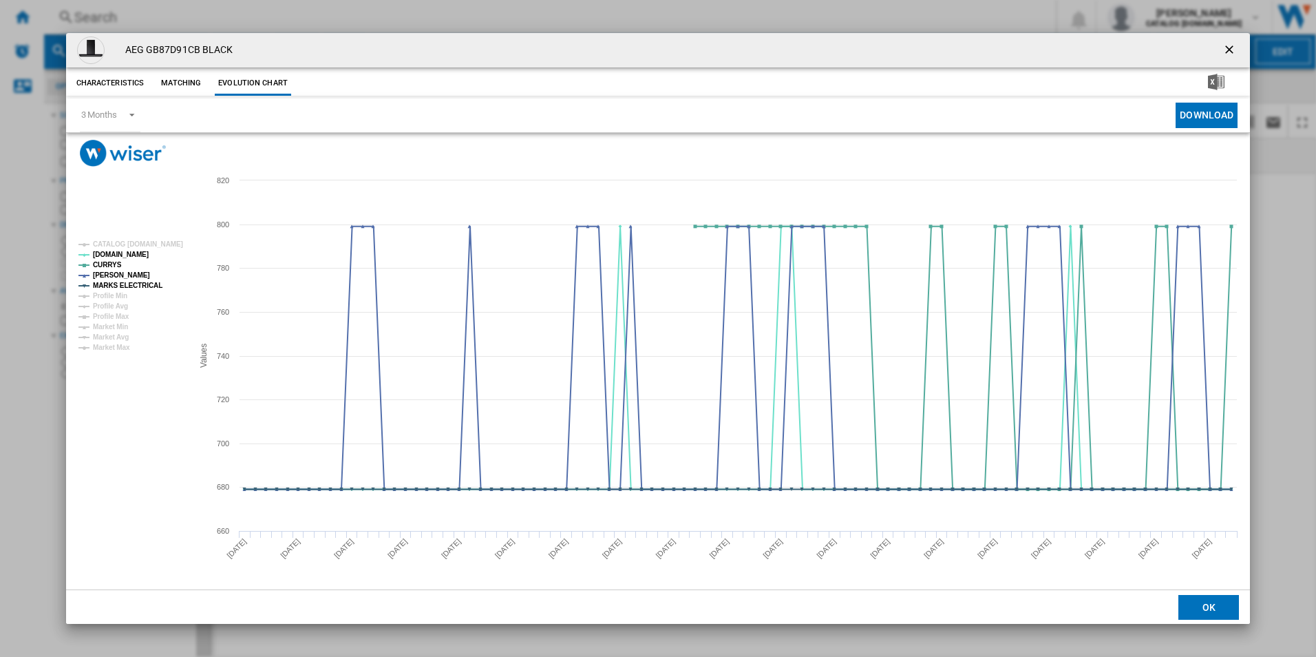
click at [142, 293] on rect "Product popup" at bounding box center [130, 295] width 114 height 121
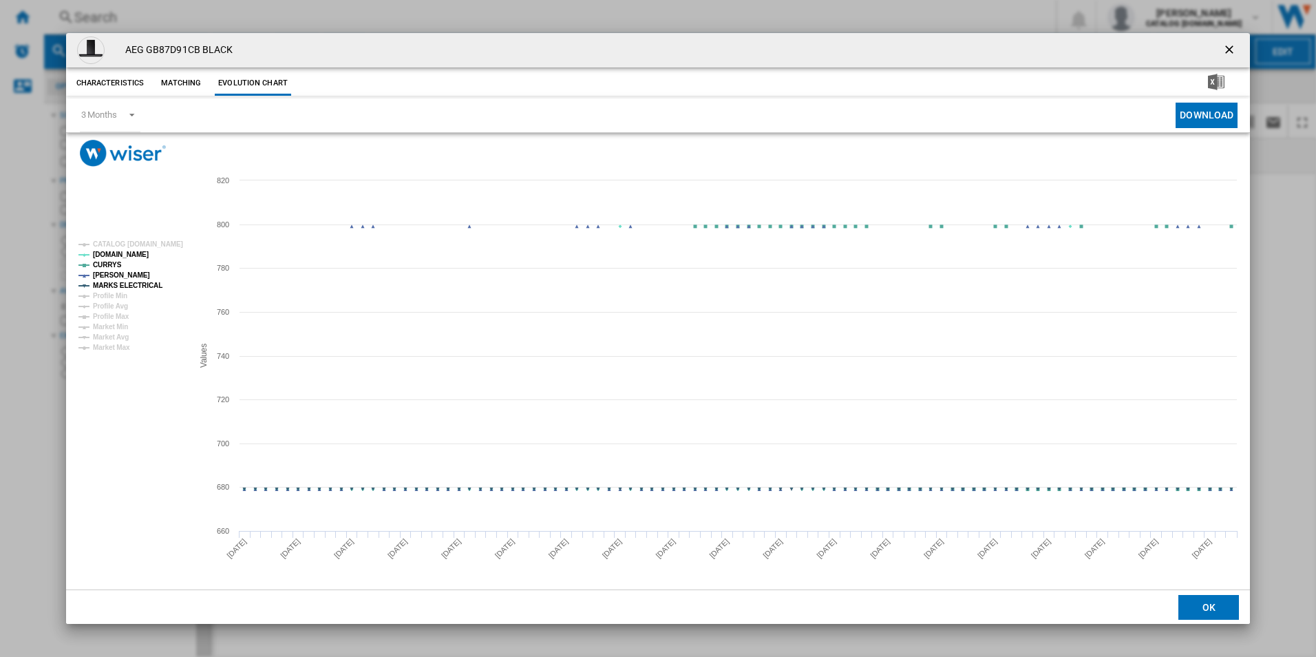
click at [147, 284] on tspan "MARKS ELECTRICAL" at bounding box center [128, 285] width 70 height 8
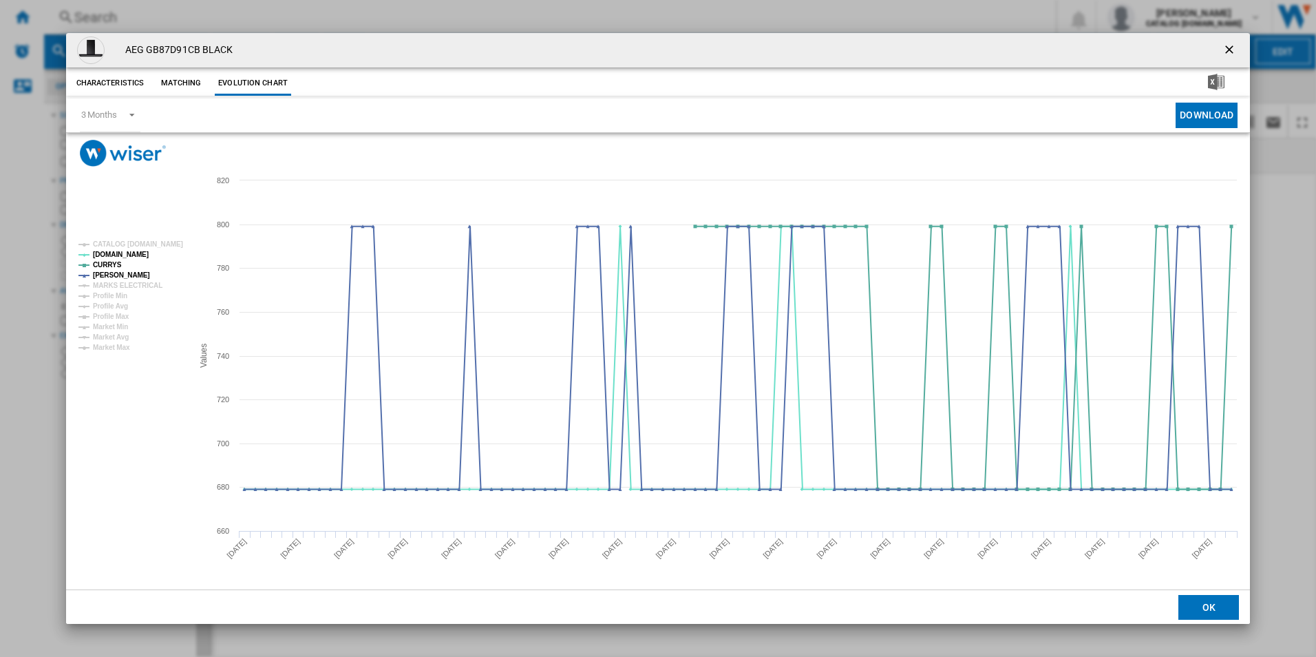
drag, startPoint x: 1235, startPoint y: 52, endPoint x: 1226, endPoint y: 49, distance: 9.4
click at [1235, 52] on ng-md-icon "getI18NText('BUTTONS.CLOSE_DIALOG')" at bounding box center [1230, 51] width 17 height 17
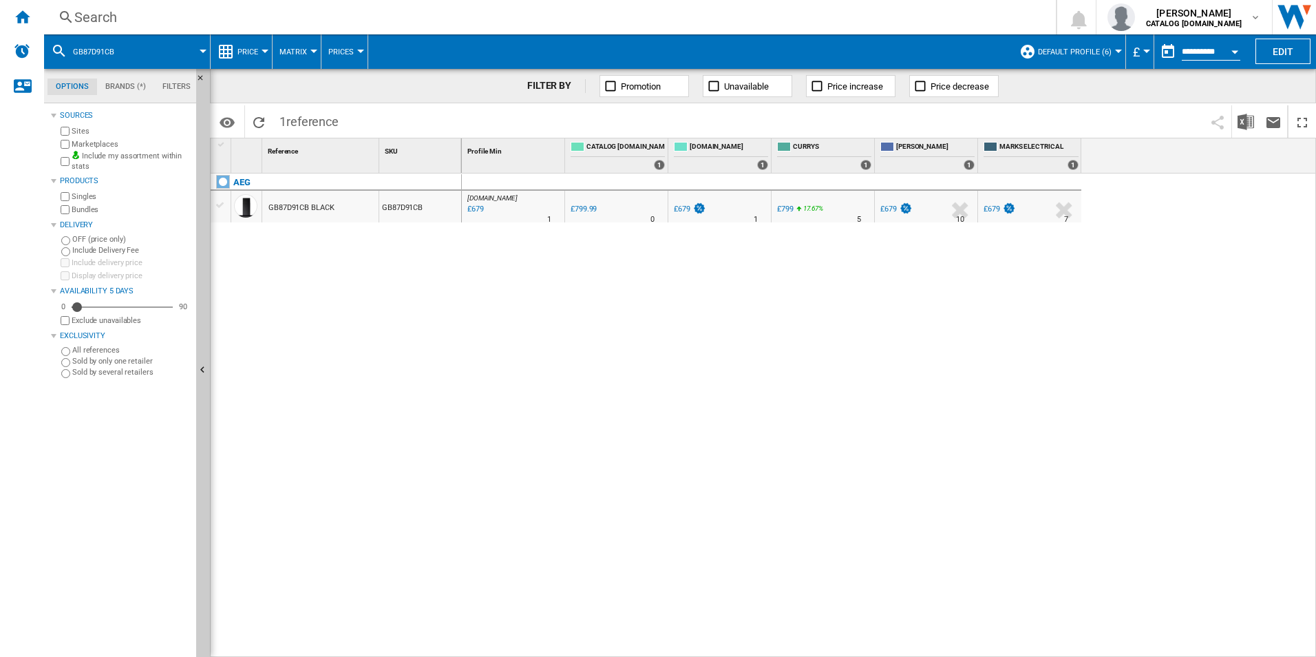
click at [918, 18] on div "Search" at bounding box center [547, 17] width 946 height 19
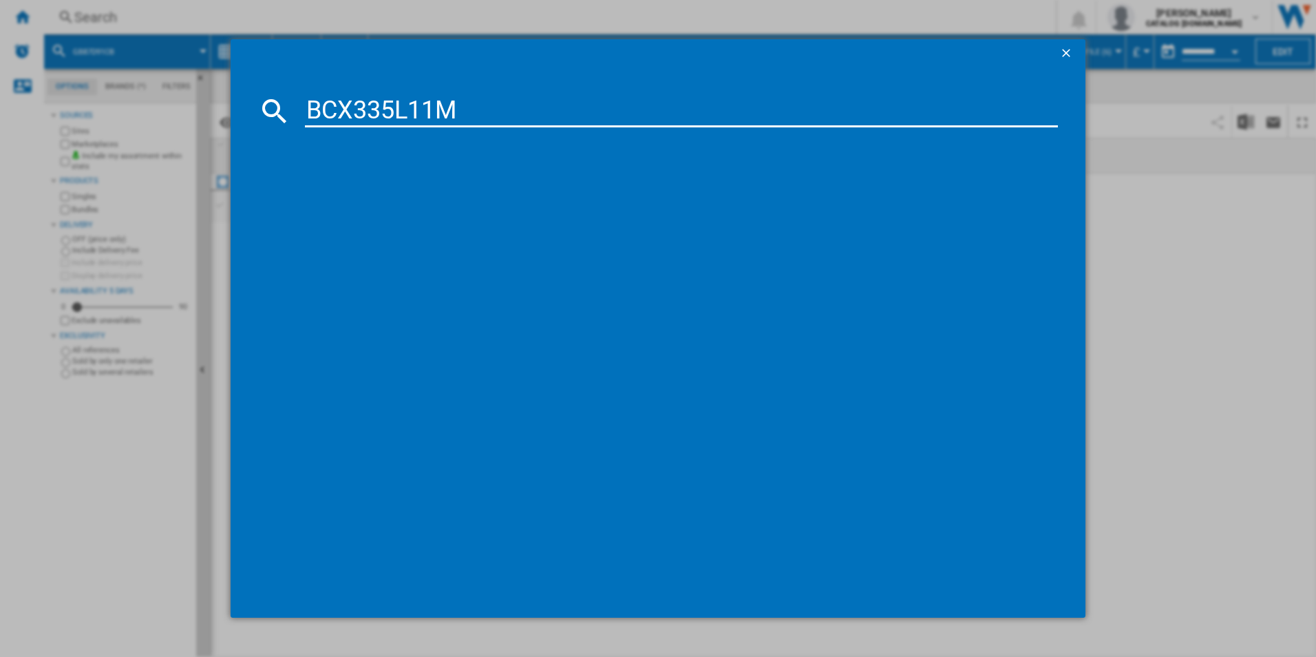
type input "BCX335L11M"
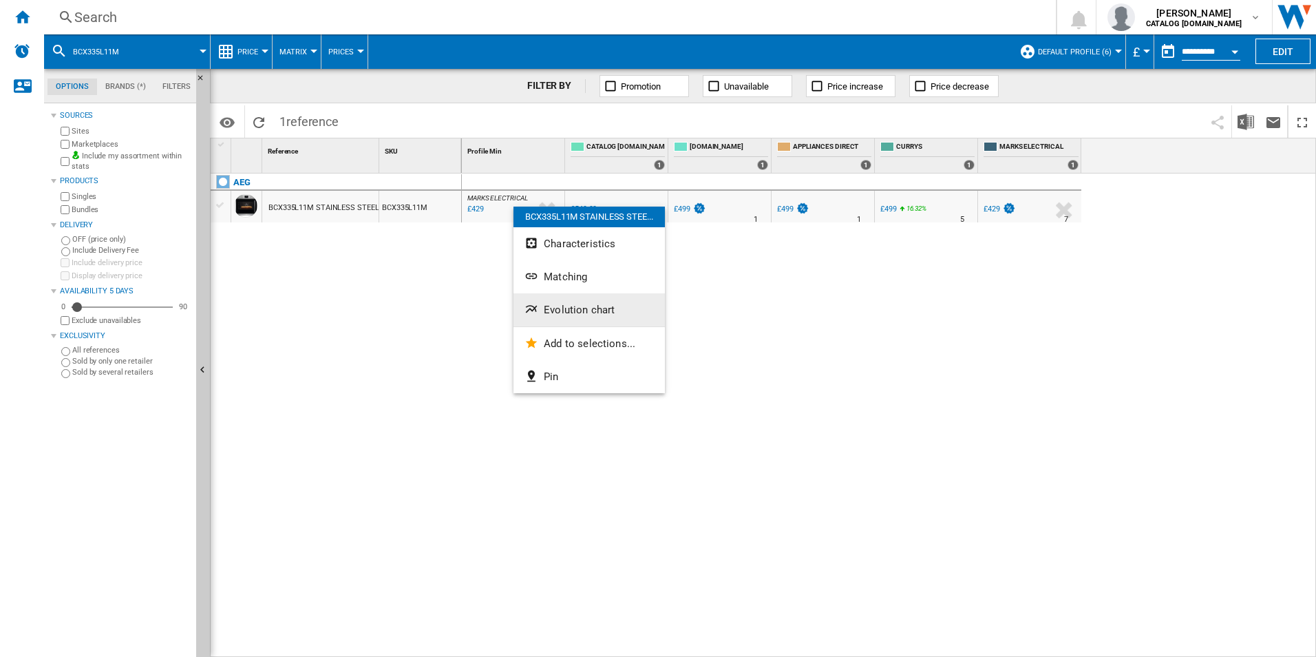
click at [571, 308] on span "Evolution chart" at bounding box center [579, 309] width 71 height 12
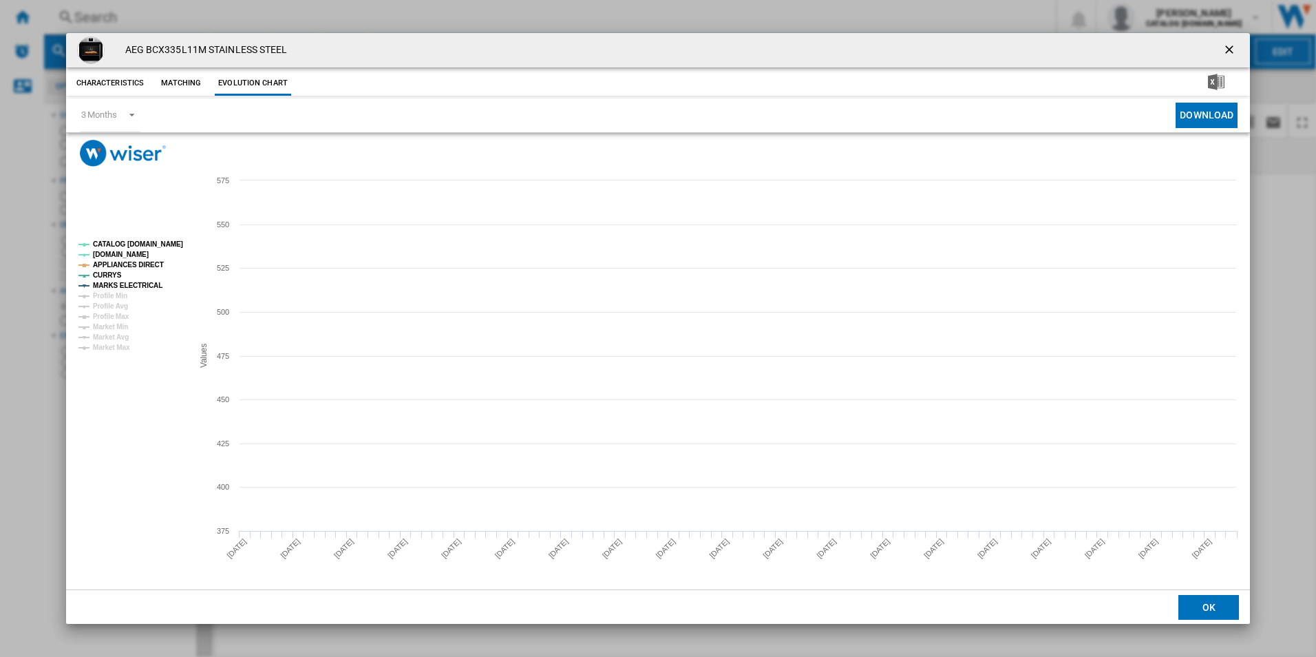
click at [138, 241] on tspan "CATALOG [DOMAIN_NAME]" at bounding box center [138, 244] width 90 height 8
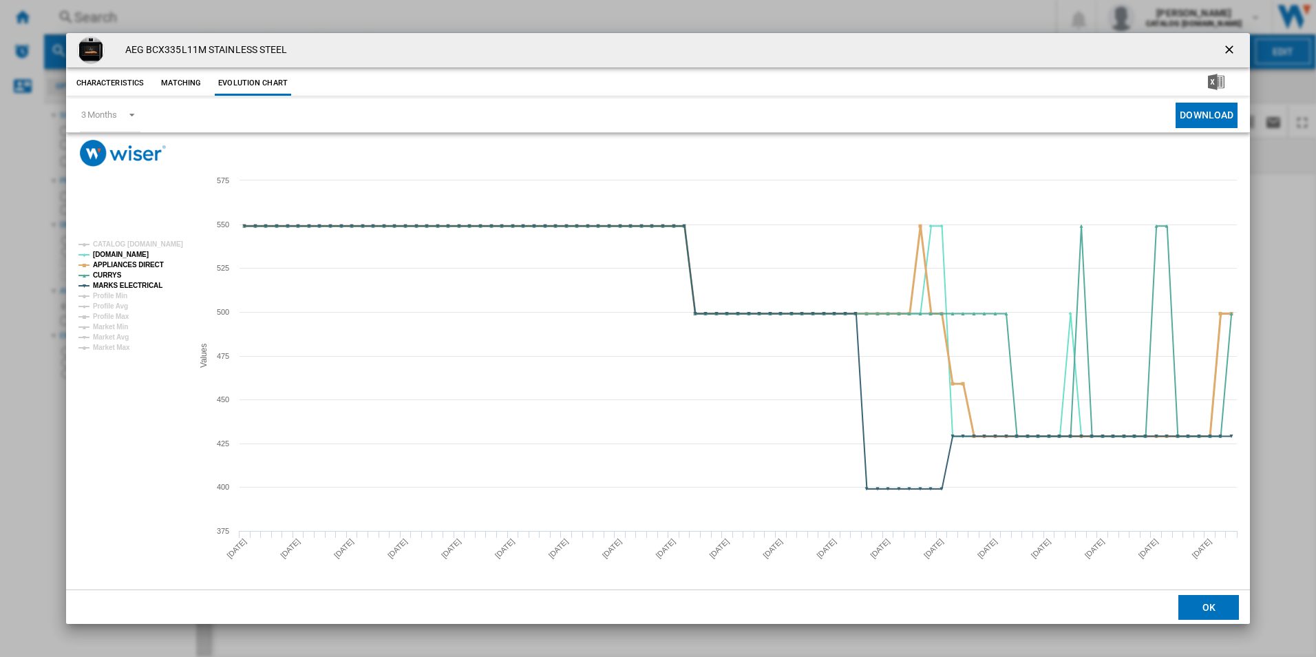
click at [150, 266] on tspan "APPLIANCES DIRECT" at bounding box center [128, 265] width 71 height 8
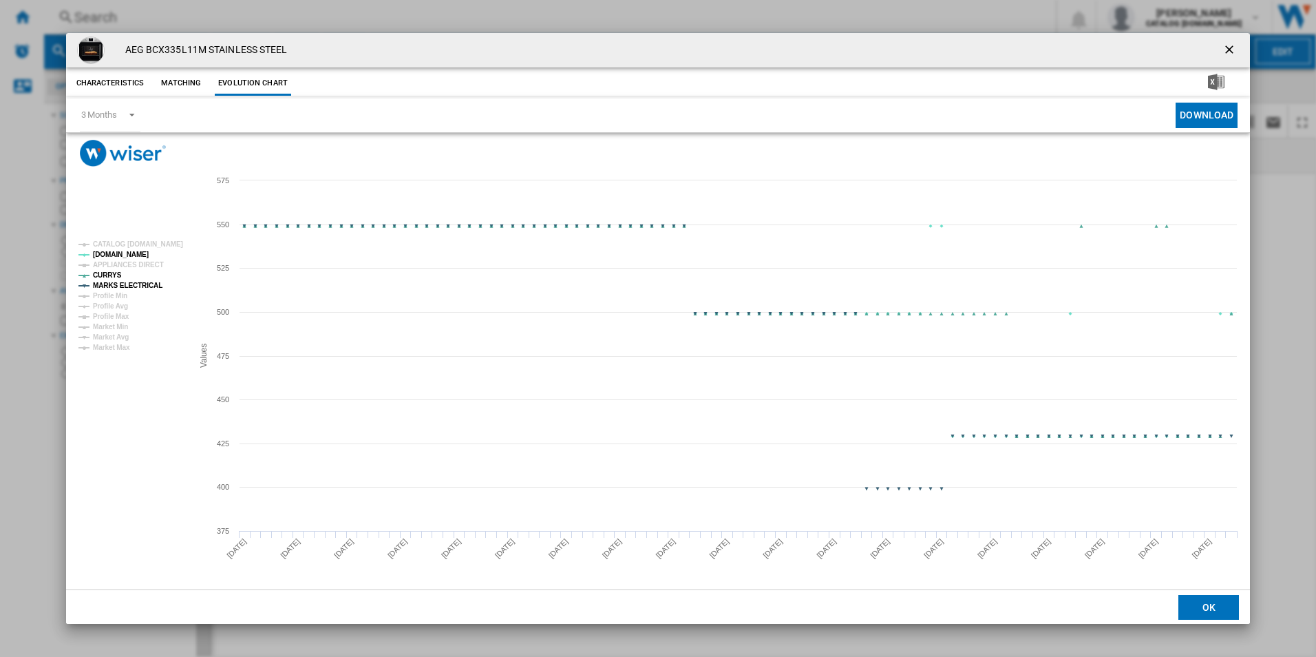
click at [147, 288] on tspan "MARKS ELECTRICAL" at bounding box center [128, 285] width 70 height 8
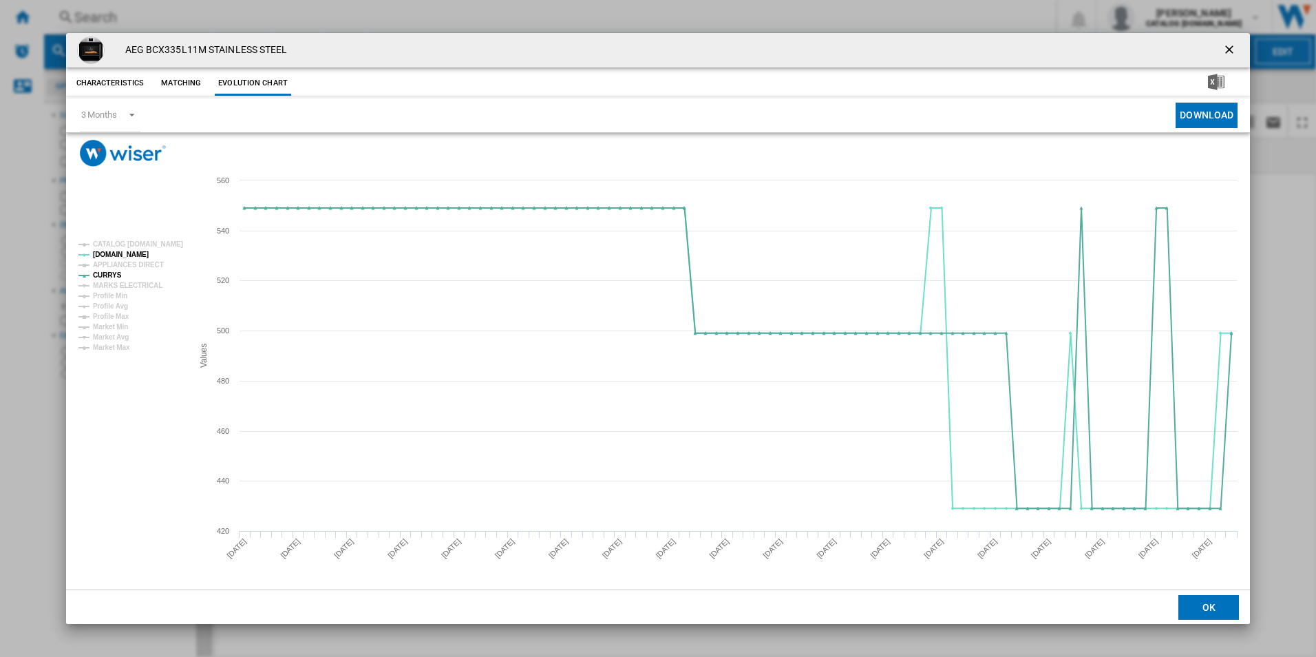
click at [1216, 47] on div "AEG BCX335L11M STAINLESS STEEL" at bounding box center [658, 50] width 1184 height 34
click at [1223, 51] on ng-md-icon "getI18NText('BUTTONS.CLOSE_DIALOG')" at bounding box center [1230, 51] width 17 height 17
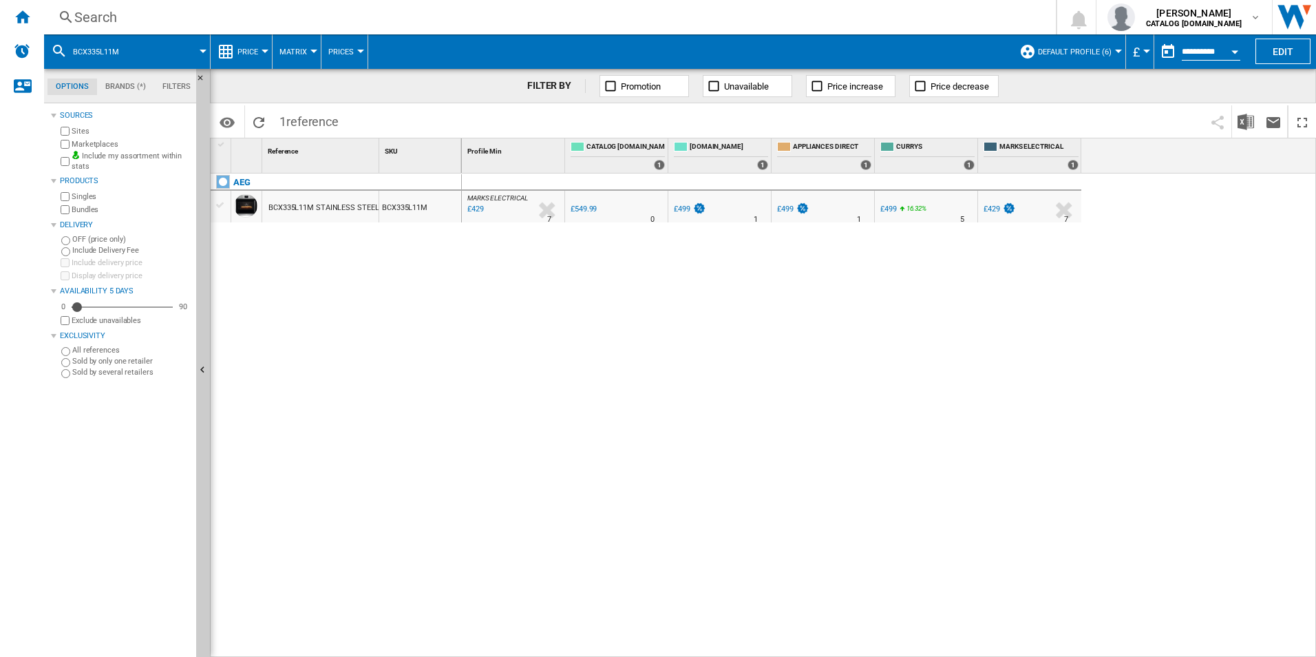
click at [824, 14] on div "Search" at bounding box center [547, 17] width 946 height 19
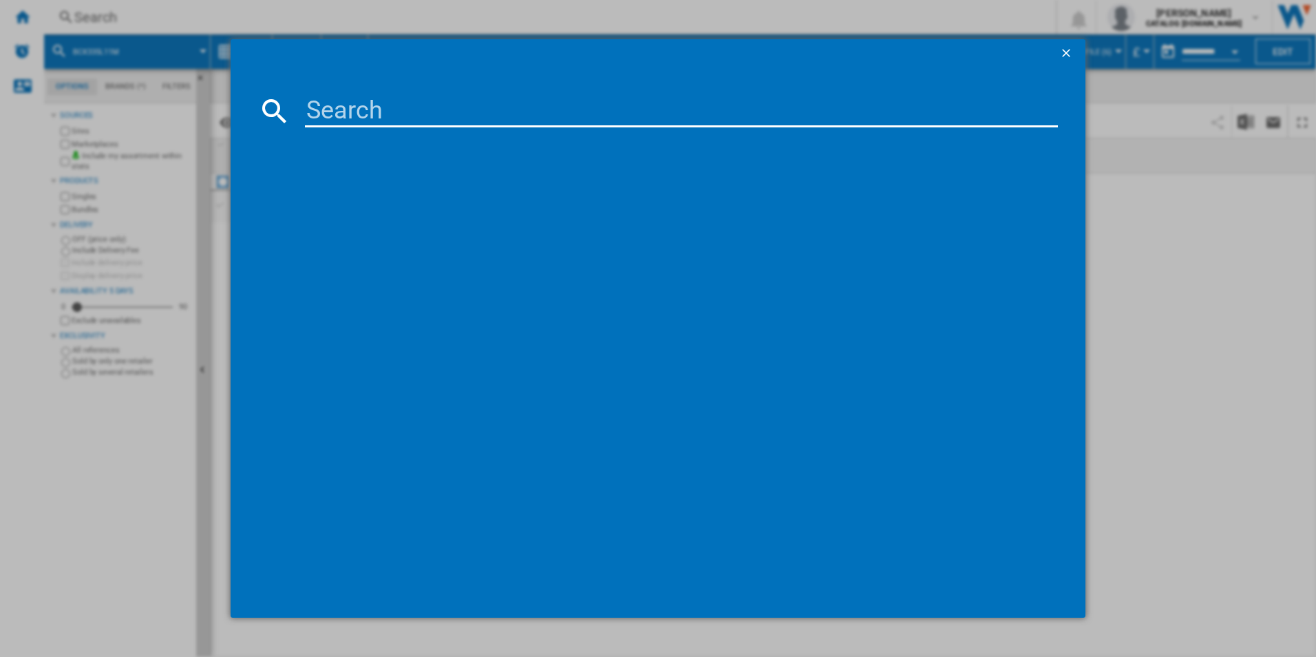
type input "HK834060XB"
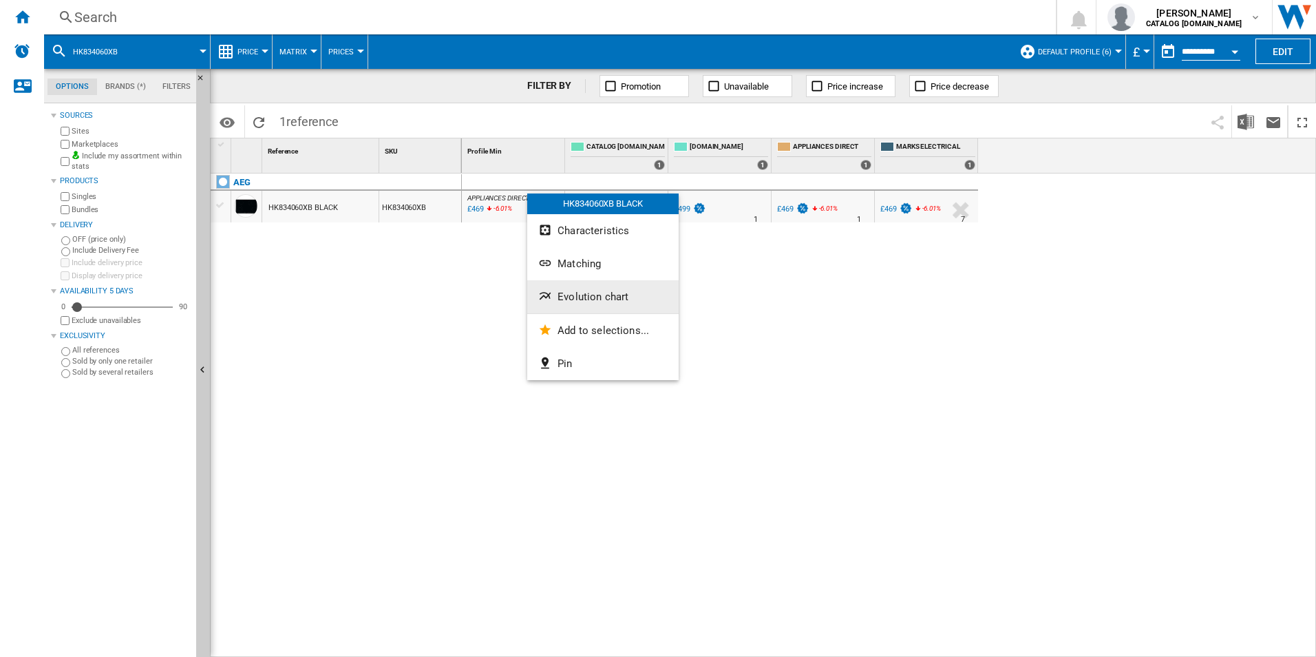
click at [568, 299] on span "Evolution chart" at bounding box center [592, 296] width 71 height 12
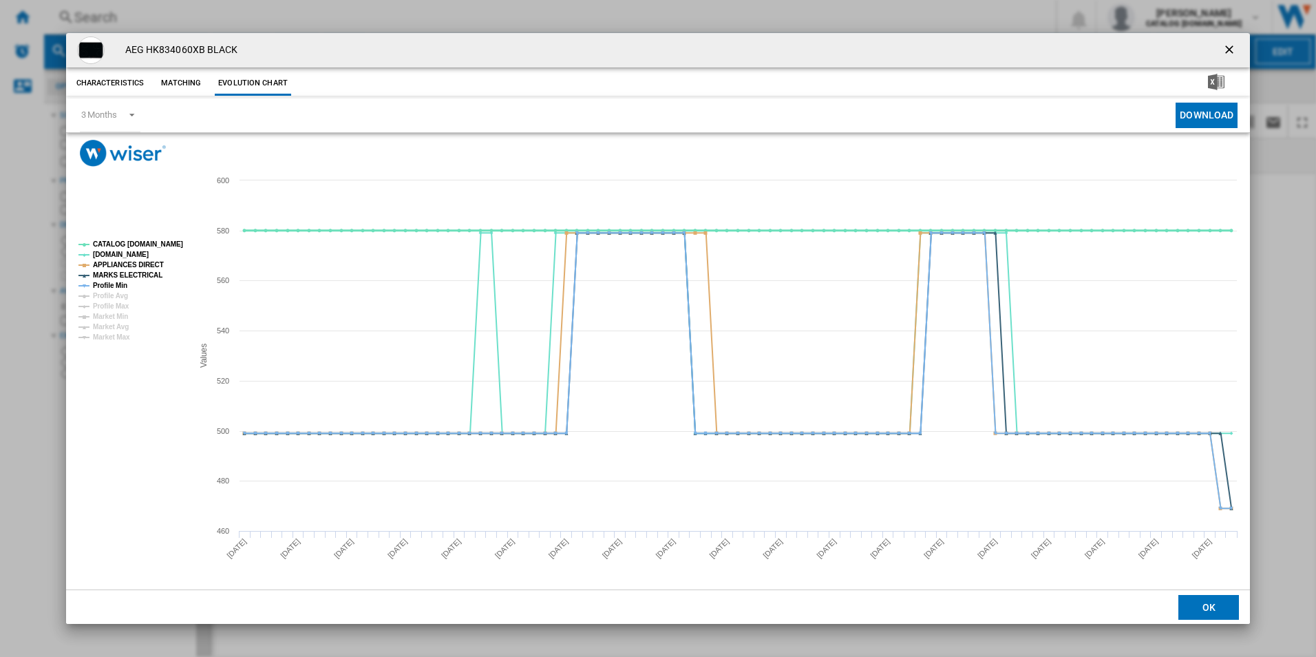
click at [168, 240] on tspan "CATALOG [DOMAIN_NAME]" at bounding box center [138, 244] width 90 height 8
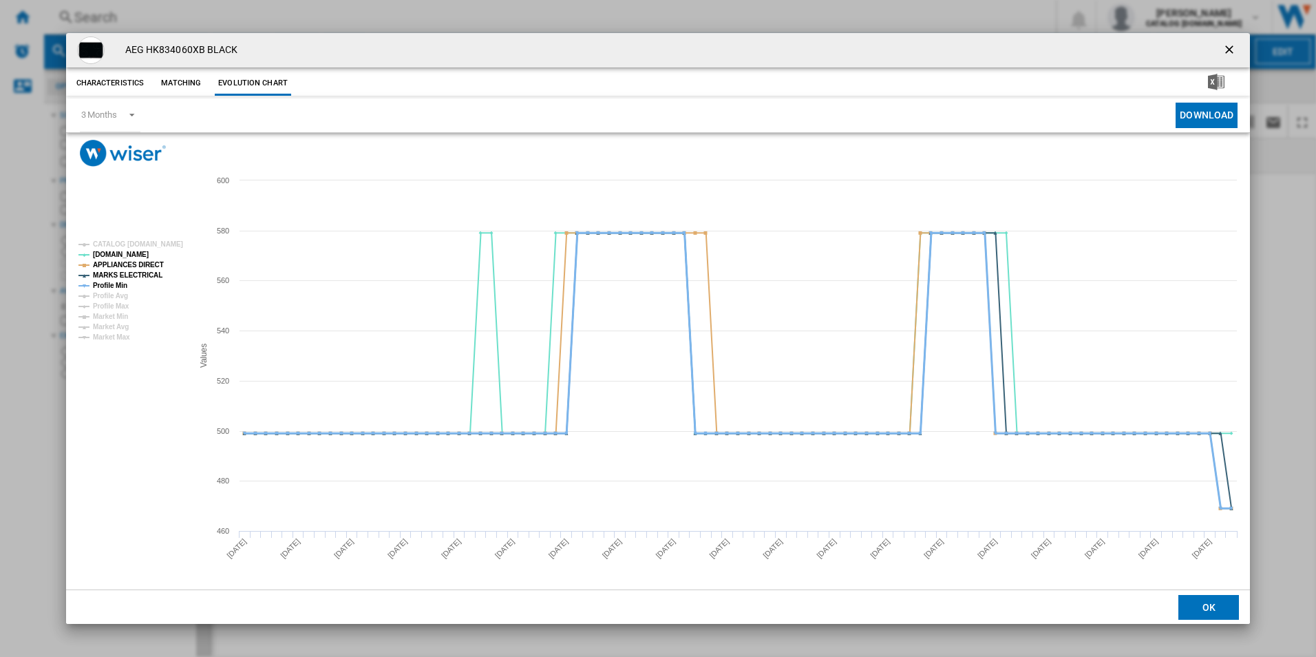
click at [107, 286] on tspan "Profile Min" at bounding box center [110, 285] width 34 height 8
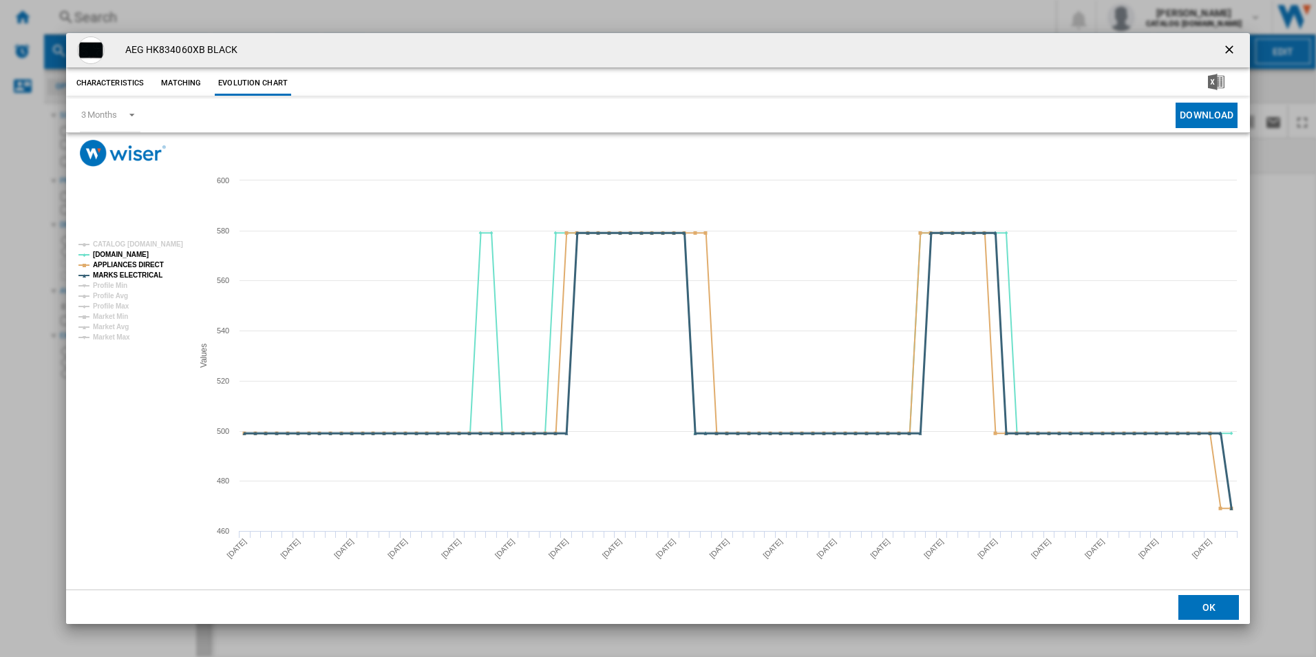
click at [130, 272] on tspan "MARKS ELECTRICAL" at bounding box center [128, 275] width 70 height 8
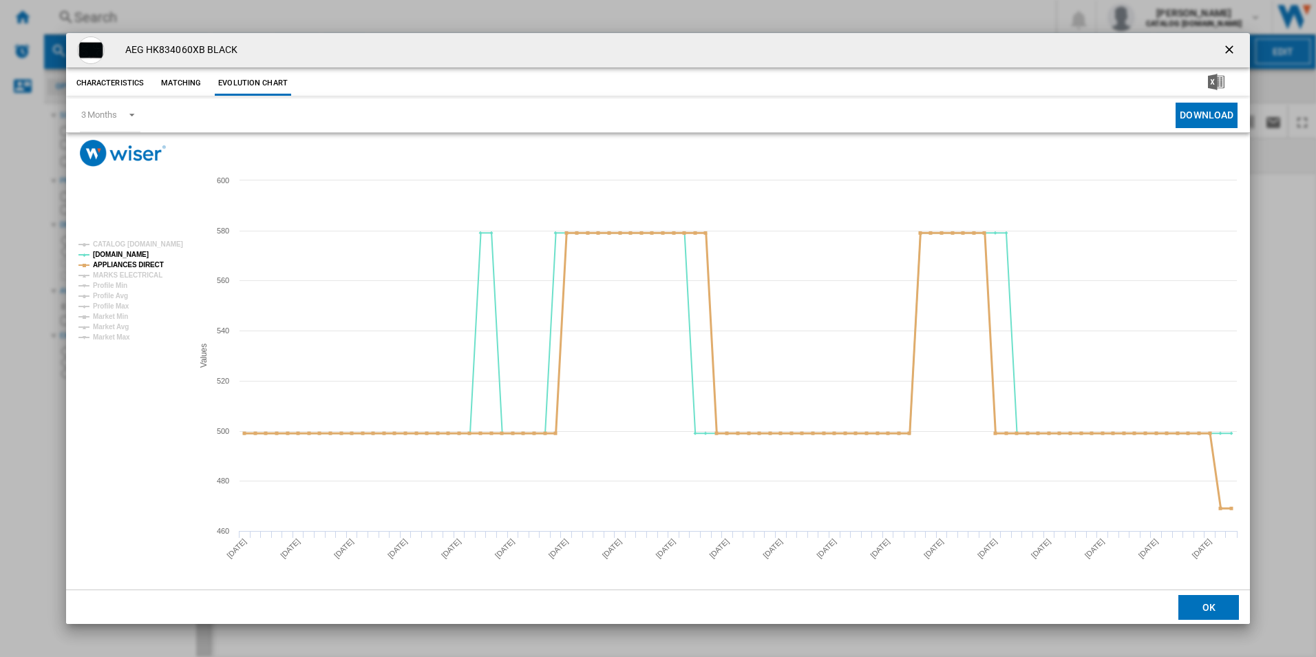
click at [138, 261] on tspan "APPLIANCES DIRECT" at bounding box center [128, 265] width 71 height 8
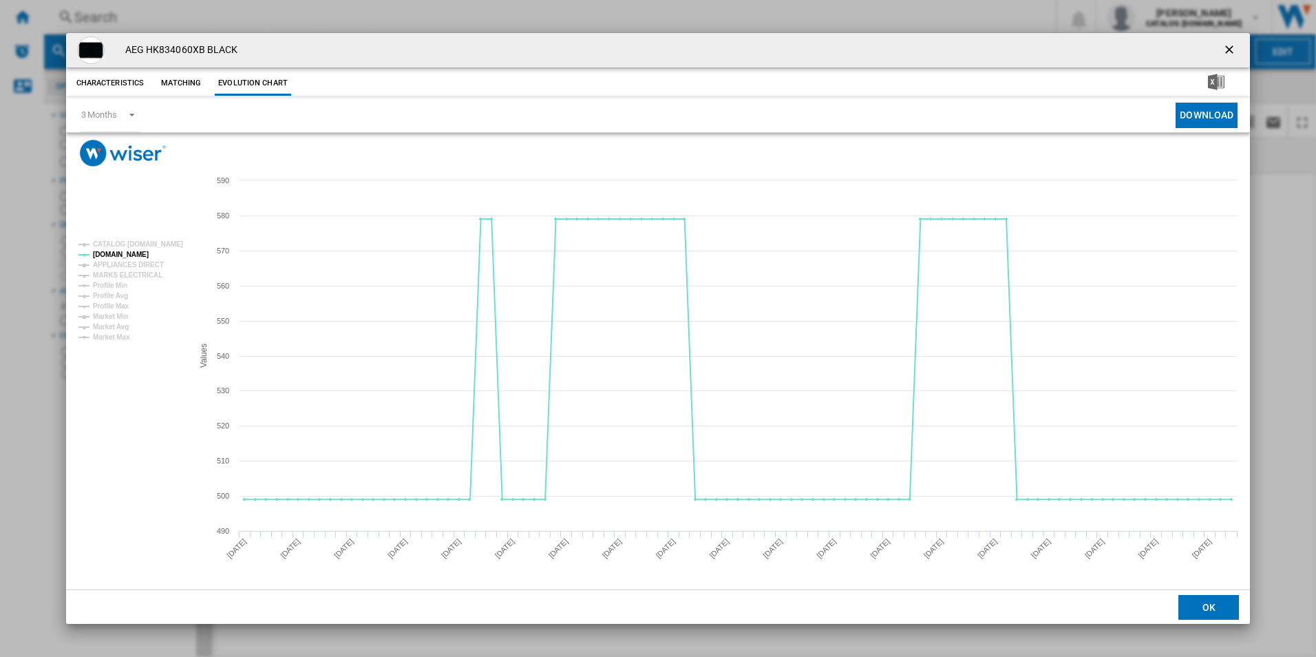
click at [1233, 46] on ng-md-icon "getI18NText('BUTTONS.CLOSE_DIALOG')" at bounding box center [1230, 51] width 17 height 17
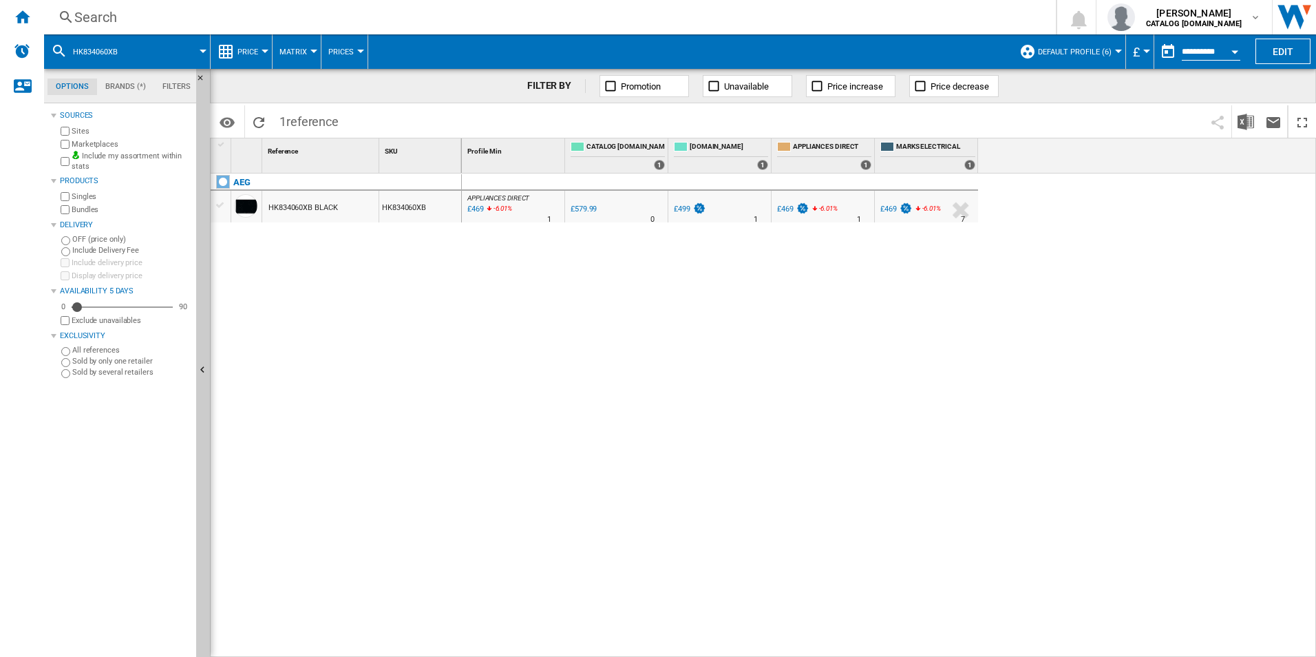
click at [644, 14] on div "Search" at bounding box center [547, 17] width 946 height 19
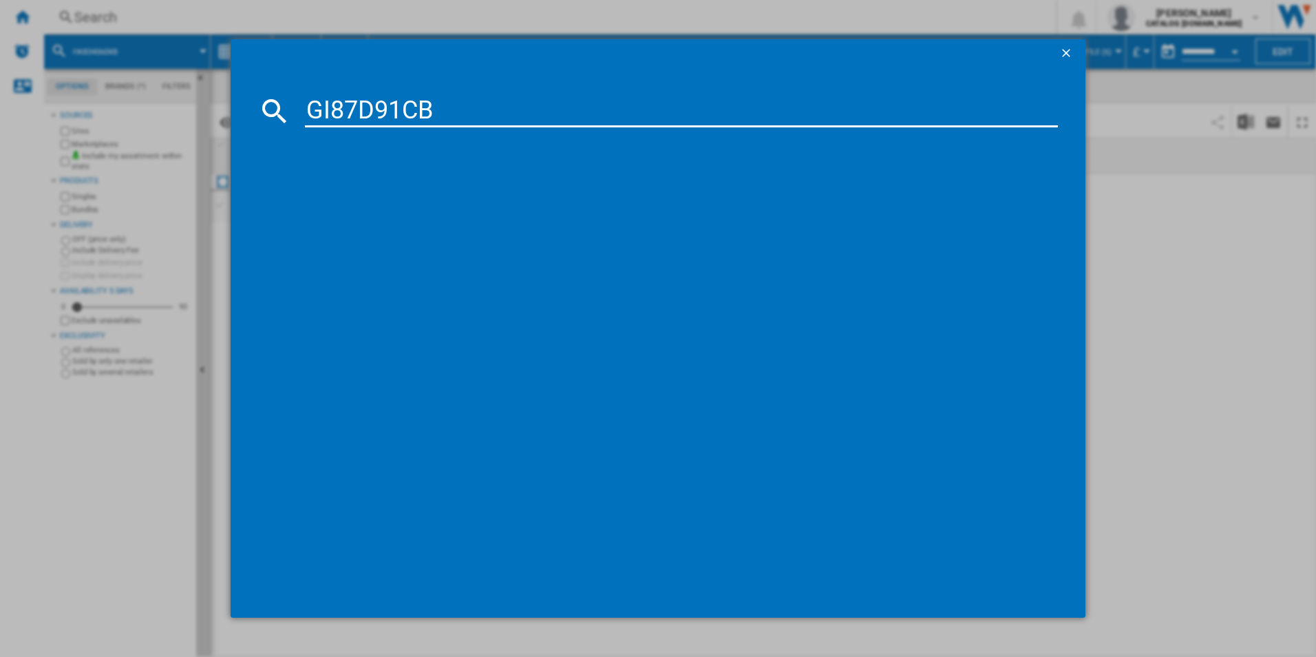
type input "GI87D91CB"
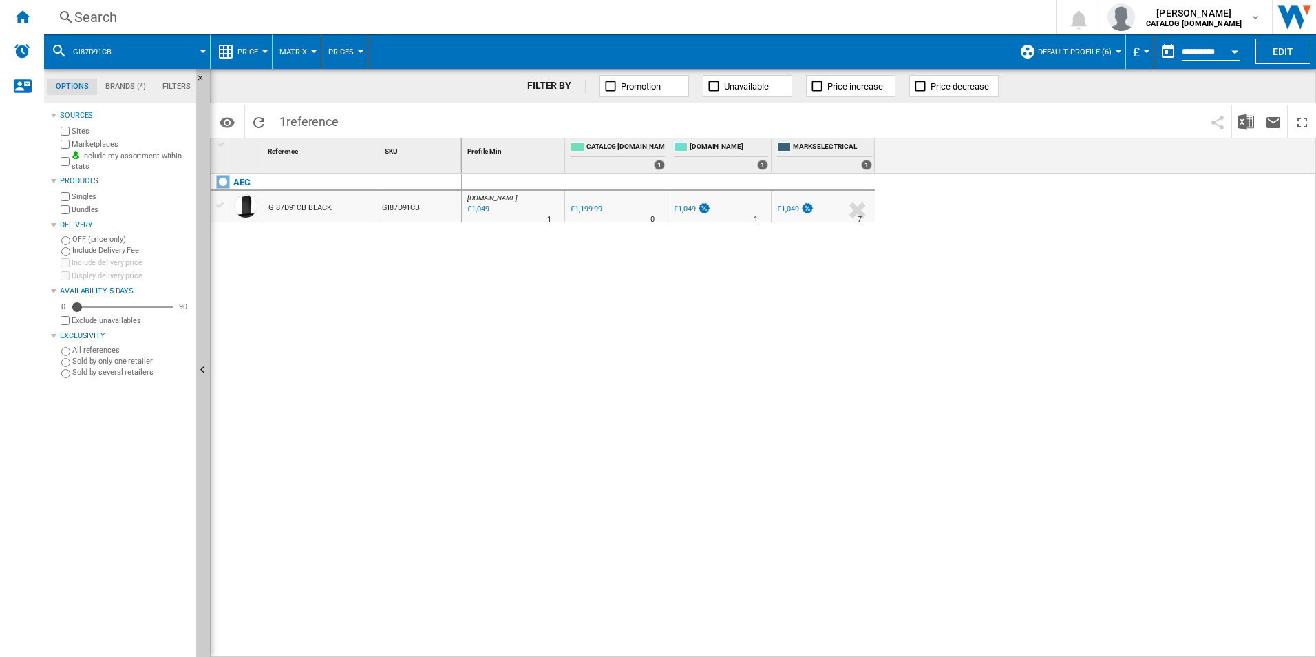
drag, startPoint x: 998, startPoint y: 394, endPoint x: 949, endPoint y: 392, distance: 48.9
click at [994, 394] on div "[DOMAIN_NAME] : AO -12.6 % £1,049 % N/A 1 [DOMAIN_NAME] : AO 0.0 % £1,199.99 % …" at bounding box center [889, 415] width 855 height 484
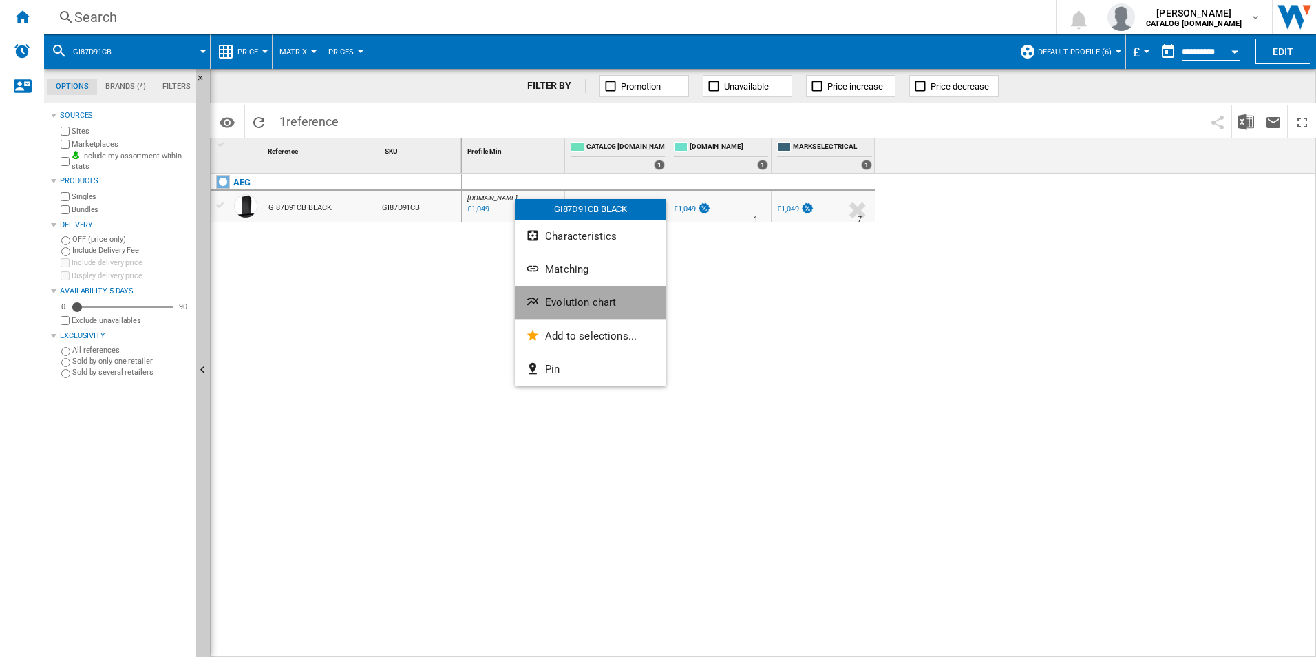
click at [573, 303] on span "Evolution chart" at bounding box center [580, 302] width 71 height 12
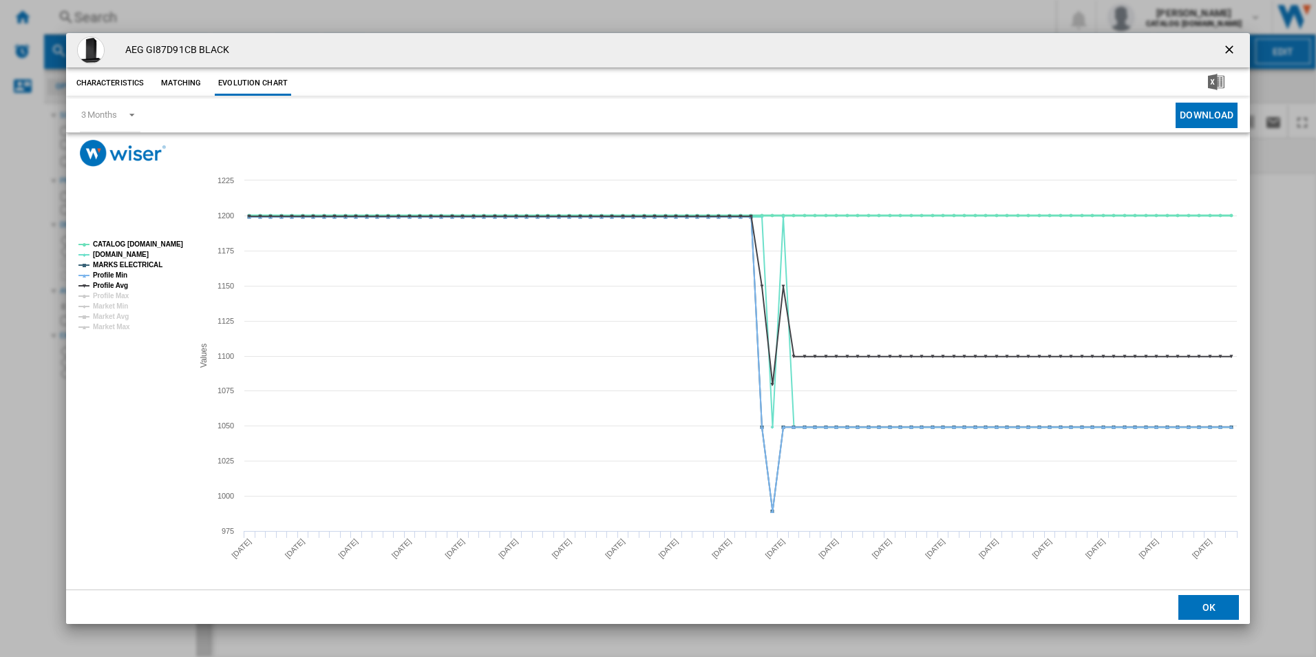
click at [163, 244] on tspan "CATALOG [DOMAIN_NAME]" at bounding box center [138, 244] width 90 height 8
click at [151, 262] on tspan "MARKS ELECTRICAL" at bounding box center [128, 265] width 70 height 8
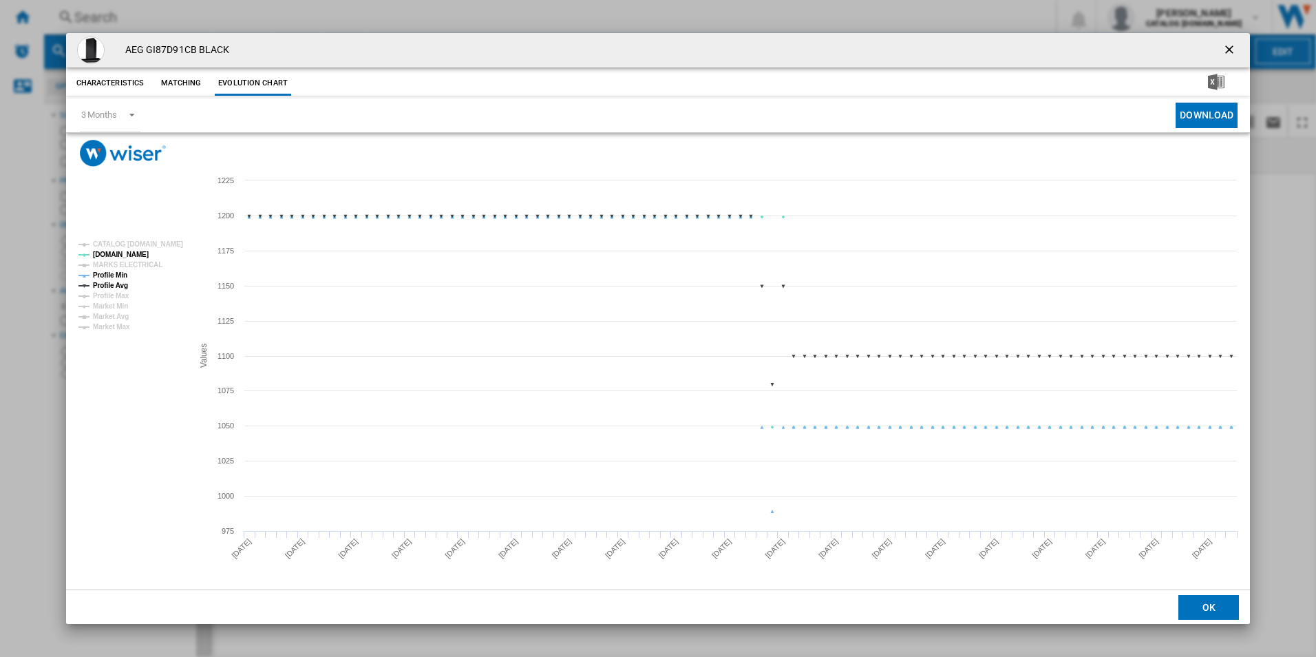
click at [101, 284] on tspan "Profile Avg" at bounding box center [110, 285] width 35 height 8
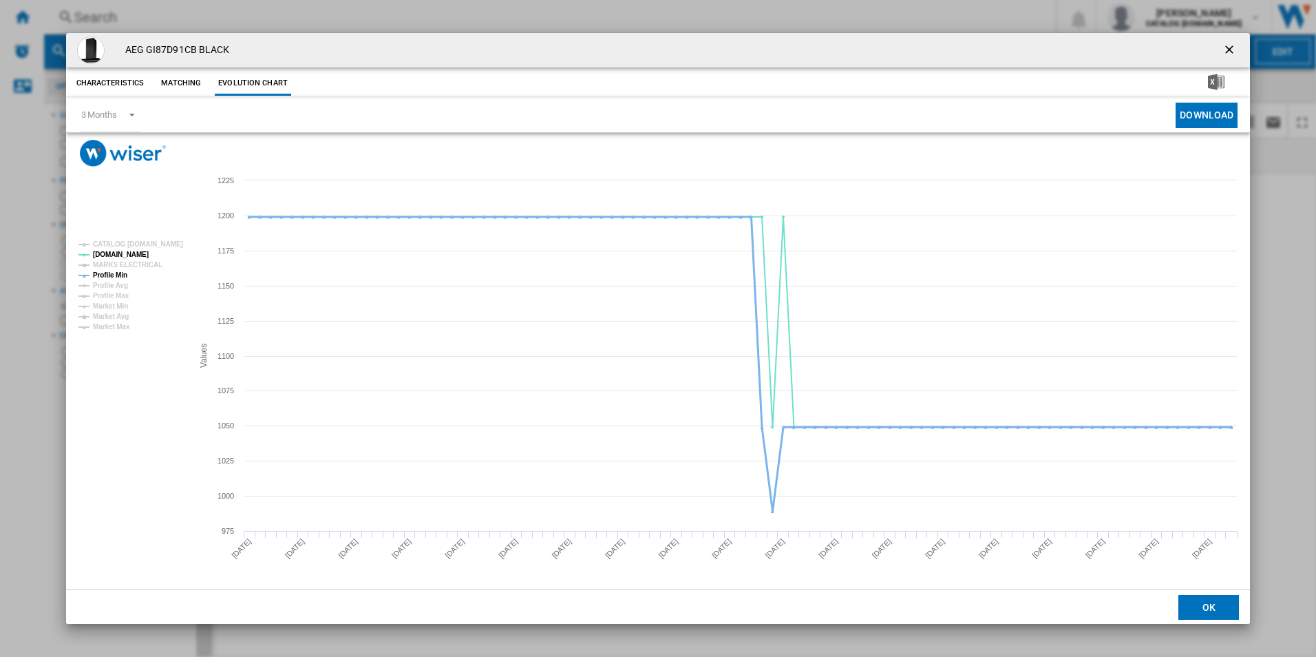
click at [111, 274] on tspan "Profile Min" at bounding box center [110, 275] width 34 height 8
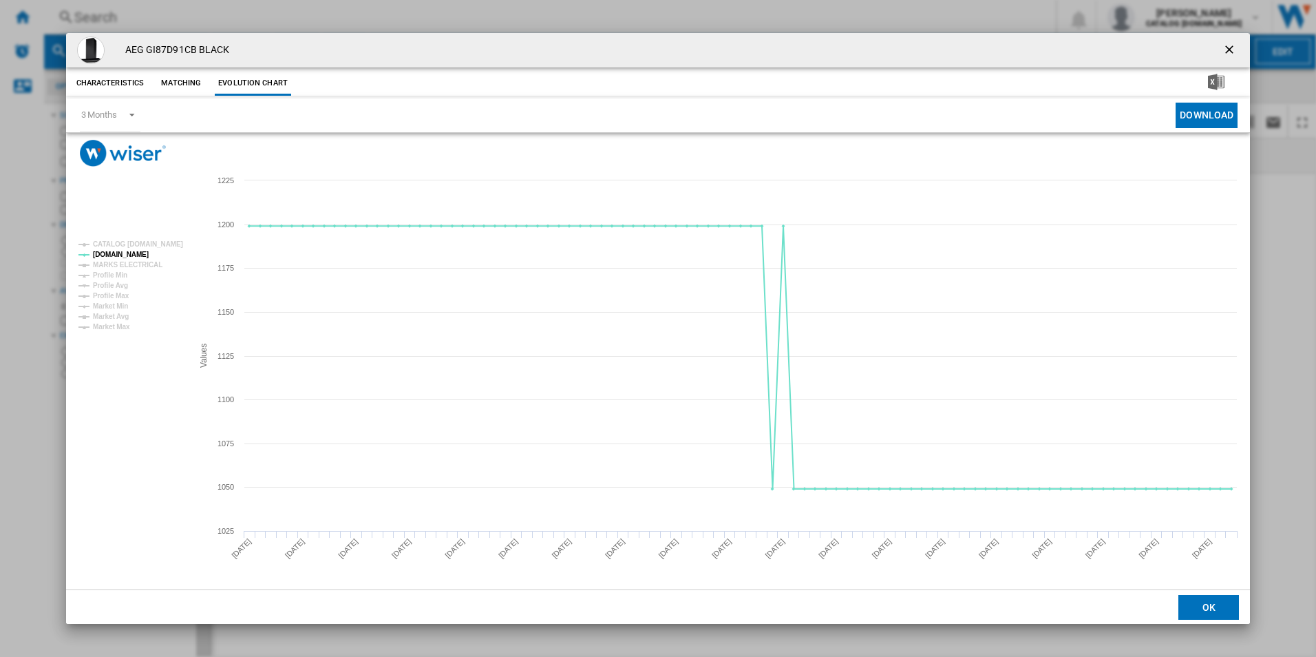
drag, startPoint x: 1227, startPoint y: 45, endPoint x: 1162, endPoint y: 47, distance: 65.4
click at [1225, 45] on ng-md-icon "getI18NText('BUTTONS.CLOSE_DIALOG')" at bounding box center [1230, 51] width 17 height 17
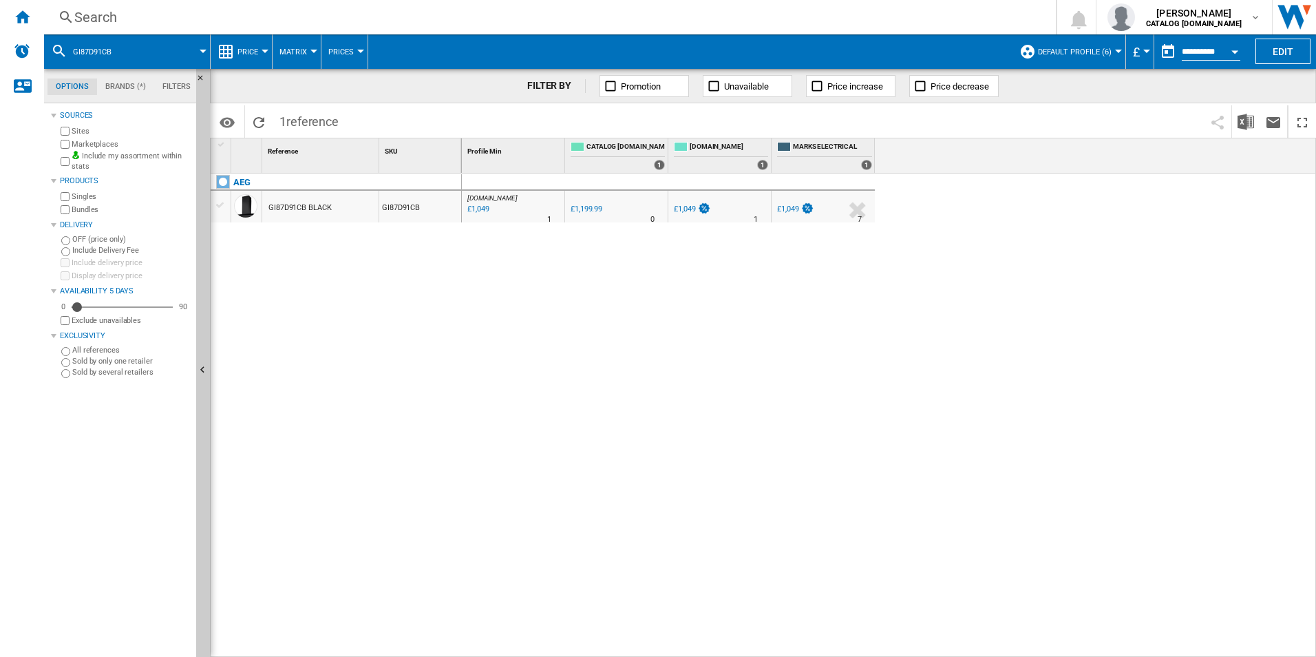
click at [1001, 18] on div "Search" at bounding box center [547, 17] width 946 height 19
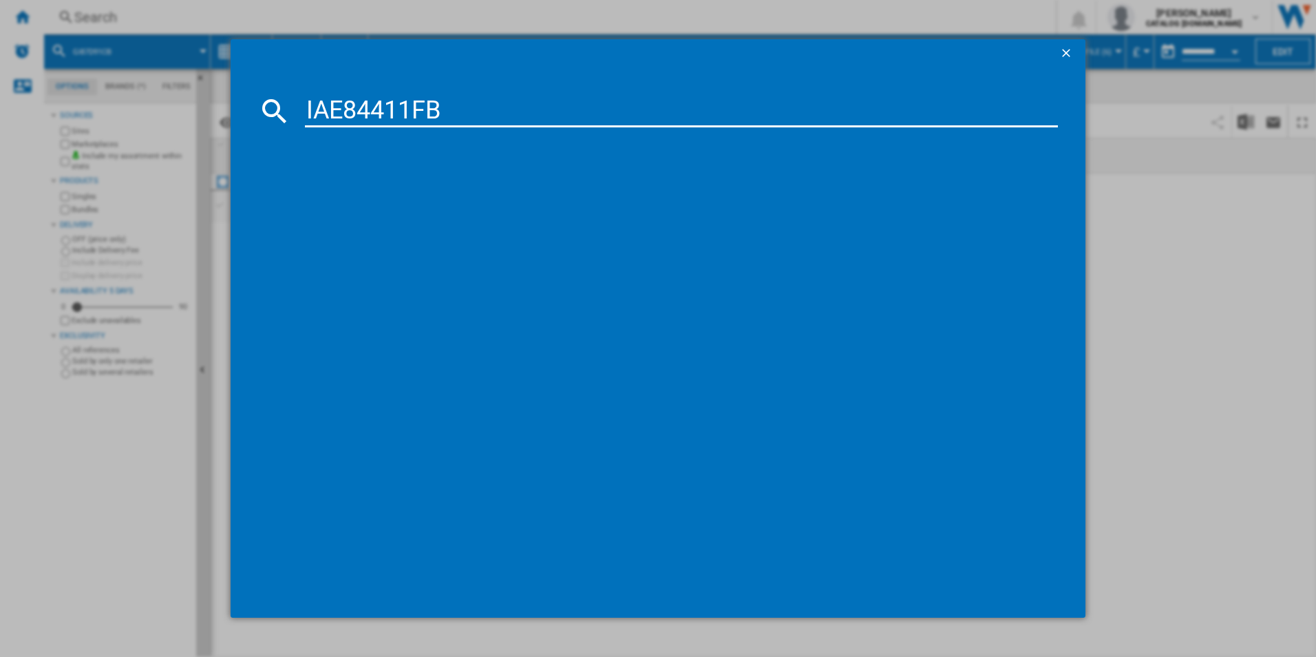
type input "IAE84411FB"
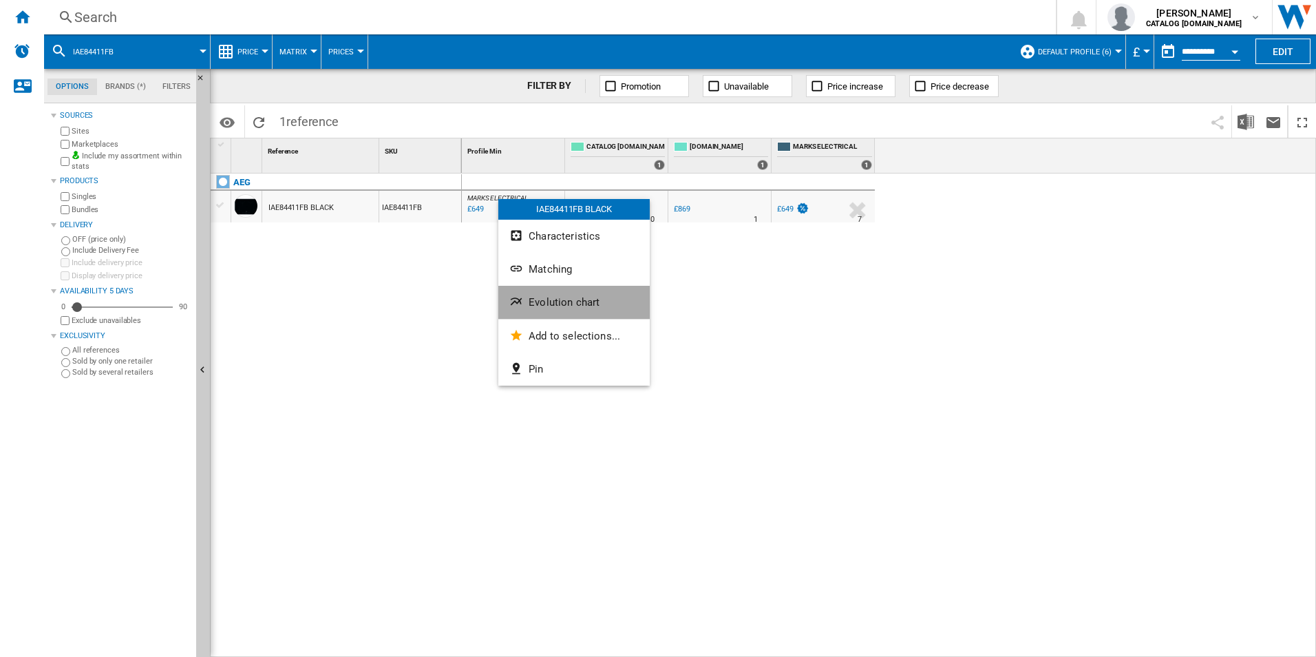
click at [575, 306] on span "Evolution chart" at bounding box center [564, 302] width 71 height 12
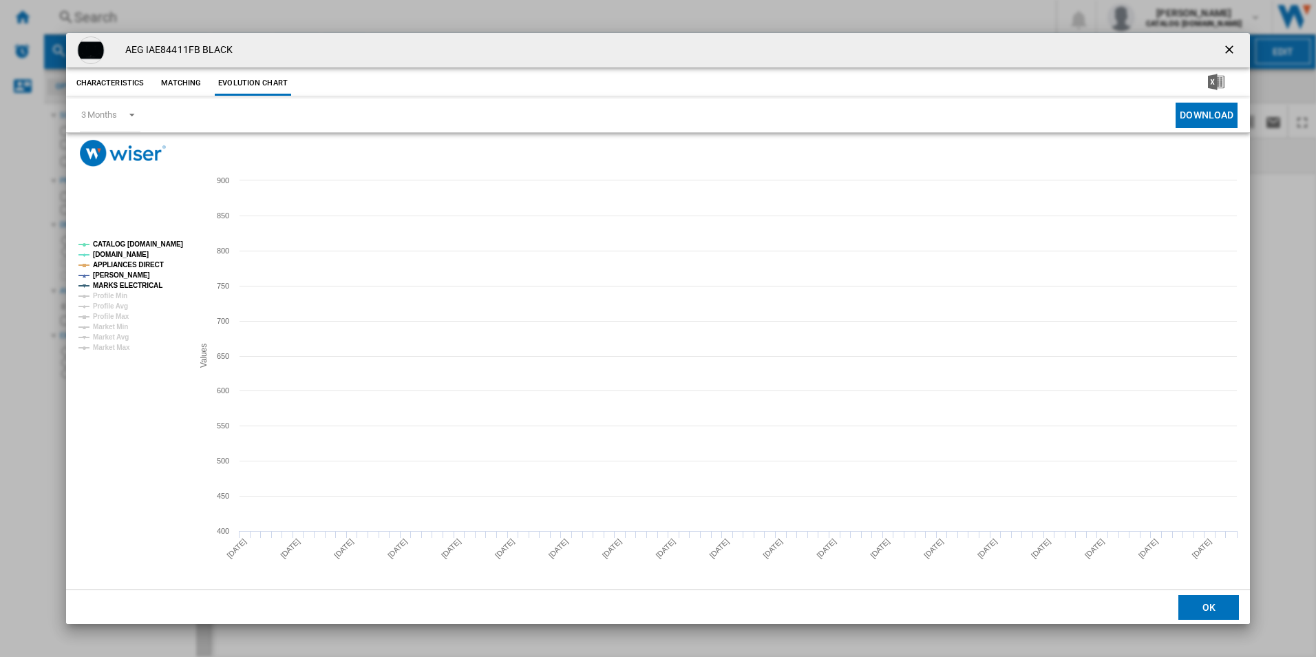
click at [157, 240] on tspan "CATALOG [DOMAIN_NAME]" at bounding box center [138, 244] width 90 height 8
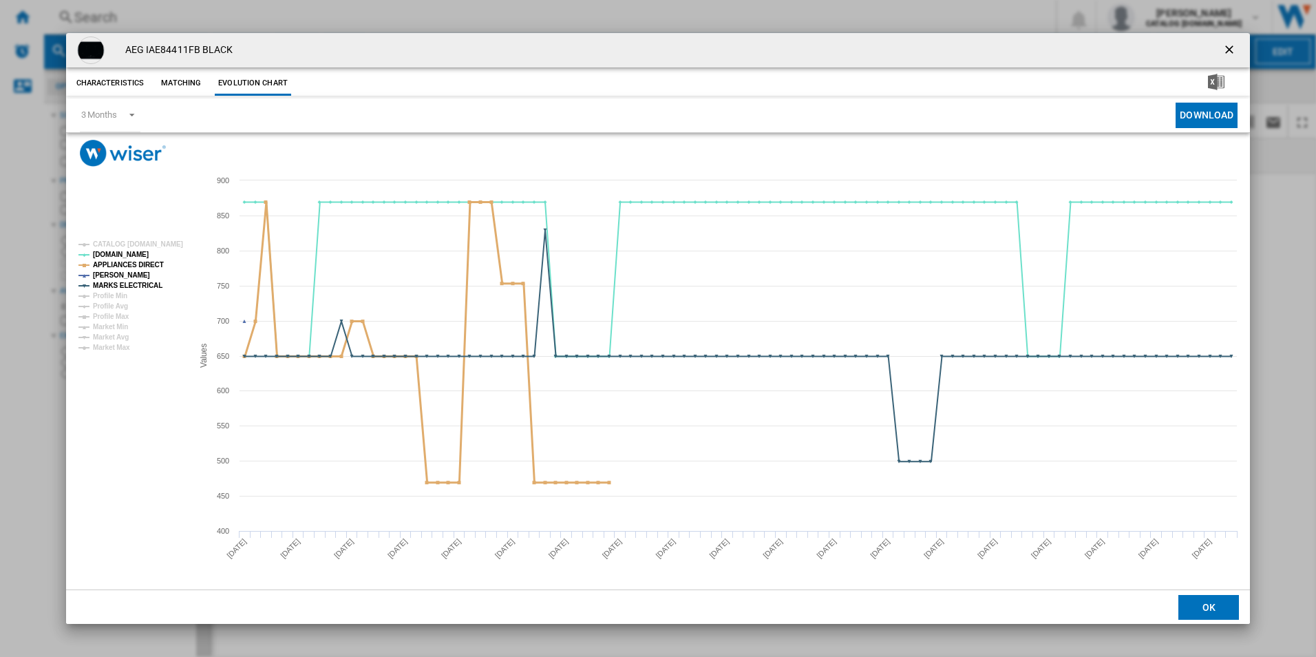
click at [142, 264] on tspan "APPLIANCES DIRECT" at bounding box center [128, 265] width 71 height 8
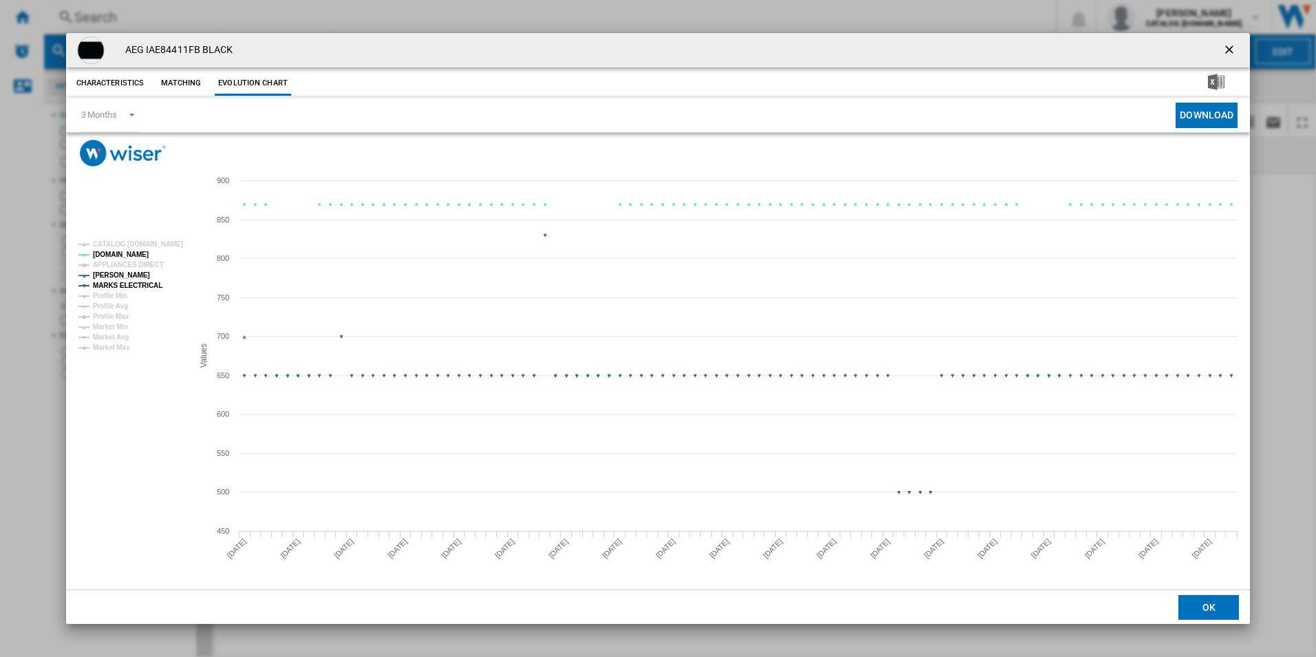
click at [143, 293] on rect "Product popup" at bounding box center [130, 295] width 114 height 121
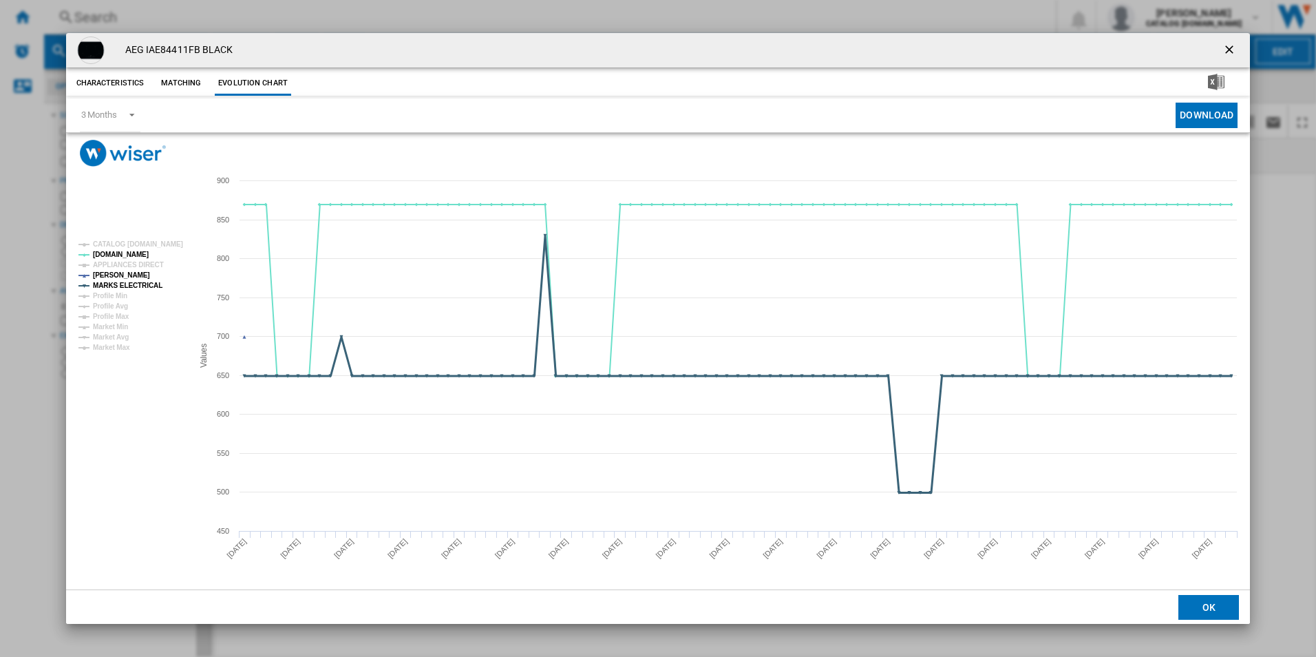
click at [145, 281] on tspan "MARKS ELECTRICAL" at bounding box center [128, 285] width 70 height 8
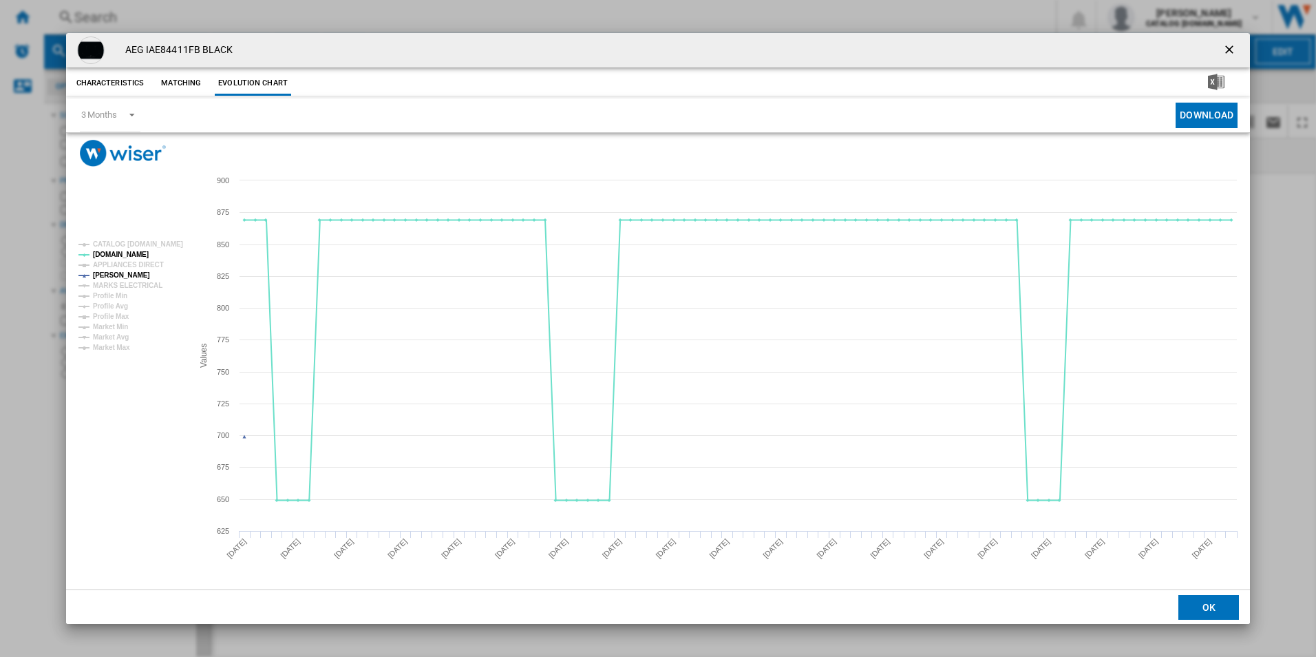
drag, startPoint x: 1228, startPoint y: 56, endPoint x: 1211, endPoint y: 53, distance: 17.4
click at [1228, 56] on ng-md-icon "getI18NText('BUTTONS.CLOSE_DIALOG')" at bounding box center [1230, 51] width 17 height 17
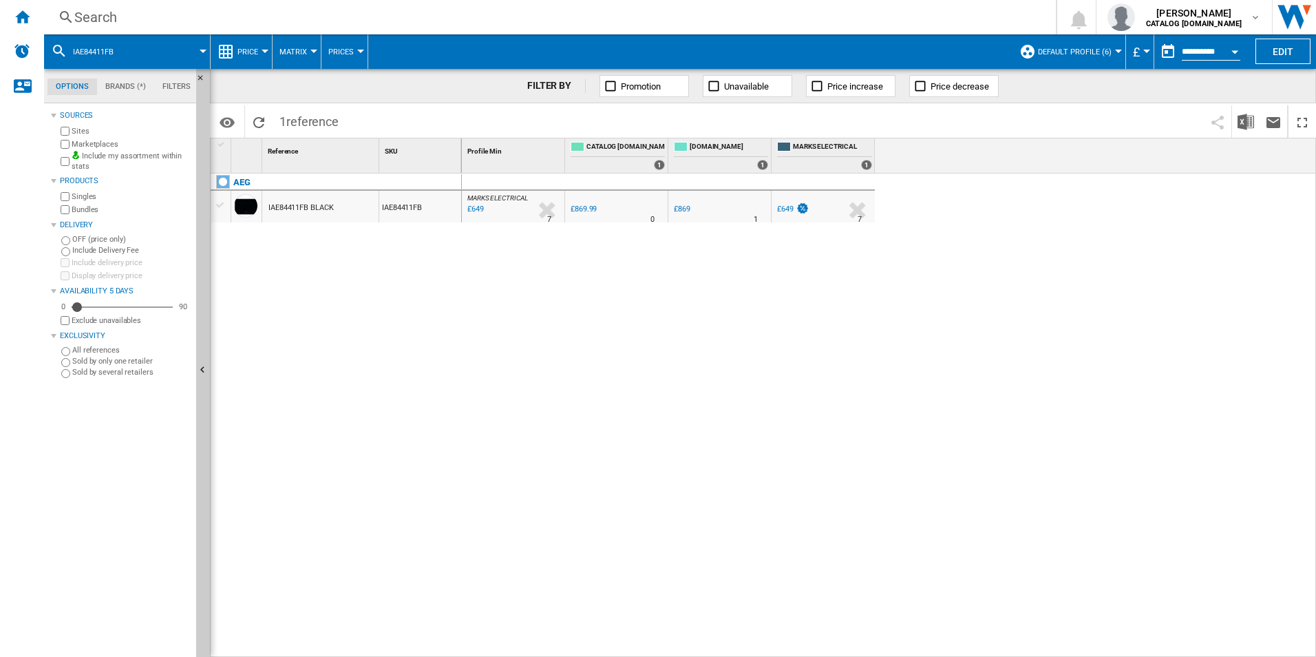
click at [728, 14] on div "Search" at bounding box center [547, 17] width 946 height 19
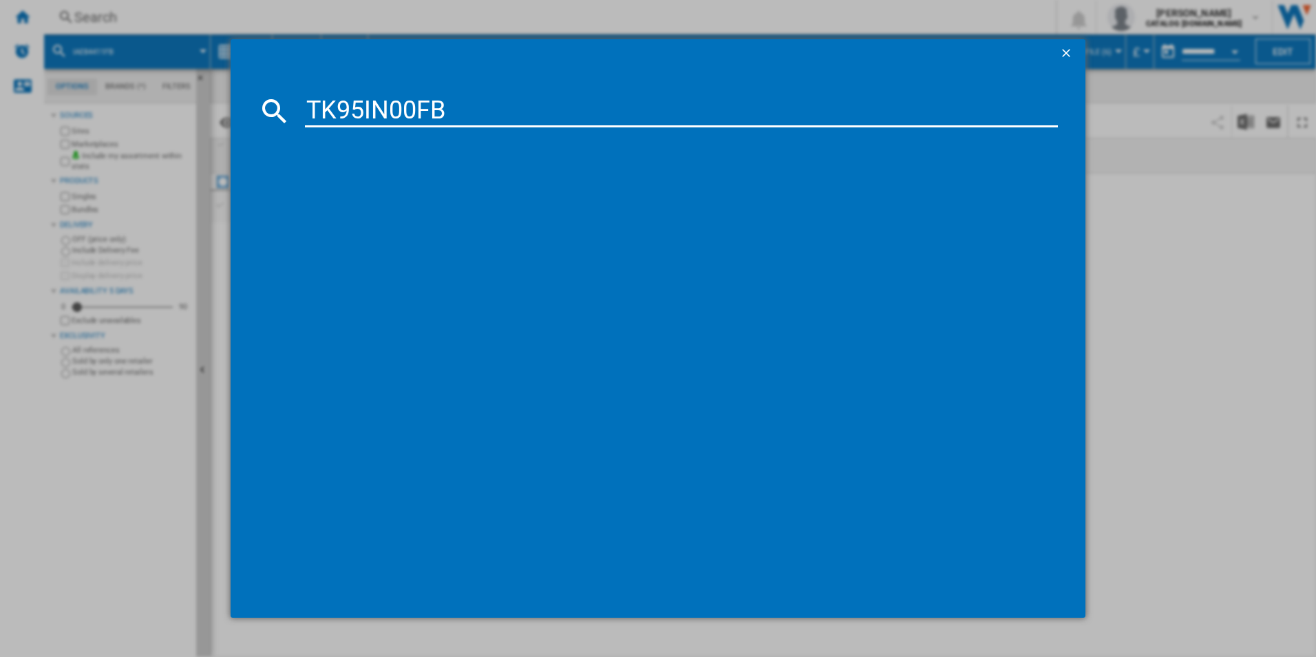
type input "TK95IN00FB"
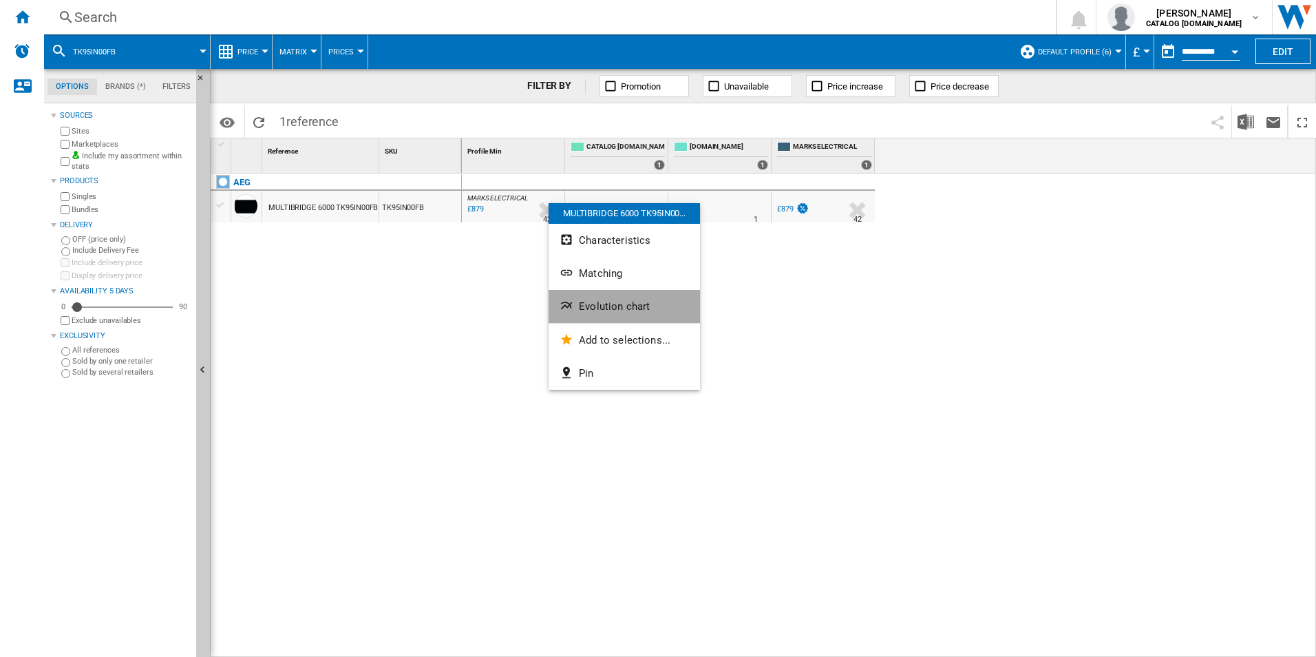
click at [580, 295] on button "Evolution chart" at bounding box center [623, 306] width 151 height 33
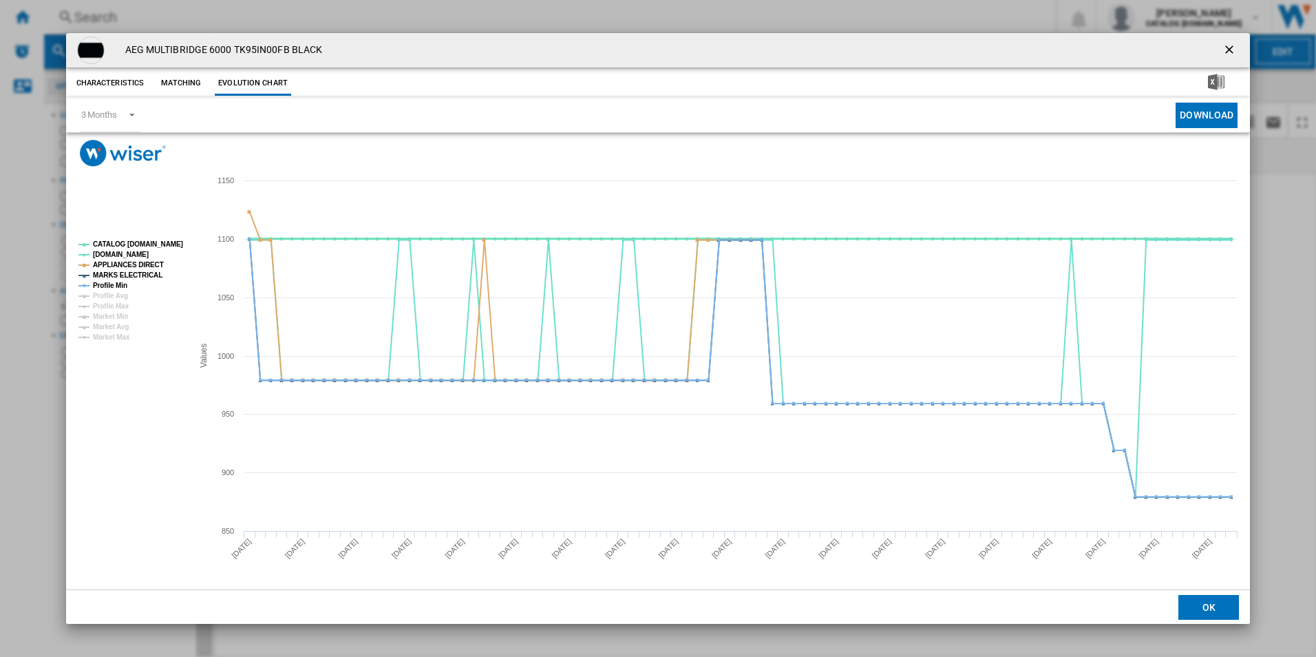
click at [155, 242] on tspan "CATALOG [DOMAIN_NAME]" at bounding box center [138, 244] width 90 height 8
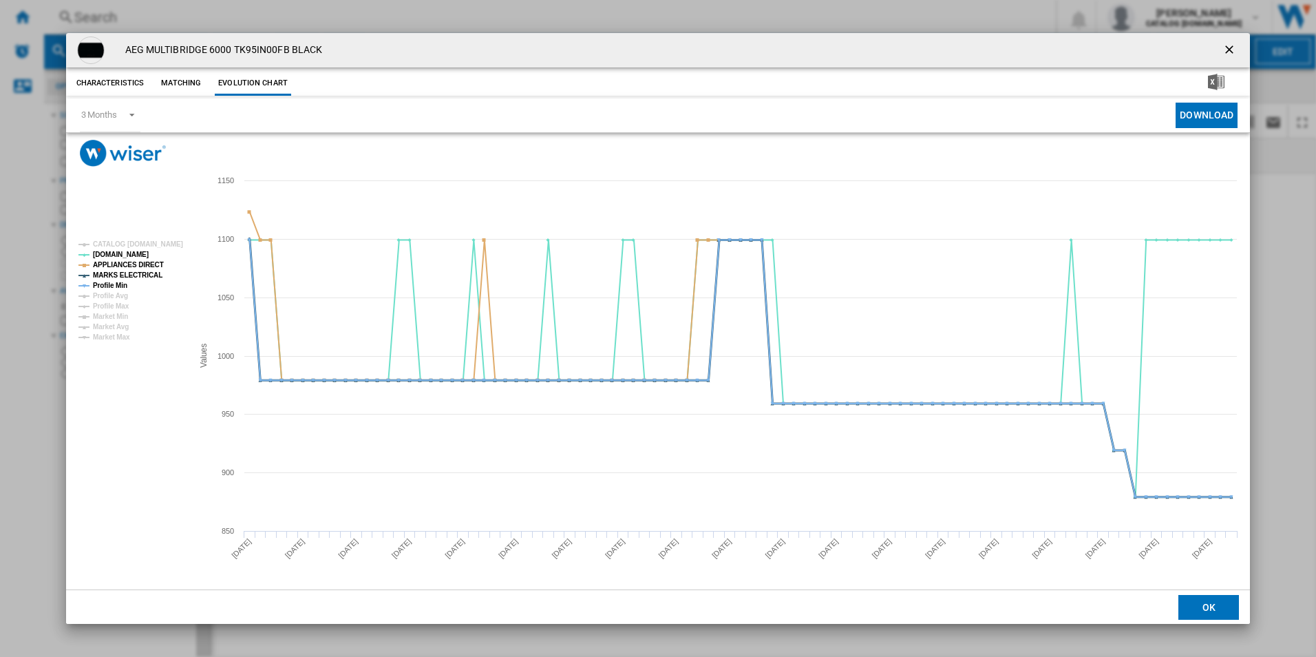
click at [147, 271] on tspan "MARKS ELECTRICAL" at bounding box center [128, 275] width 70 height 8
click at [148, 258] on rect "Product popup" at bounding box center [130, 290] width 114 height 111
click at [149, 261] on tspan "APPLIANCES DIRECT" at bounding box center [128, 265] width 71 height 8
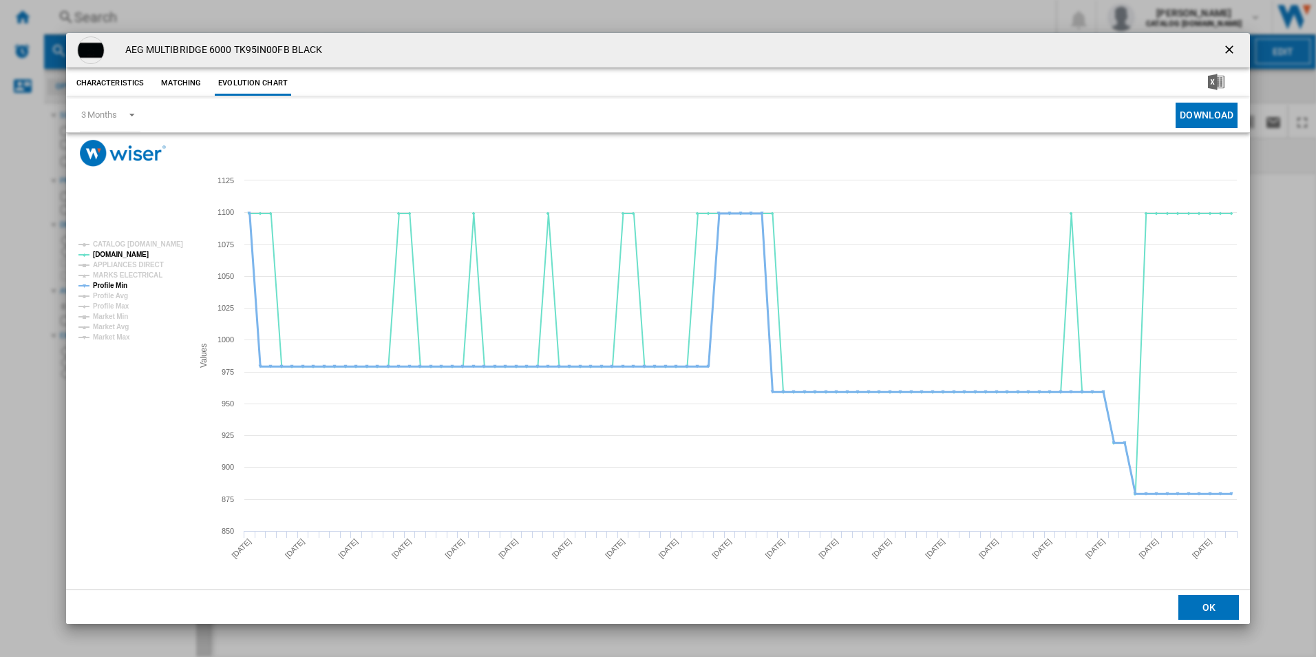
click at [113, 286] on tspan "Profile Min" at bounding box center [110, 285] width 34 height 8
click at [1234, 48] on ng-md-icon "getI18NText('BUTTONS.CLOSE_DIALOG')" at bounding box center [1230, 51] width 17 height 17
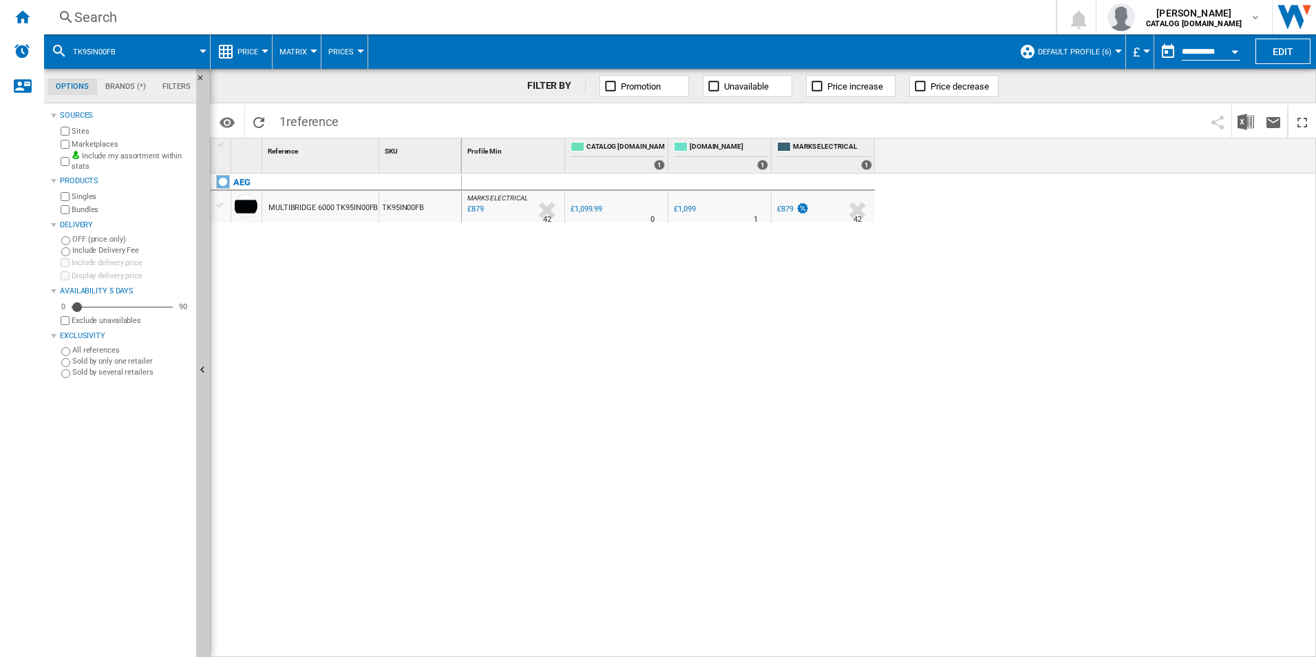
click at [977, 8] on div "Search" at bounding box center [547, 17] width 946 height 19
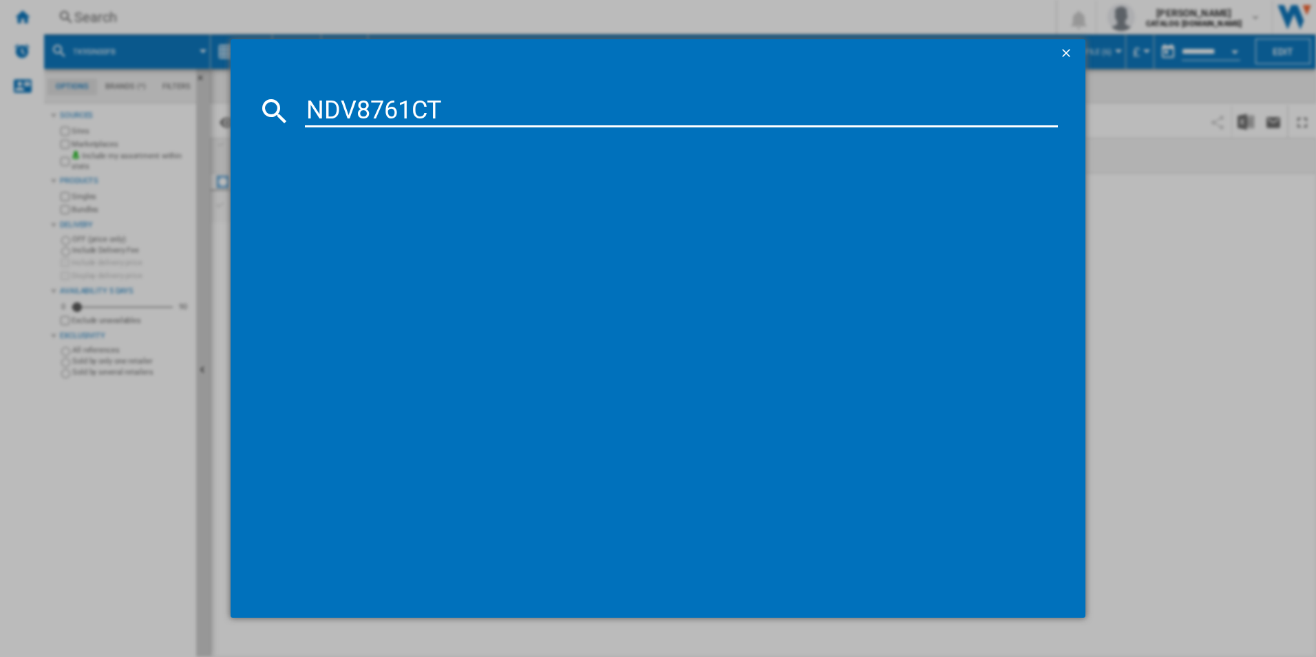
type input "NDV8761CT"
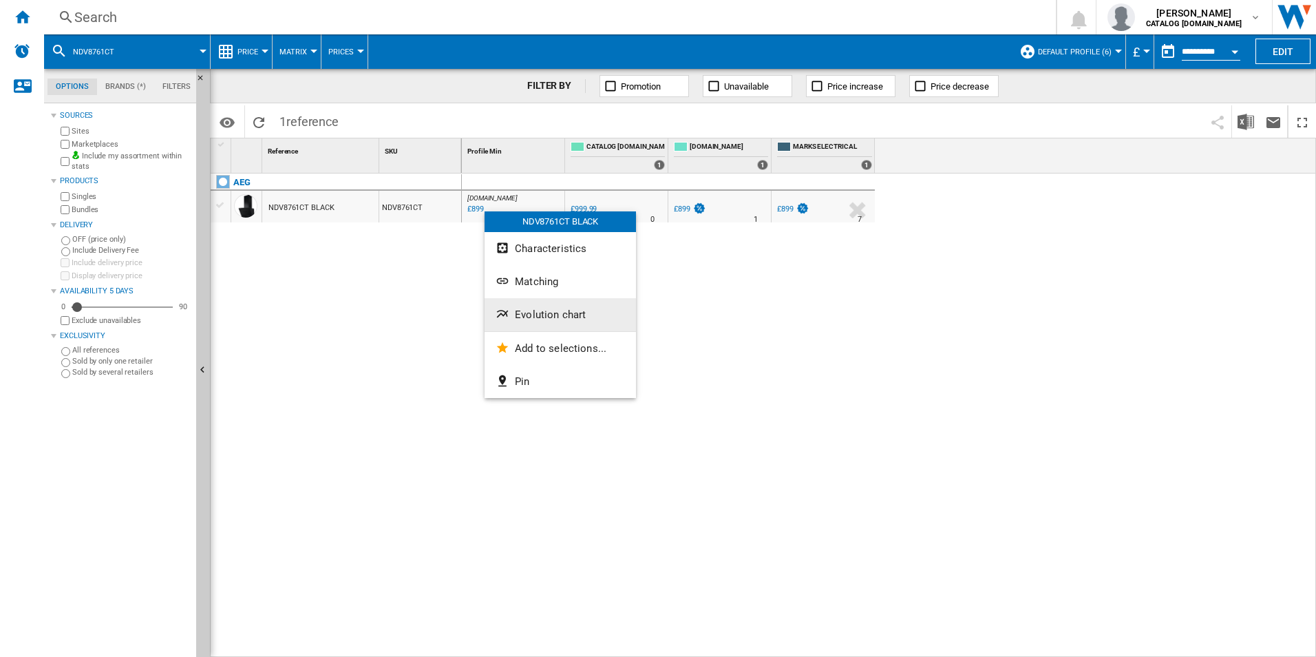
click at [521, 310] on span "Evolution chart" at bounding box center [550, 314] width 71 height 12
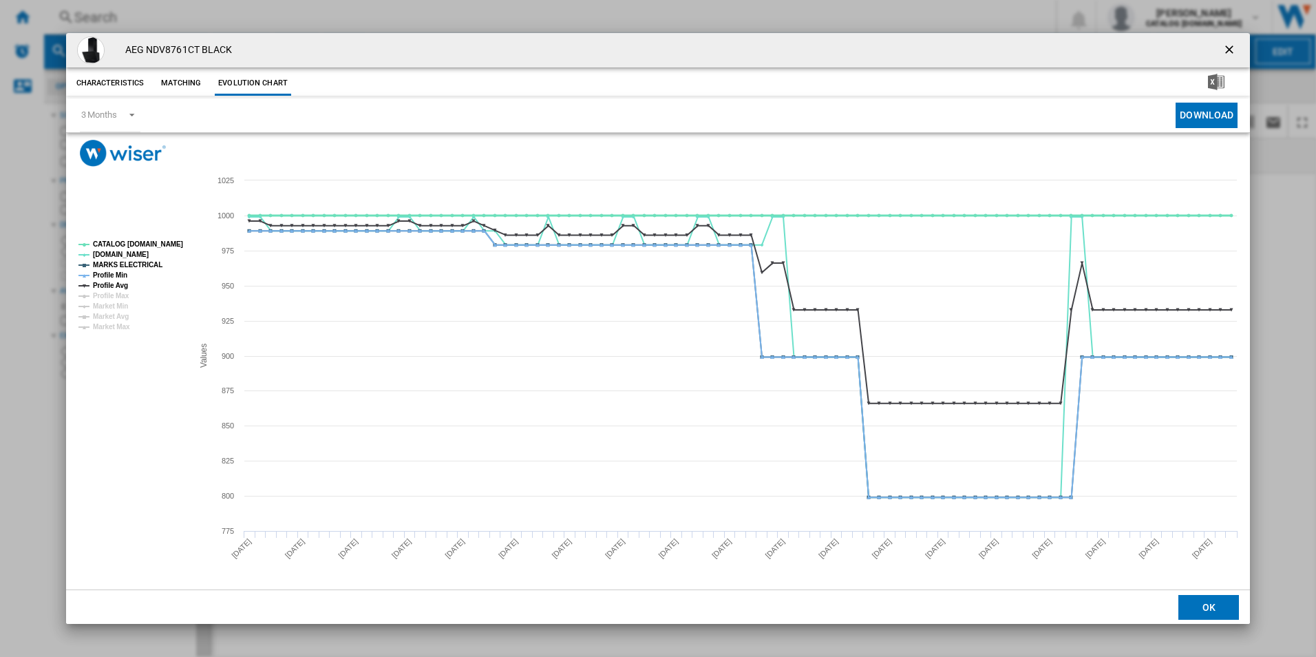
click at [133, 246] on tspan "CATALOG [DOMAIN_NAME]" at bounding box center [138, 244] width 90 height 8
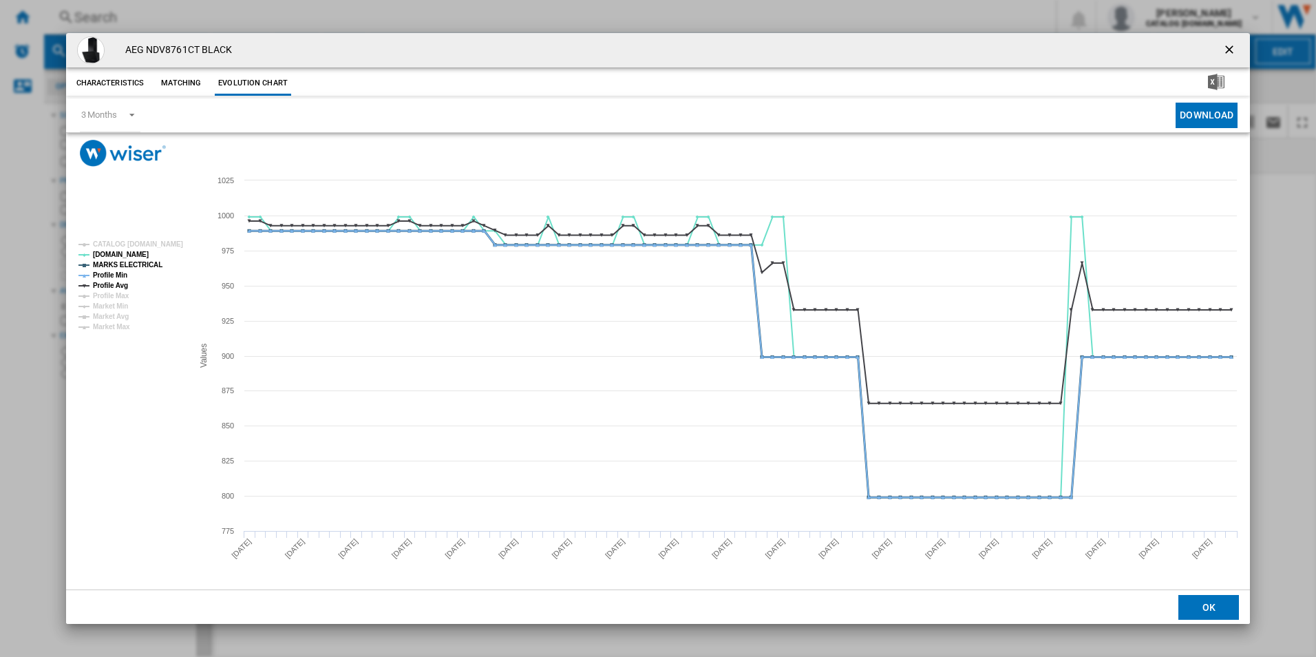
click at [134, 268] on tspan "MARKS ELECTRICAL" at bounding box center [128, 265] width 70 height 8
click at [126, 275] on tspan "Profile Min" at bounding box center [110, 275] width 34 height 8
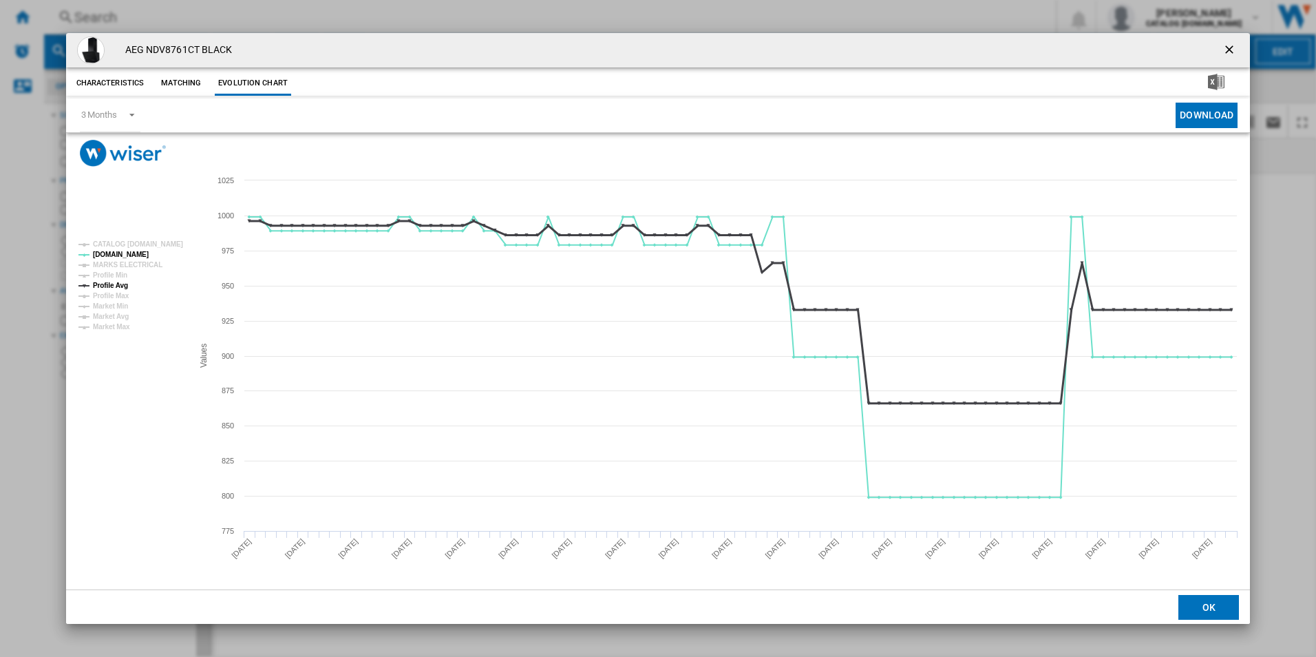
click at [125, 285] on tspan "Profile Avg" at bounding box center [110, 285] width 35 height 8
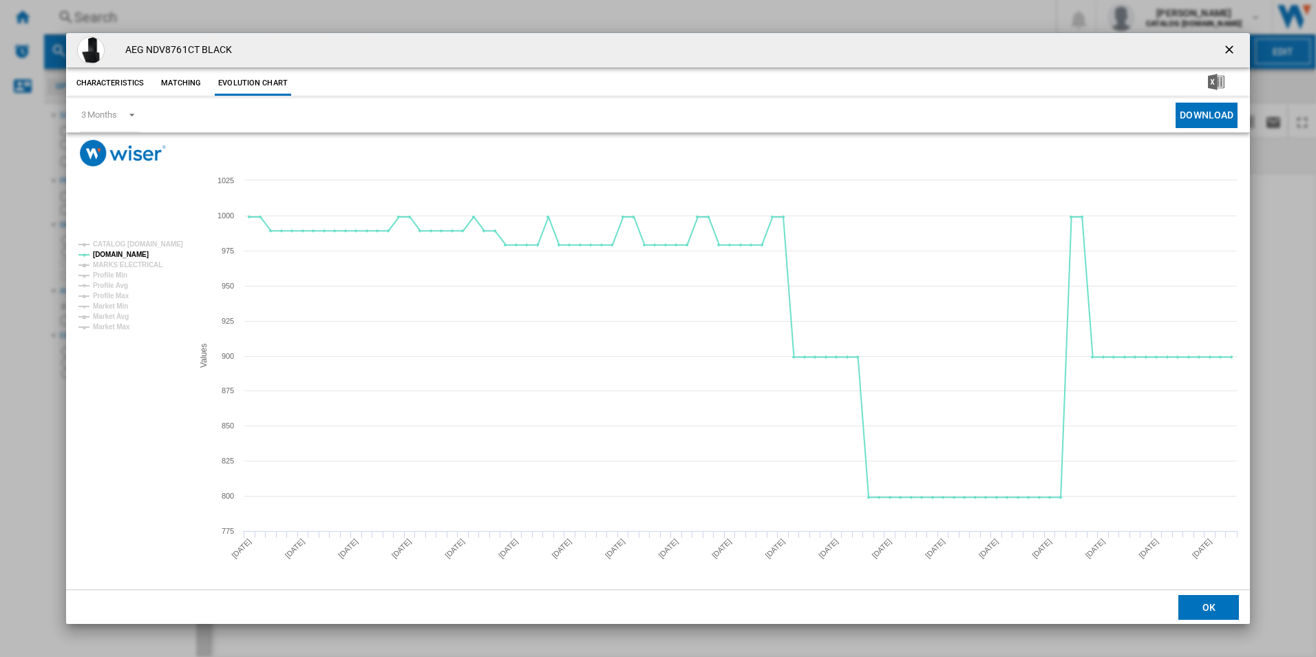
drag, startPoint x: 1230, startPoint y: 50, endPoint x: 1197, endPoint y: 48, distance: 33.8
click at [1230, 50] on ng-md-icon "getI18NText('BUTTONS.CLOSE_DIALOG')" at bounding box center [1230, 51] width 17 height 17
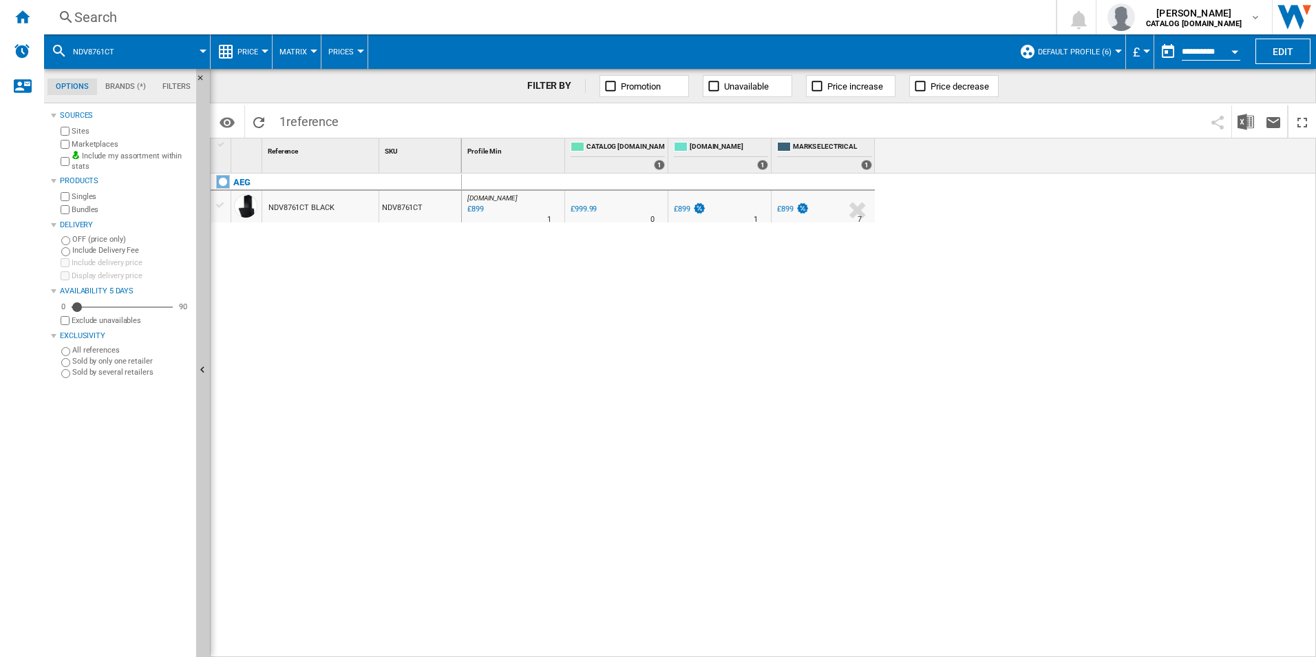
click at [889, 17] on div "Search" at bounding box center [547, 17] width 946 height 19
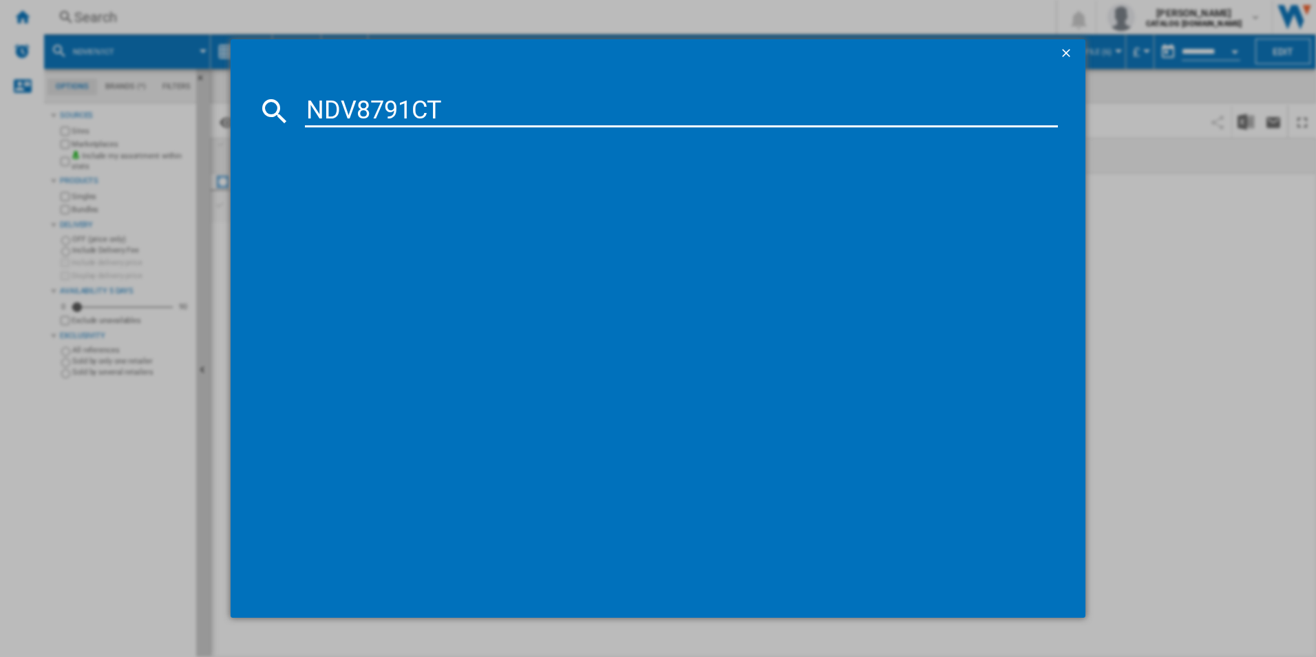
type input "NDV8791CT"
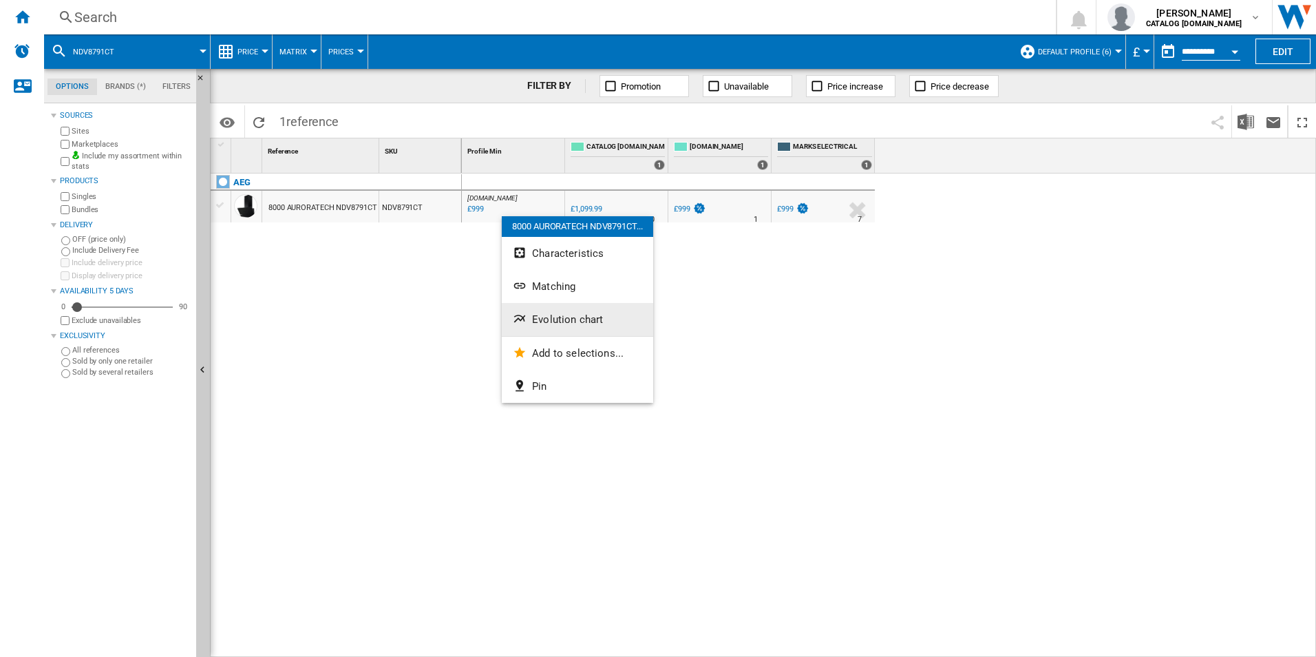
click at [546, 309] on button "Evolution chart" at bounding box center [577, 319] width 151 height 33
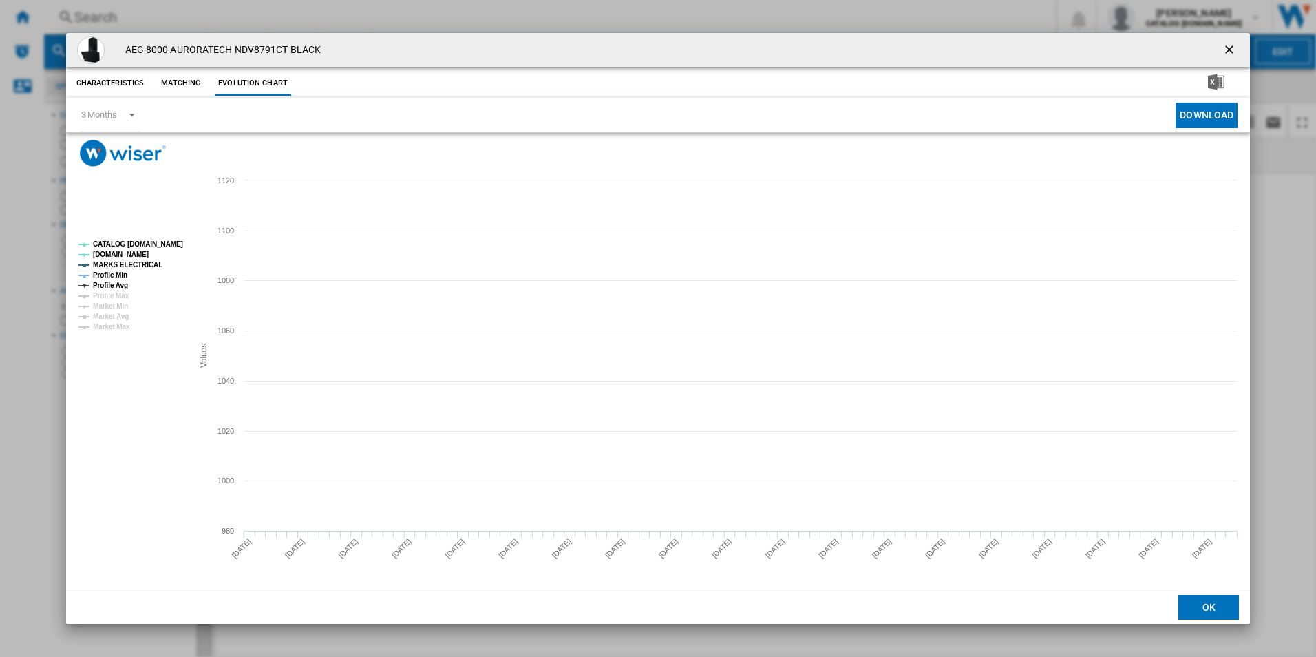
click at [165, 243] on tspan "CATALOG [DOMAIN_NAME]" at bounding box center [138, 244] width 90 height 8
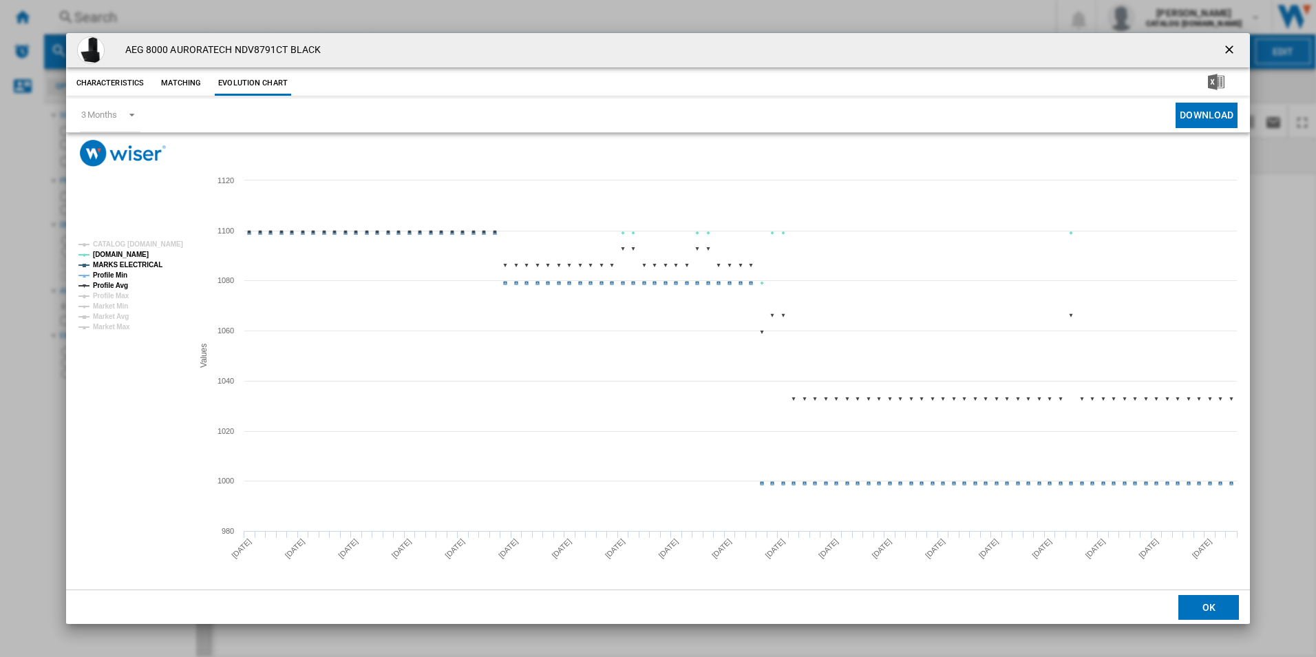
drag, startPoint x: 147, startPoint y: 262, endPoint x: 132, endPoint y: 268, distance: 15.7
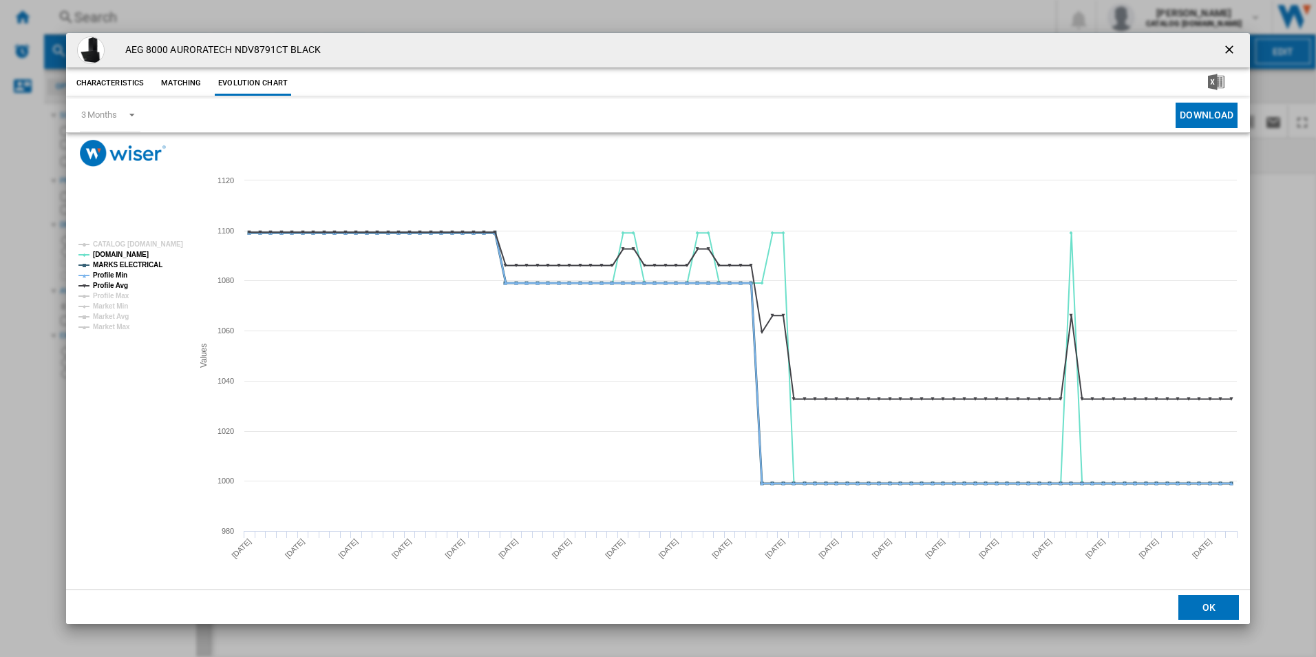
click at [142, 263] on tspan "MARKS ELECTRICAL" at bounding box center [128, 265] width 70 height 8
click at [118, 274] on tspan "Profile Min" at bounding box center [110, 275] width 34 height 8
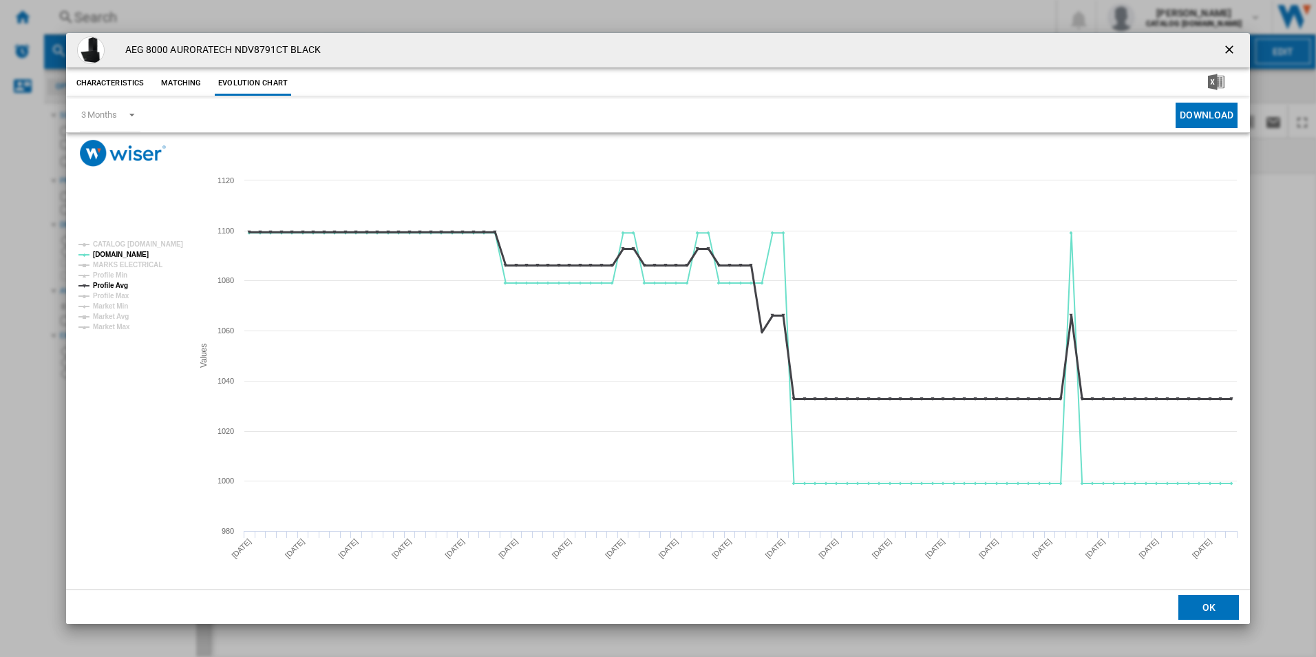
click at [121, 282] on tspan "Profile Avg" at bounding box center [110, 285] width 35 height 8
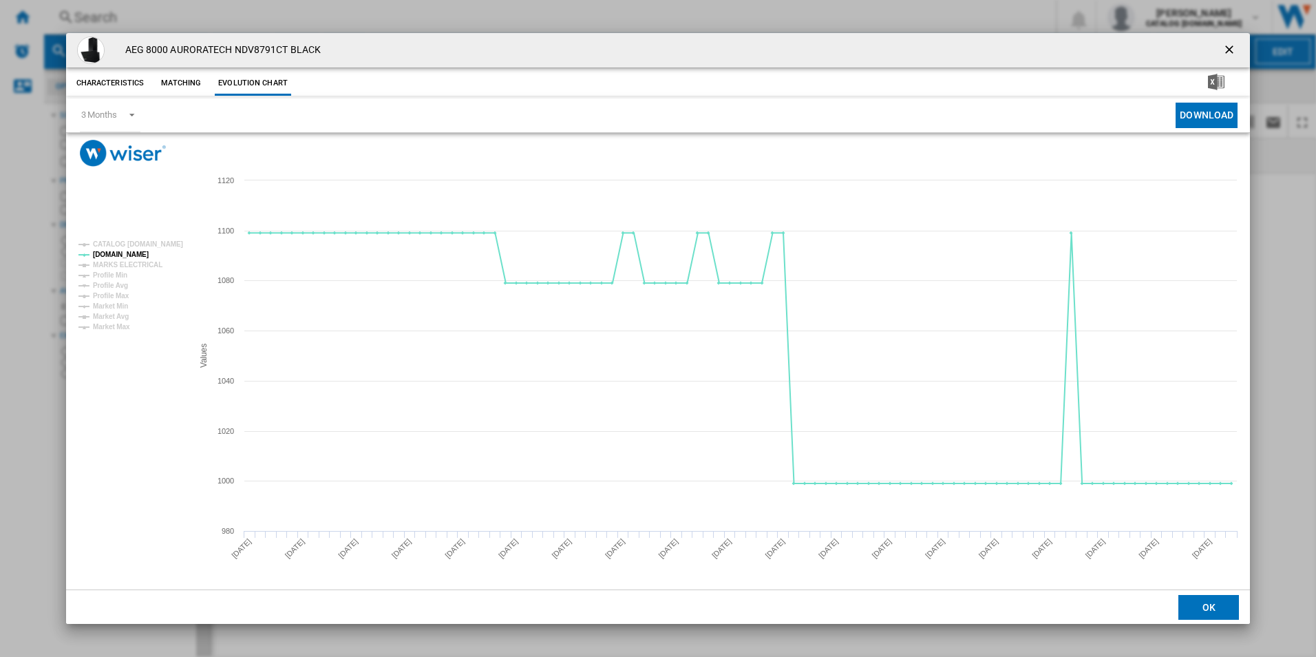
drag, startPoint x: 1226, startPoint y: 54, endPoint x: 1167, endPoint y: 51, distance: 59.3
click at [1226, 54] on ng-md-icon "getI18NText('BUTTONS.CLOSE_DIALOG')" at bounding box center [1230, 51] width 17 height 17
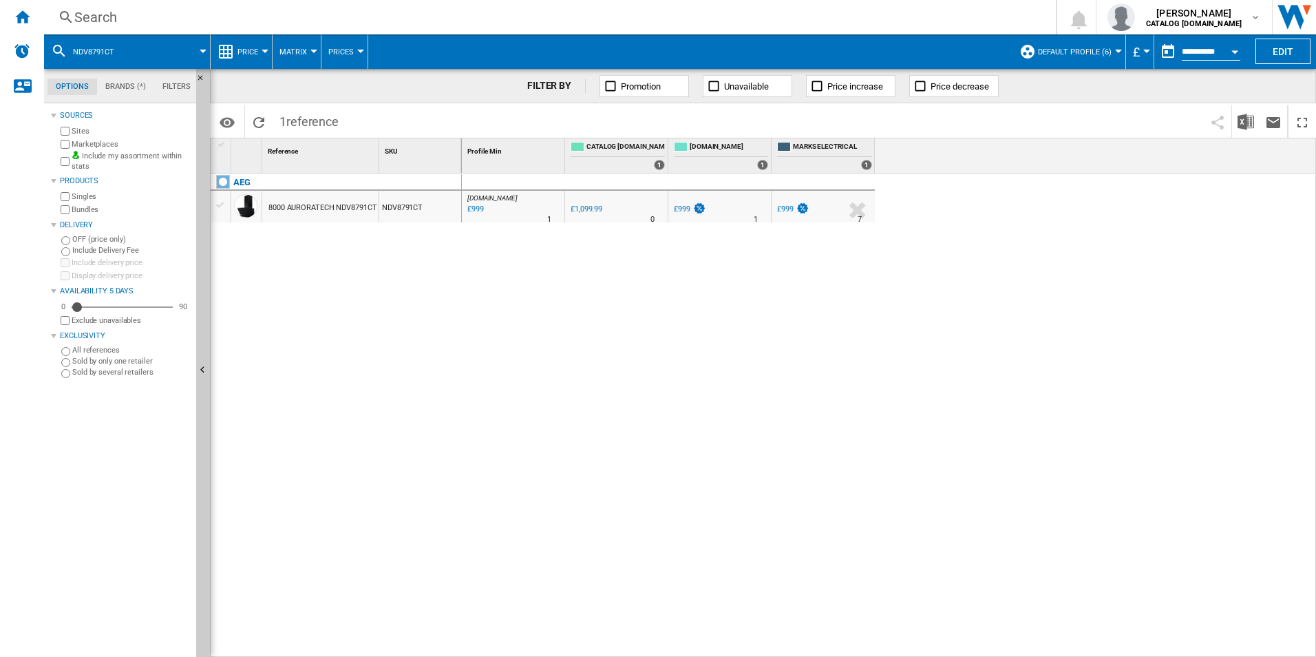
click at [809, 23] on div "Search" at bounding box center [547, 17] width 946 height 19
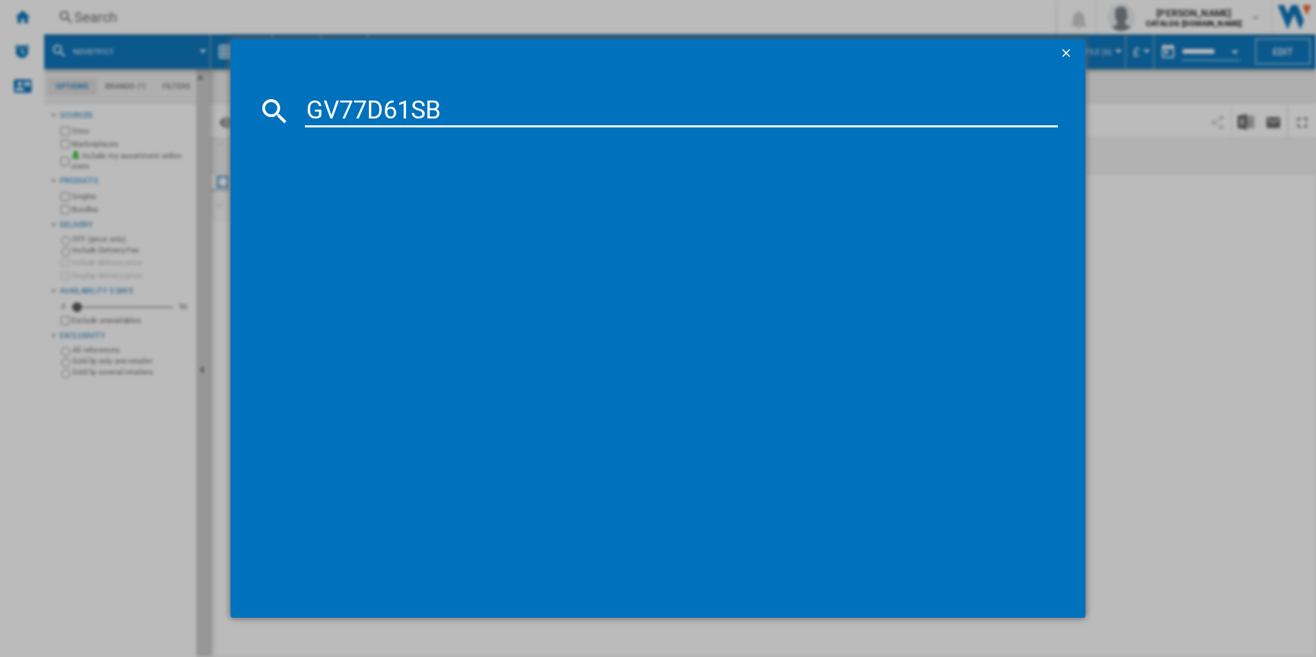
type input "GV77D61SB"
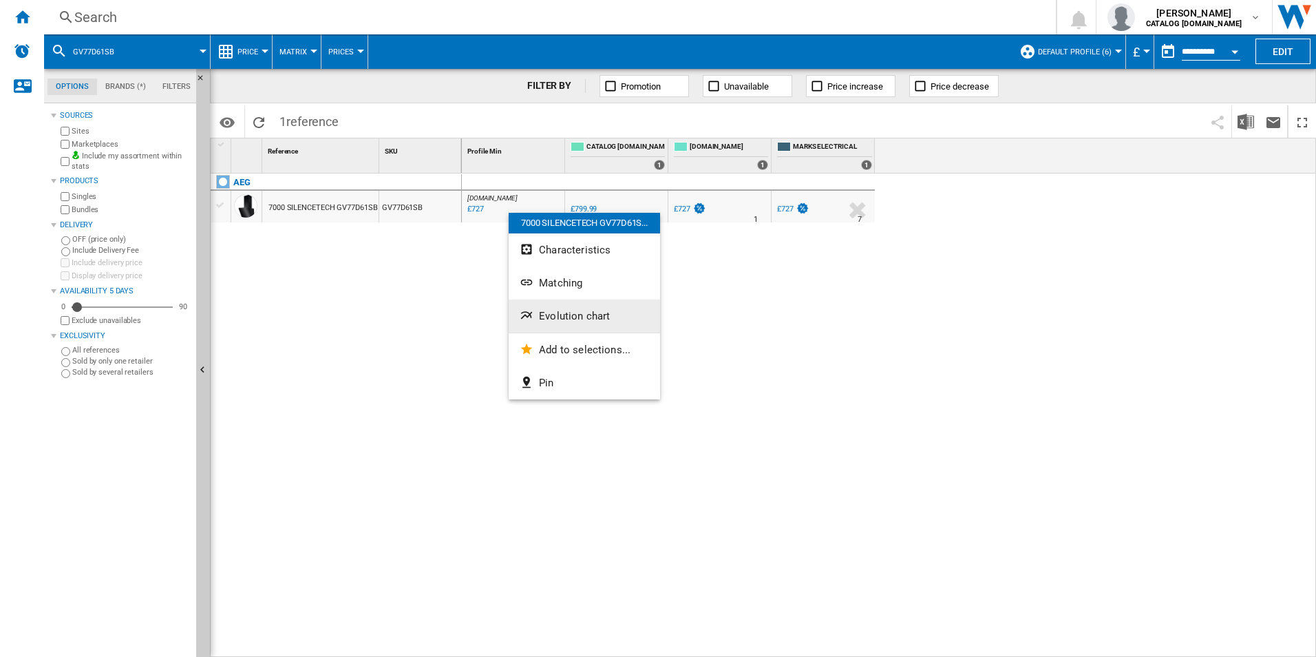
click at [568, 308] on button "Evolution chart" at bounding box center [584, 315] width 151 height 33
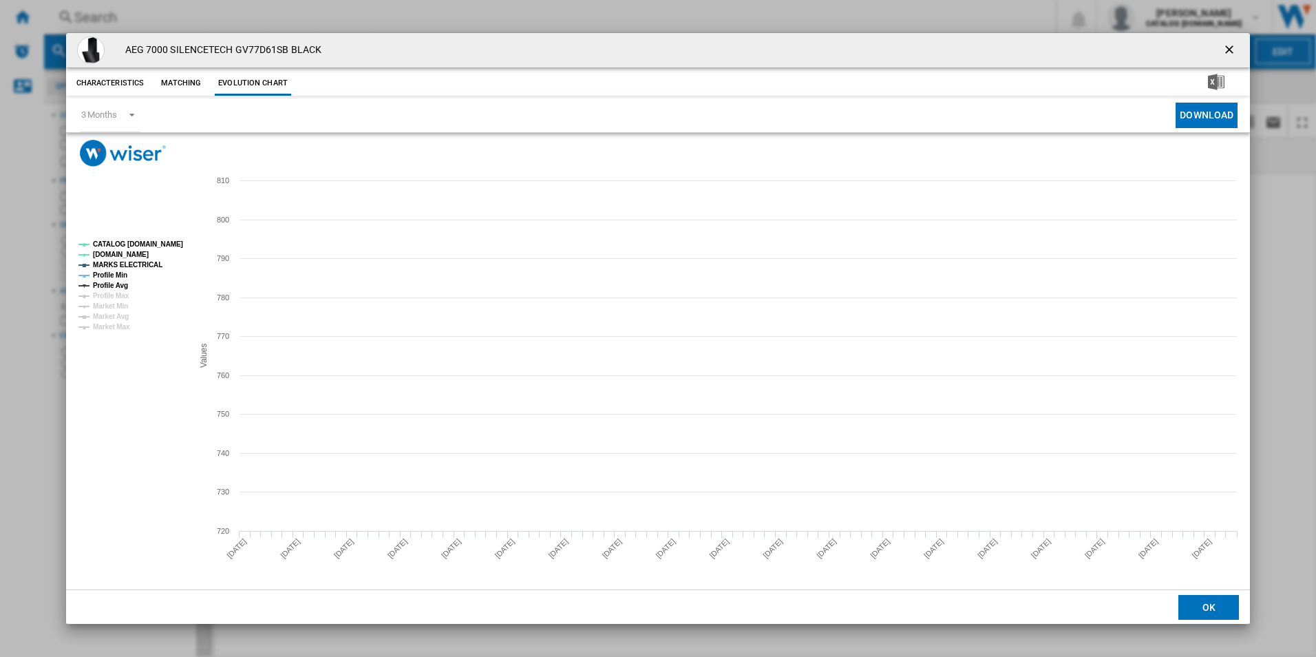
click at [162, 241] on tspan "CATALOG [DOMAIN_NAME]" at bounding box center [138, 244] width 90 height 8
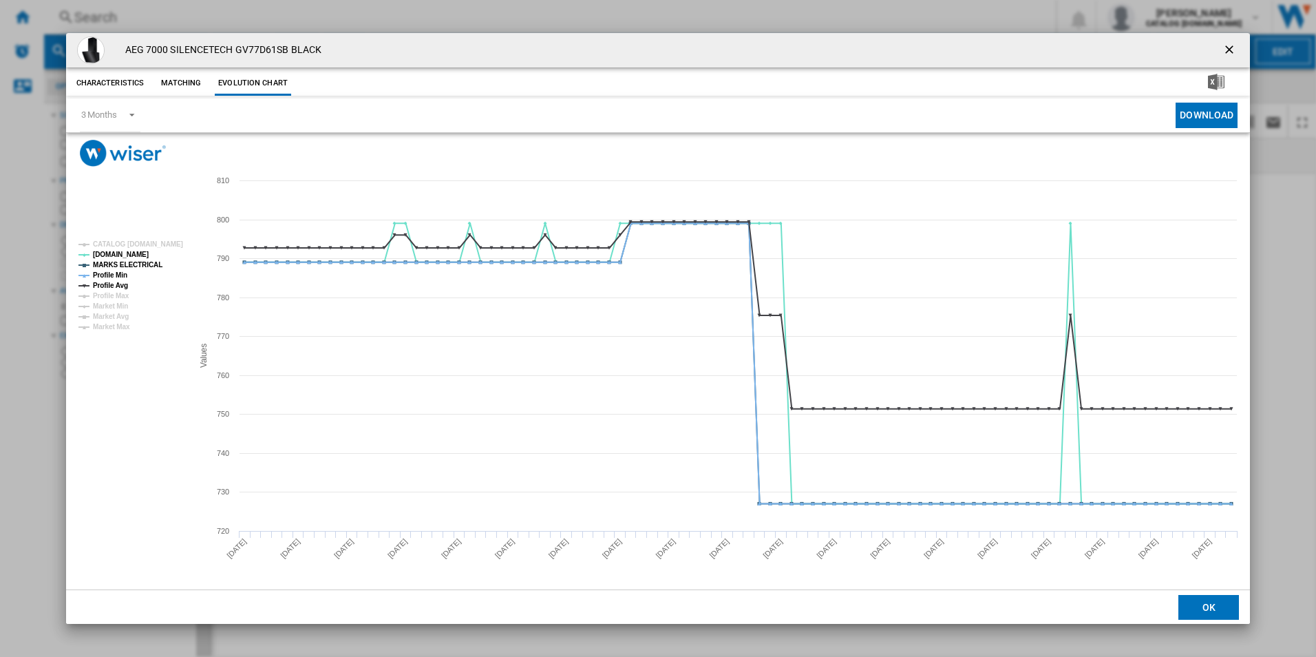
click at [134, 272] on rect "Product popup" at bounding box center [130, 285] width 114 height 100
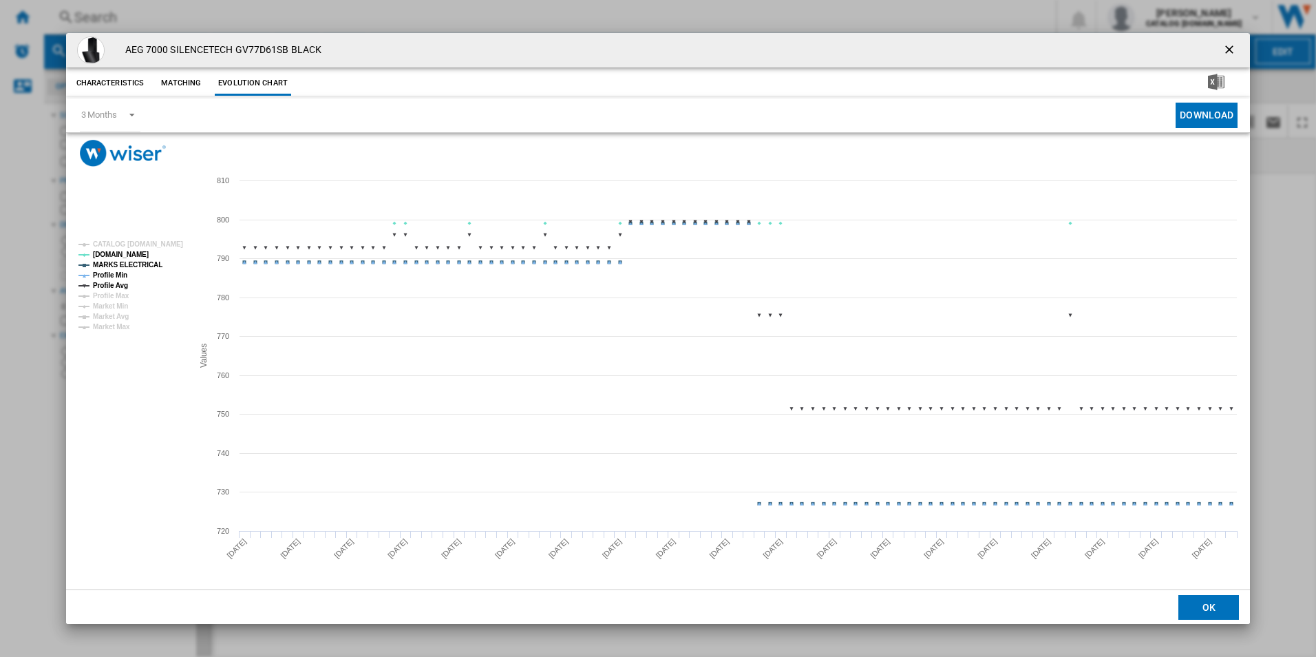
click at [134, 264] on tspan "MARKS ELECTRICAL" at bounding box center [128, 265] width 70 height 8
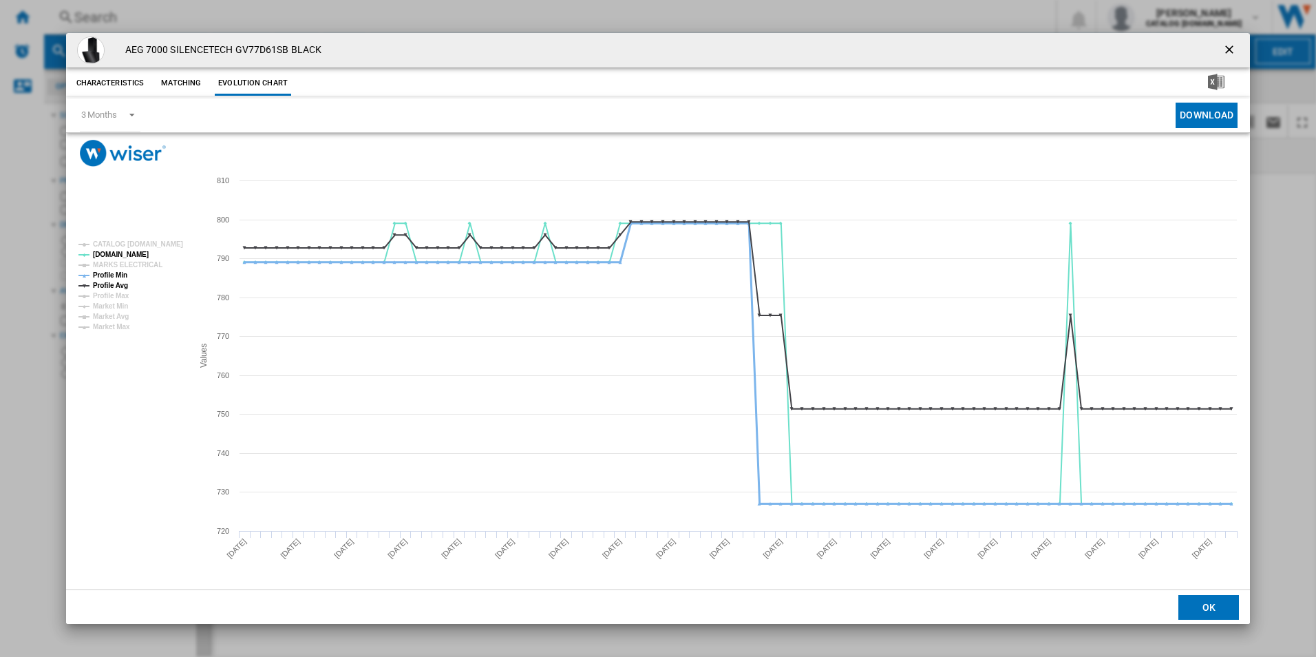
click at [122, 277] on tspan "Profile Min" at bounding box center [110, 275] width 34 height 8
click at [122, 281] on tspan "Profile Avg" at bounding box center [110, 285] width 35 height 8
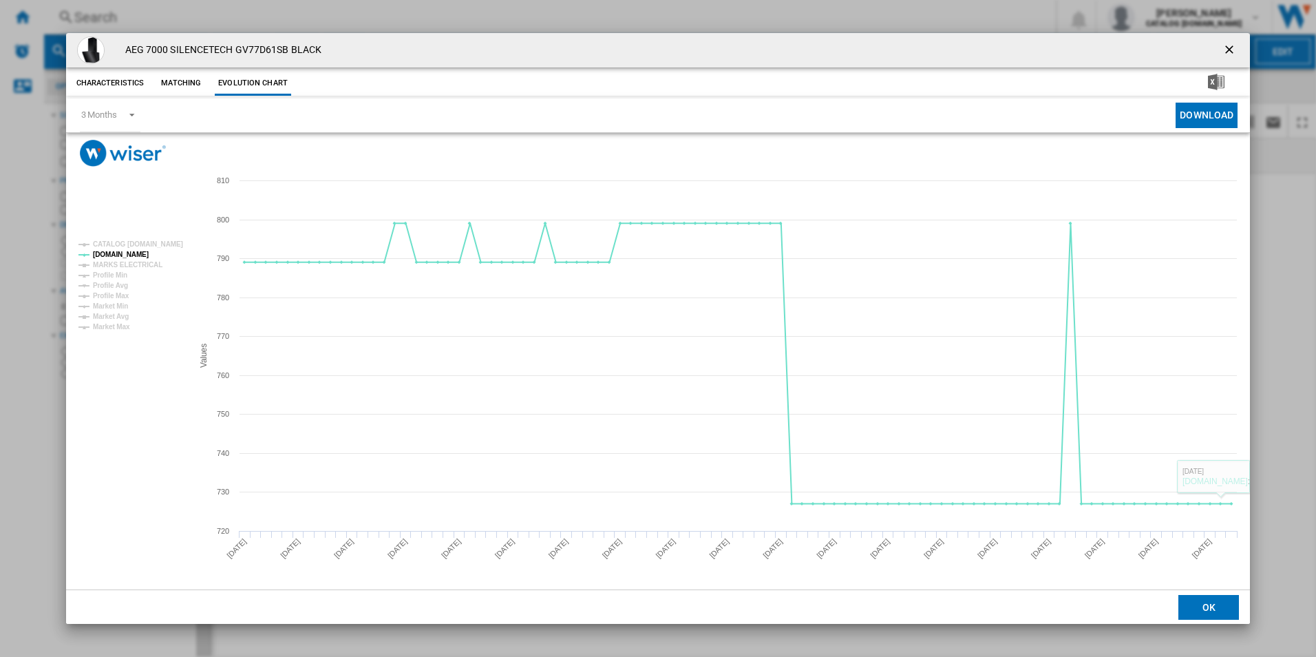
drag, startPoint x: 1230, startPoint y: 47, endPoint x: 1204, endPoint y: 42, distance: 27.3
click at [1230, 47] on ng-md-icon "getI18NText('BUTTONS.CLOSE_DIALOG')" at bounding box center [1230, 51] width 17 height 17
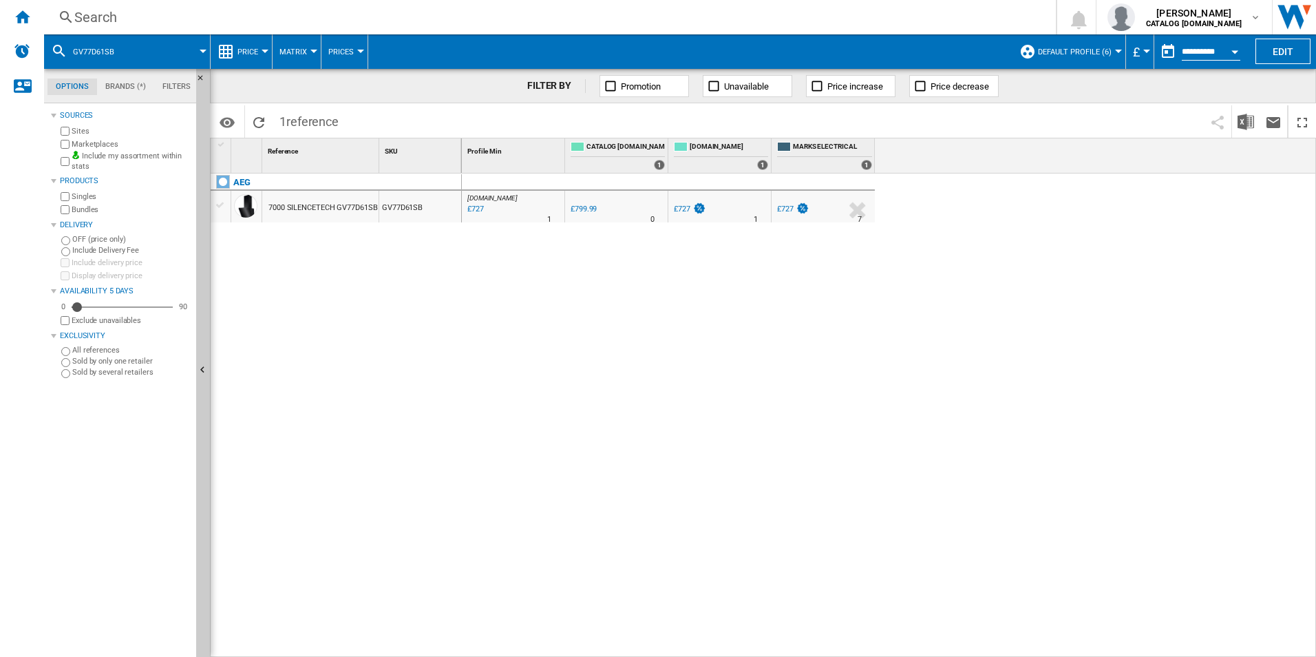
click at [899, 21] on div "Search" at bounding box center [547, 17] width 946 height 19
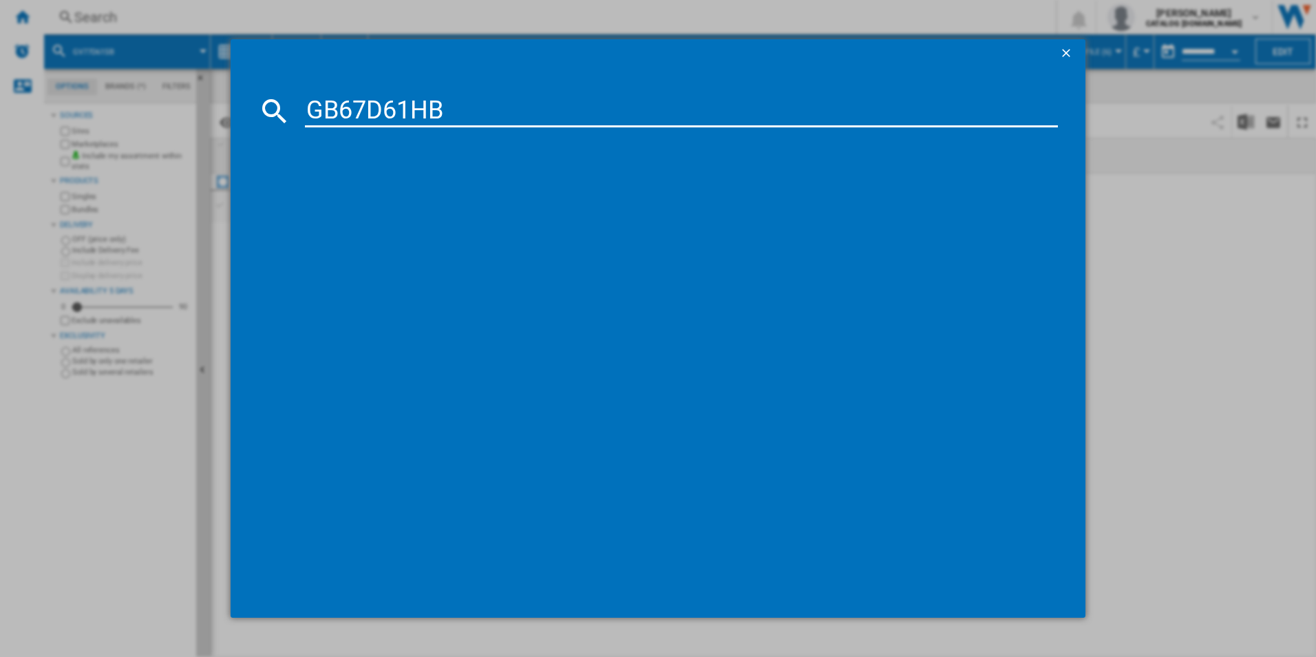
type input "GB67D61HB"
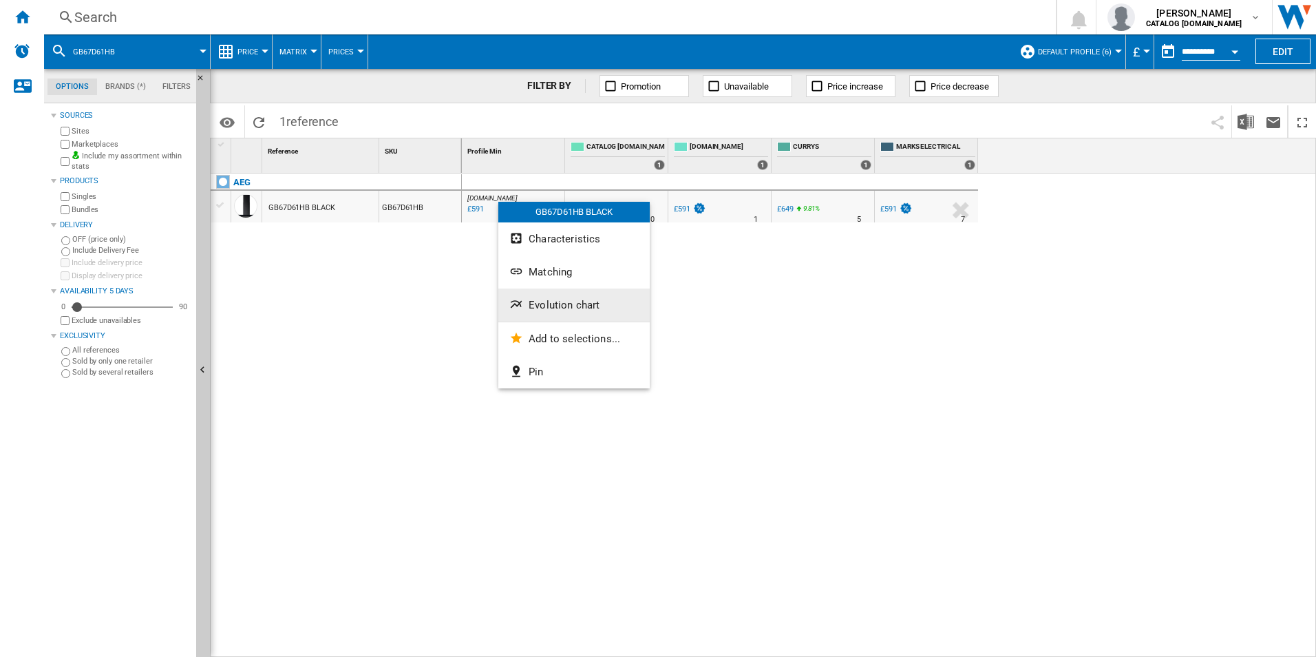
click at [553, 304] on span "Evolution chart" at bounding box center [564, 305] width 71 height 12
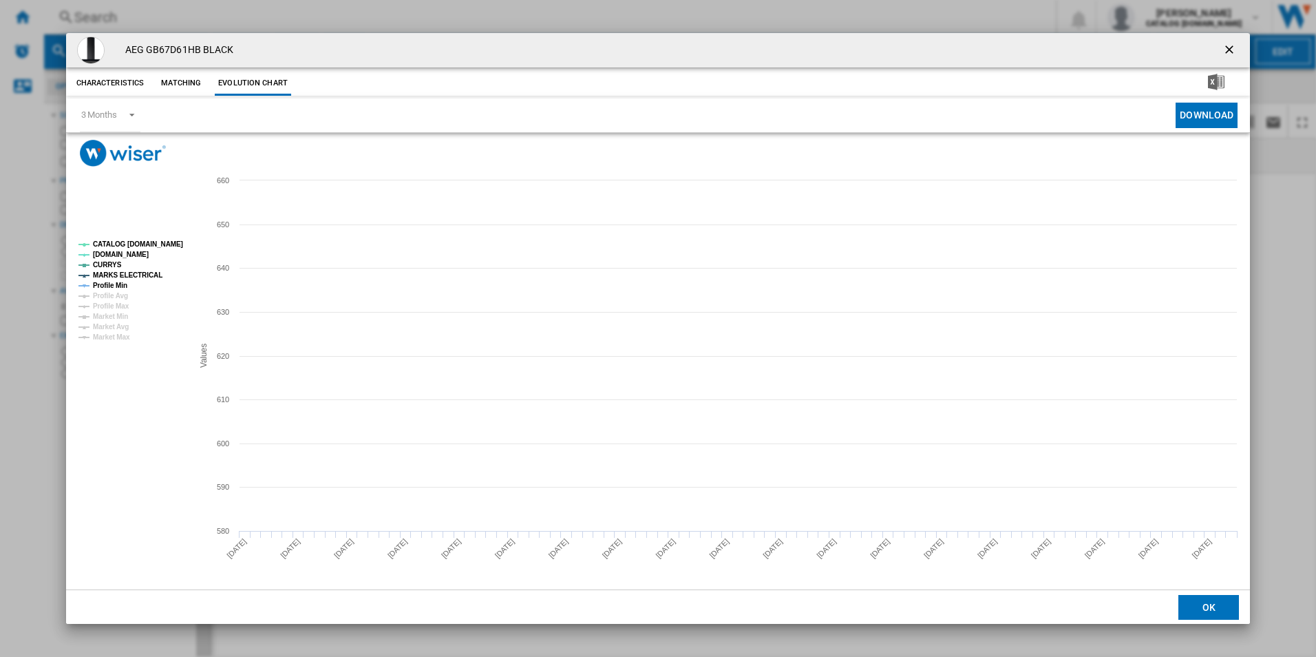
click at [167, 244] on tspan "CATALOG [DOMAIN_NAME]" at bounding box center [138, 244] width 90 height 8
click at [134, 277] on tspan "MARKS ELECTRICAL" at bounding box center [128, 275] width 70 height 8
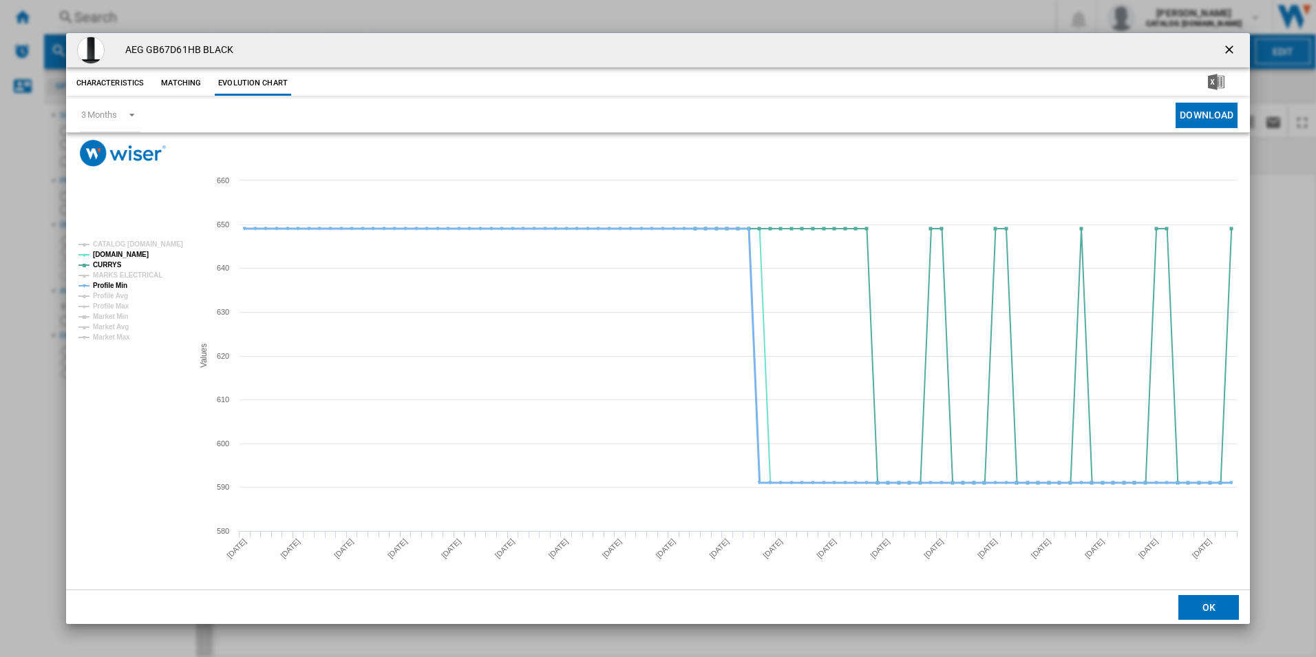
click at [121, 281] on tspan "Profile Min" at bounding box center [110, 285] width 34 height 8
click at [1229, 50] on ng-md-icon "getI18NText('BUTTONS.CLOSE_DIALOG')" at bounding box center [1230, 51] width 17 height 17
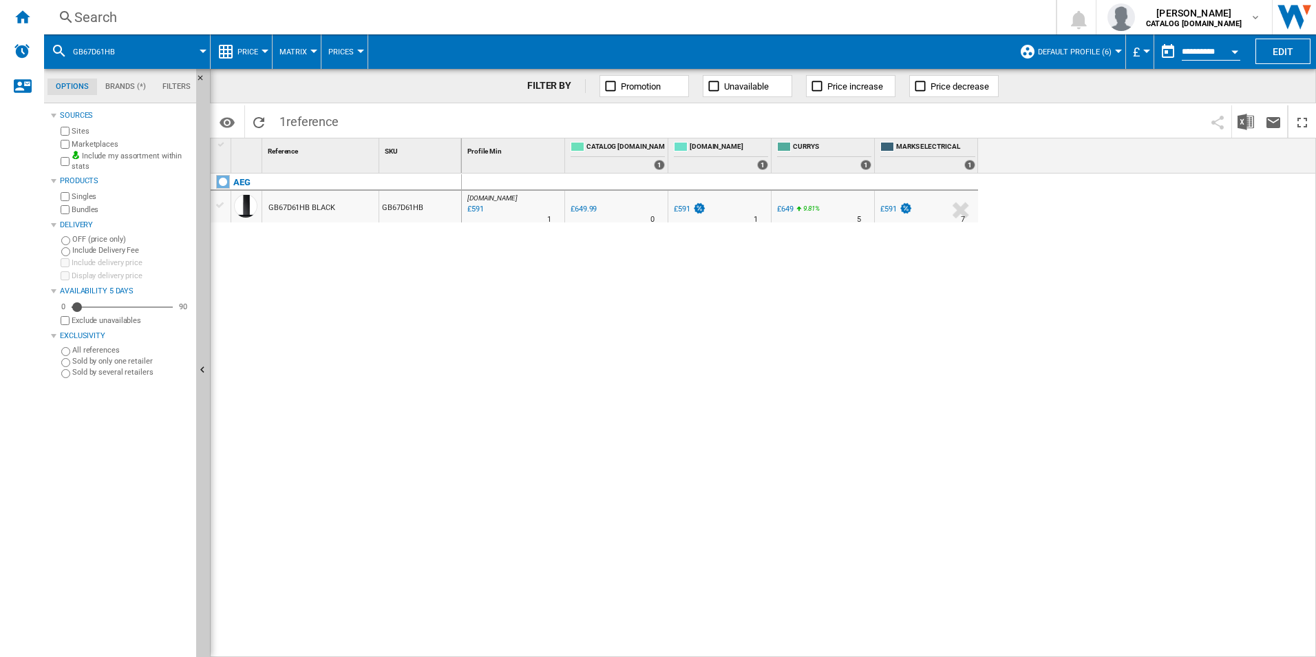
click at [846, 17] on div "Search" at bounding box center [547, 17] width 946 height 19
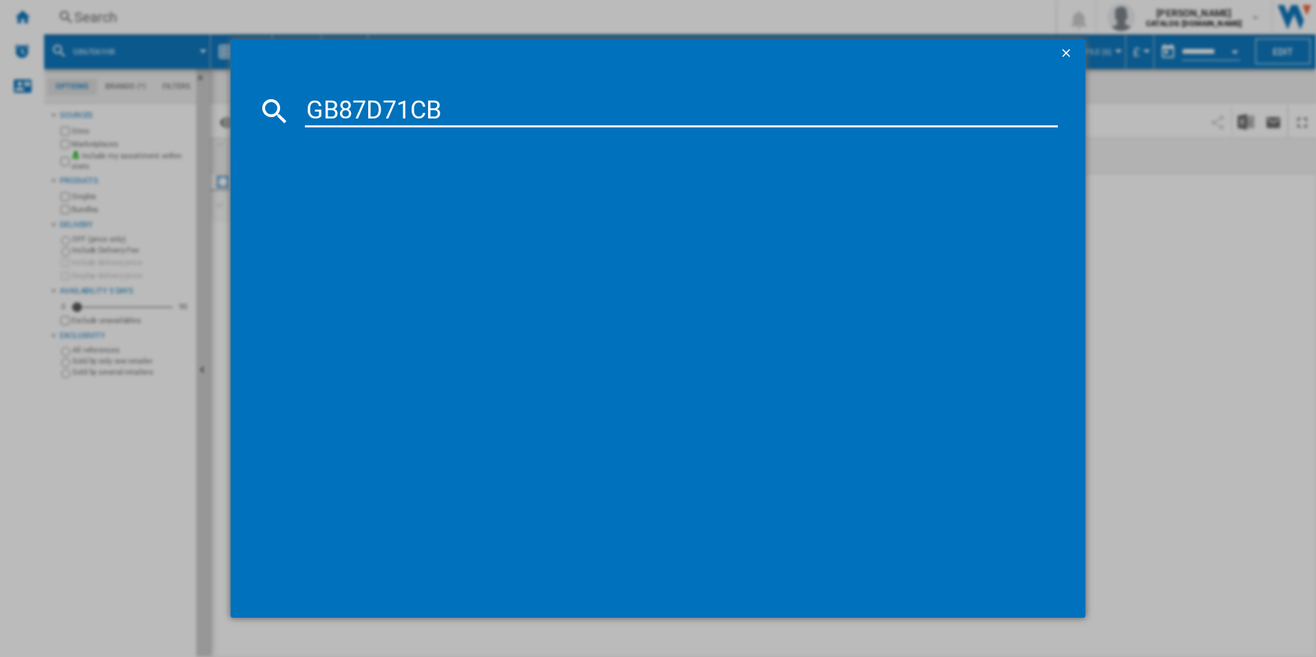
type input "GB87D71CB"
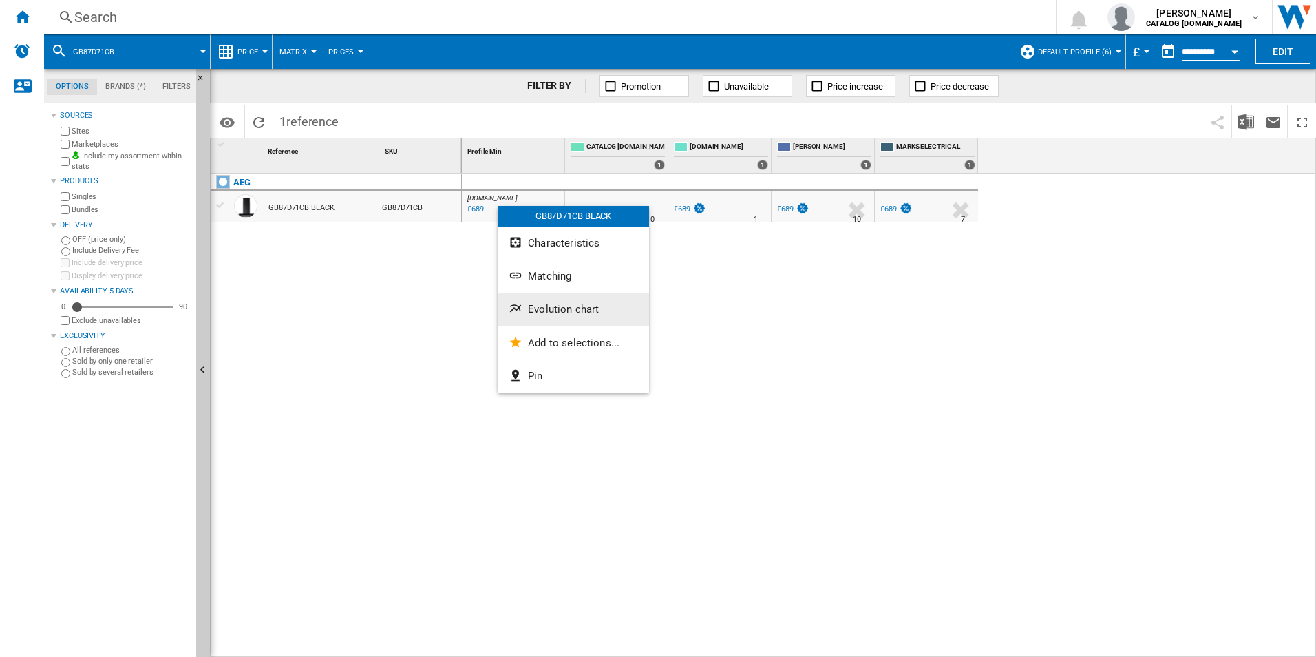
click at [542, 299] on button "Evolution chart" at bounding box center [573, 308] width 151 height 33
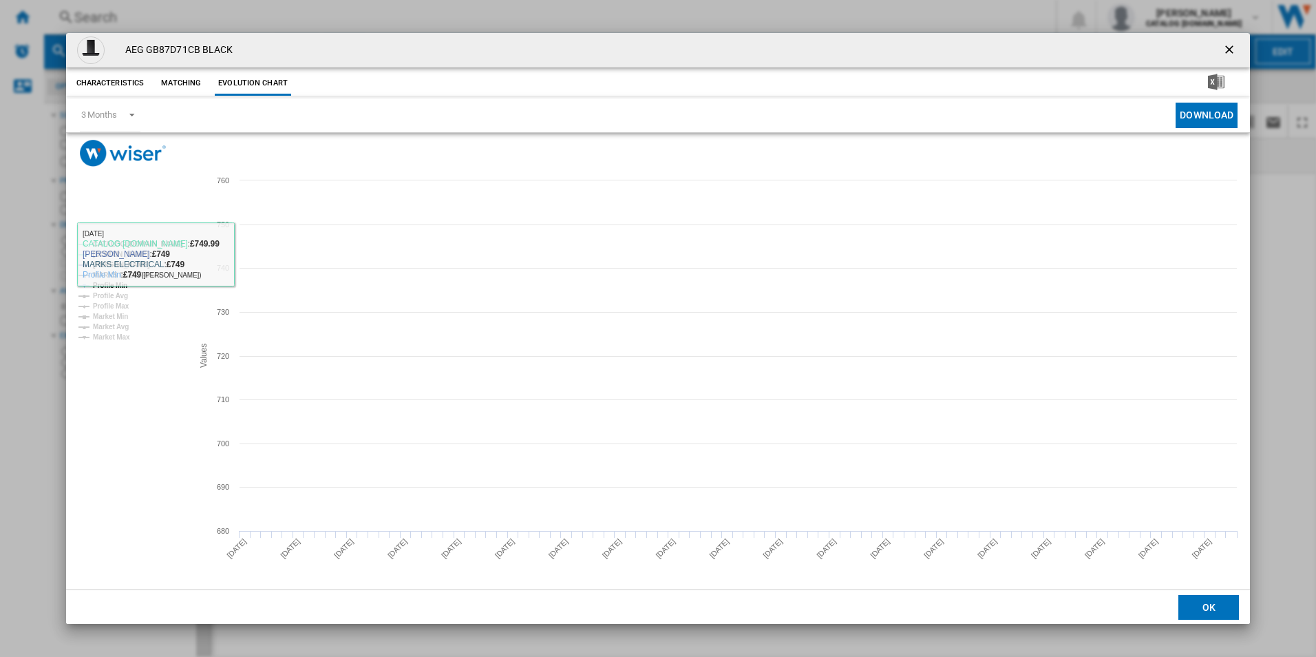
click at [166, 246] on tspan "CATALOG [DOMAIN_NAME]" at bounding box center [138, 244] width 90 height 8
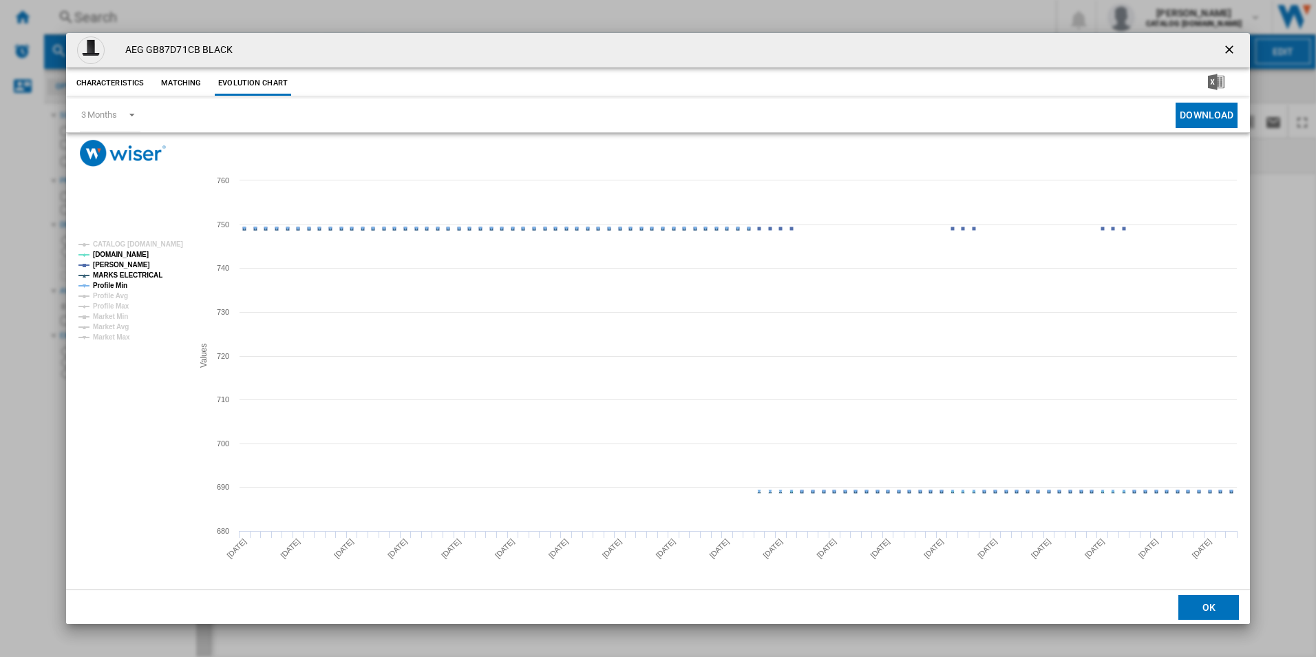
click at [113, 282] on tspan "Profile Min" at bounding box center [110, 285] width 34 height 8
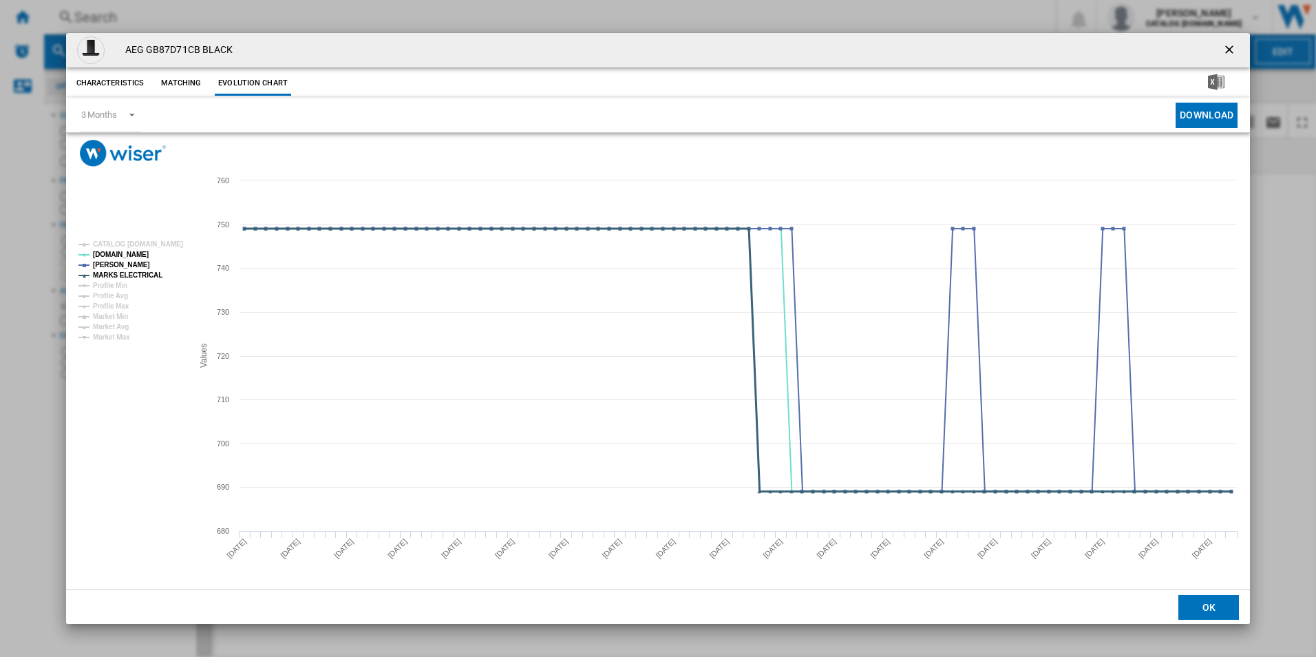
click at [115, 273] on tspan "MARKS ELECTRICAL" at bounding box center [128, 275] width 70 height 8
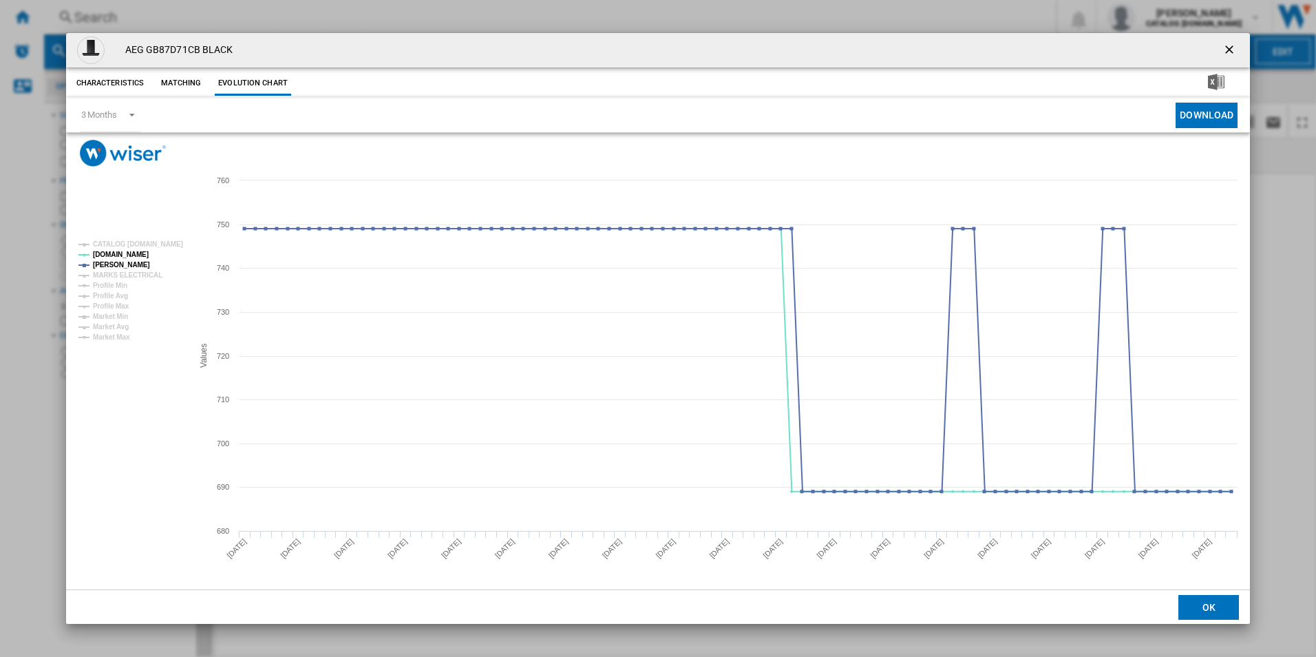
drag, startPoint x: 1226, startPoint y: 47, endPoint x: 1146, endPoint y: 61, distance: 81.7
click at [1227, 47] on ng-md-icon "getI18NText('BUTTONS.CLOSE_DIALOG')" at bounding box center [1230, 51] width 17 height 17
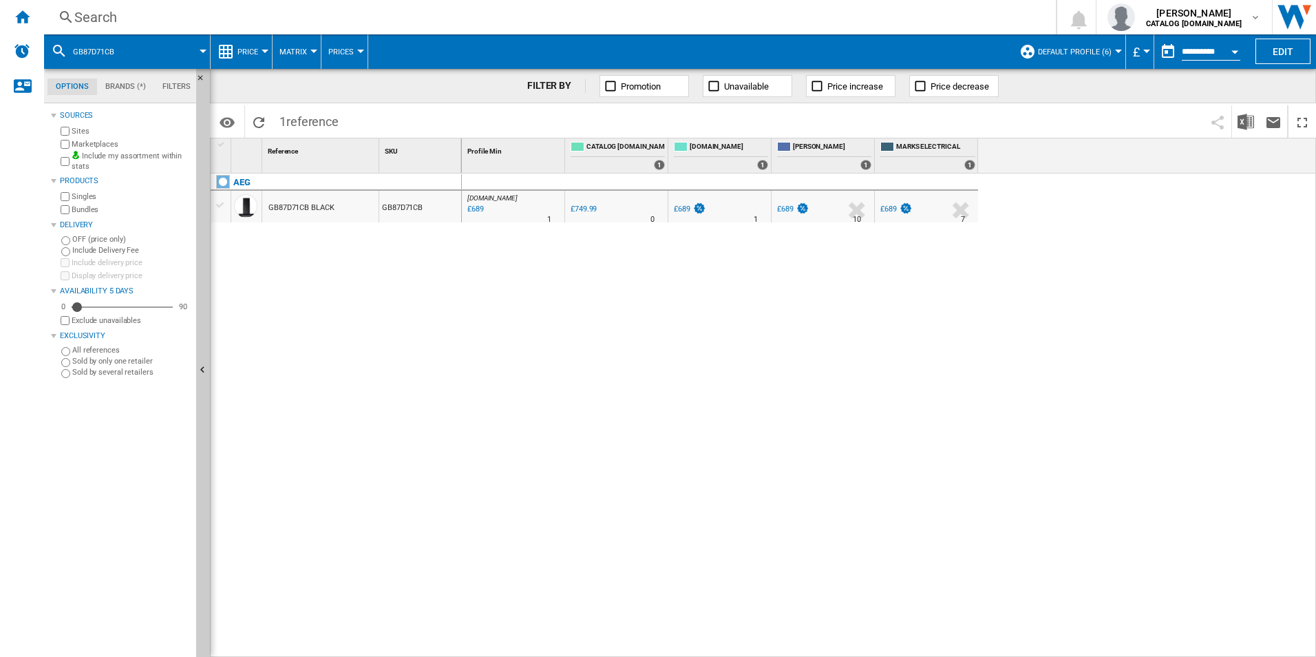
click at [926, 15] on div "Search" at bounding box center [547, 17] width 946 height 19
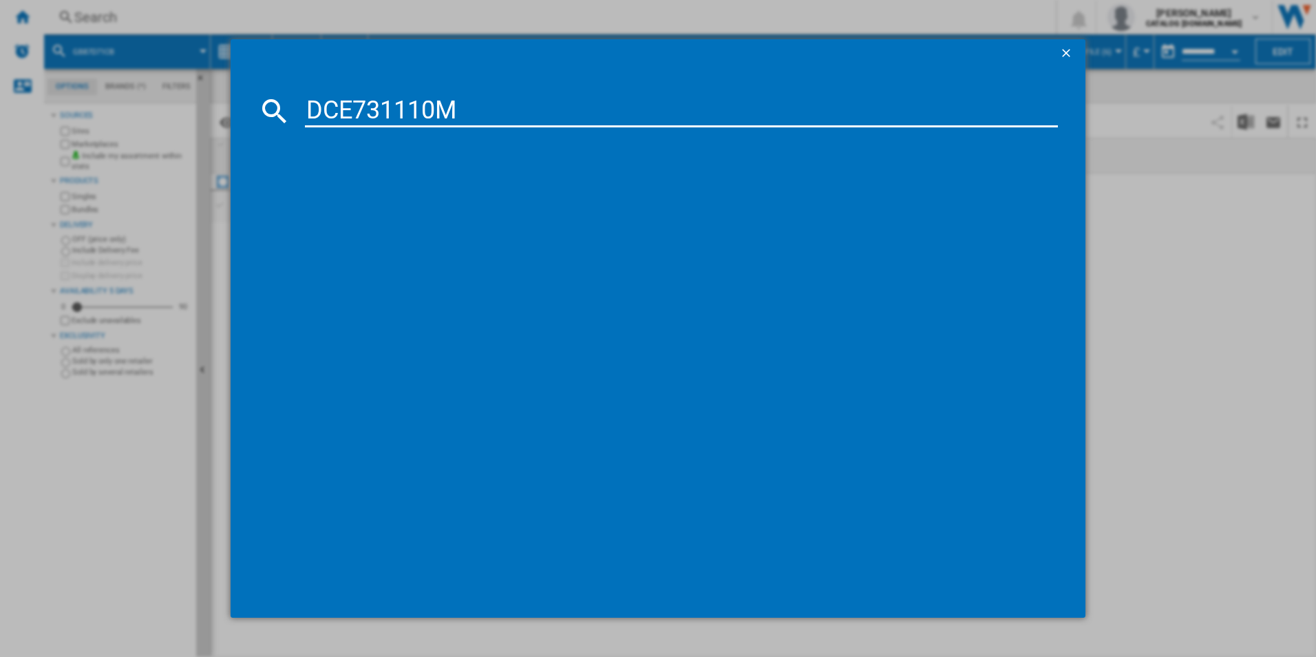
type input "DCE731110M"
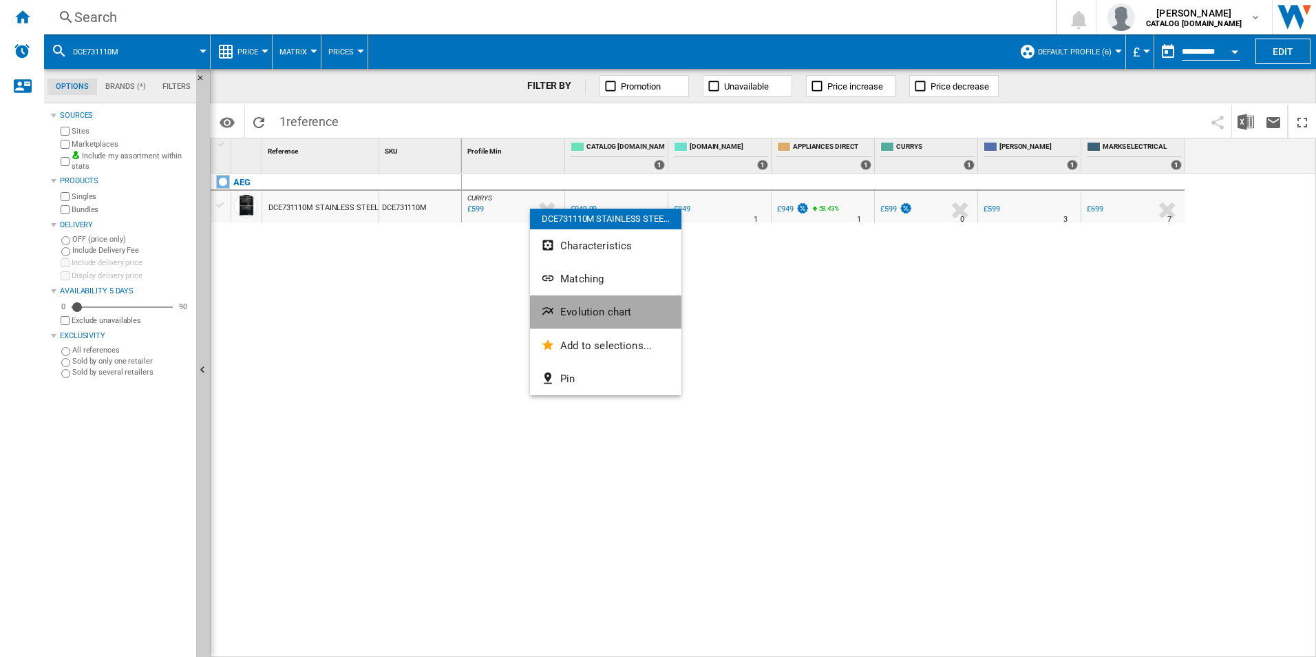
click at [593, 308] on span "Evolution chart" at bounding box center [595, 312] width 71 height 12
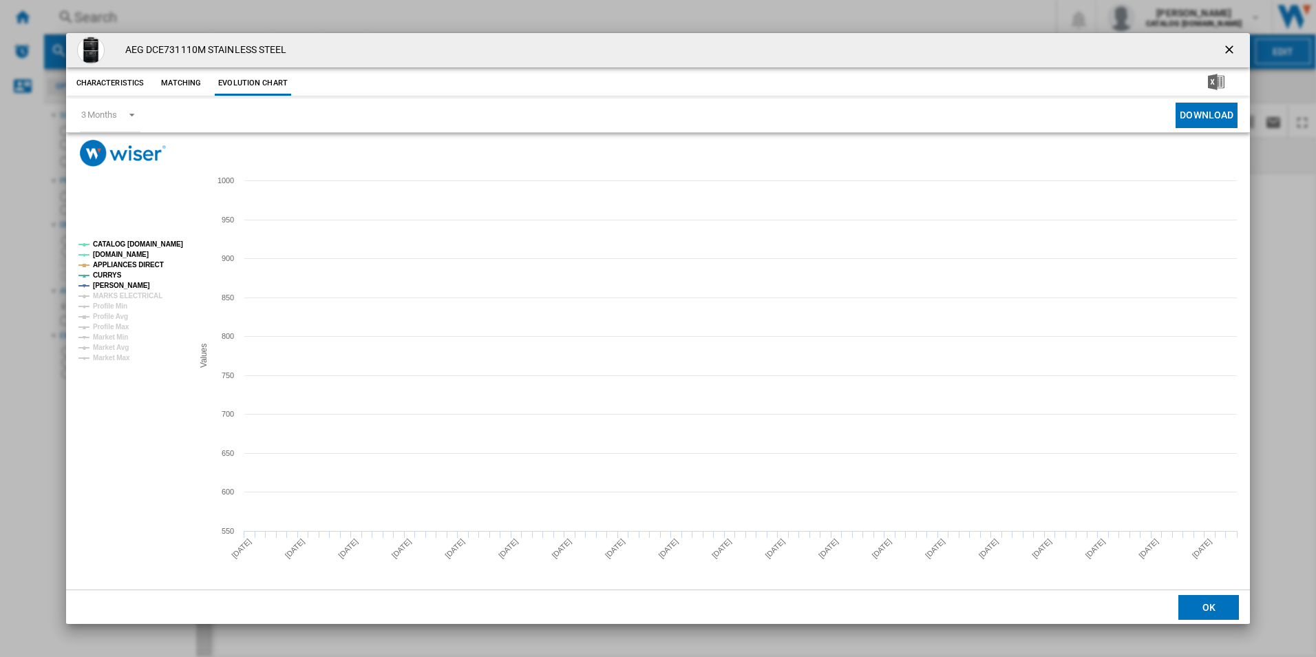
drag, startPoint x: 167, startPoint y: 246, endPoint x: 139, endPoint y: 259, distance: 30.8
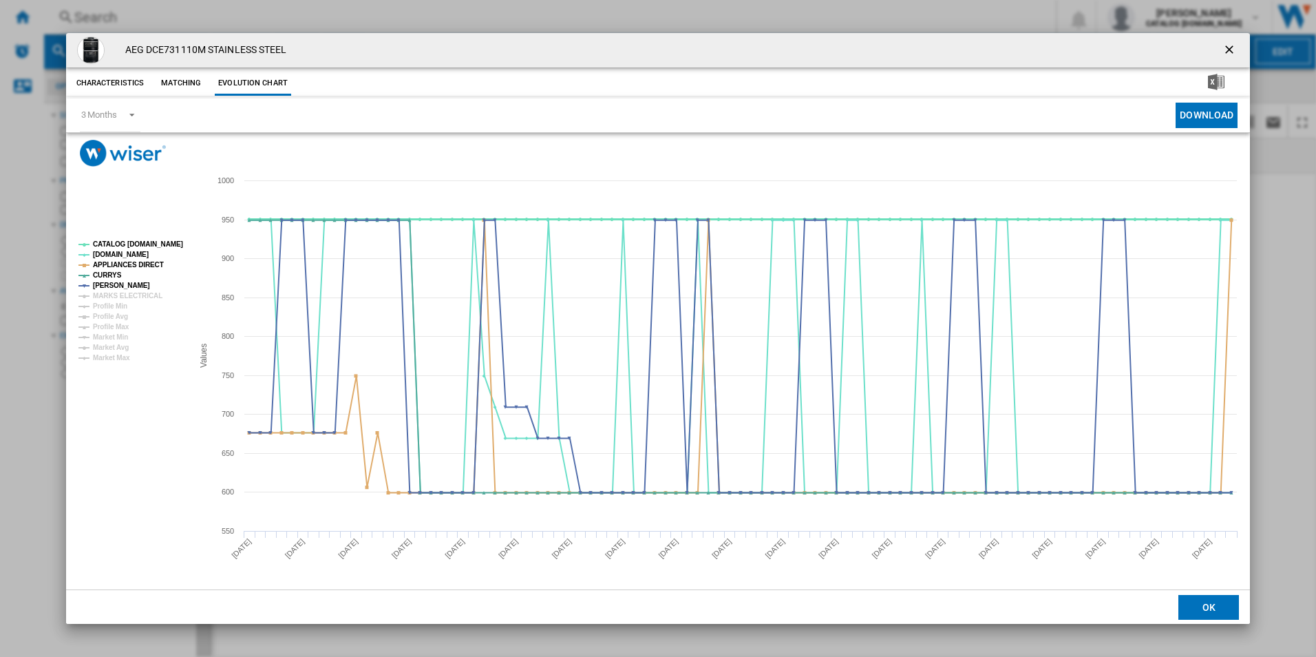
click at [167, 246] on tspan "CATALOG [DOMAIN_NAME]" at bounding box center [138, 244] width 90 height 8
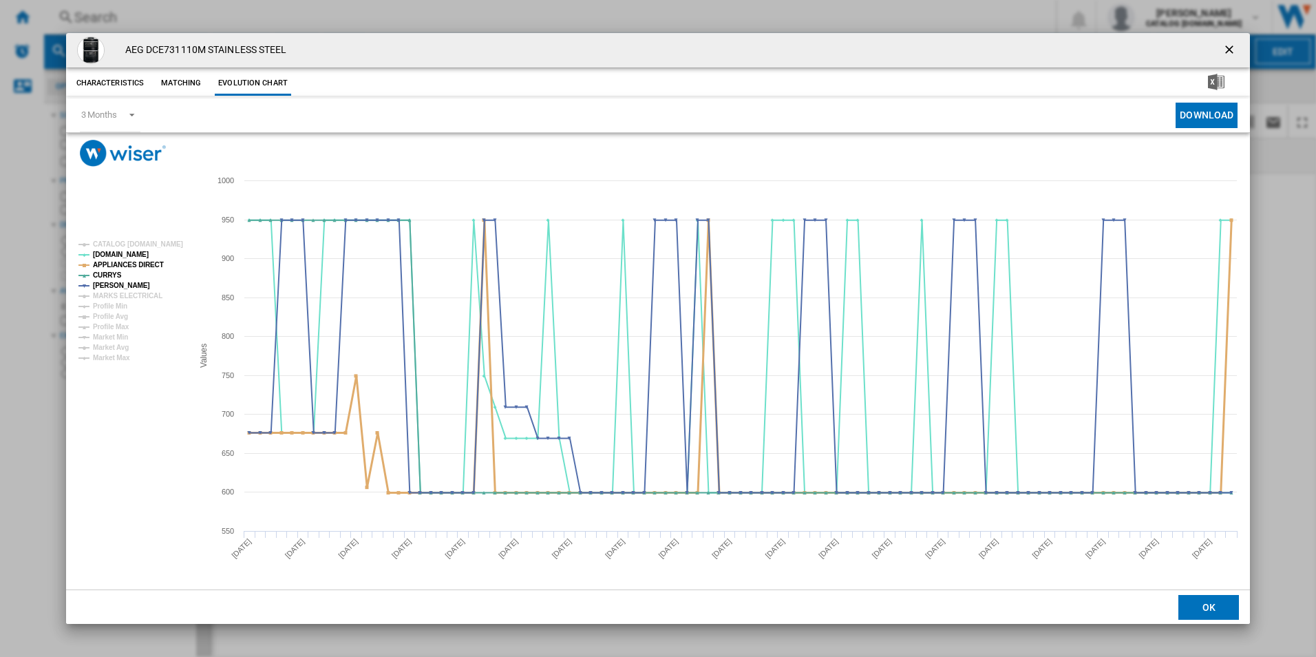
click at [138, 261] on tspan "APPLIANCES DIRECT" at bounding box center [128, 265] width 71 height 8
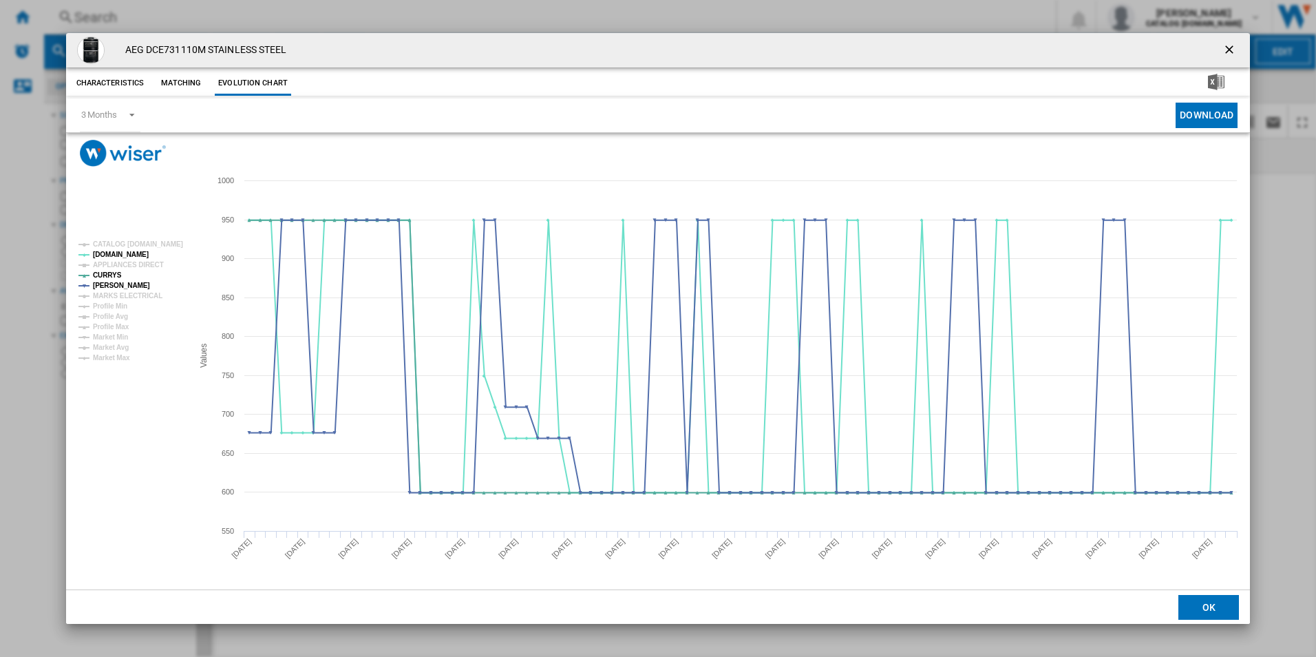
drag, startPoint x: 1236, startPoint y: 45, endPoint x: 1217, endPoint y: 41, distance: 19.6
click at [1236, 45] on ng-md-icon "getI18NText('BUTTONS.CLOSE_DIALOG')" at bounding box center [1230, 51] width 17 height 17
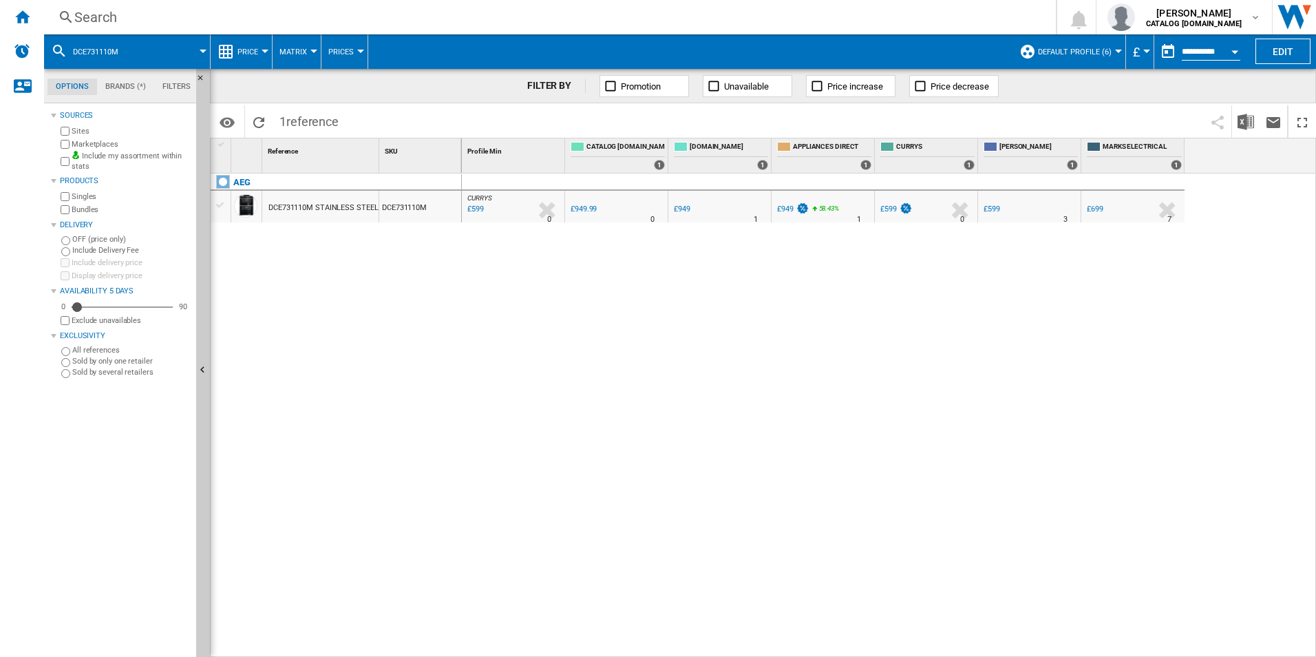
click at [797, 14] on div "Search" at bounding box center [547, 17] width 946 height 19
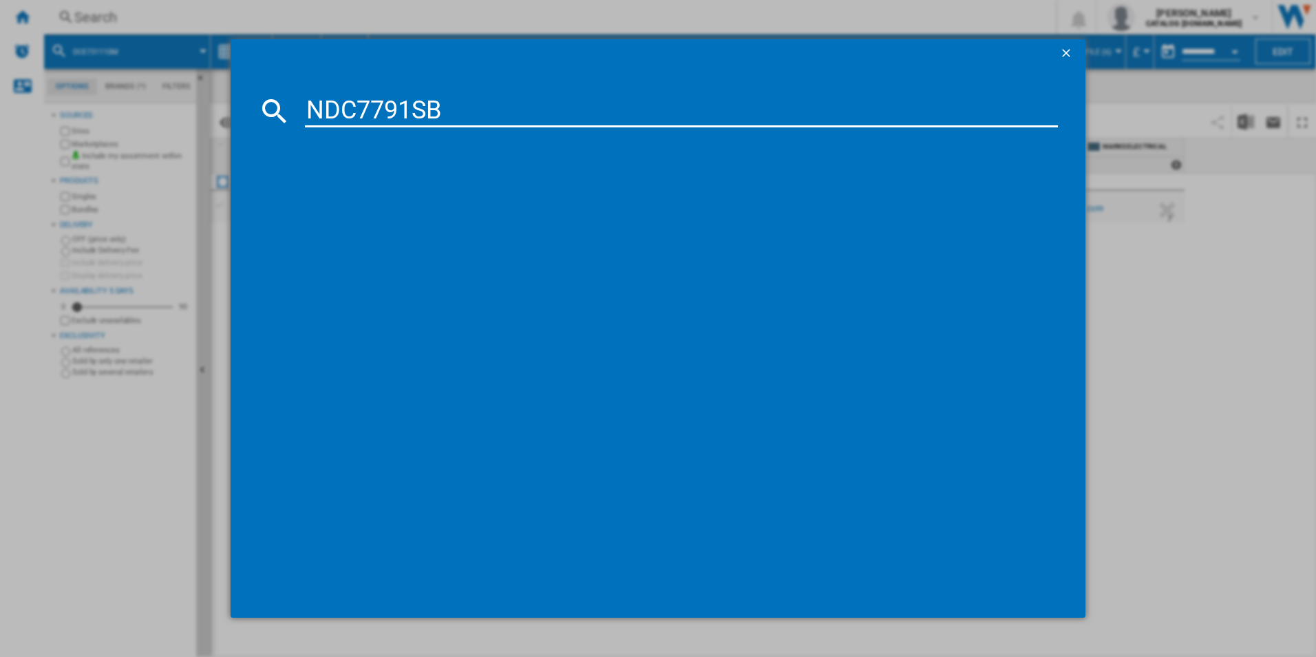
type input "NDC7791SB"
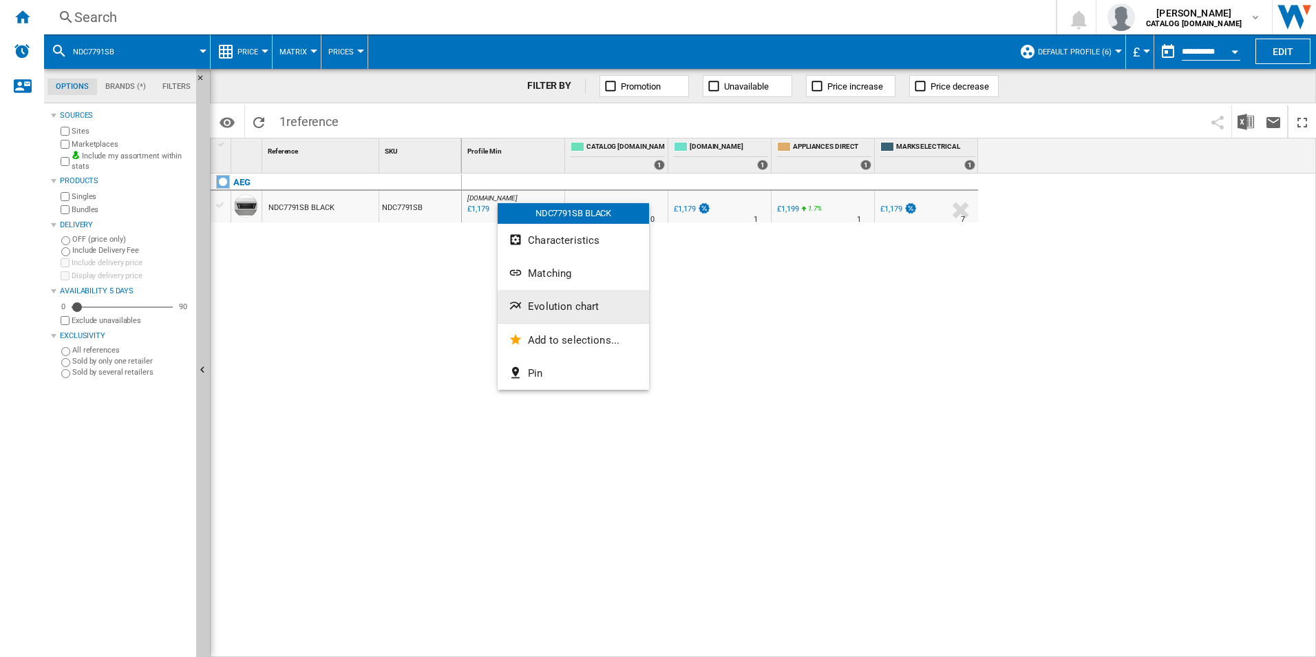
click at [560, 297] on button "Evolution chart" at bounding box center [573, 306] width 151 height 33
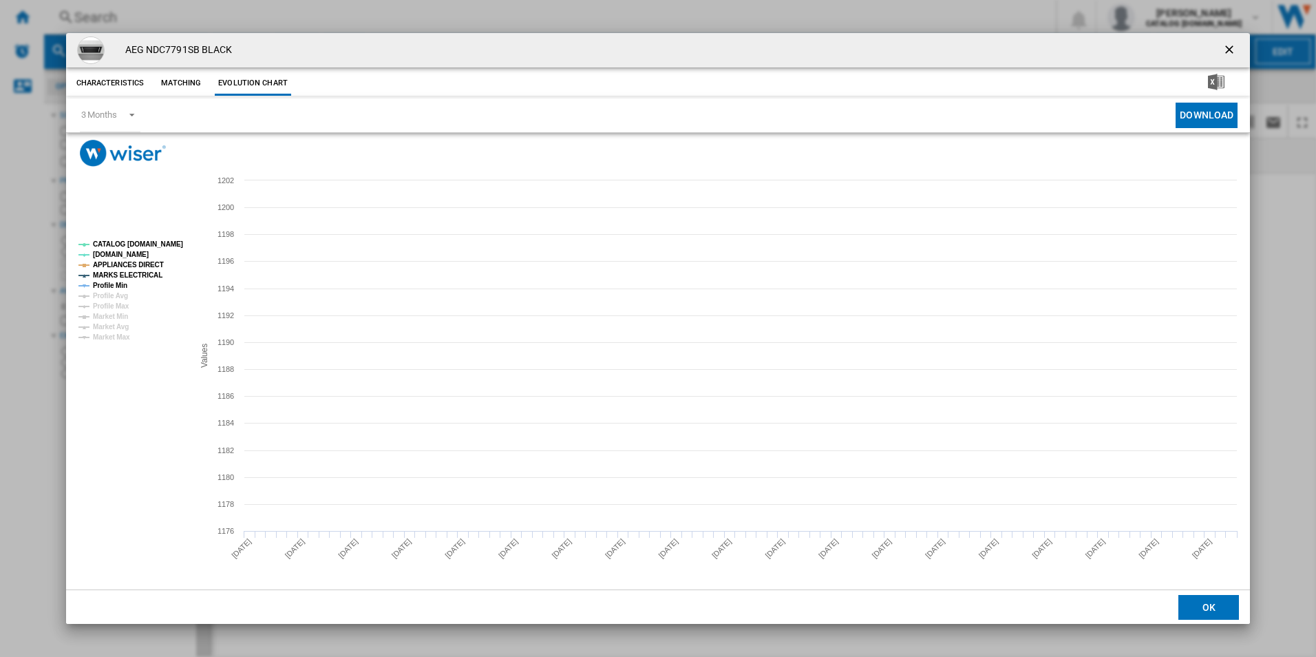
click at [167, 244] on tspan "CATALOG [DOMAIN_NAME]" at bounding box center [138, 244] width 90 height 8
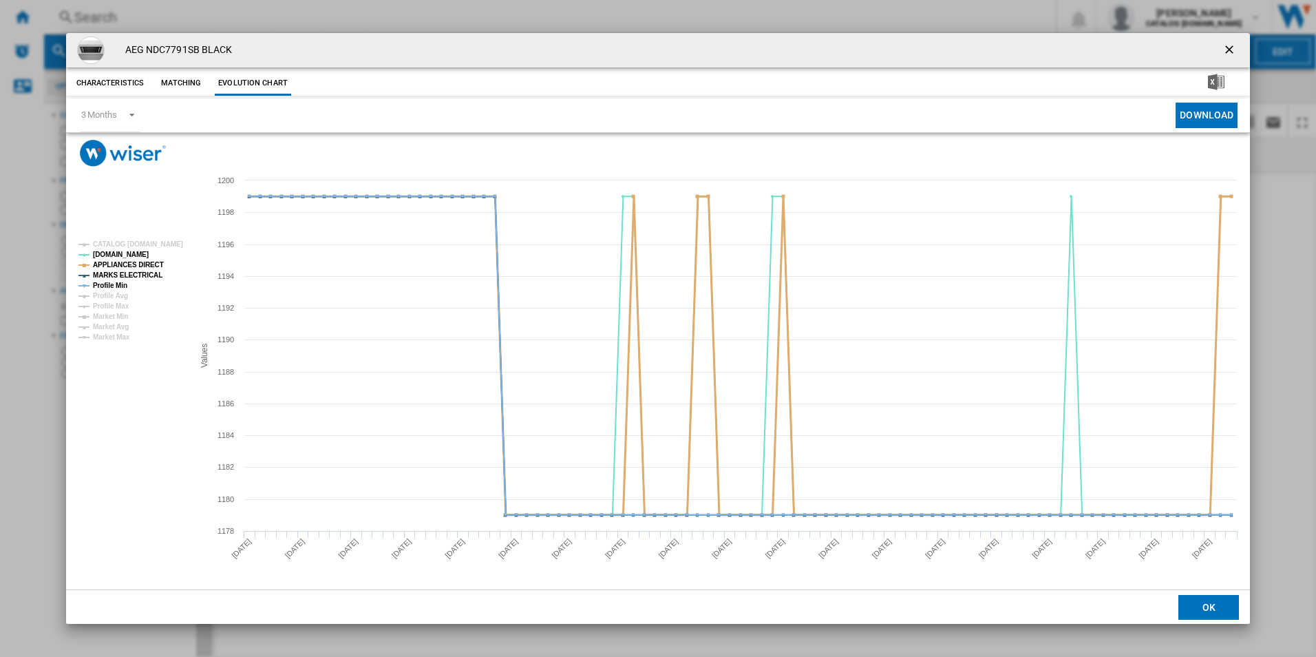
click at [151, 261] on tspan "APPLIANCES DIRECT" at bounding box center [128, 265] width 71 height 8
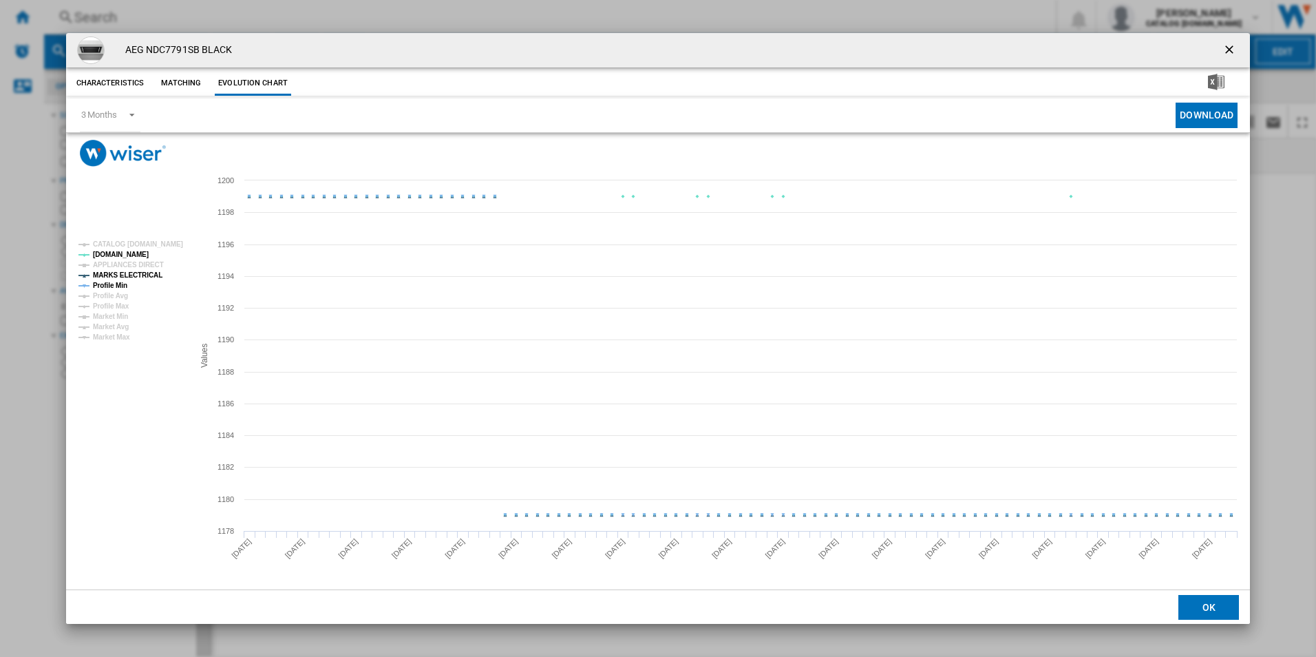
click at [147, 271] on tspan "MARKS ELECTRICAL" at bounding box center [128, 275] width 70 height 8
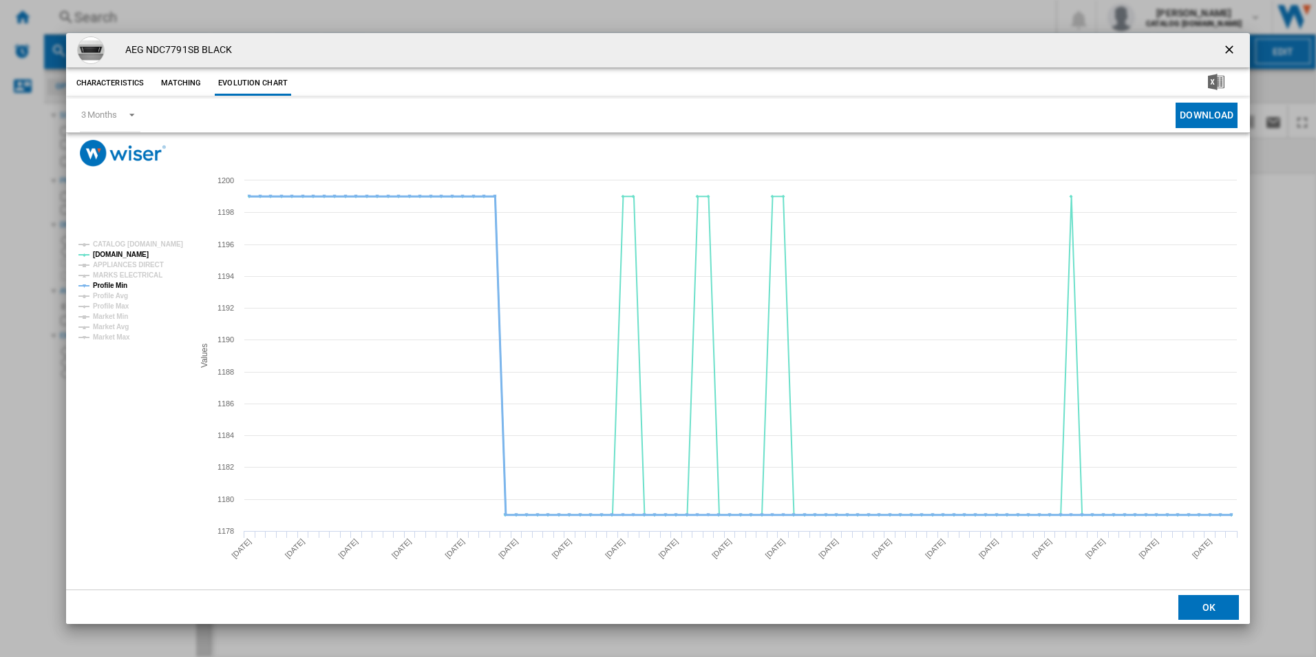
click at [116, 285] on tspan "Profile Min" at bounding box center [110, 285] width 34 height 8
drag, startPoint x: 1233, startPoint y: 52, endPoint x: 1147, endPoint y: 52, distance: 86.0
click at [1233, 52] on ng-md-icon "getI18NText('BUTTONS.CLOSE_DIALOG')" at bounding box center [1230, 51] width 17 height 17
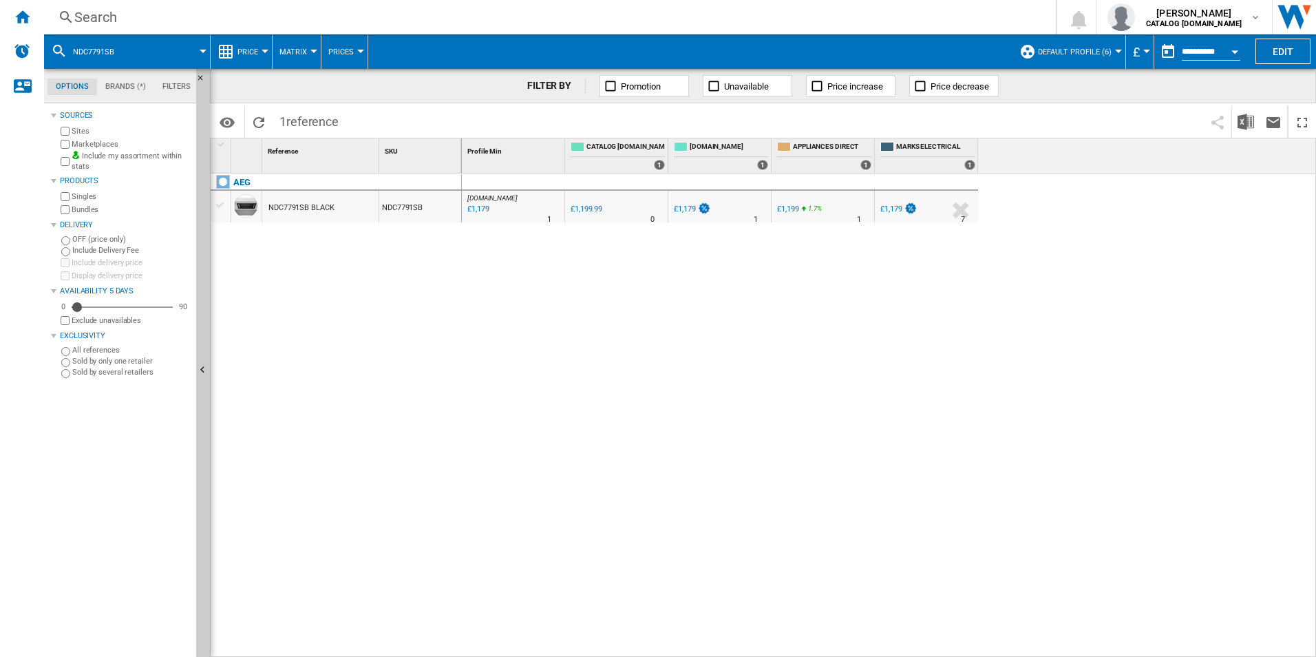
click at [815, 17] on div "Search" at bounding box center [547, 17] width 946 height 19
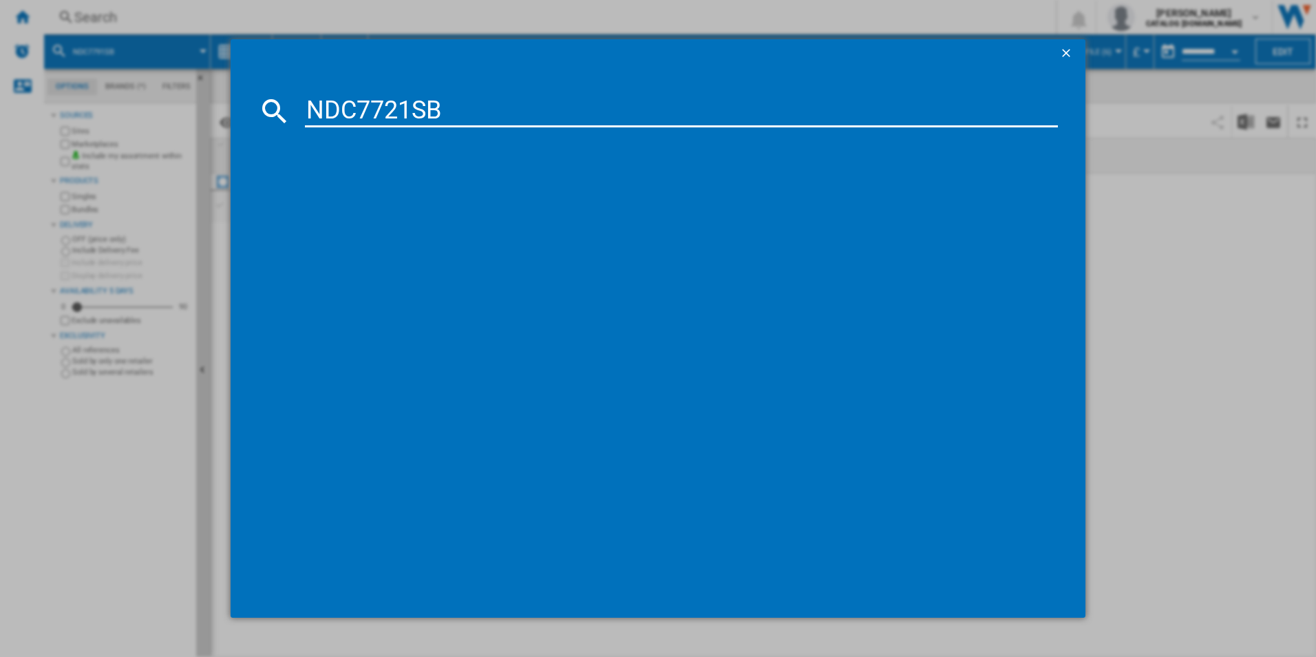
type input "NDC7721SB"
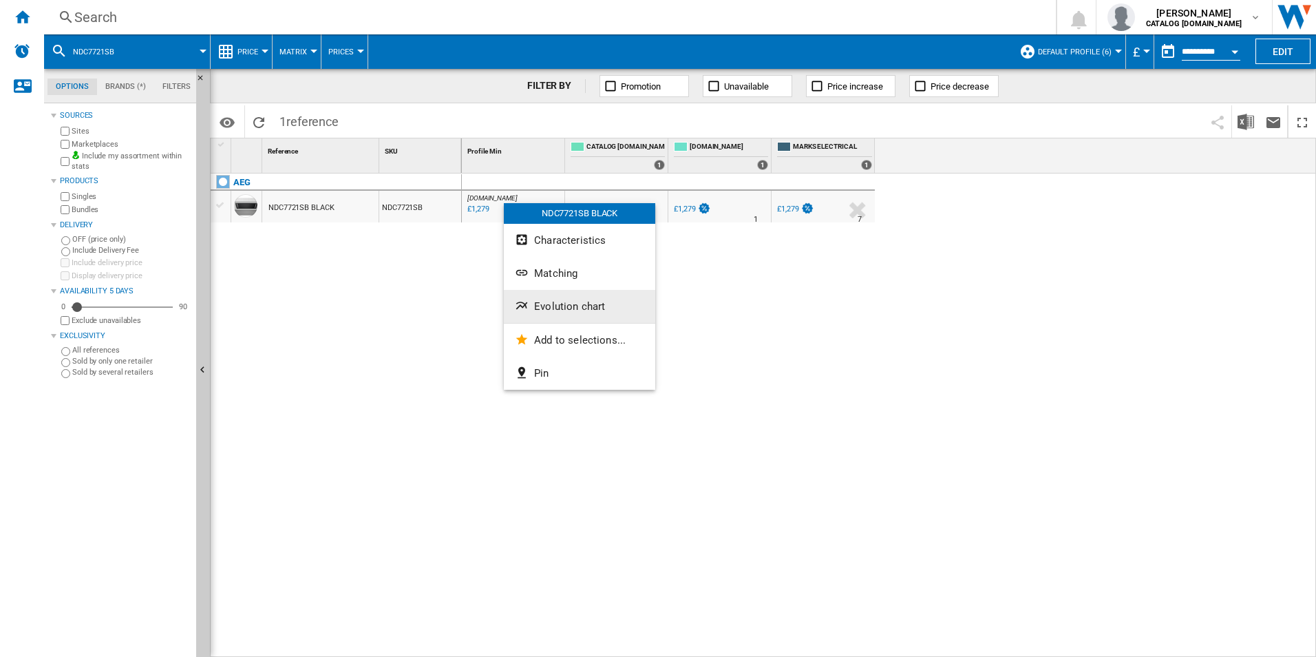
click at [557, 318] on button "Evolution chart" at bounding box center [579, 306] width 151 height 33
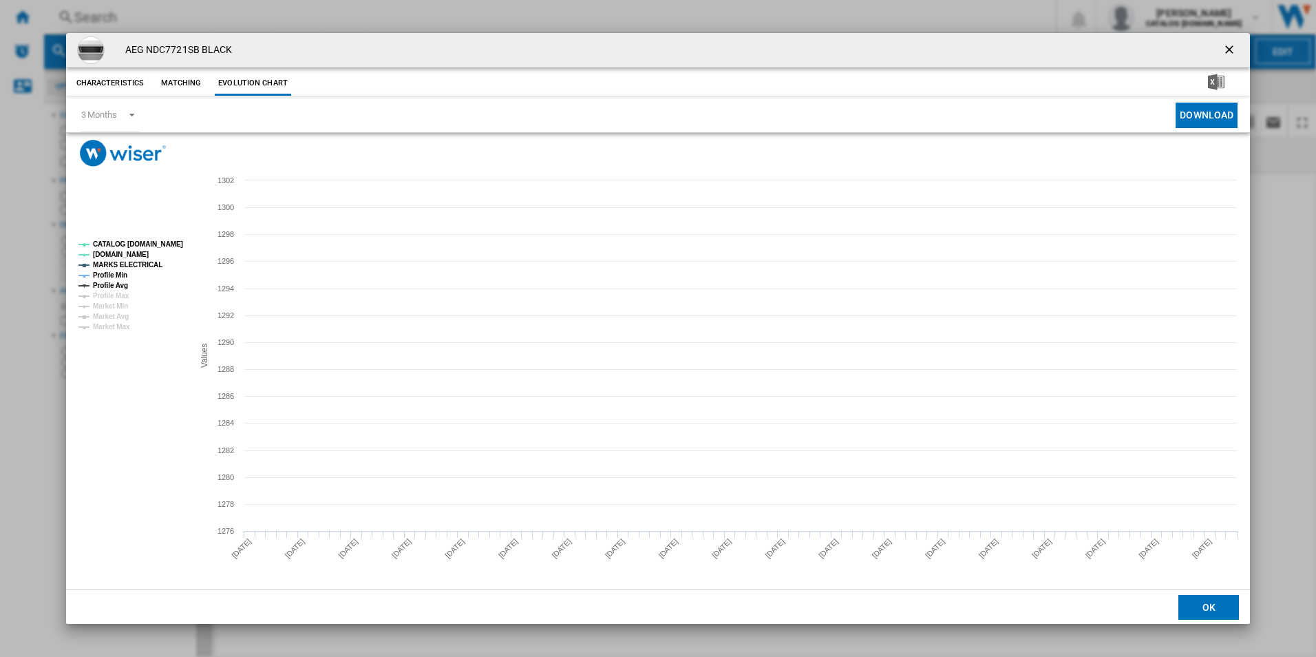
click at [163, 246] on tspan "CATALOG [DOMAIN_NAME]" at bounding box center [138, 244] width 90 height 8
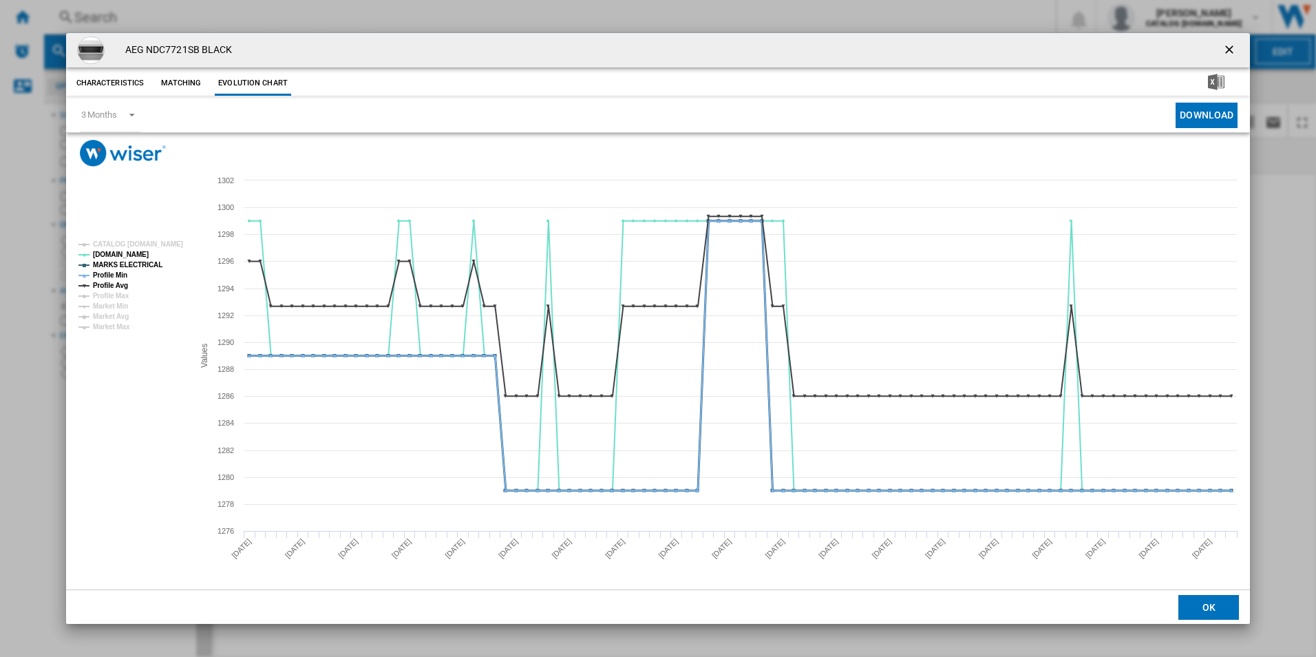
click at [141, 263] on tspan "MARKS ELECTRICAL" at bounding box center [128, 265] width 70 height 8
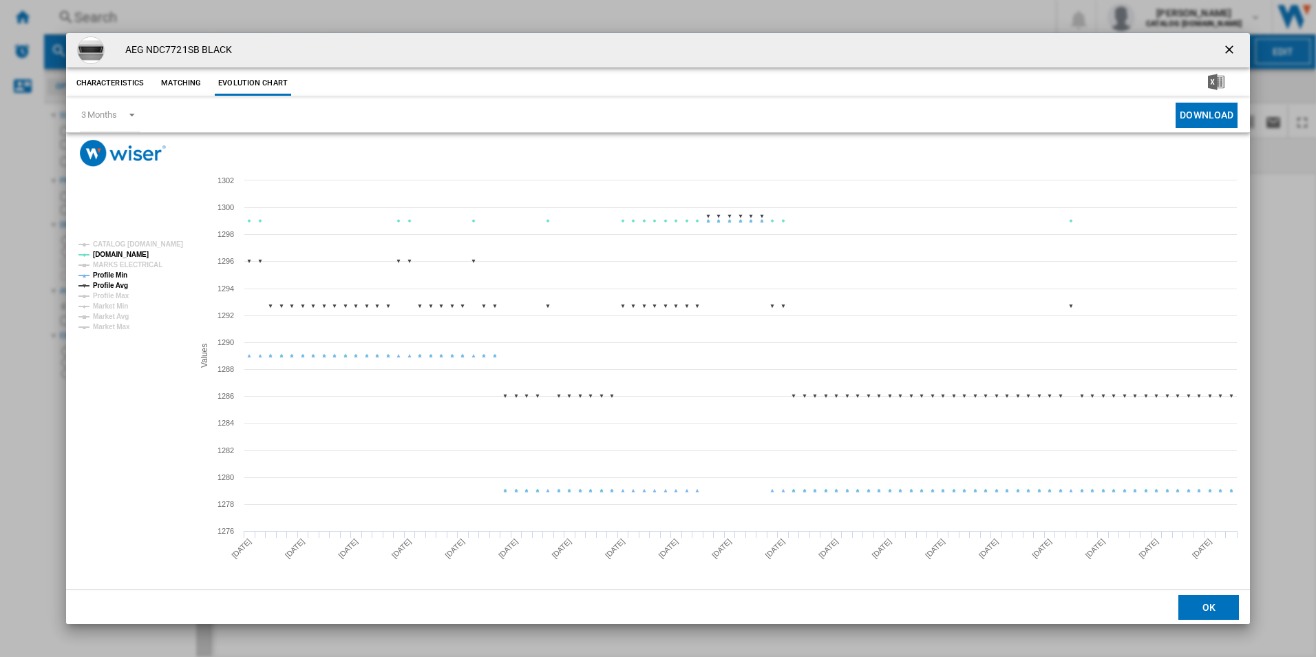
click at [111, 272] on tspan "Profile Min" at bounding box center [110, 275] width 34 height 8
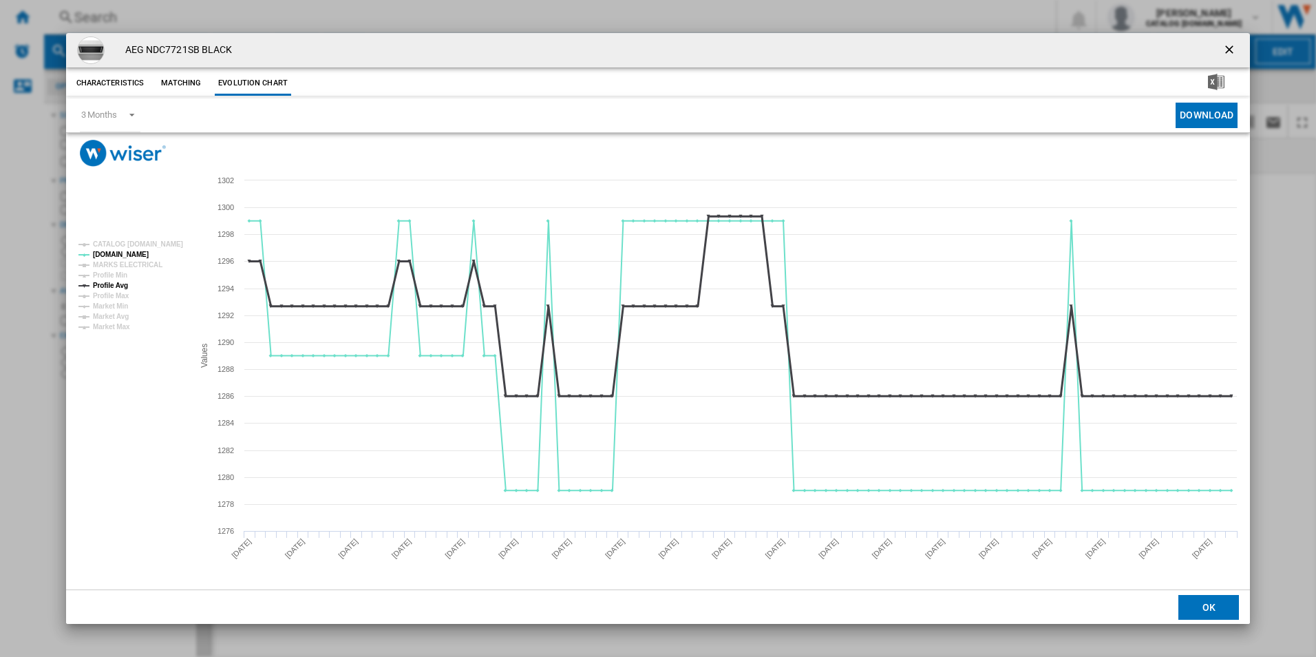
click at [120, 281] on tspan "Profile Avg" at bounding box center [110, 285] width 35 height 8
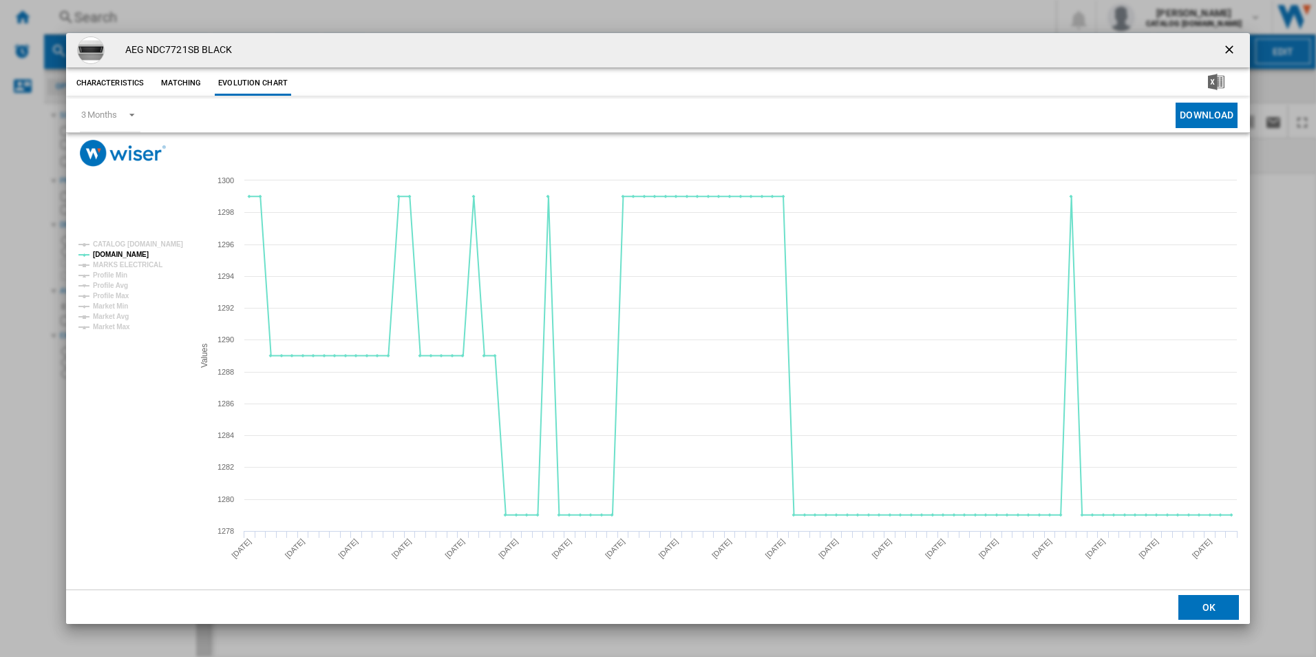
drag, startPoint x: 1234, startPoint y: 47, endPoint x: 1116, endPoint y: 75, distance: 121.5
click at [1232, 47] on ng-md-icon "getI18NText('BUTTONS.CLOSE_DIALOG')" at bounding box center [1230, 51] width 17 height 17
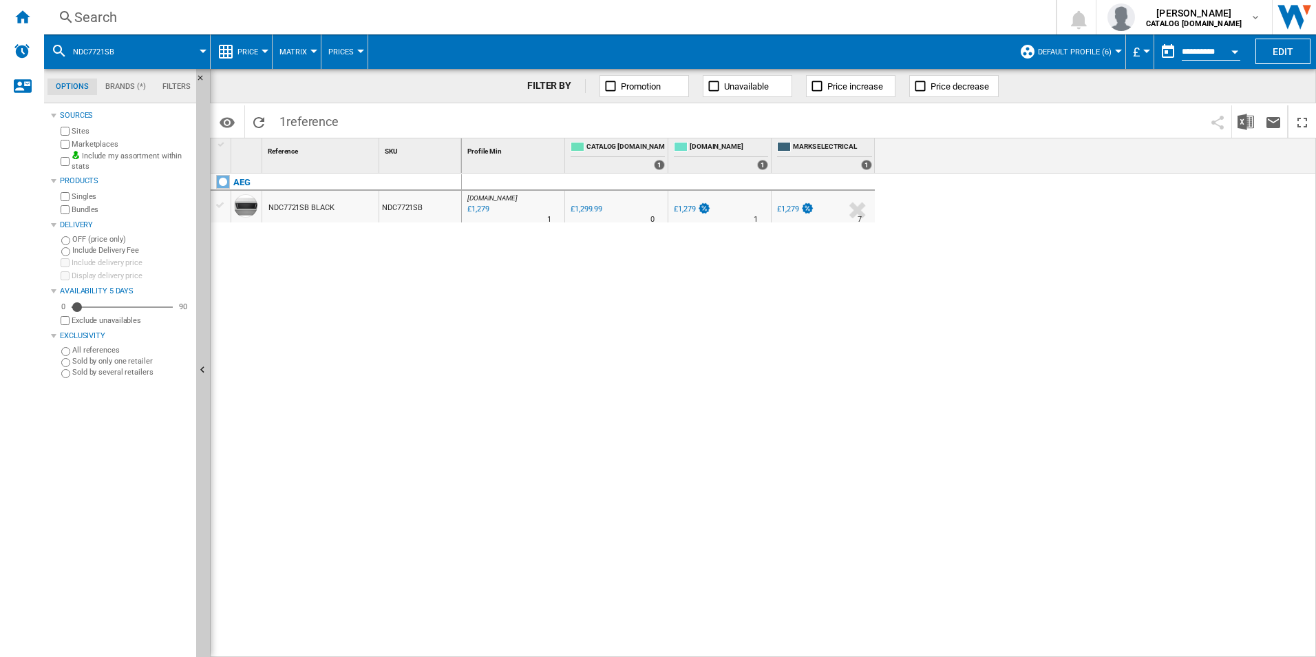
click at [752, 15] on div "Search" at bounding box center [547, 17] width 946 height 19
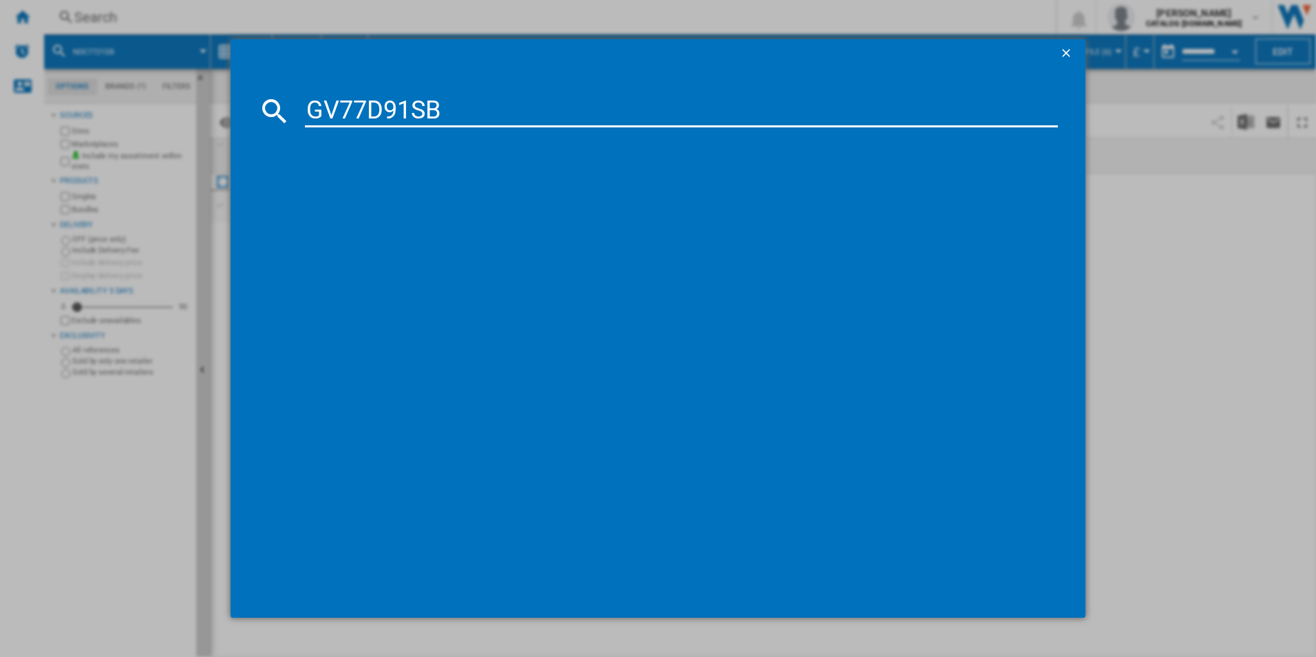
type input "GV77D91SB"
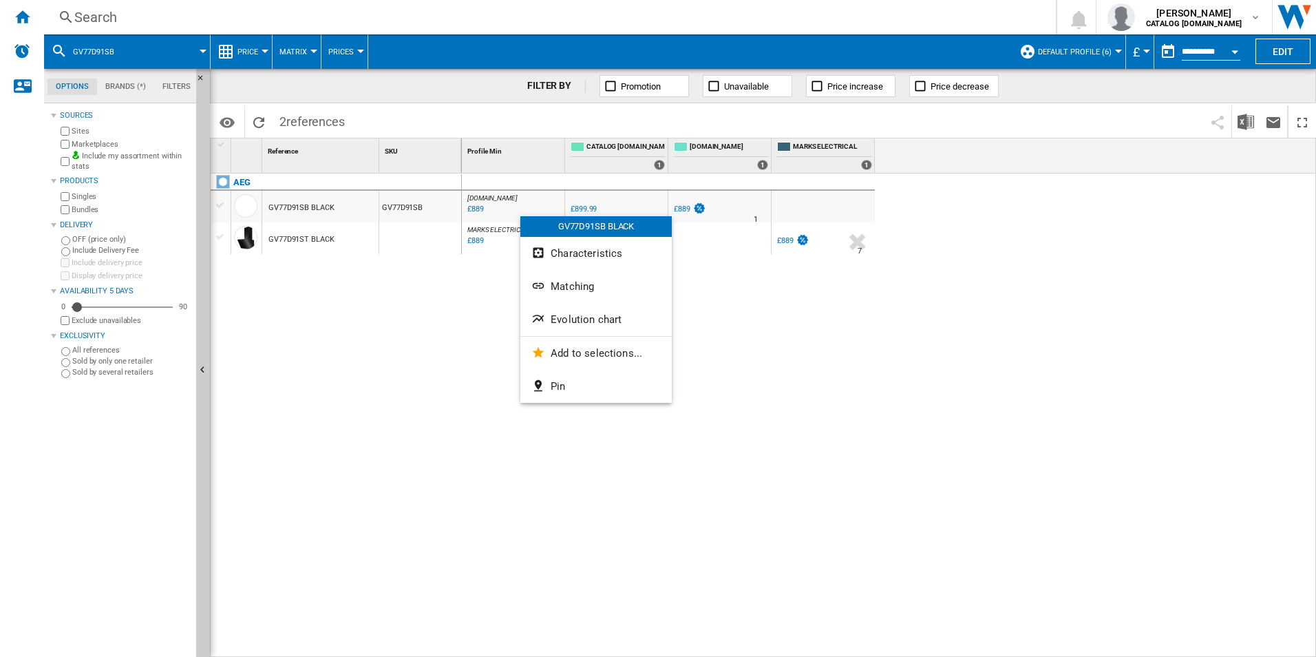
click at [441, 361] on div at bounding box center [658, 328] width 1316 height 657
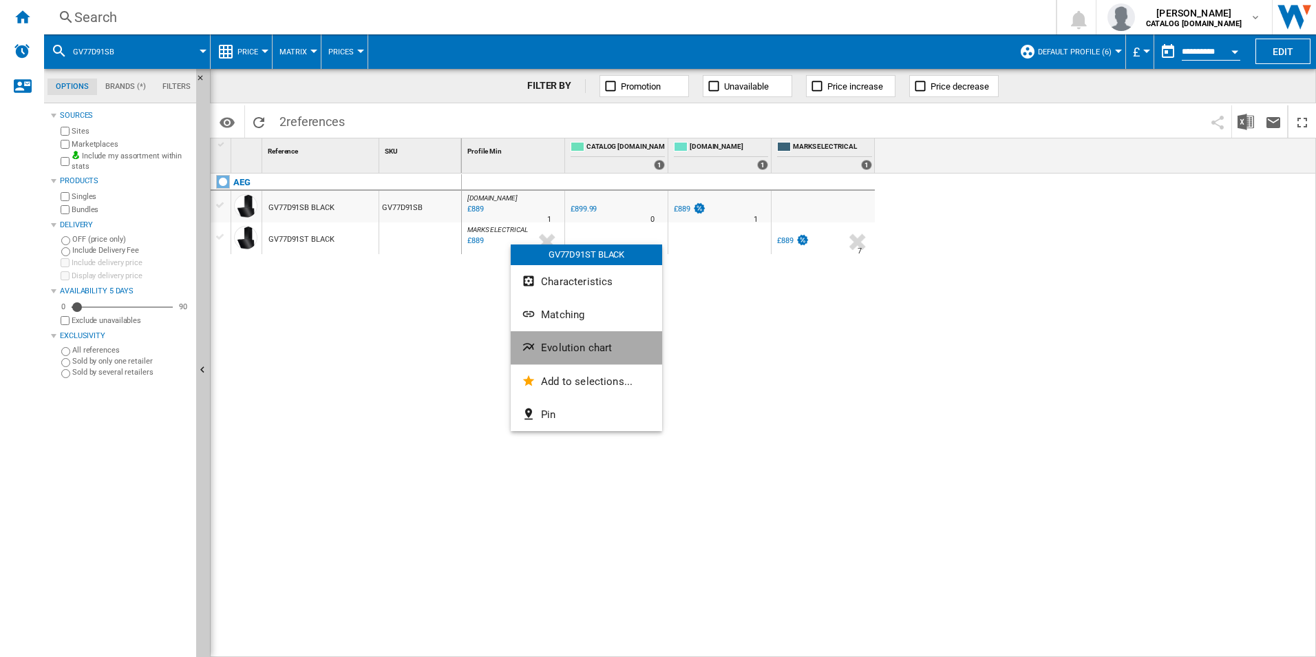
click at [535, 343] on ng-md-icon "Evolution chart" at bounding box center [530, 348] width 17 height 17
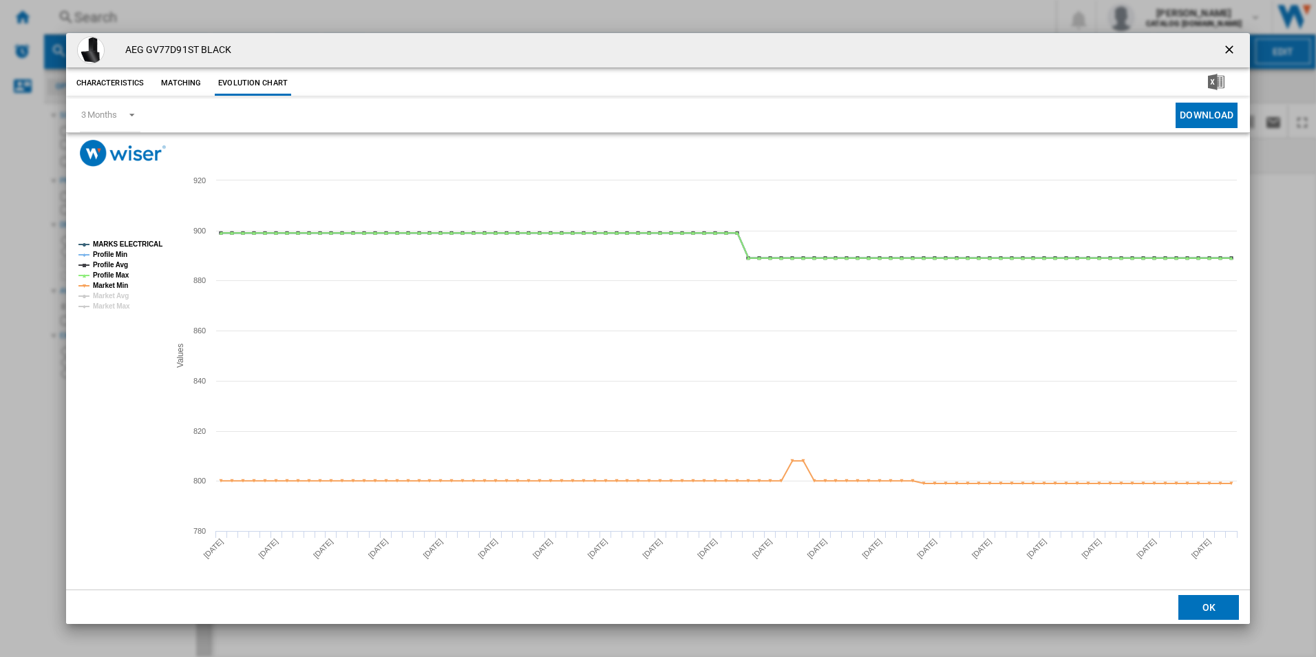
drag, startPoint x: 1235, startPoint y: 47, endPoint x: 1218, endPoint y: 50, distance: 17.3
click at [1235, 47] on ng-md-icon "getI18NText('BUTTONS.CLOSE_DIALOG')" at bounding box center [1230, 51] width 17 height 17
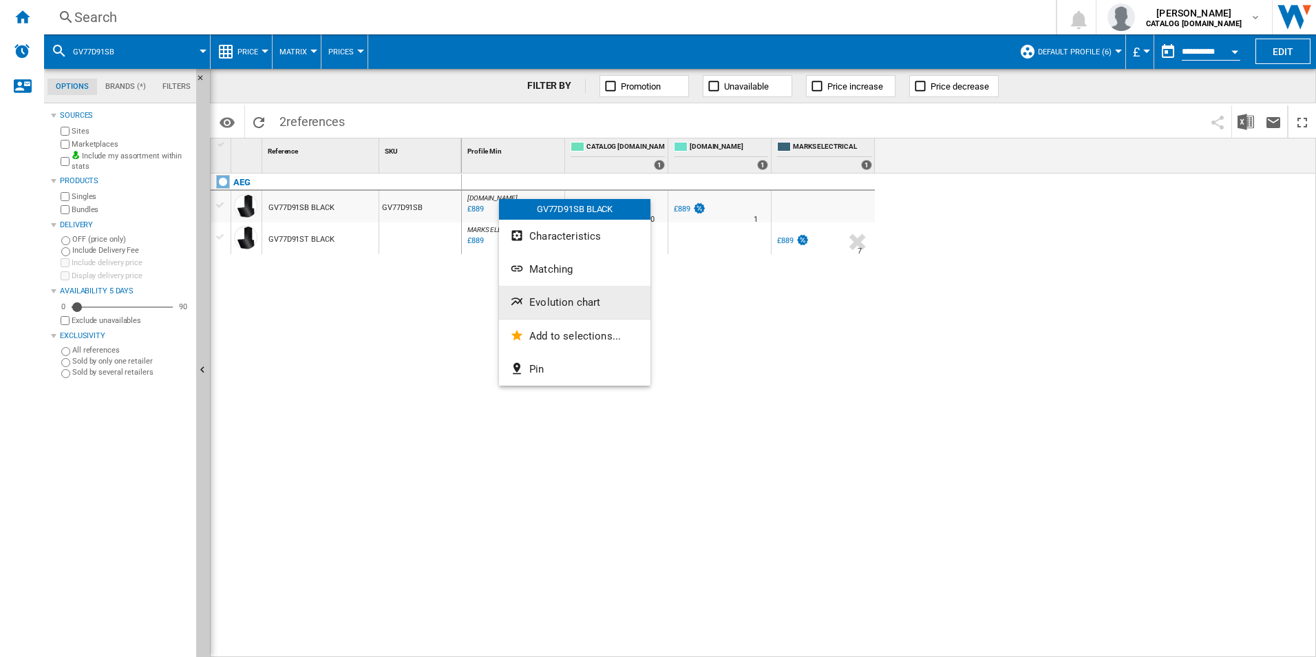
click at [550, 296] on span "Evolution chart" at bounding box center [564, 302] width 71 height 12
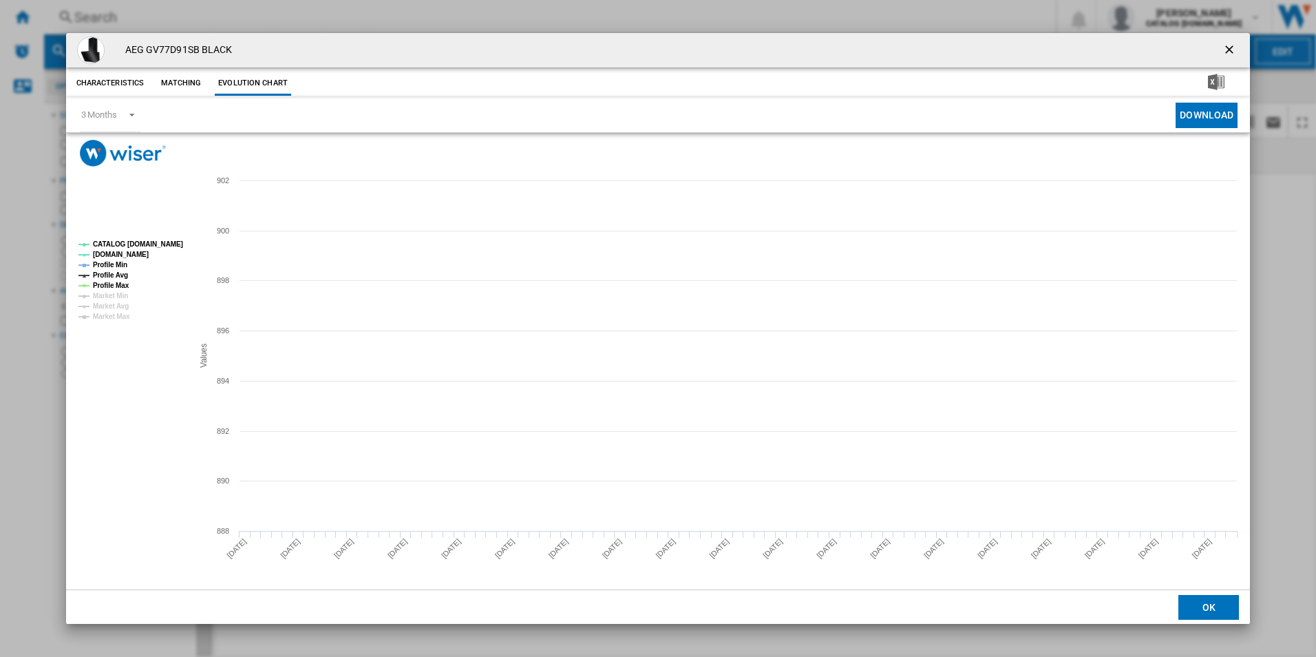
click at [162, 245] on tspan "CATALOG [DOMAIN_NAME]" at bounding box center [138, 244] width 90 height 8
click at [115, 266] on tspan "Profile Min" at bounding box center [110, 265] width 34 height 8
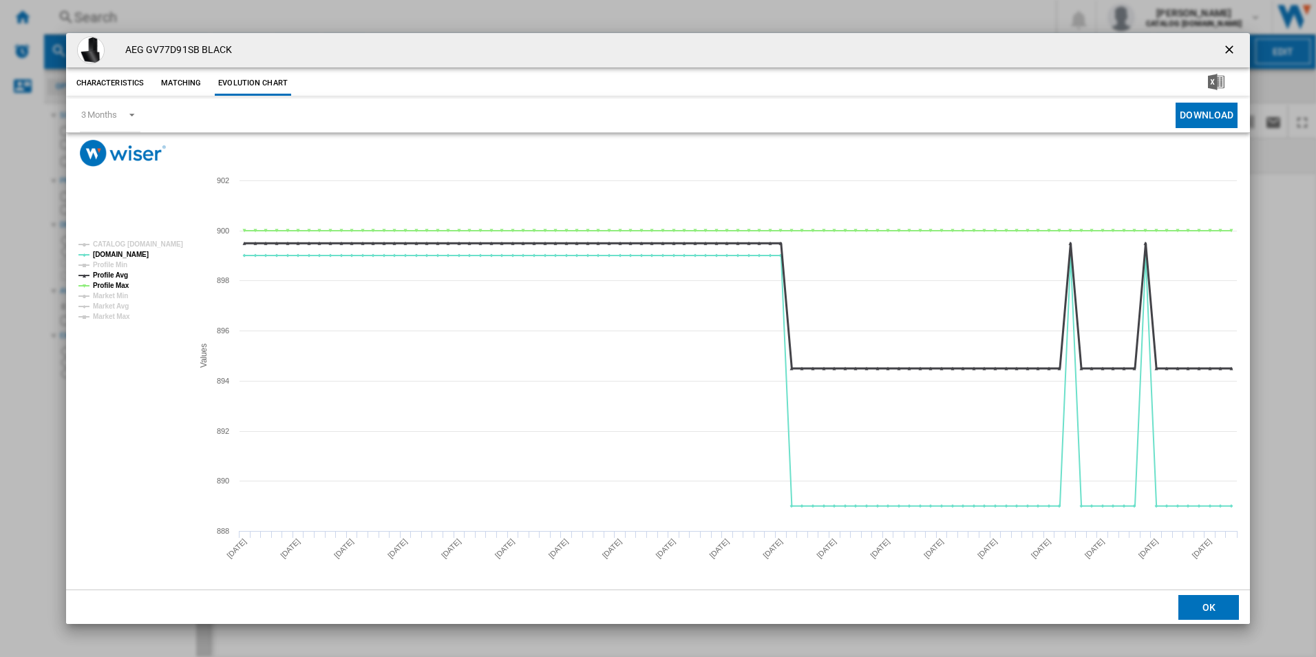
click at [115, 275] on tspan "Profile Avg" at bounding box center [110, 275] width 35 height 8
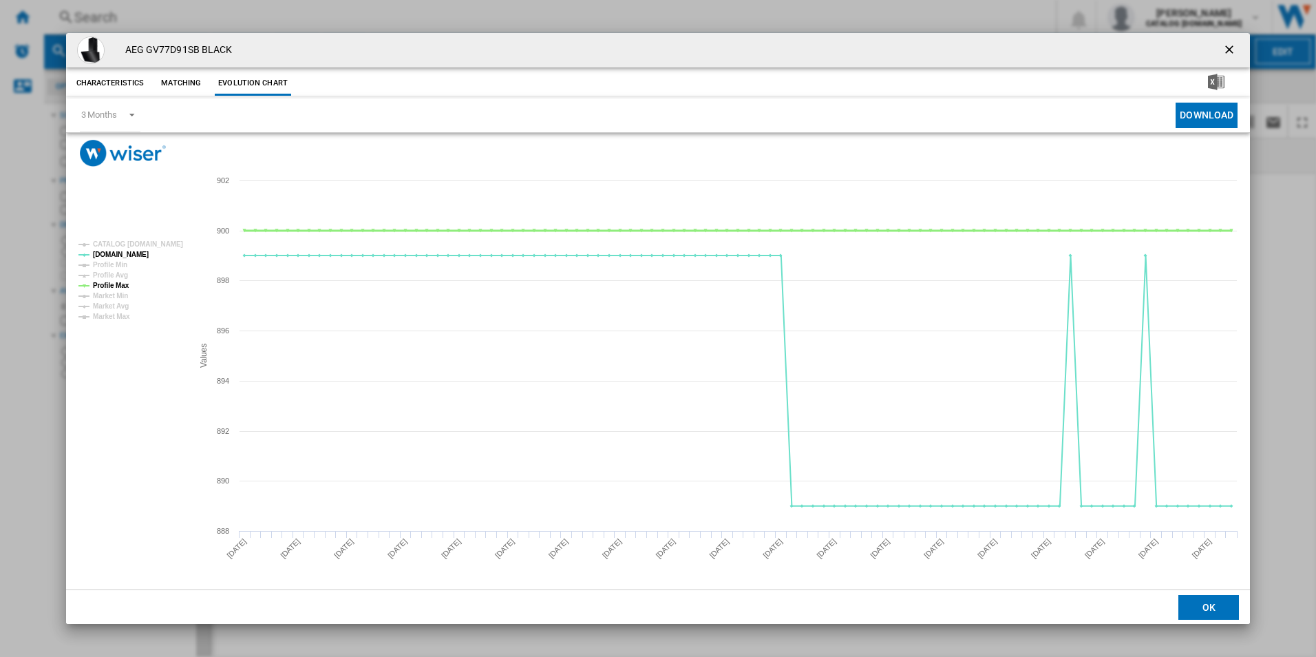
click at [118, 284] on tspan "Profile Max" at bounding box center [111, 285] width 36 height 8
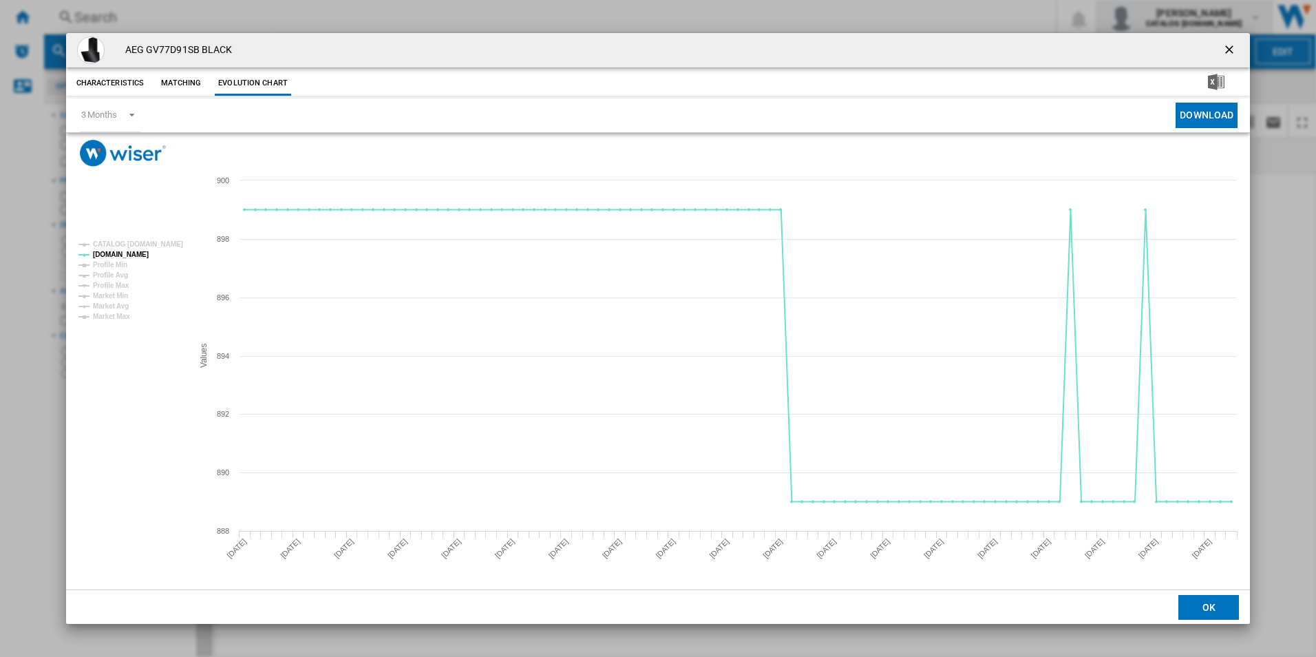
drag, startPoint x: 1225, startPoint y: 47, endPoint x: 1220, endPoint y: 27, distance: 21.2
click at [1225, 47] on ng-md-icon "getI18NText('BUTTONS.CLOSE_DIALOG')" at bounding box center [1230, 51] width 17 height 17
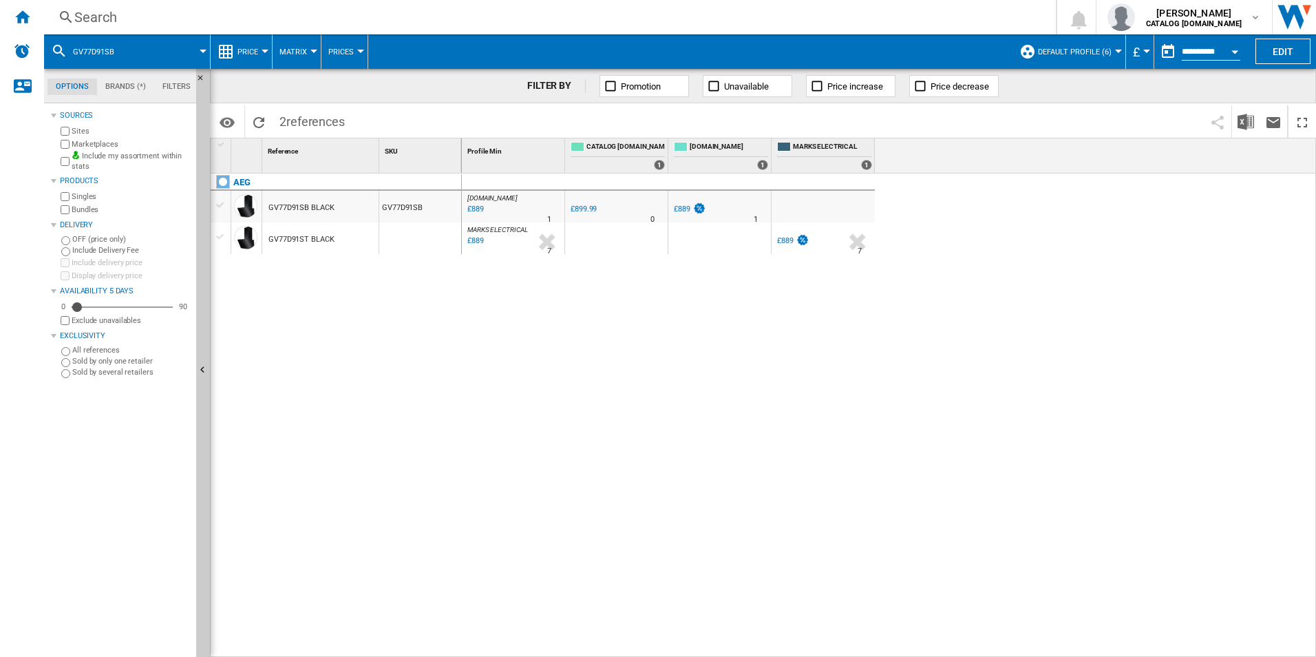
click at [418, 482] on div "AEG GV77D91SB BLACK GV77D91SB GV77D91ST BLACK" at bounding box center [336, 411] width 251 height 476
click at [543, 396] on div "AO.COM : AO -1.2 % £889 % N/A 1 AO.COM : AO 0.0 % £899.99 % N/A 0" at bounding box center [889, 415] width 855 height 484
click at [1149, 356] on div "AO.COM : AO -1.2 % £889 % N/A 1 AO.COM : AO 0.0 % £899.99 % N/A 0" at bounding box center [889, 415] width 855 height 484
